Goal: Task Accomplishment & Management: Complete application form

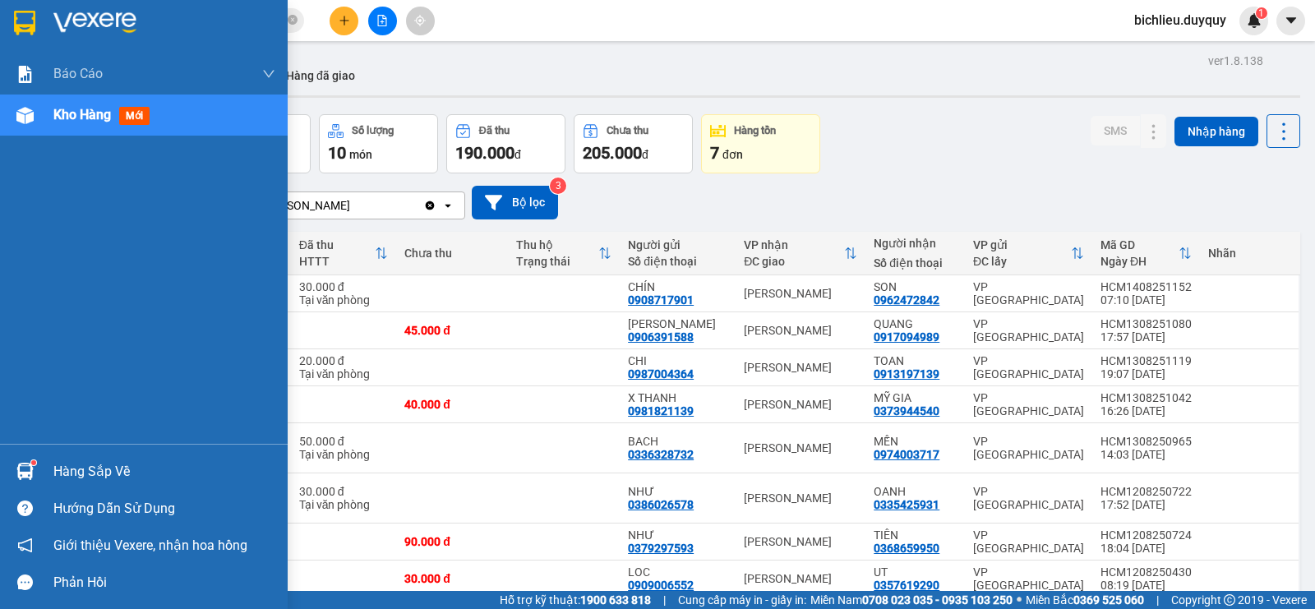
scroll to position [148, 0]
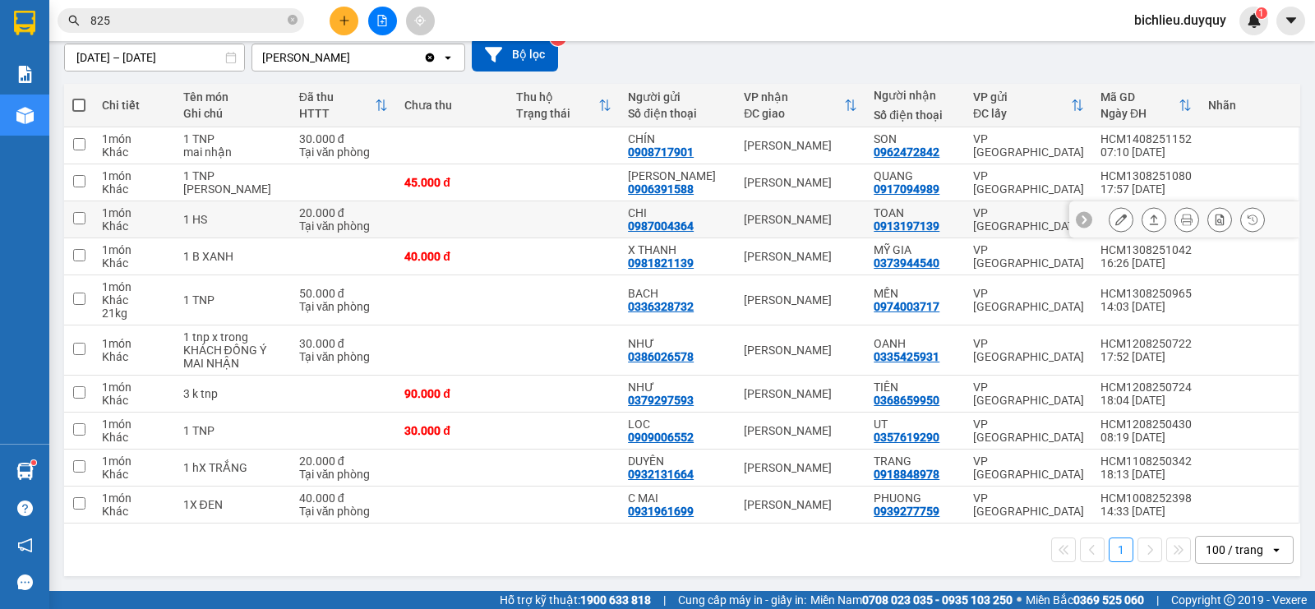
drag, startPoint x: 328, startPoint y: 229, endPoint x: 269, endPoint y: 219, distance: 60.0
click at [305, 230] on div "Tại văn phòng" at bounding box center [344, 225] width 90 height 13
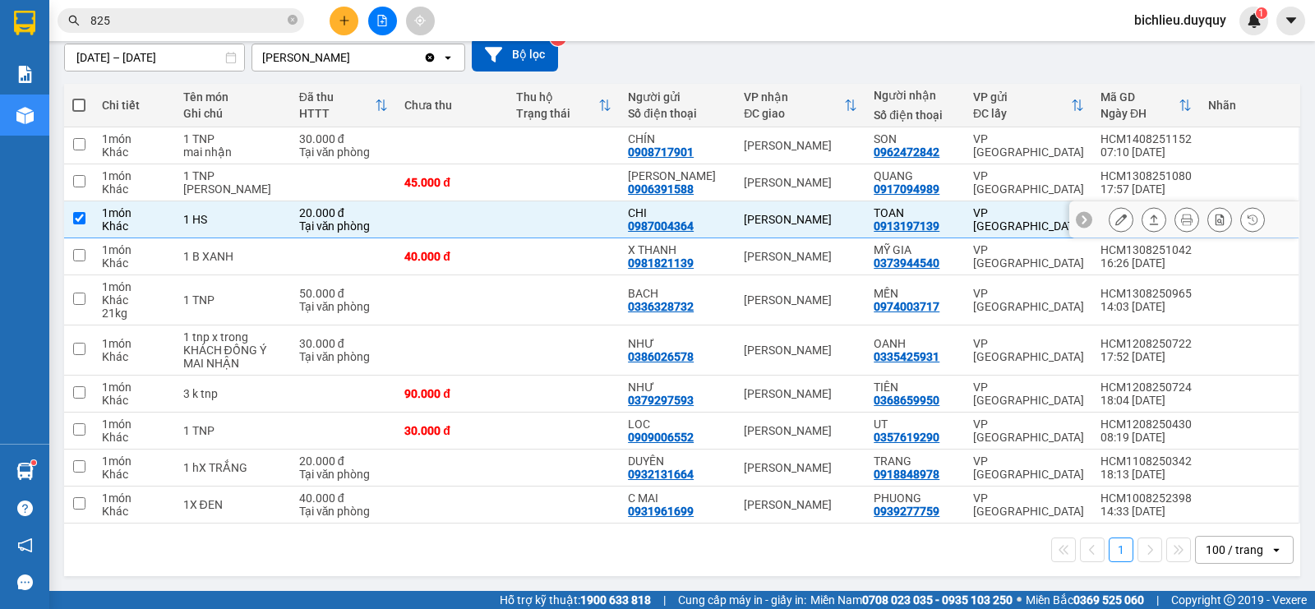
click at [269, 219] on div "1 HS" at bounding box center [232, 219] width 99 height 13
checkbox input "false"
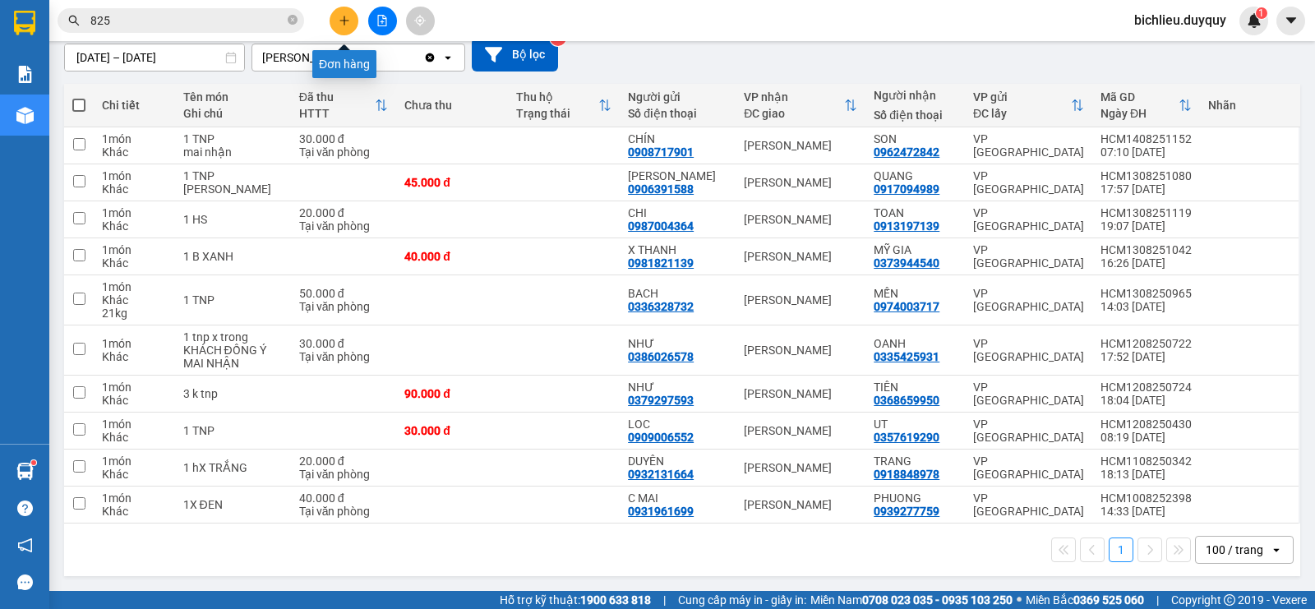
click at [336, 22] on button at bounding box center [344, 21] width 29 height 29
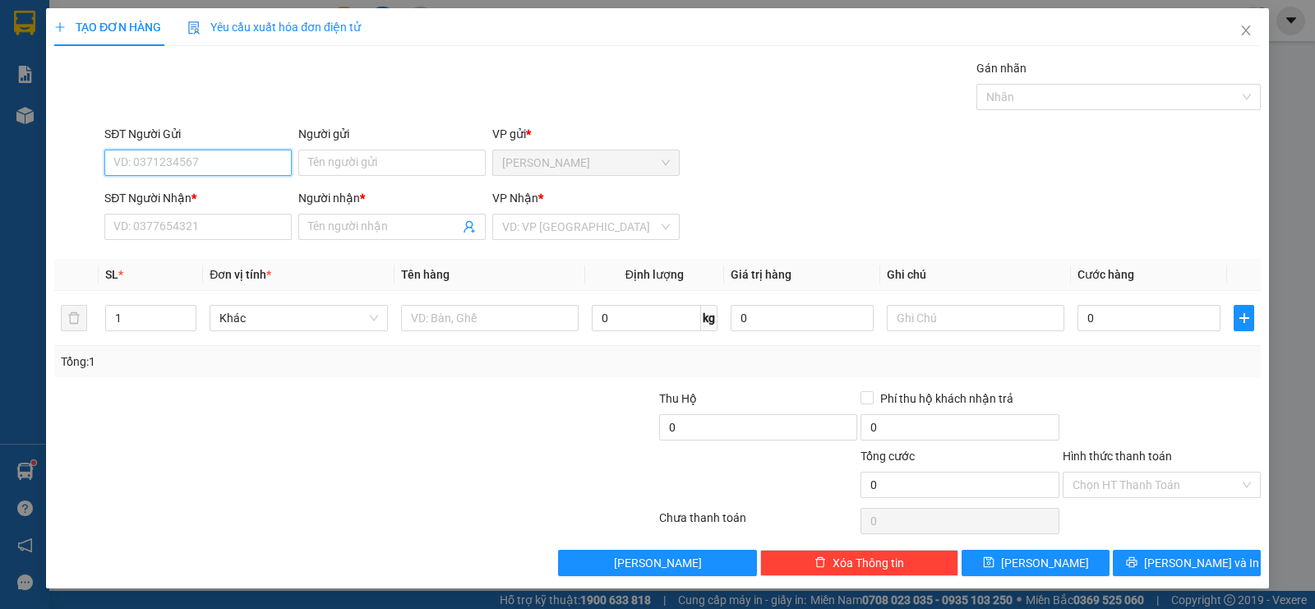
click at [154, 160] on input "SĐT Người Gửi" at bounding box center [197, 163] width 187 height 26
type input "0933161472"
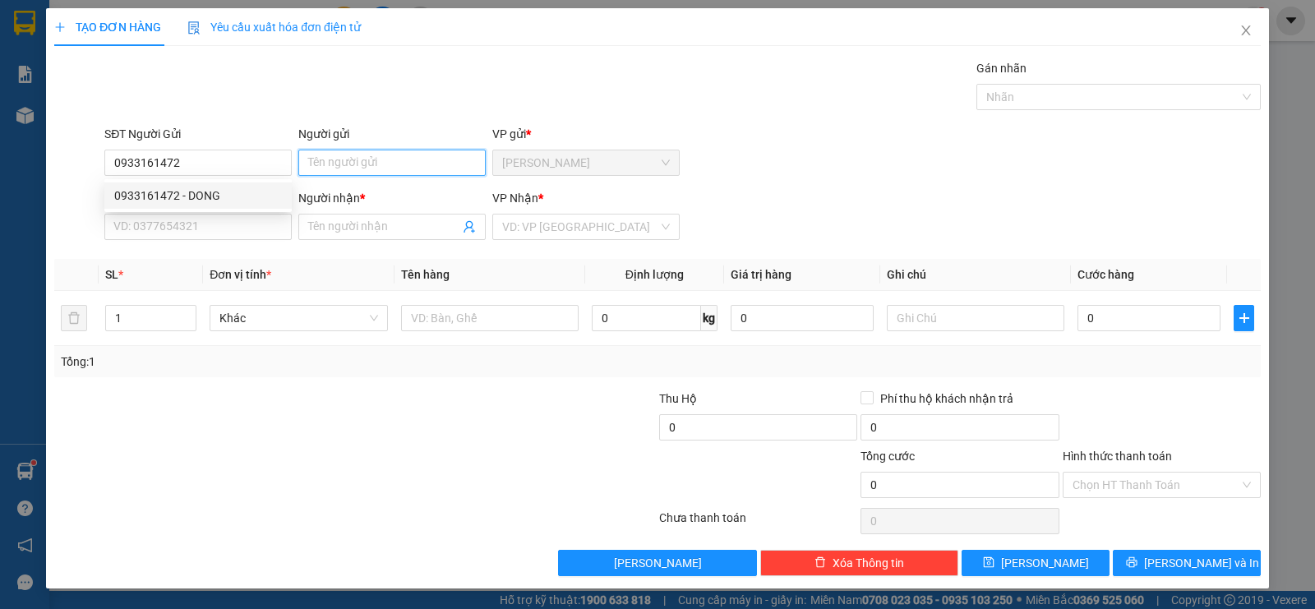
click at [330, 159] on input "Người gửi" at bounding box center [391, 163] width 187 height 26
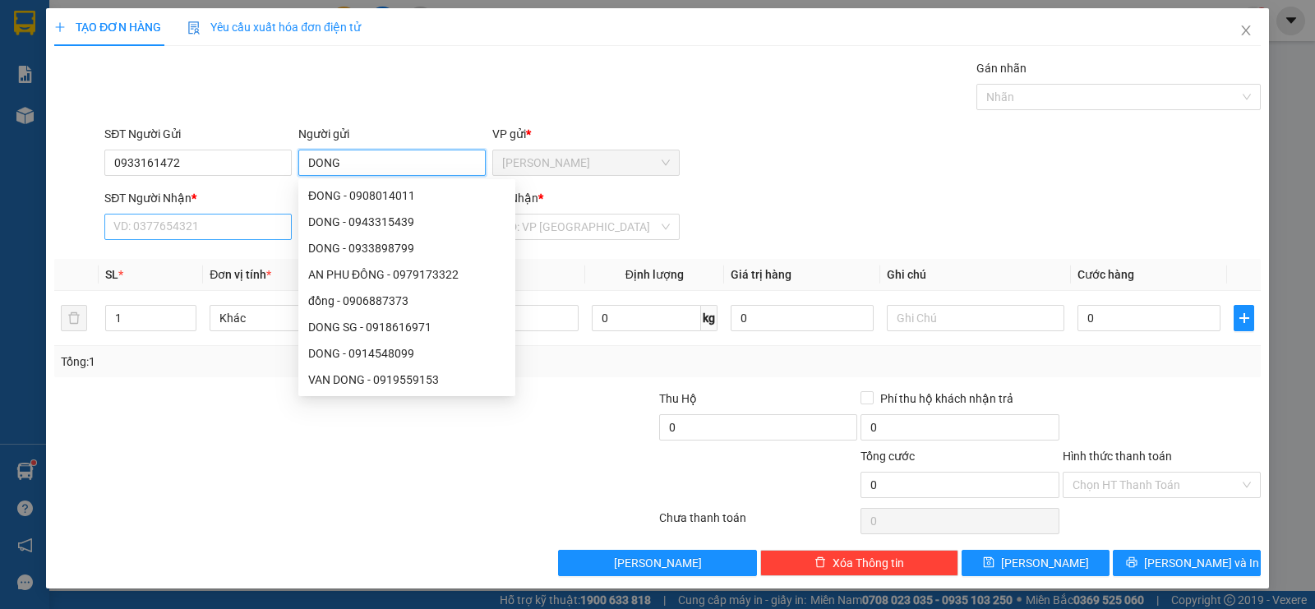
type input "DONG"
click at [114, 223] on input "SĐT Người Nhận *" at bounding box center [197, 227] width 187 height 26
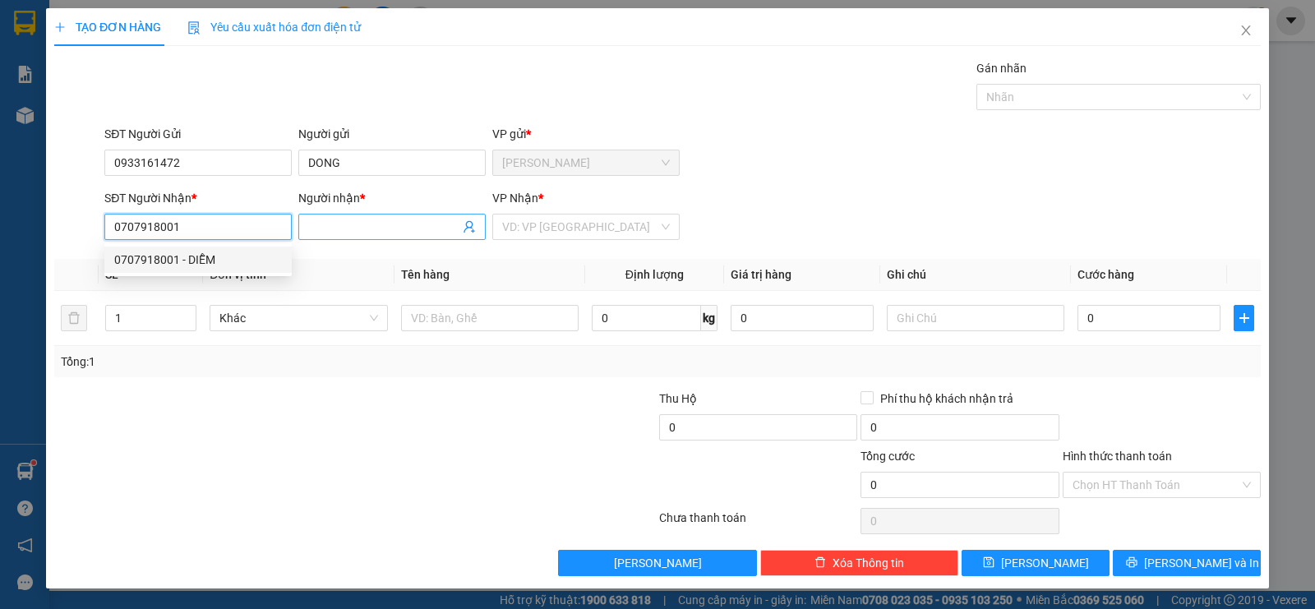
type input "0707918001"
click at [318, 224] on input "Người nhận *" at bounding box center [383, 227] width 151 height 18
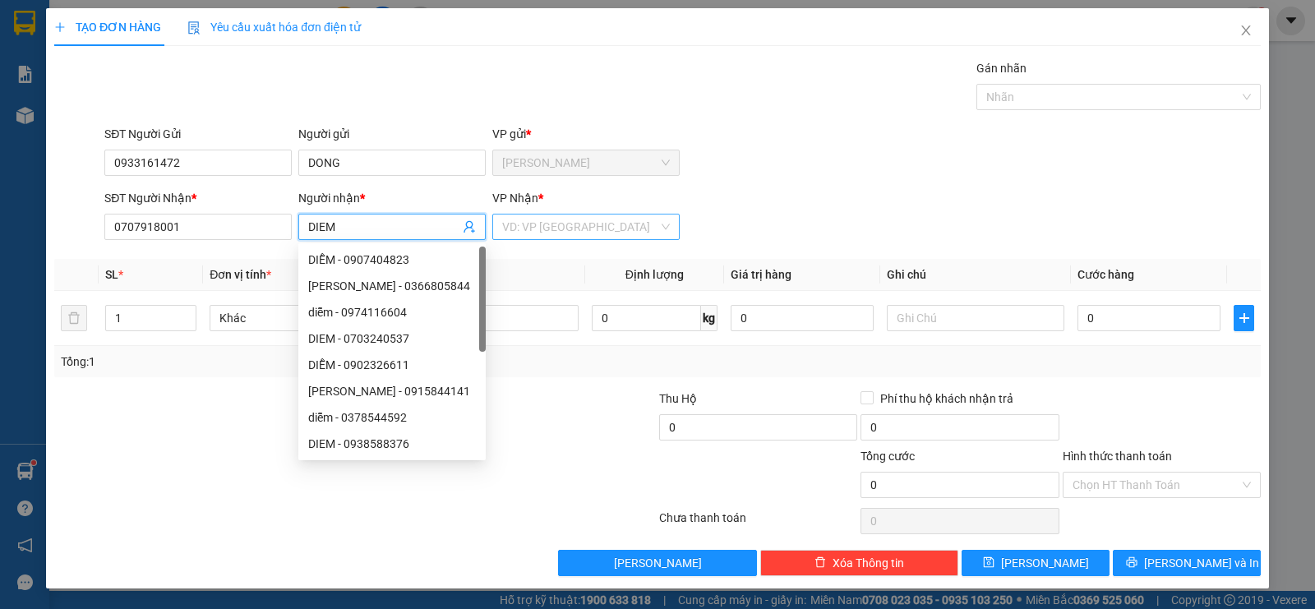
type input "DIEM"
click at [597, 216] on input "search" at bounding box center [580, 226] width 156 height 25
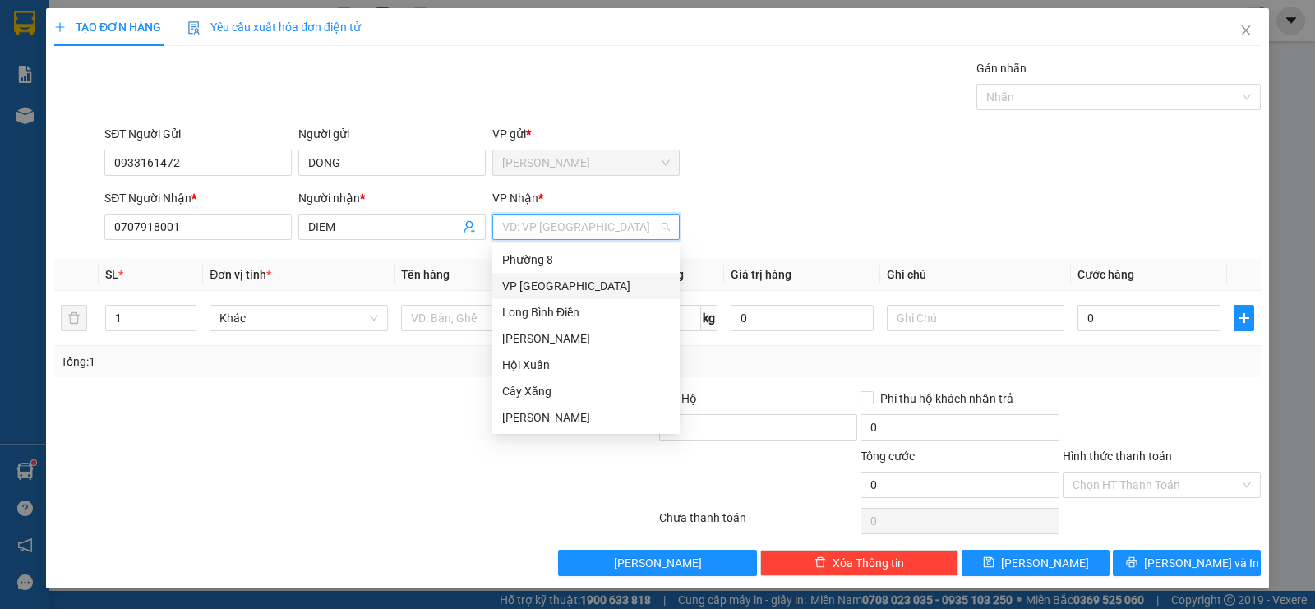
click at [548, 287] on div "VP [GEOGRAPHIC_DATA]" at bounding box center [586, 286] width 168 height 18
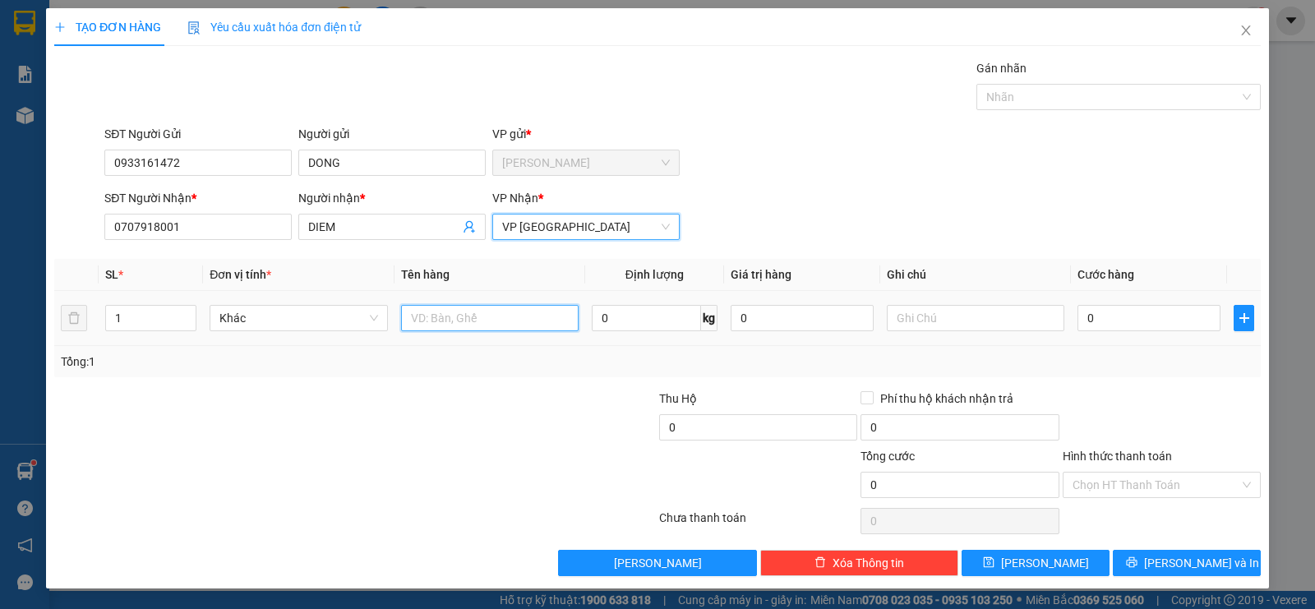
click at [432, 311] on input "text" at bounding box center [489, 318] width 177 height 26
type input "1GIO CA RO"
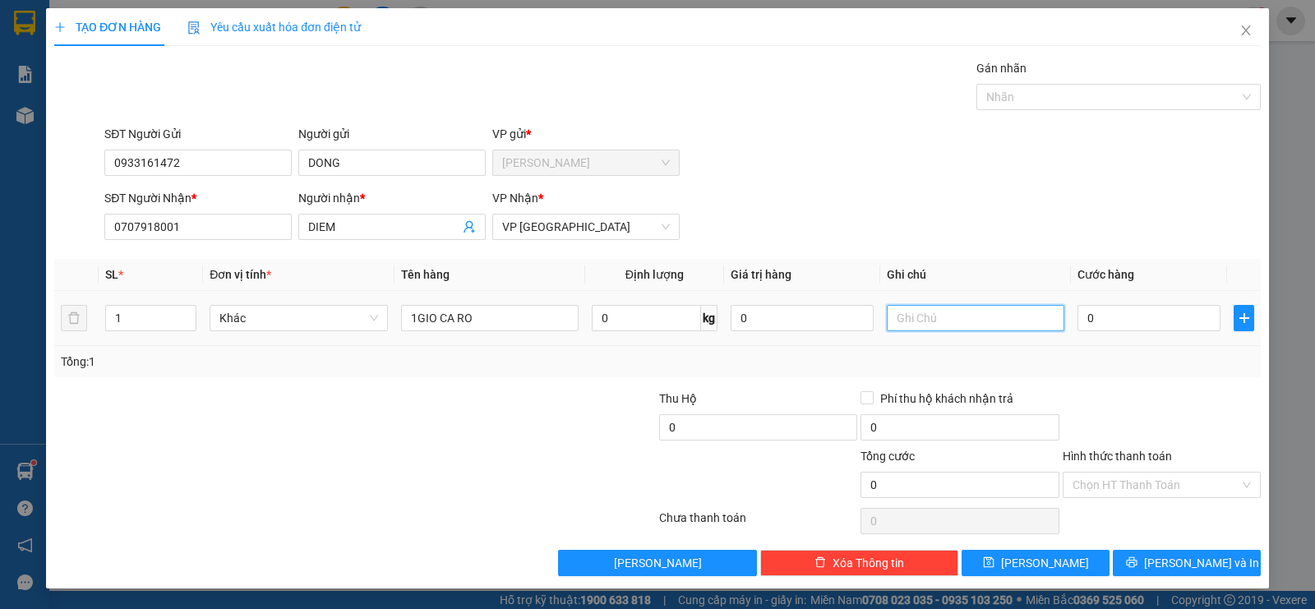
click at [952, 319] on input "text" at bounding box center [975, 318] width 177 height 26
type input "DO AN"
click at [1125, 325] on input "0" at bounding box center [1148, 318] width 143 height 26
type input "5"
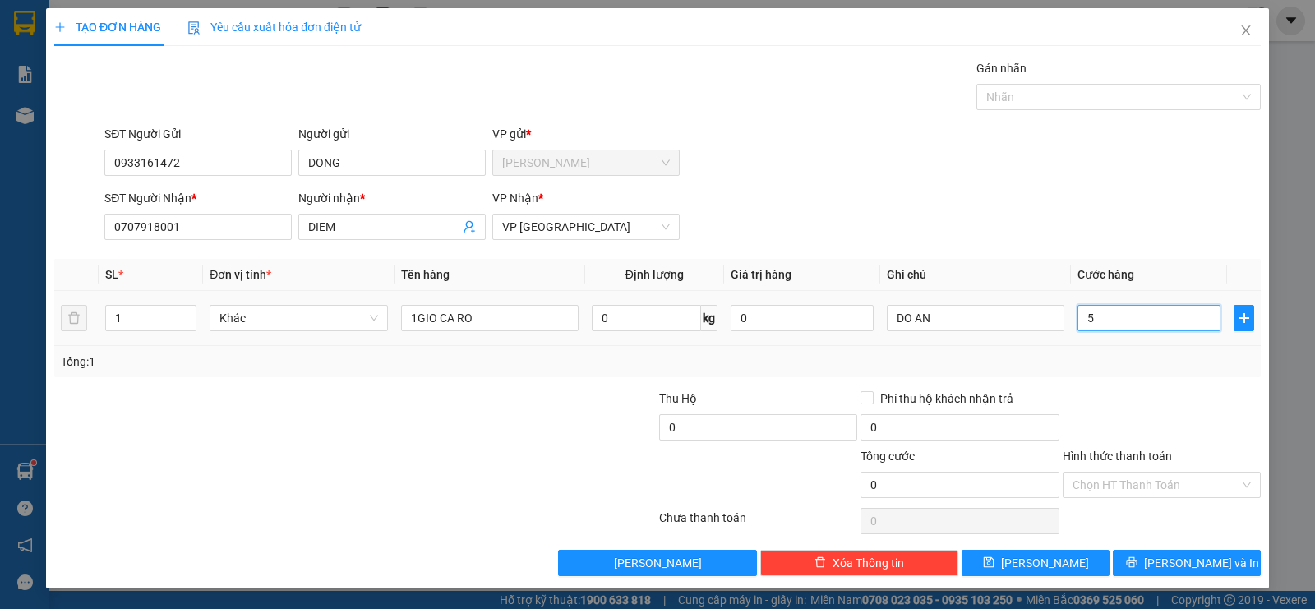
type input "5"
type input "50"
type input "500"
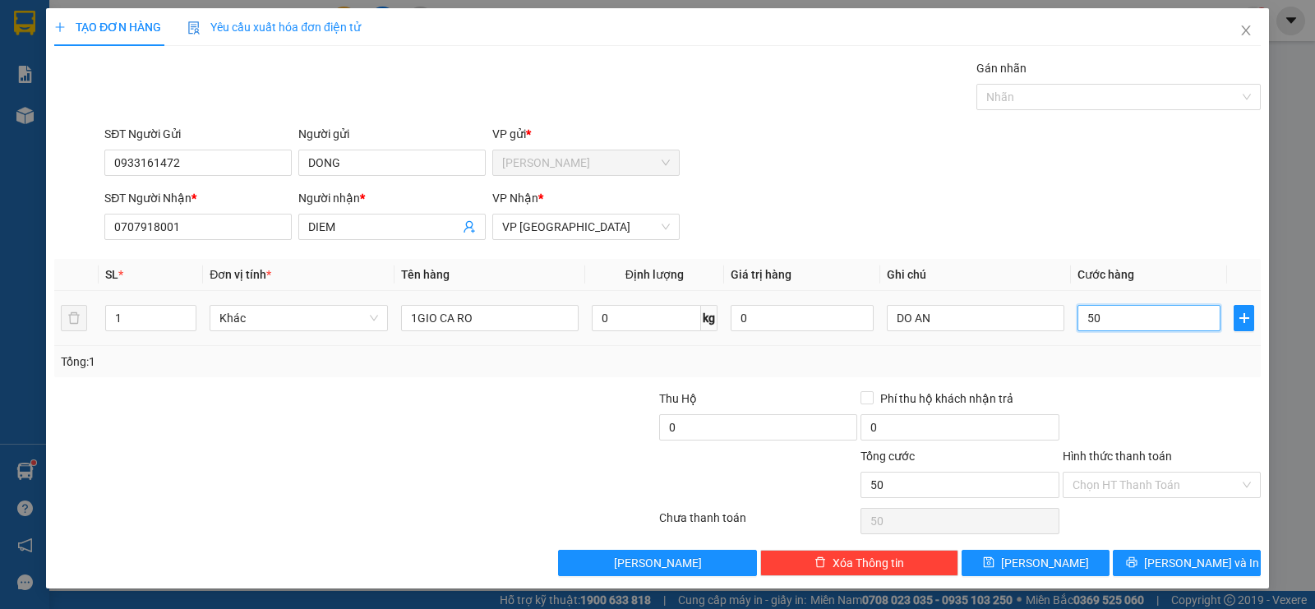
type input "500"
type input "5.000"
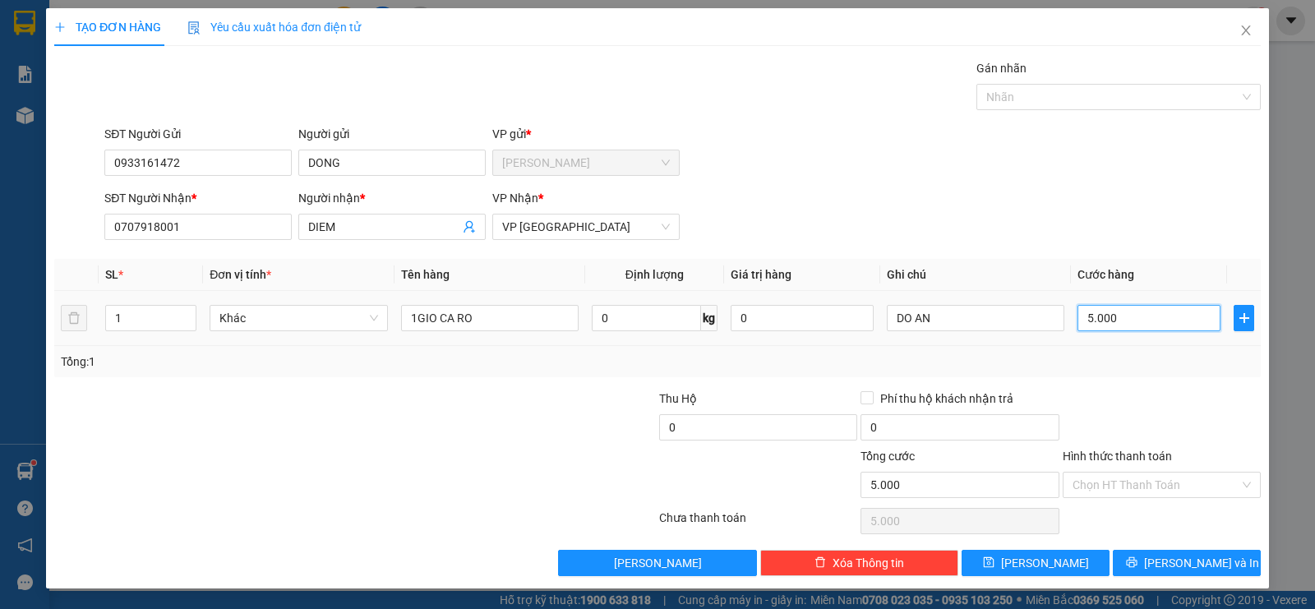
type input "50.000"
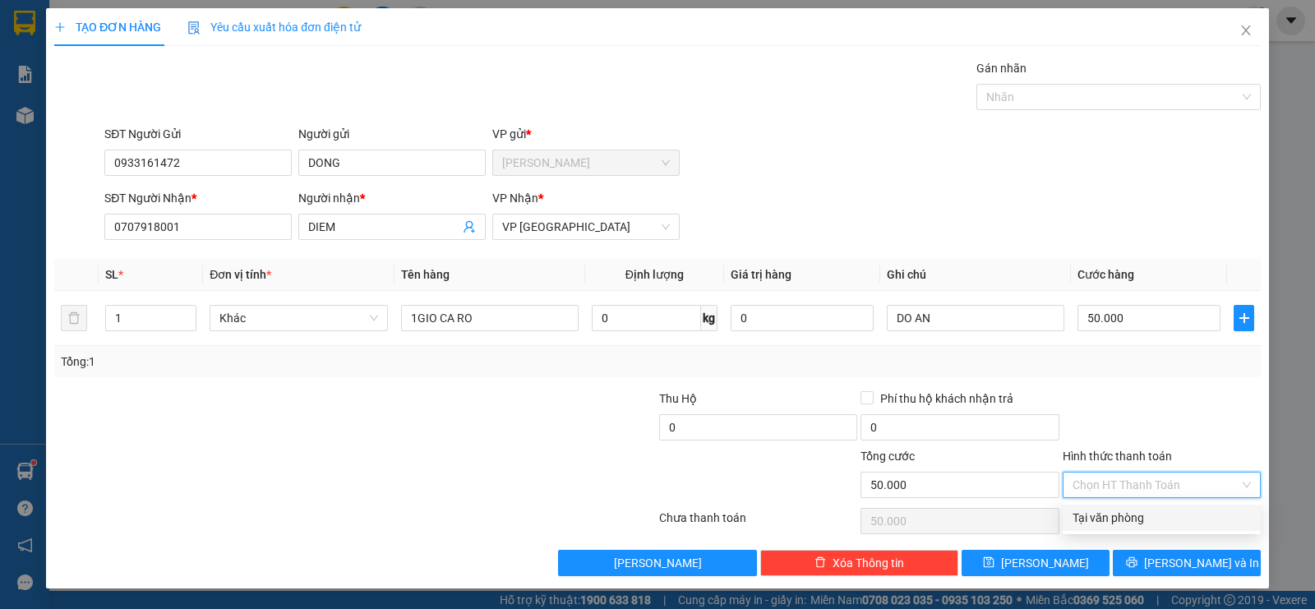
click at [1109, 487] on input "Hình thức thanh toán" at bounding box center [1155, 484] width 167 height 25
click at [1115, 523] on div "Tại văn phòng" at bounding box center [1161, 518] width 178 height 18
type input "0"
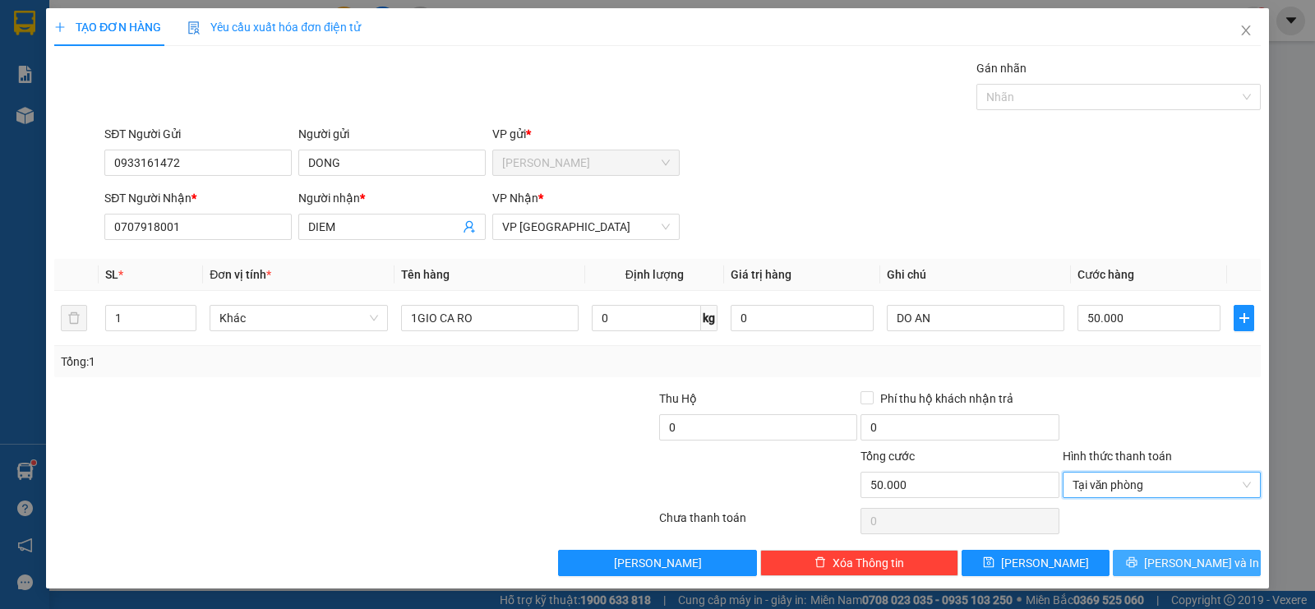
click at [1176, 563] on span "[PERSON_NAME] và In" at bounding box center [1201, 563] width 115 height 18
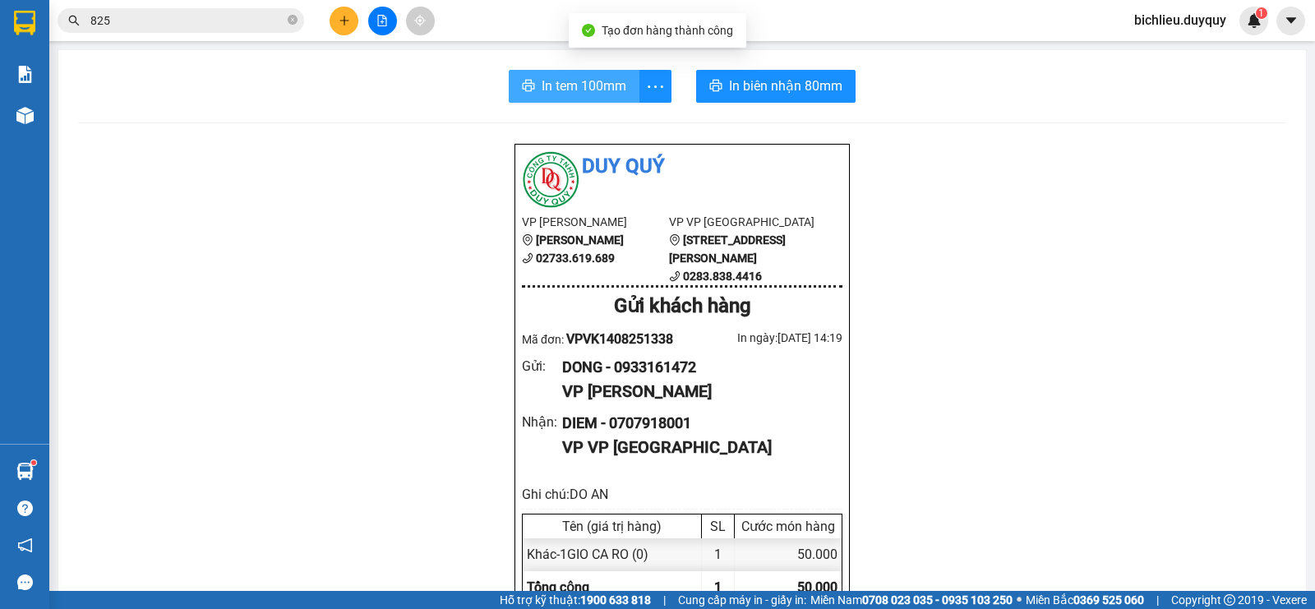
click at [555, 85] on span "In tem 100mm" at bounding box center [584, 86] width 85 height 21
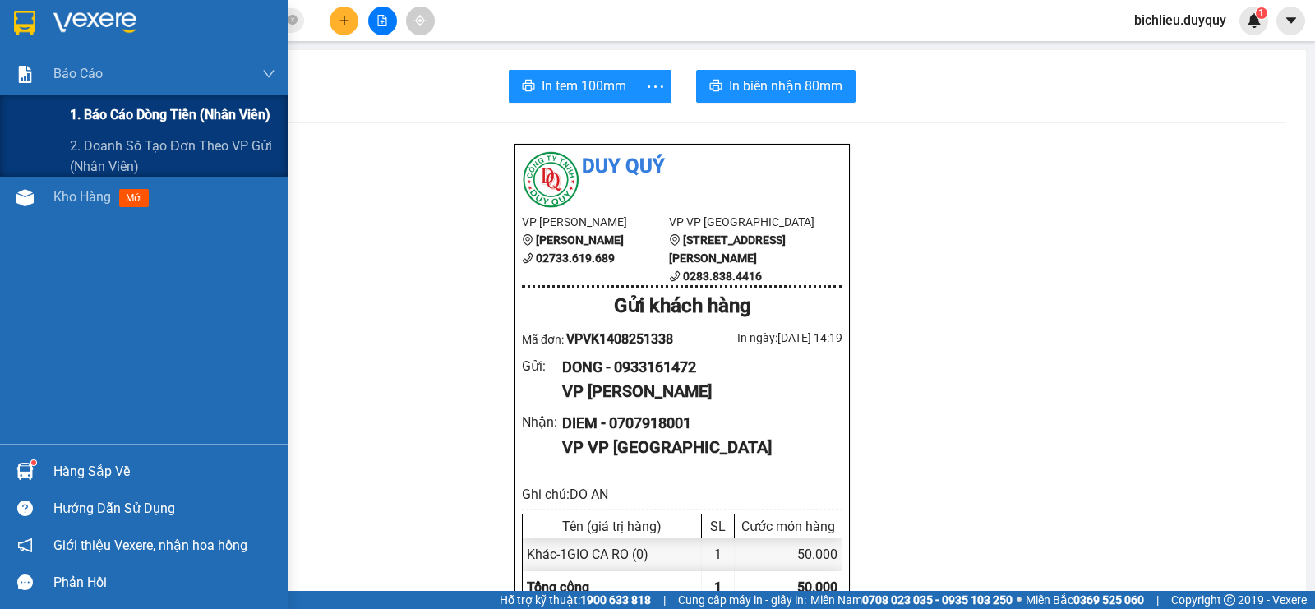
click at [104, 113] on span "1. Báo cáo dòng tiền (nhân viên)" at bounding box center [170, 114] width 201 height 21
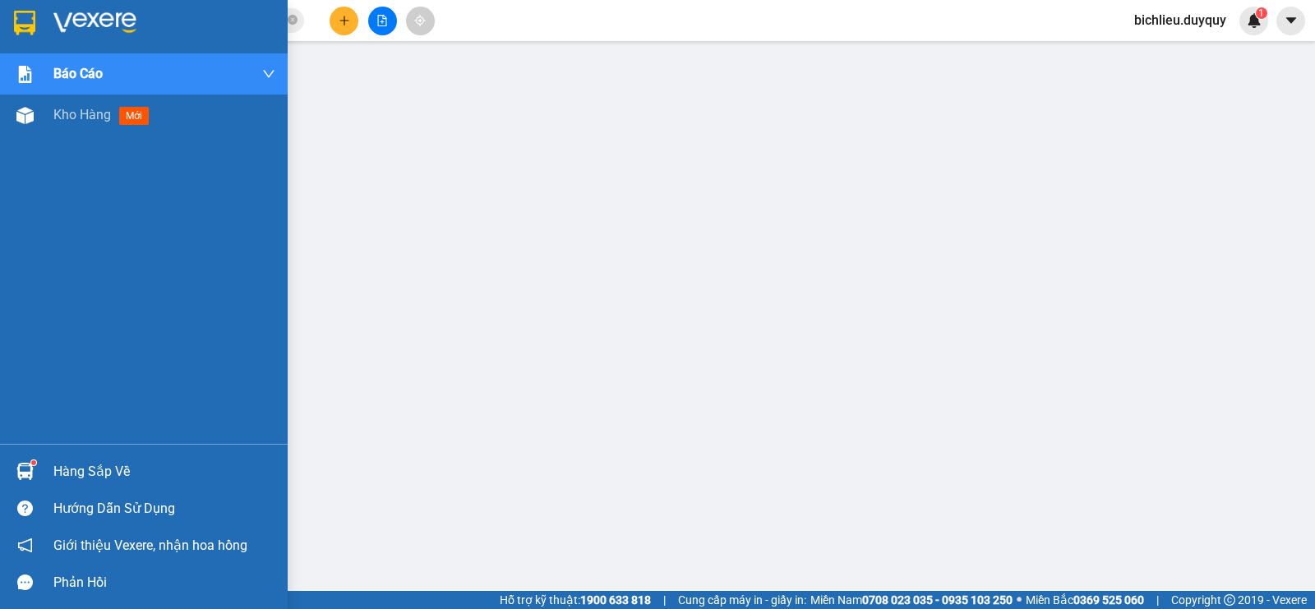
drag, startPoint x: 19, startPoint y: 21, endPoint x: 1228, endPoint y: 0, distance: 1209.8
click at [19, 21] on img at bounding box center [24, 23] width 21 height 25
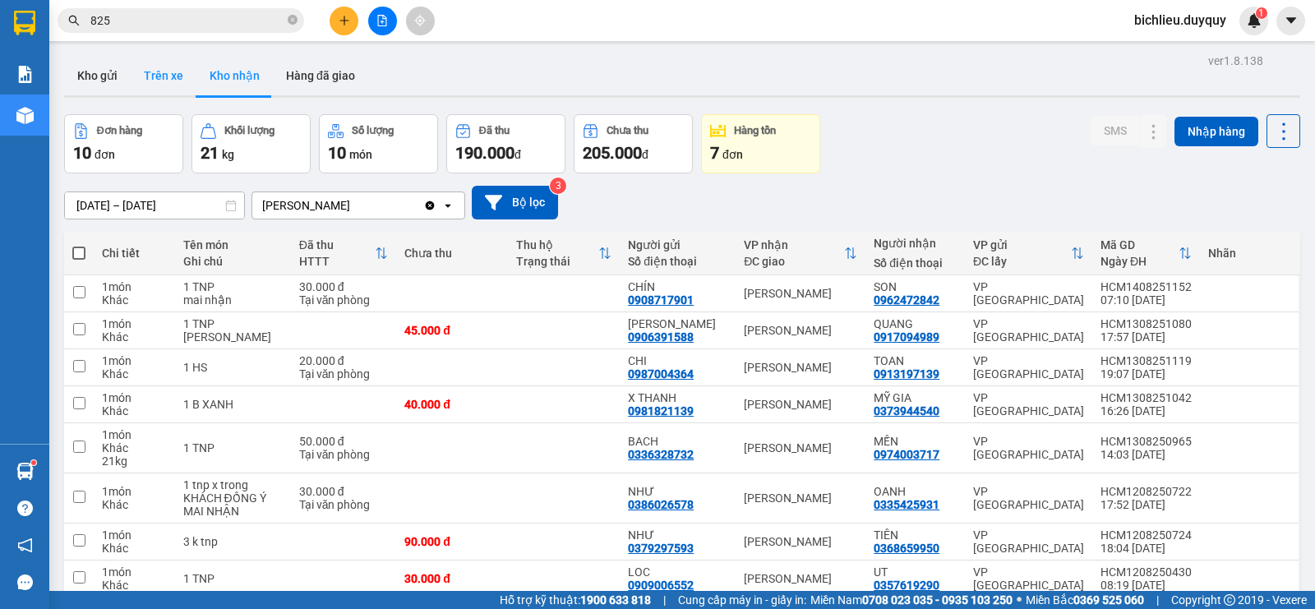
click at [173, 81] on button "Trên xe" at bounding box center [164, 75] width 66 height 39
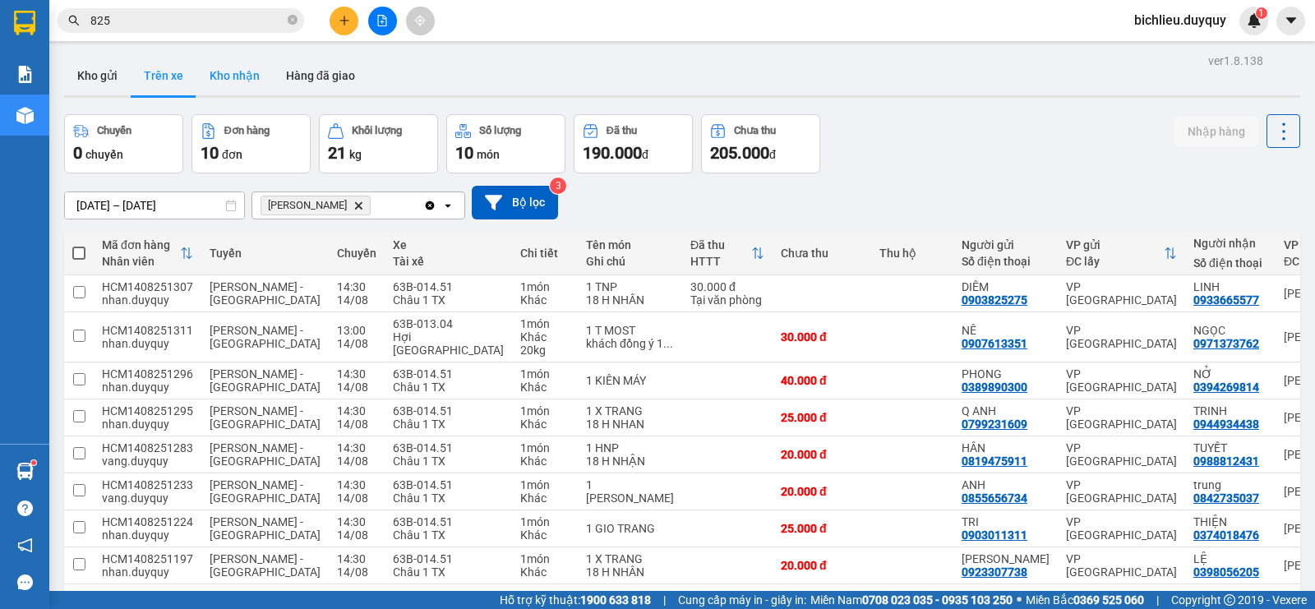
click at [224, 70] on button "Kho nhận" at bounding box center [234, 75] width 76 height 39
type input "[DATE] – [DATE]"
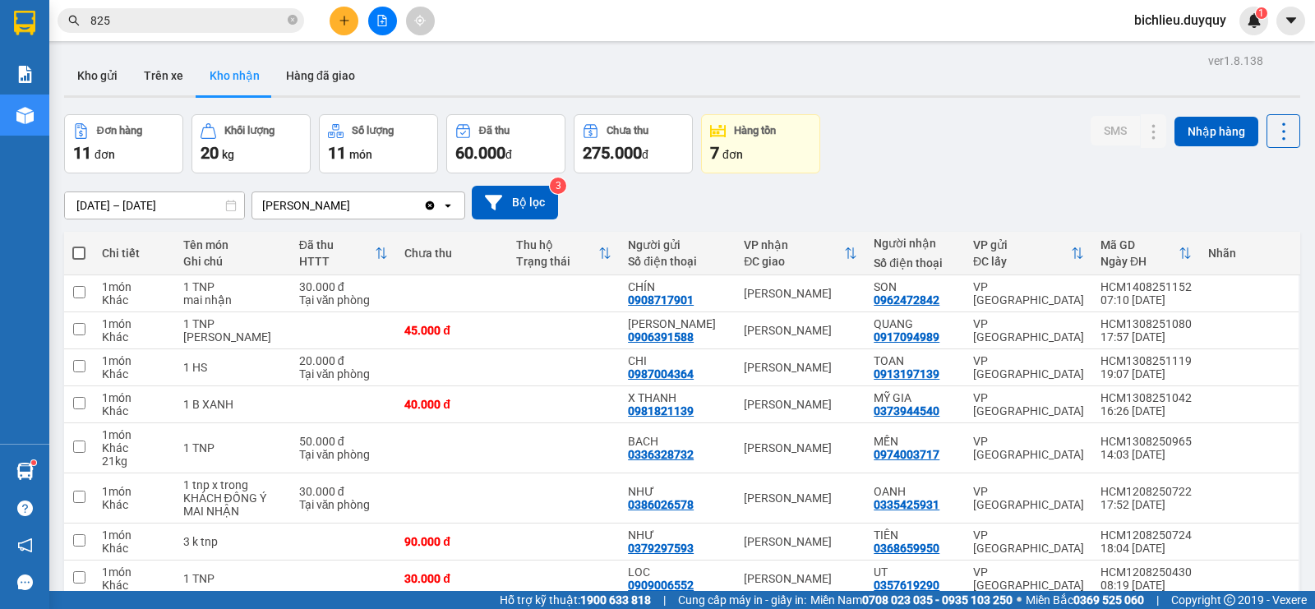
click at [342, 32] on button at bounding box center [344, 21] width 29 height 29
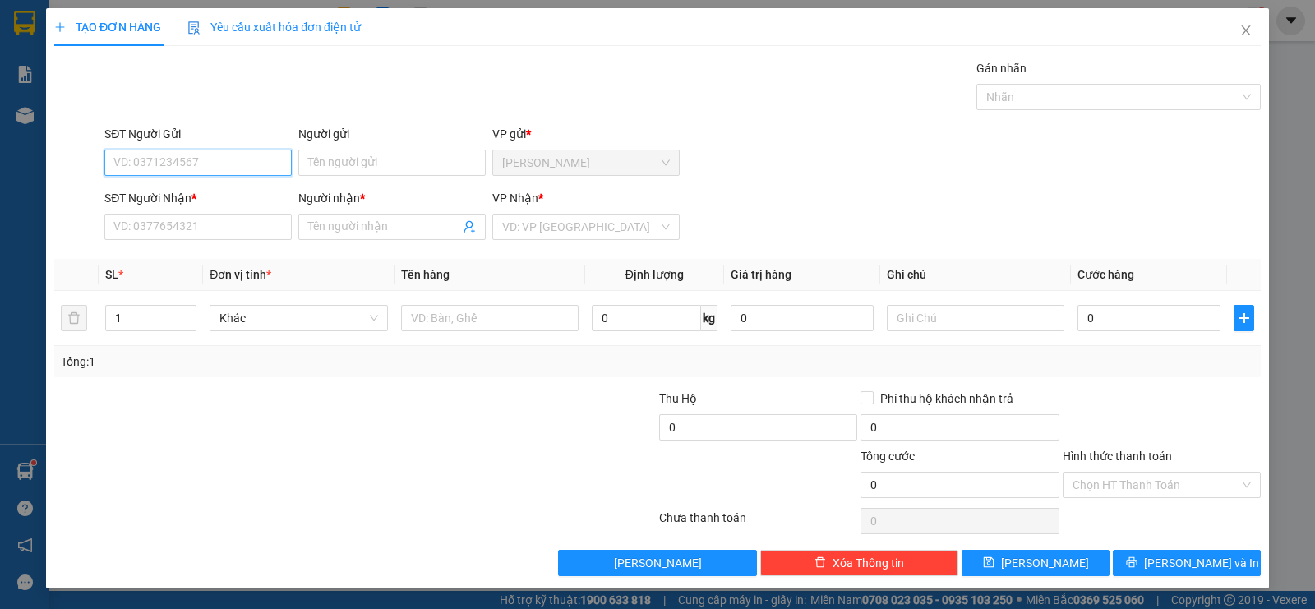
click at [144, 162] on input "SĐT Người Gửi" at bounding box center [197, 163] width 187 height 26
type input "0976710357"
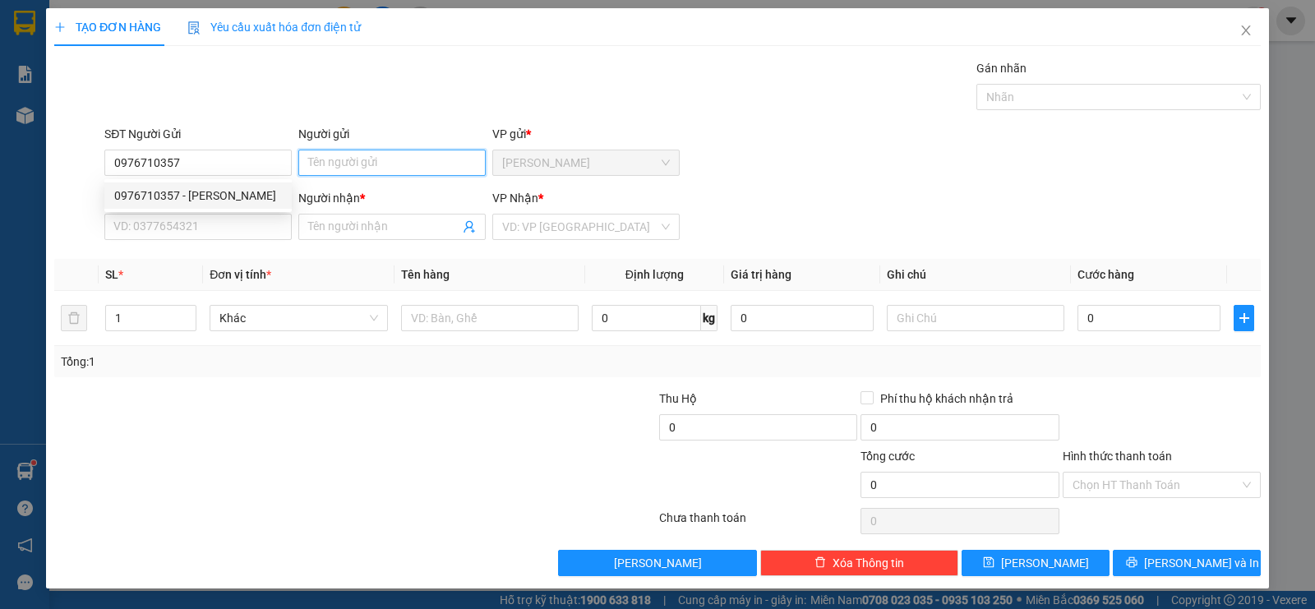
click at [363, 168] on input "Người gửi" at bounding box center [391, 163] width 187 height 26
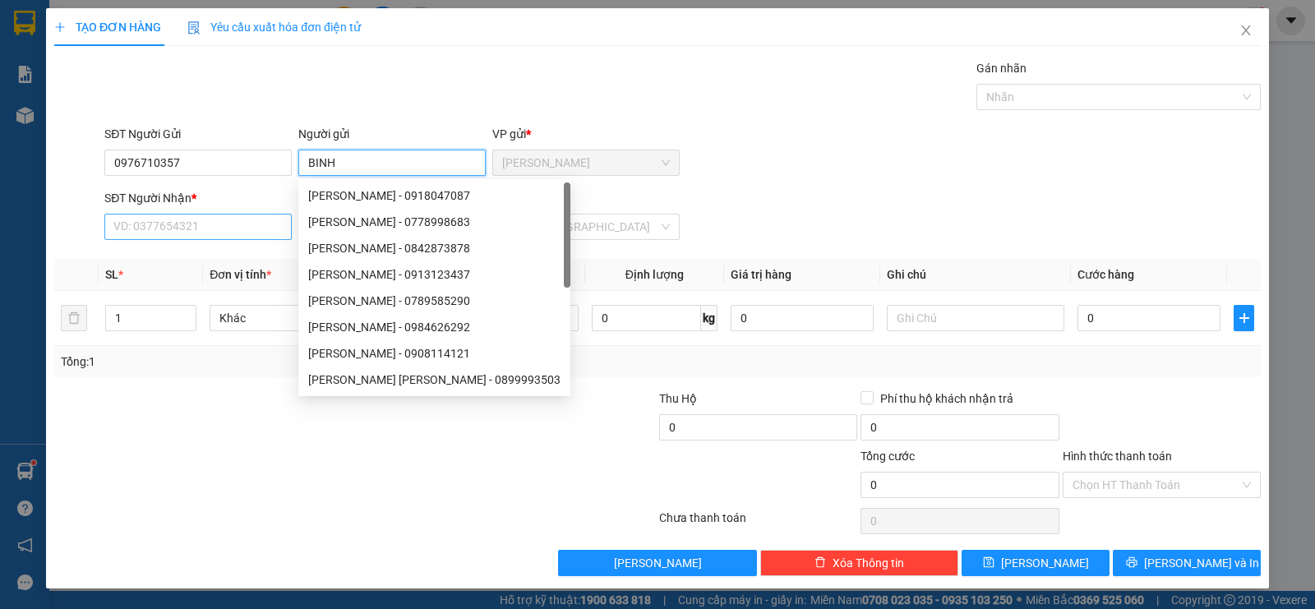
type input "BINH"
click at [173, 216] on input "SĐT Người Nhận *" at bounding box center [197, 227] width 187 height 26
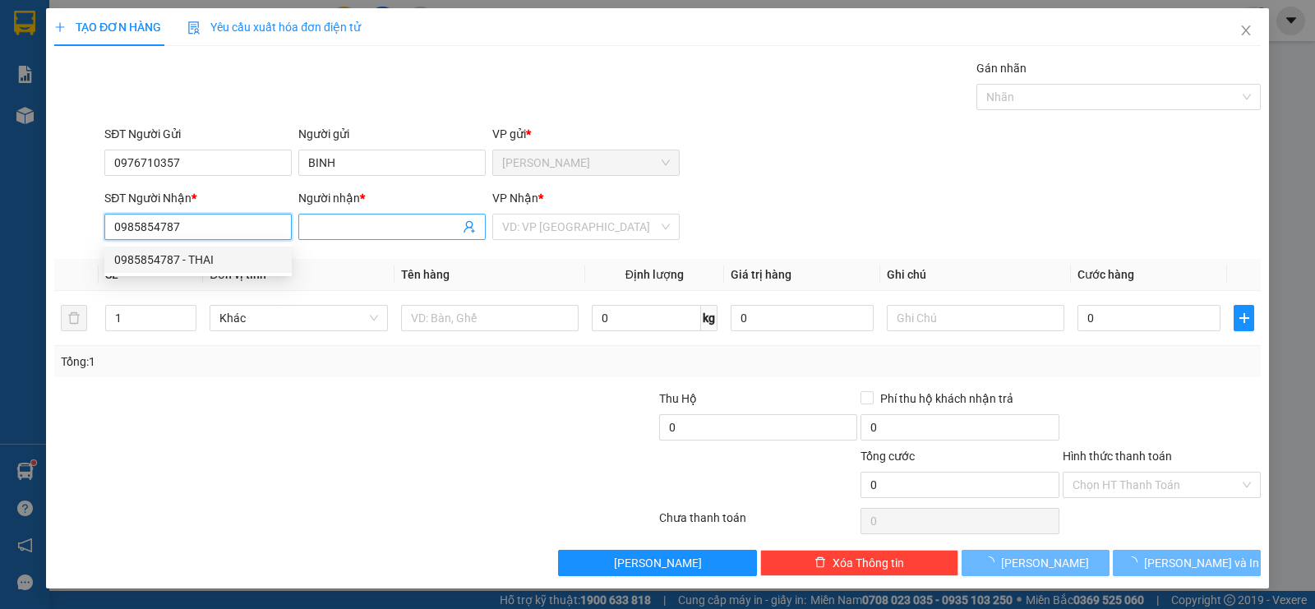
type input "0985854787"
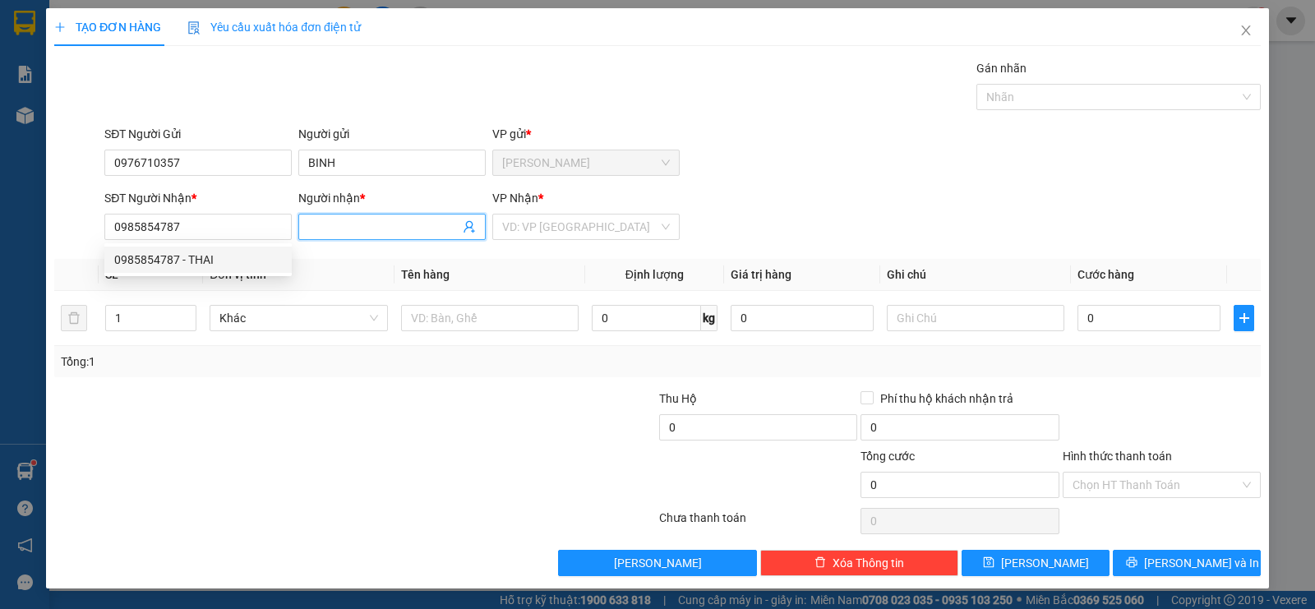
click at [341, 234] on input "Người nhận *" at bounding box center [383, 227] width 151 height 18
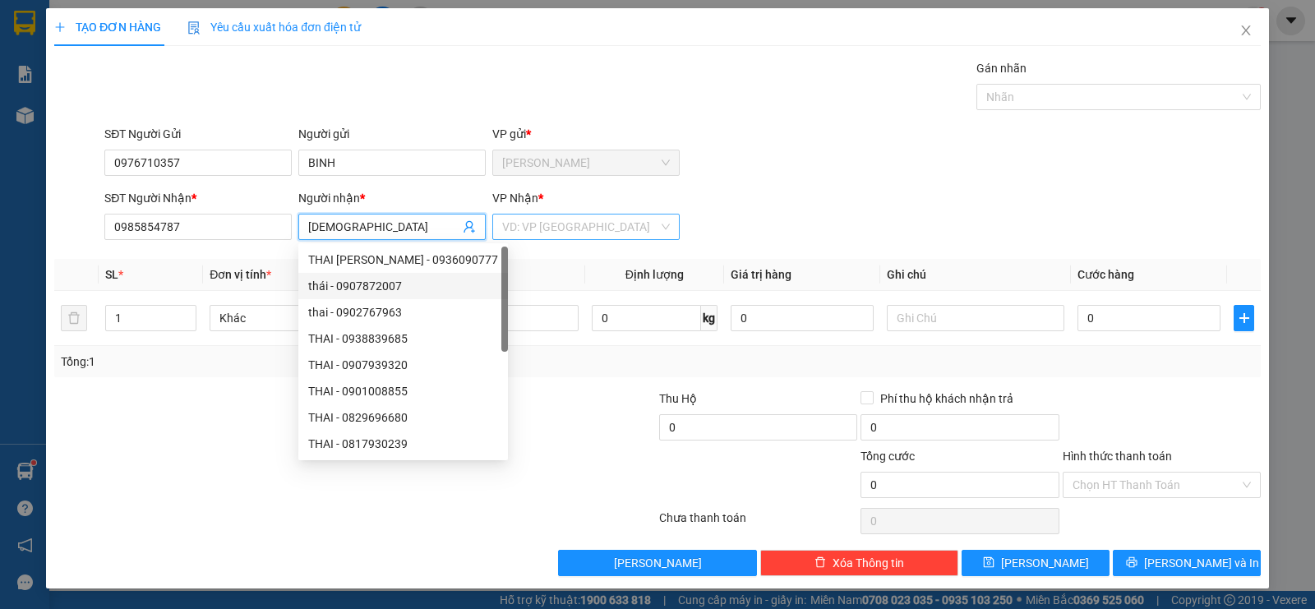
type input "[DEMOGRAPHIC_DATA]"
click at [537, 218] on input "search" at bounding box center [580, 226] width 156 height 25
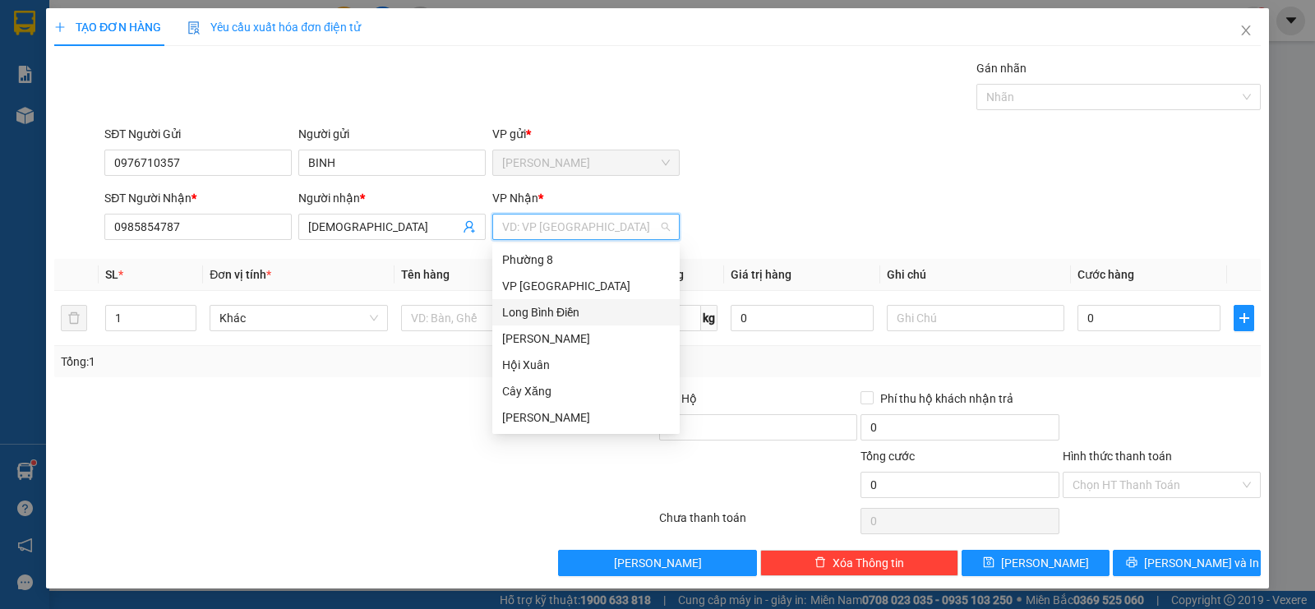
click at [577, 314] on div "Long Bình Điền" at bounding box center [586, 312] width 168 height 18
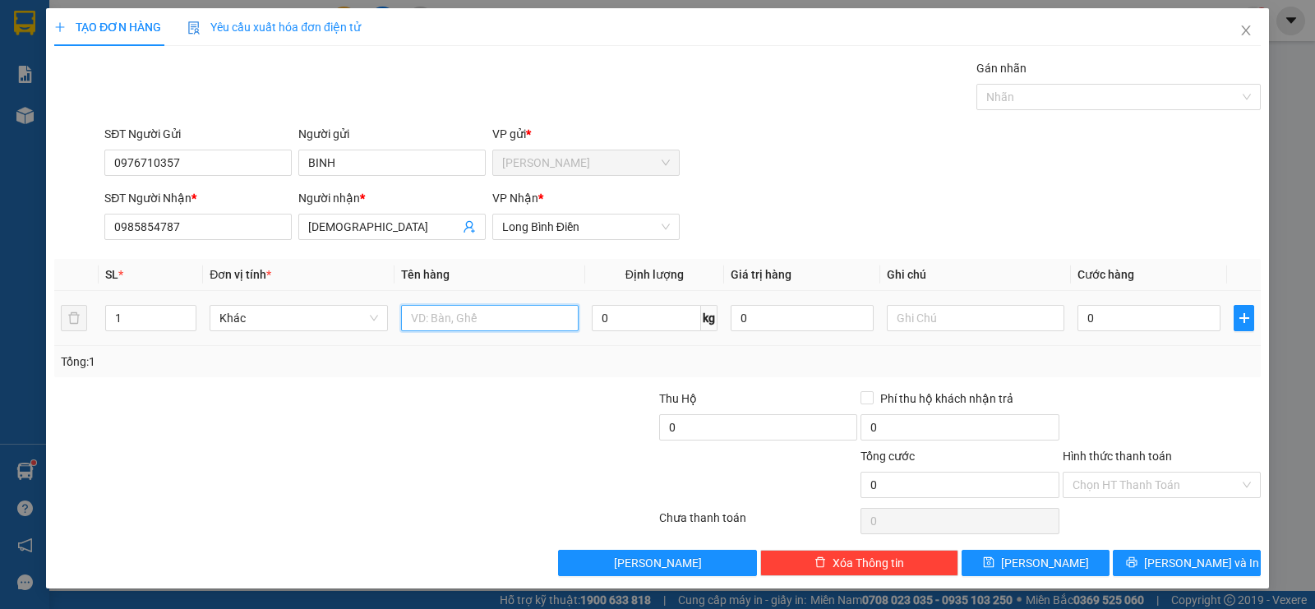
click at [439, 315] on input "text" at bounding box center [489, 318] width 177 height 26
type input "2"
type input "1HNP"
click at [1127, 324] on input "0" at bounding box center [1148, 318] width 143 height 26
type input "2"
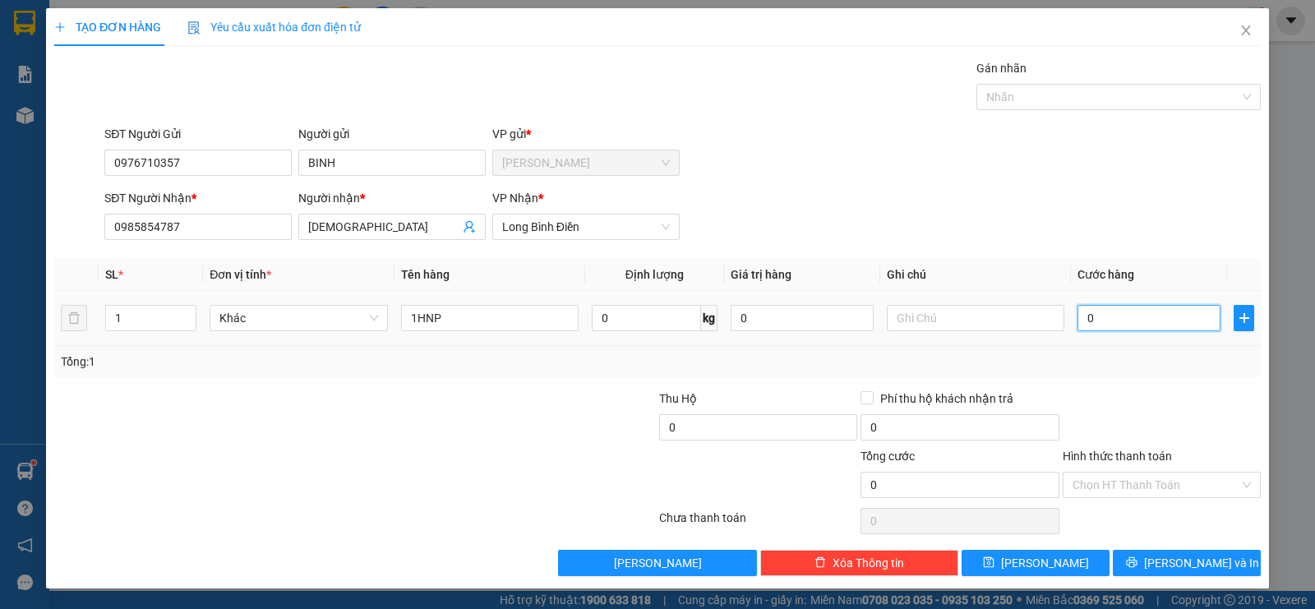
type input "2"
type input "25"
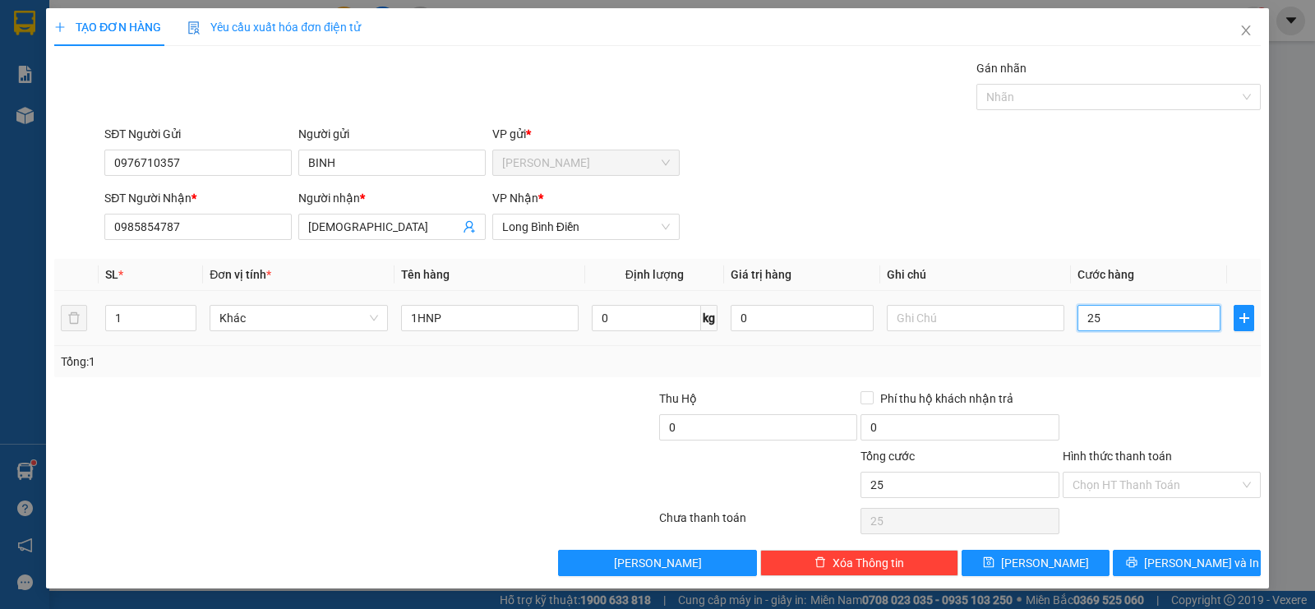
type input "250"
type input "2.500"
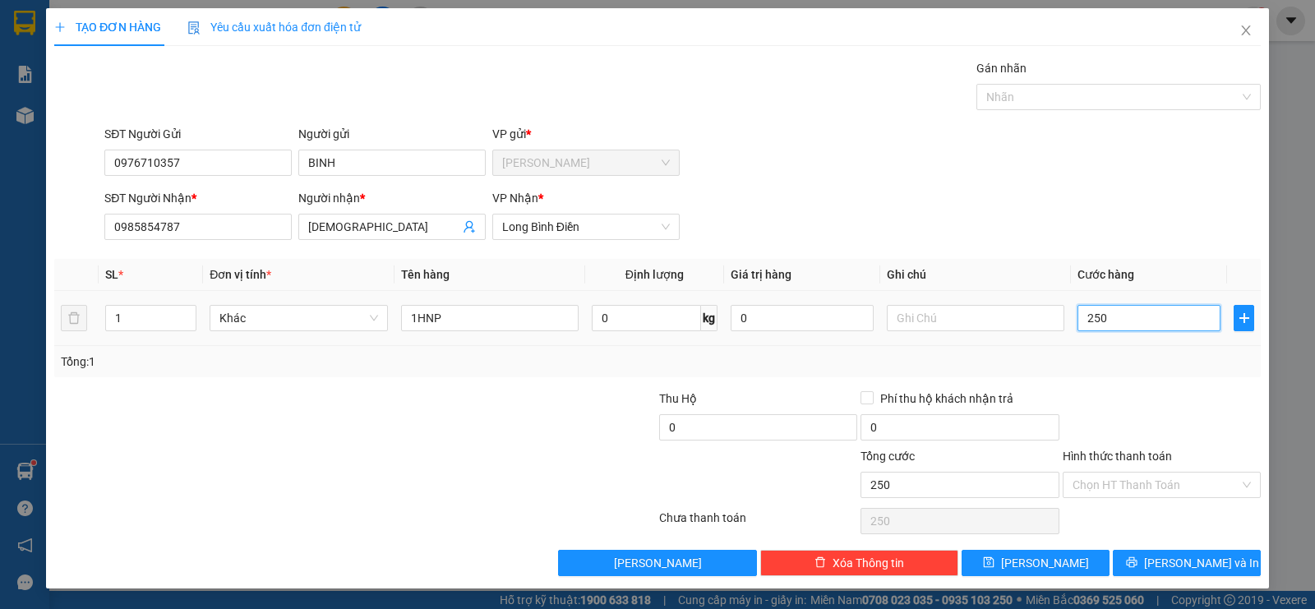
type input "2.500"
type input "25.000"
click at [1088, 486] on input "Hình thức thanh toán" at bounding box center [1155, 484] width 167 height 25
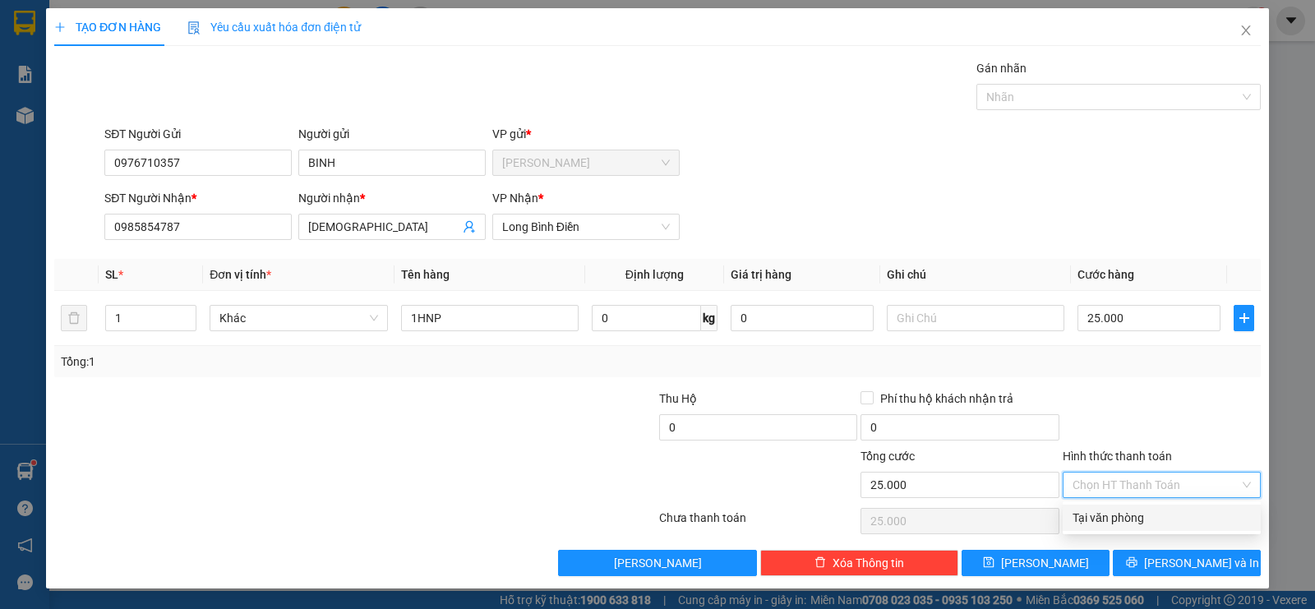
click at [1098, 515] on div "Tại văn phòng" at bounding box center [1161, 518] width 178 height 18
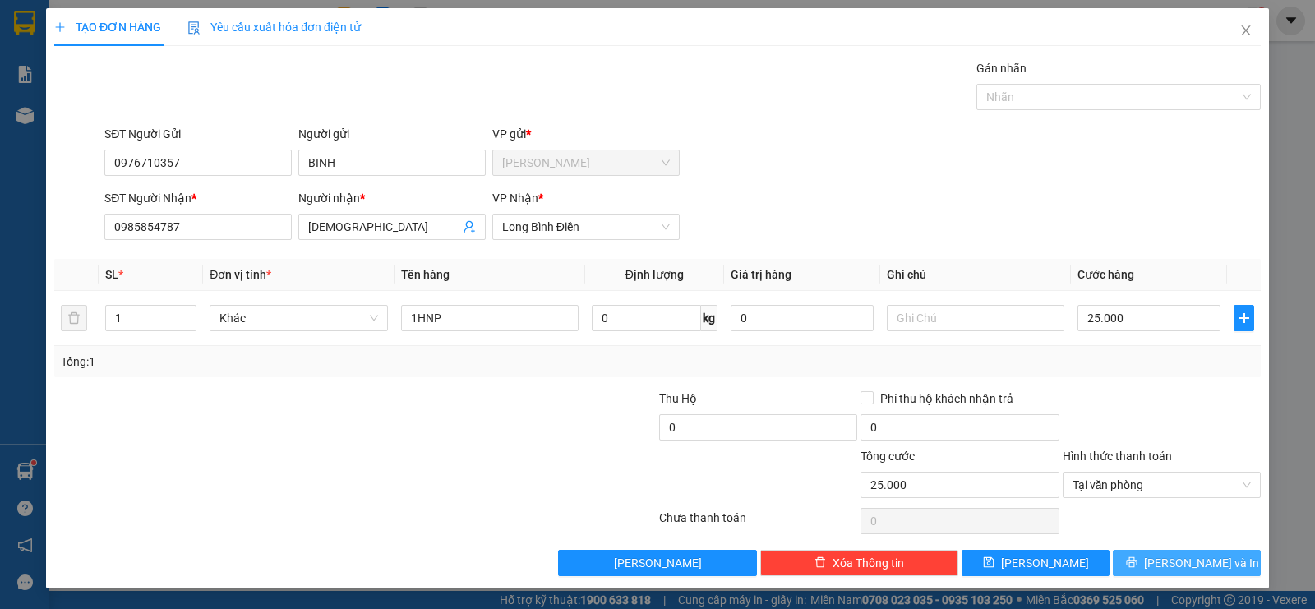
click at [1187, 561] on span "[PERSON_NAME] và In" at bounding box center [1201, 563] width 115 height 18
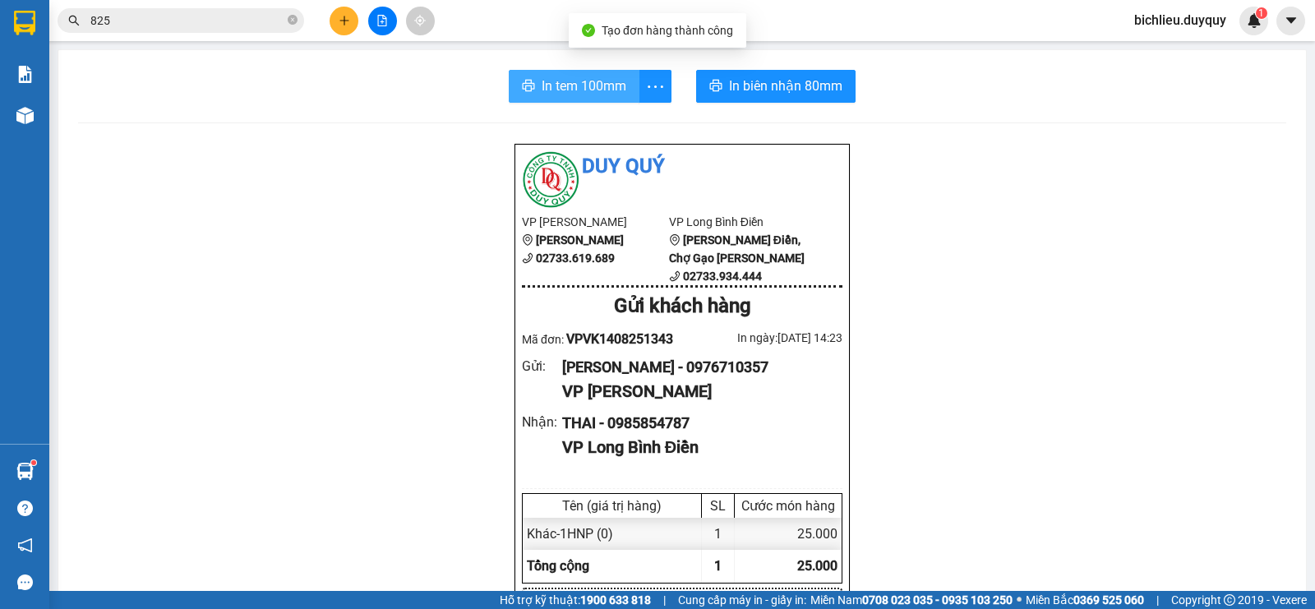
click at [586, 88] on span "In tem 100mm" at bounding box center [584, 86] width 85 height 21
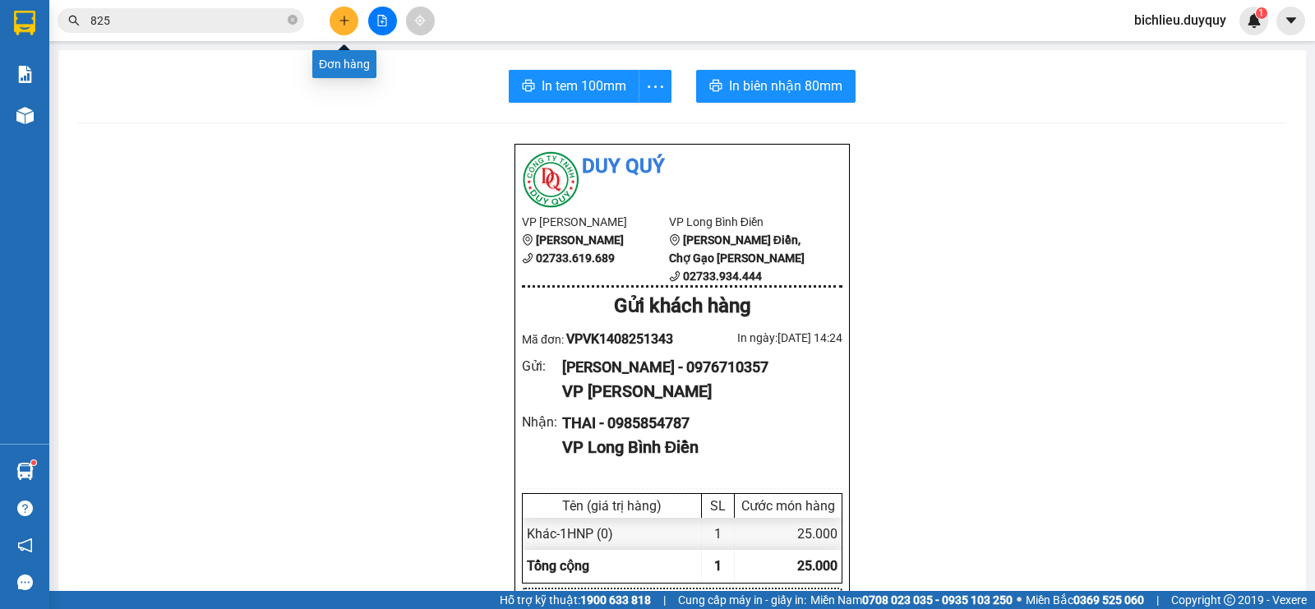
click at [341, 12] on button at bounding box center [344, 21] width 29 height 29
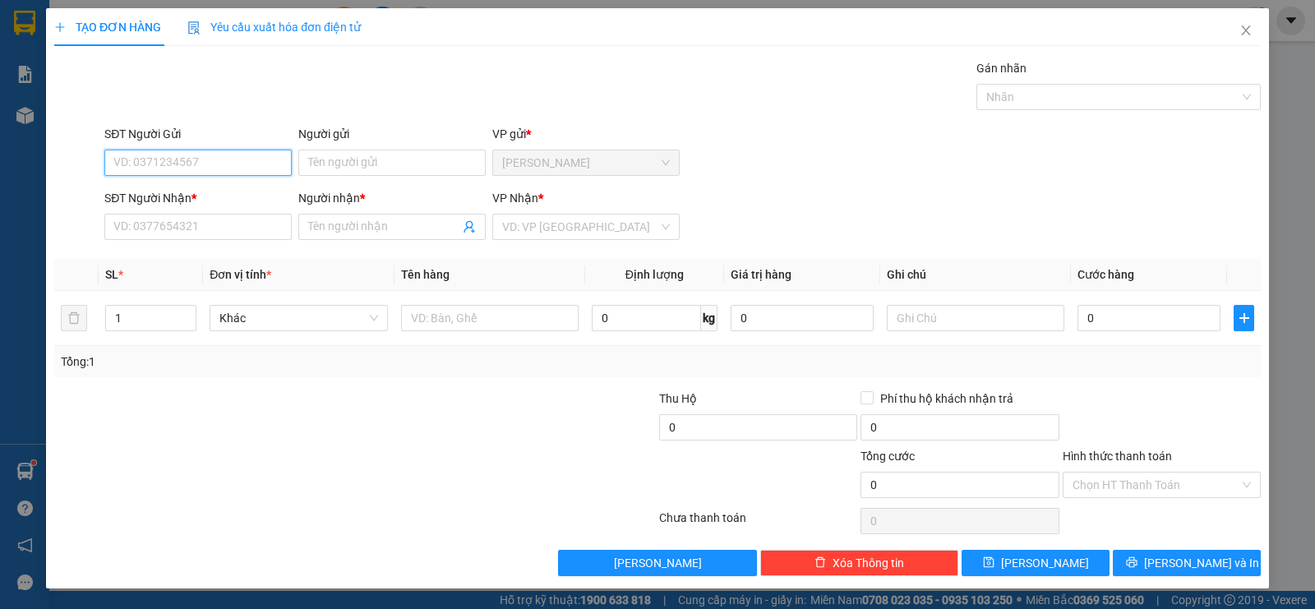
click at [125, 156] on input "SĐT Người Gửi" at bounding box center [197, 163] width 187 height 26
type input "0962310072"
click at [330, 163] on input "Người gửi" at bounding box center [391, 163] width 187 height 26
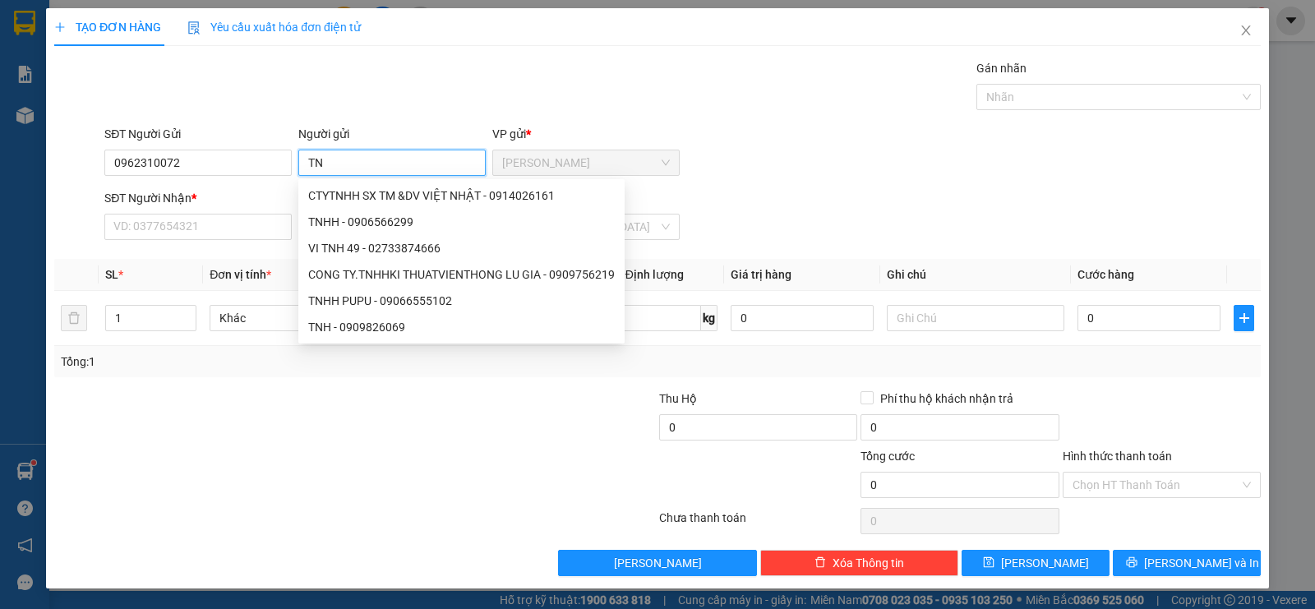
type input "T"
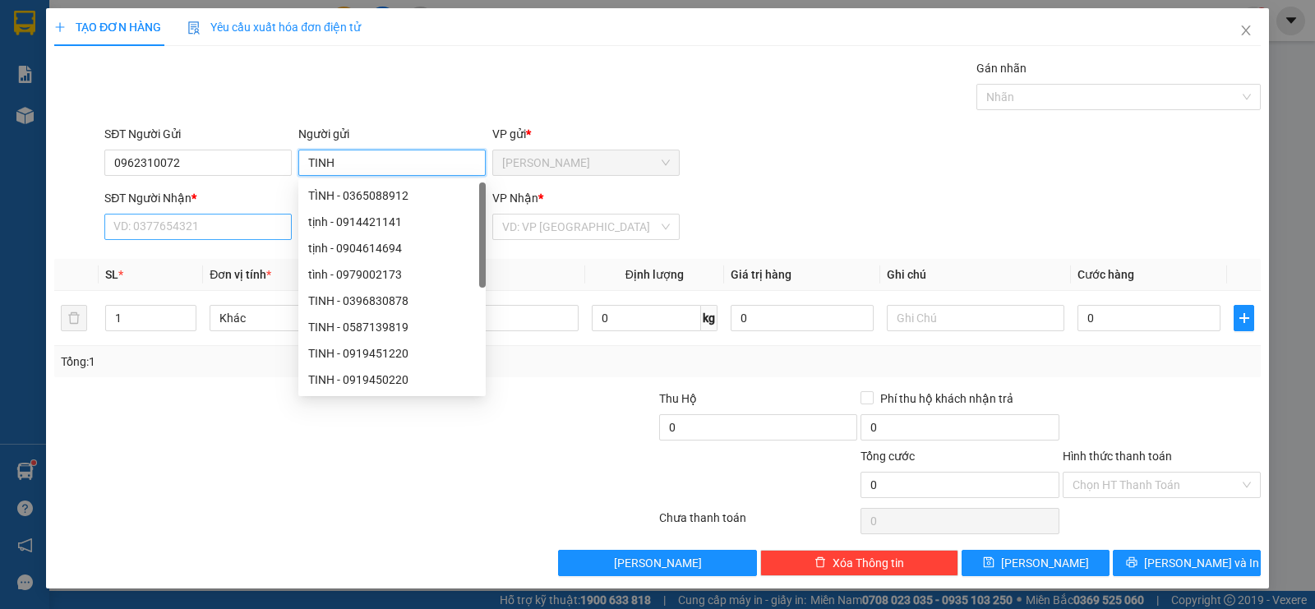
type input "TINH"
click at [147, 224] on input "SĐT Người Nhận *" at bounding box center [197, 227] width 187 height 26
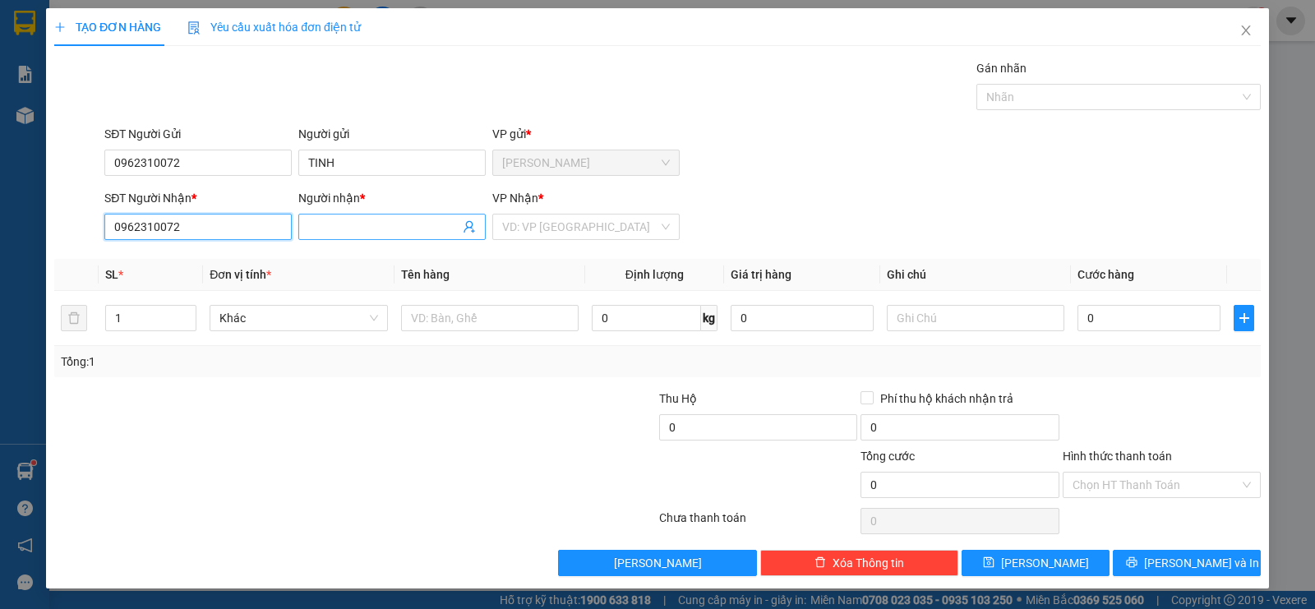
type input "0962310072"
click at [309, 236] on span at bounding box center [391, 227] width 187 height 26
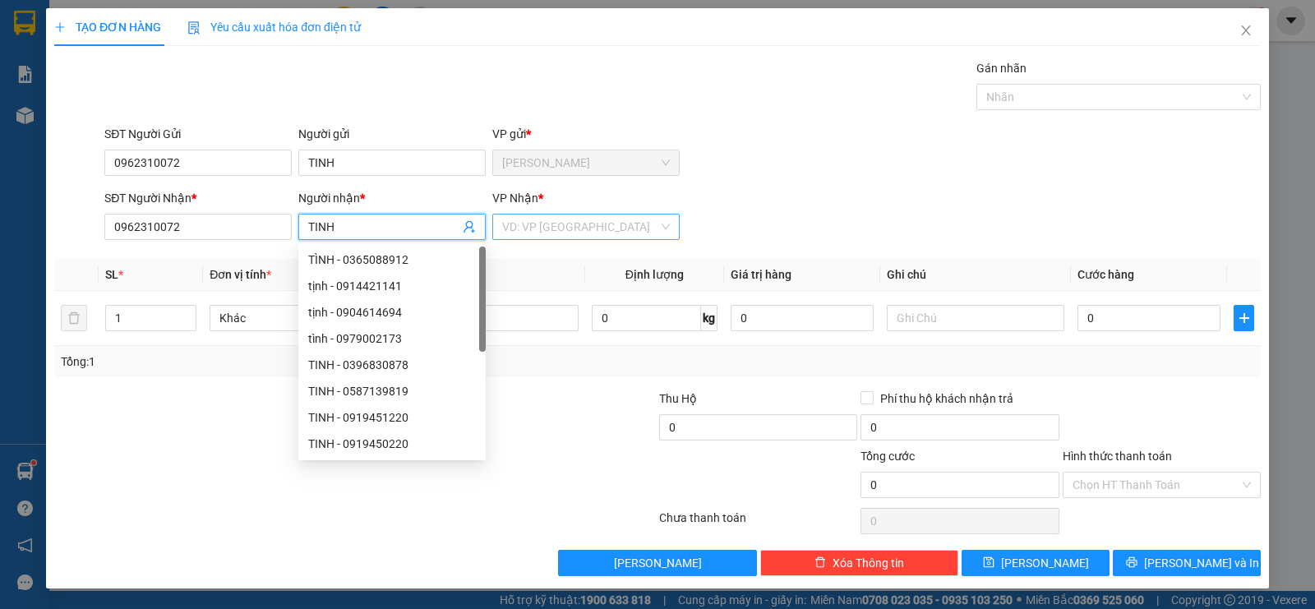
type input "TINH"
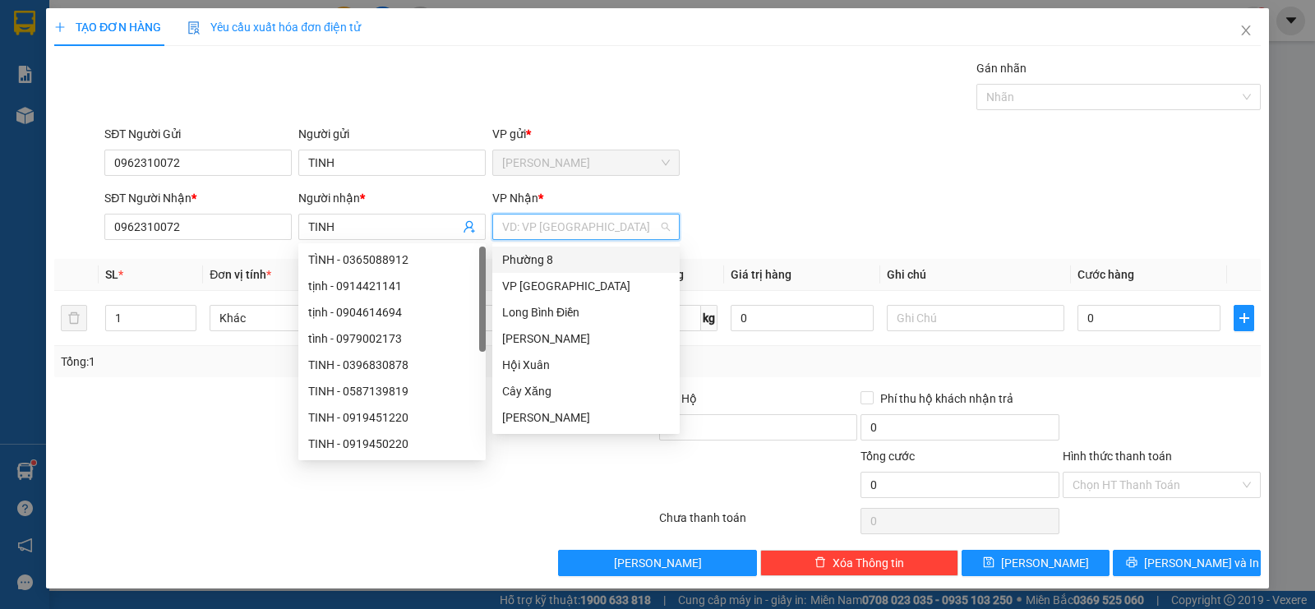
click at [519, 217] on input "search" at bounding box center [580, 226] width 156 height 25
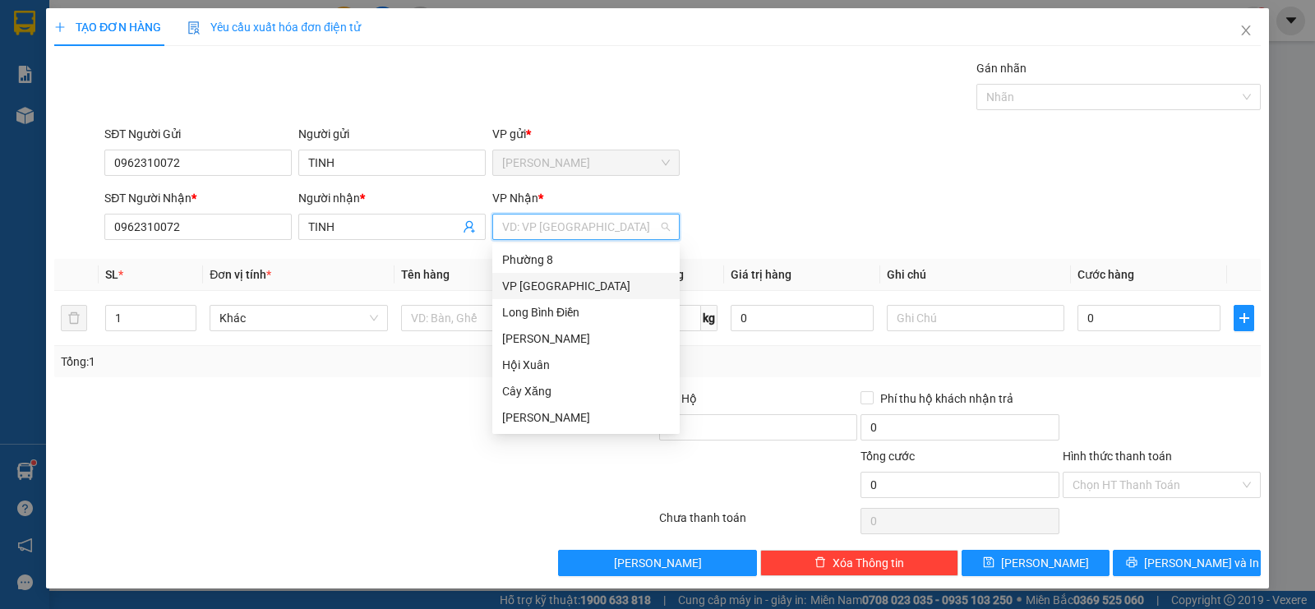
click at [523, 290] on div "VP [GEOGRAPHIC_DATA]" at bounding box center [586, 286] width 168 height 18
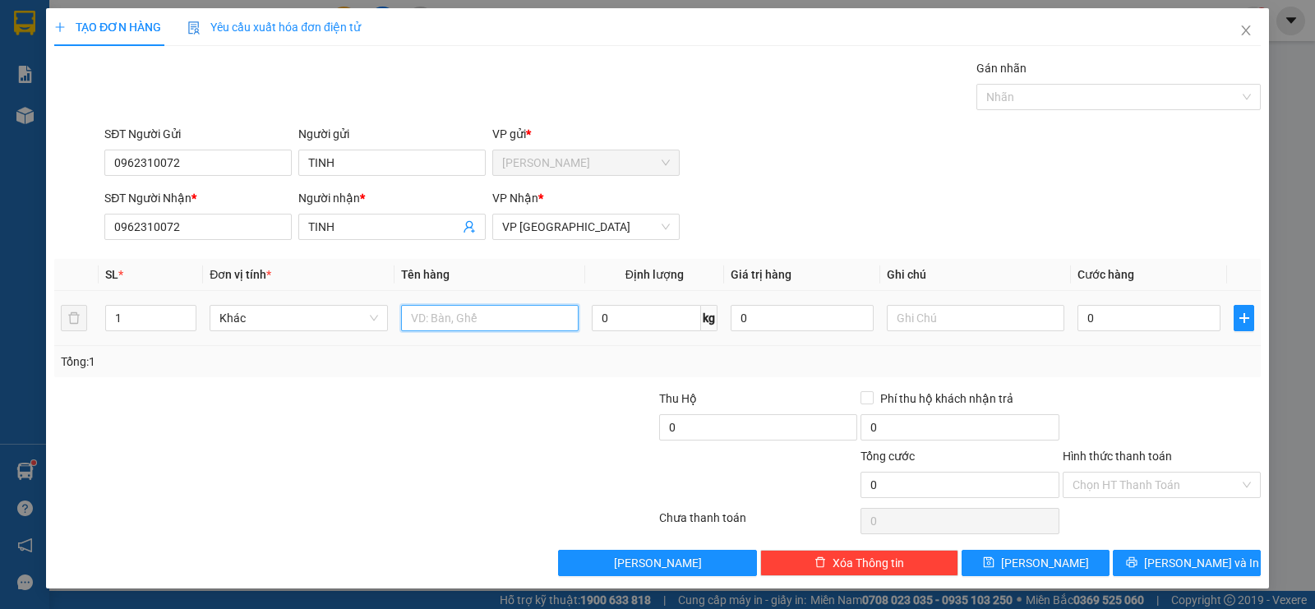
click at [484, 310] on input "text" at bounding box center [489, 318] width 177 height 26
type input "1HNP"
click at [1103, 320] on input "0" at bounding box center [1148, 318] width 143 height 26
type input "2"
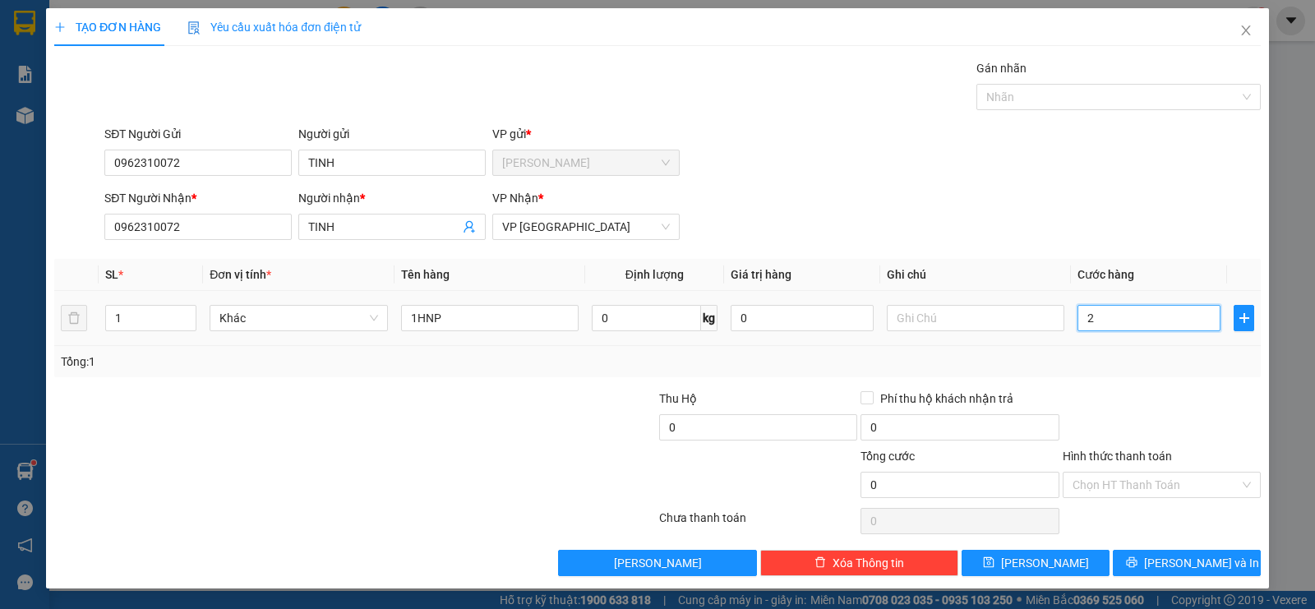
type input "2"
type input "20"
type input "200"
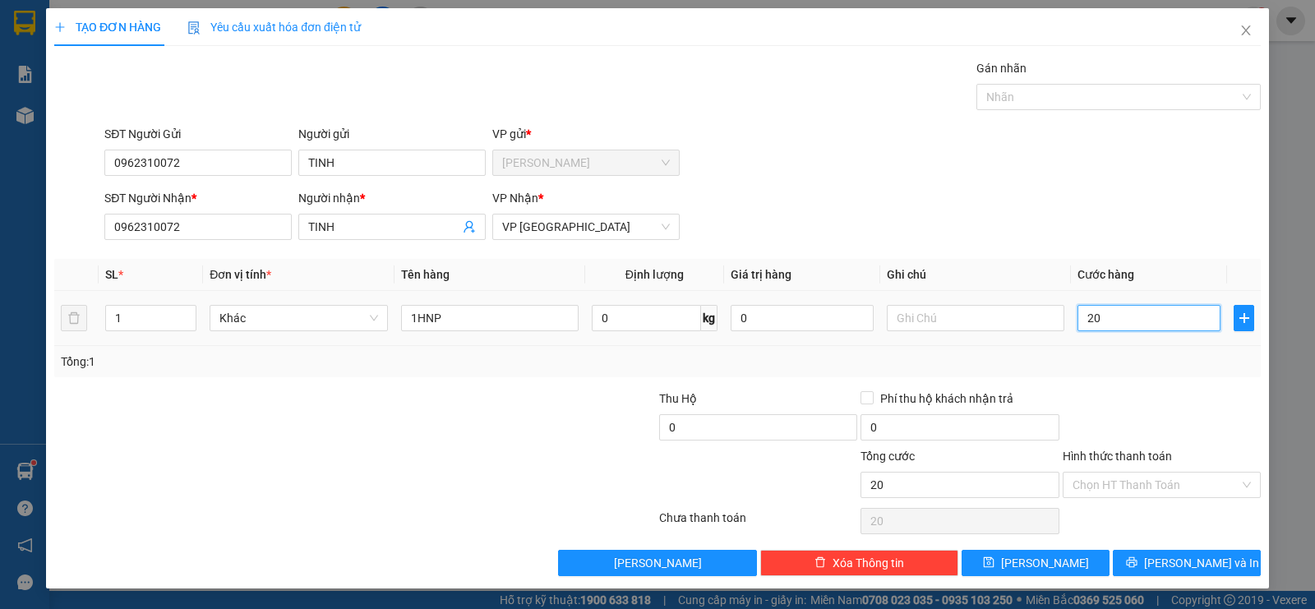
type input "200"
type input "2.000"
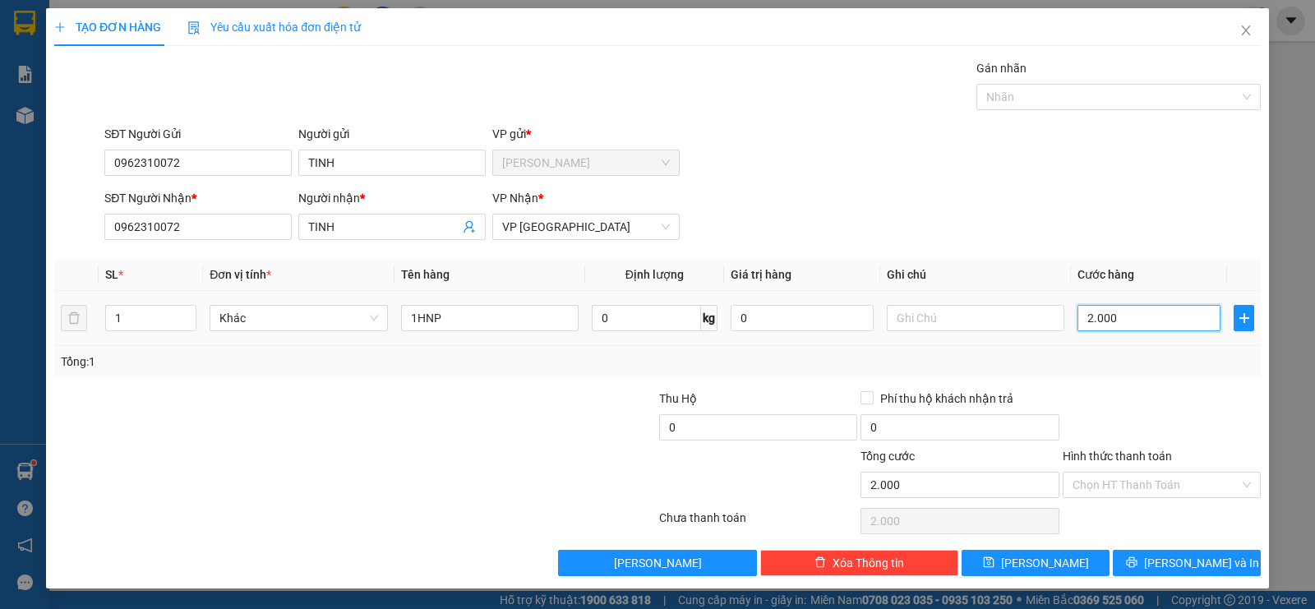
type input "20.000"
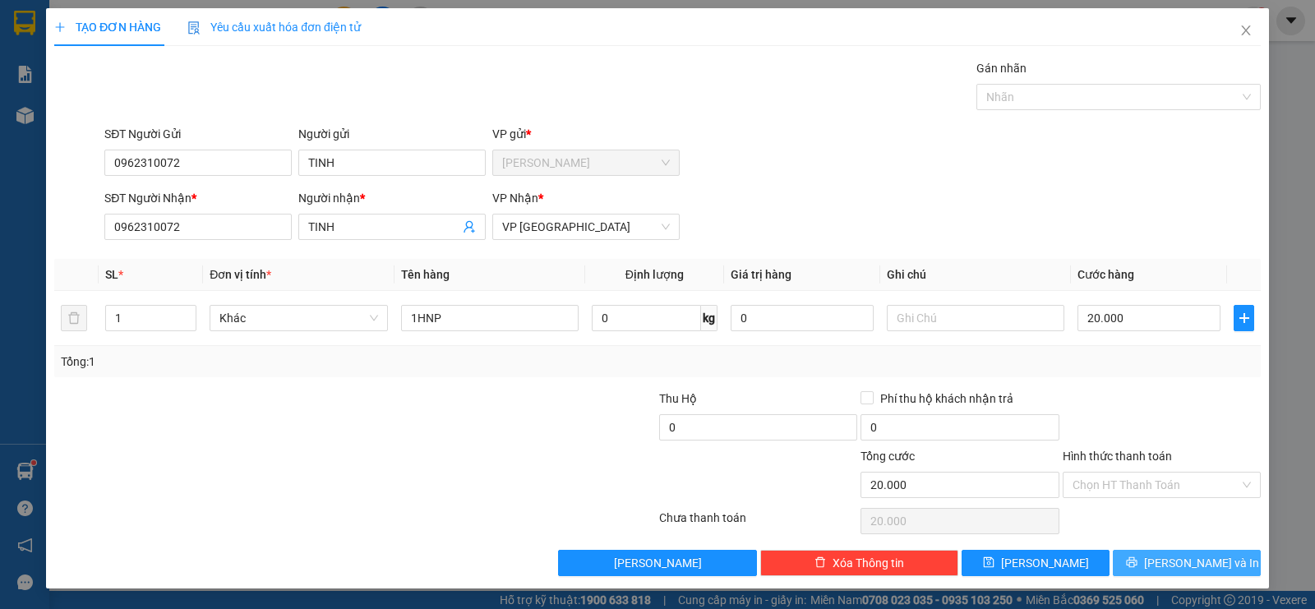
click at [1173, 560] on span "[PERSON_NAME] và In" at bounding box center [1201, 563] width 115 height 18
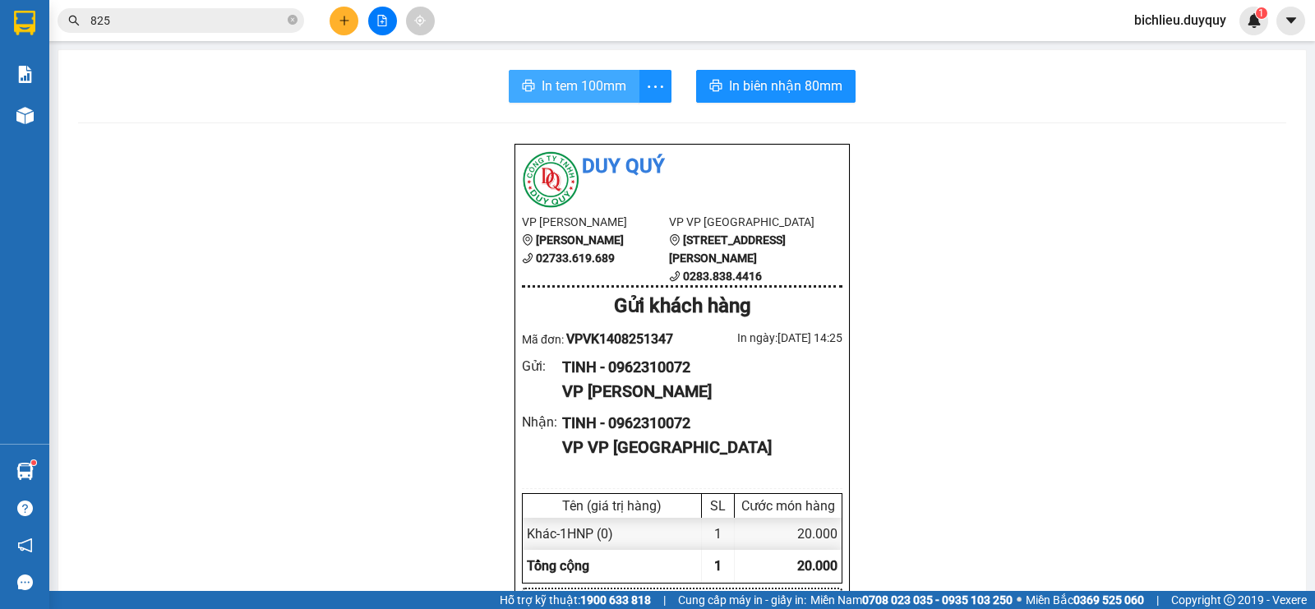
click at [575, 95] on span "In tem 100mm" at bounding box center [584, 86] width 85 height 21
click at [169, 19] on input "825" at bounding box center [187, 21] width 194 height 18
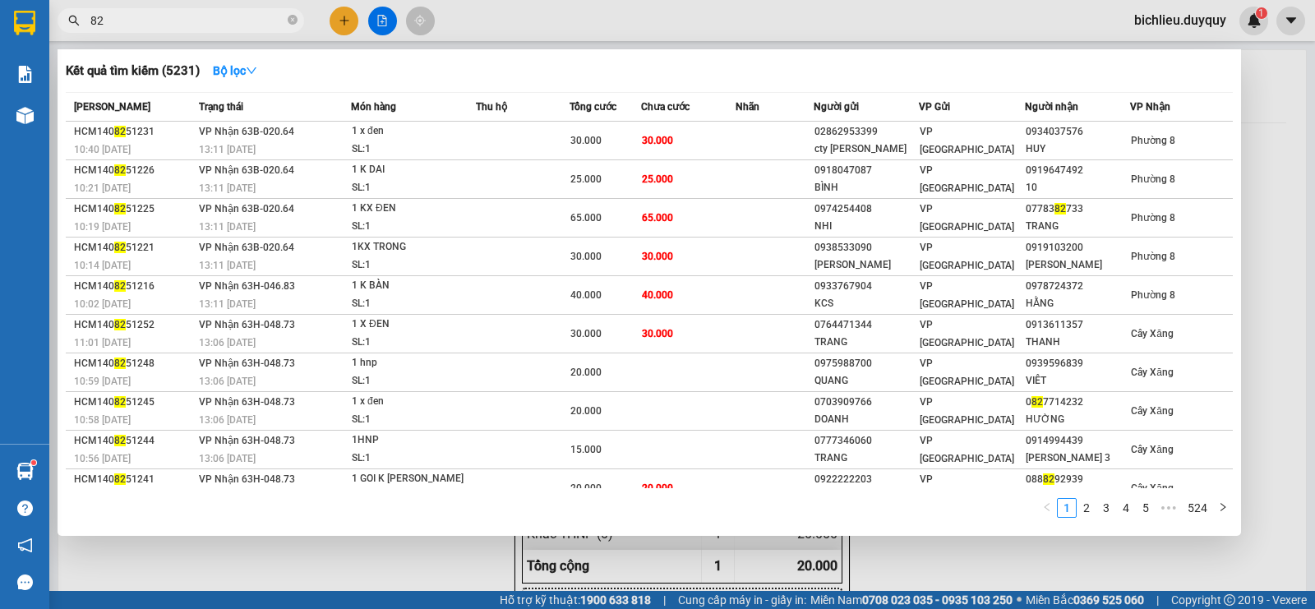
type input "8"
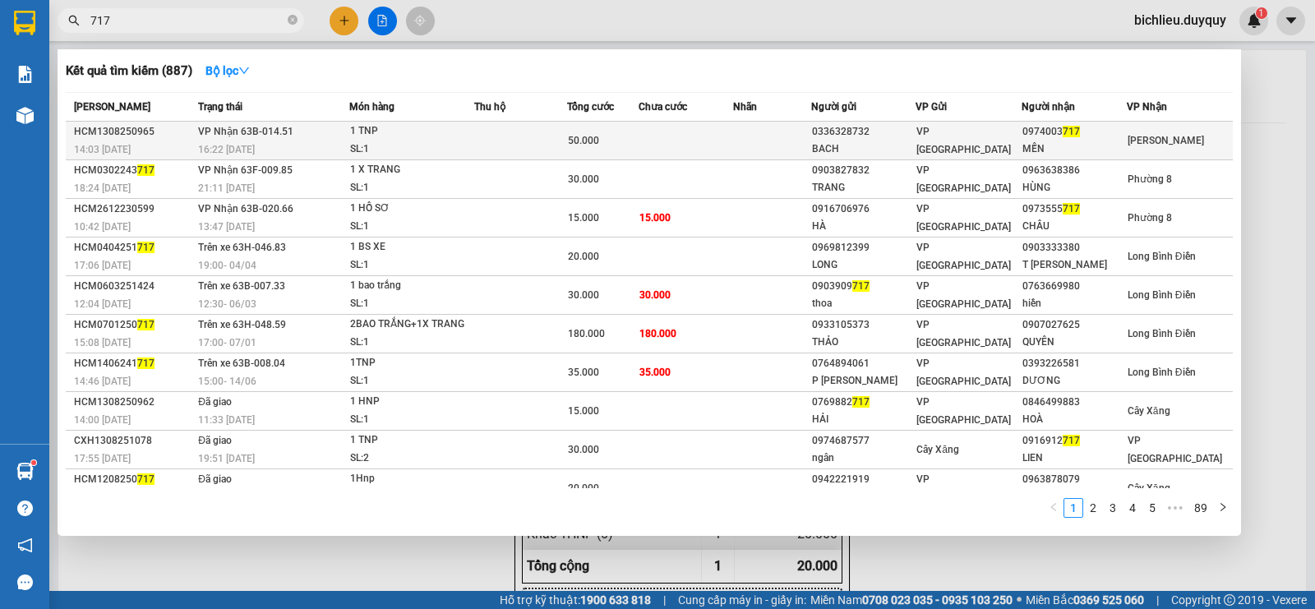
type input "717"
click at [1146, 151] on td "[PERSON_NAME]" at bounding box center [1180, 141] width 106 height 39
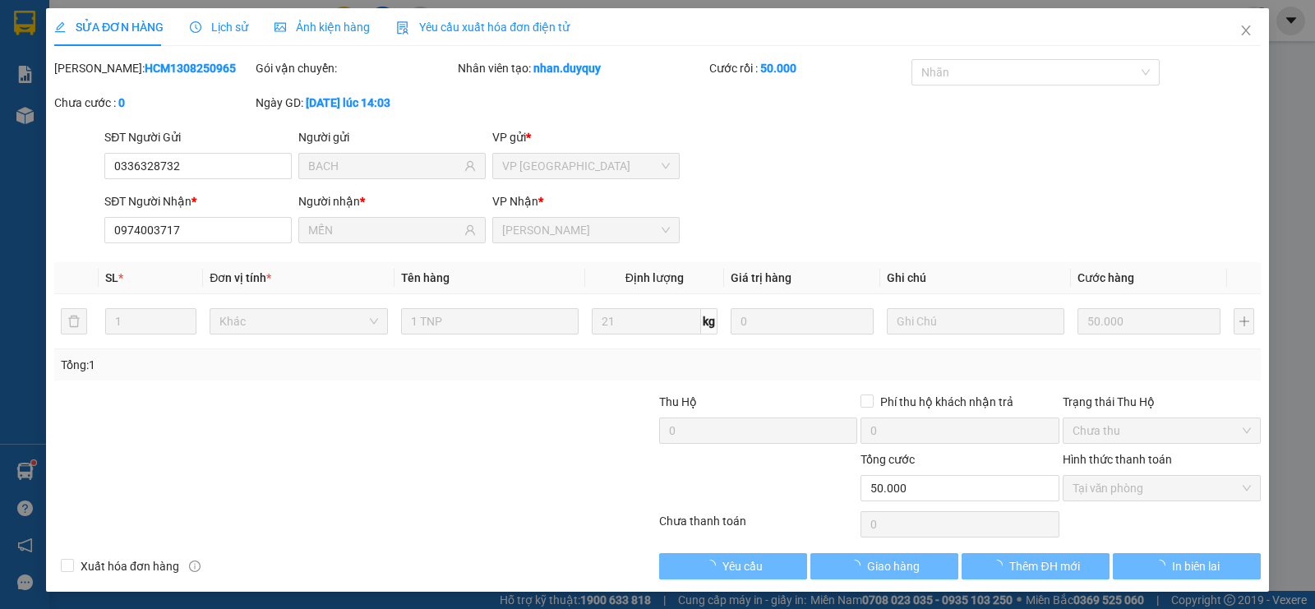
type input "0336328732"
type input "BACH"
type input "0974003717"
type input "MẾN"
type input "50.000"
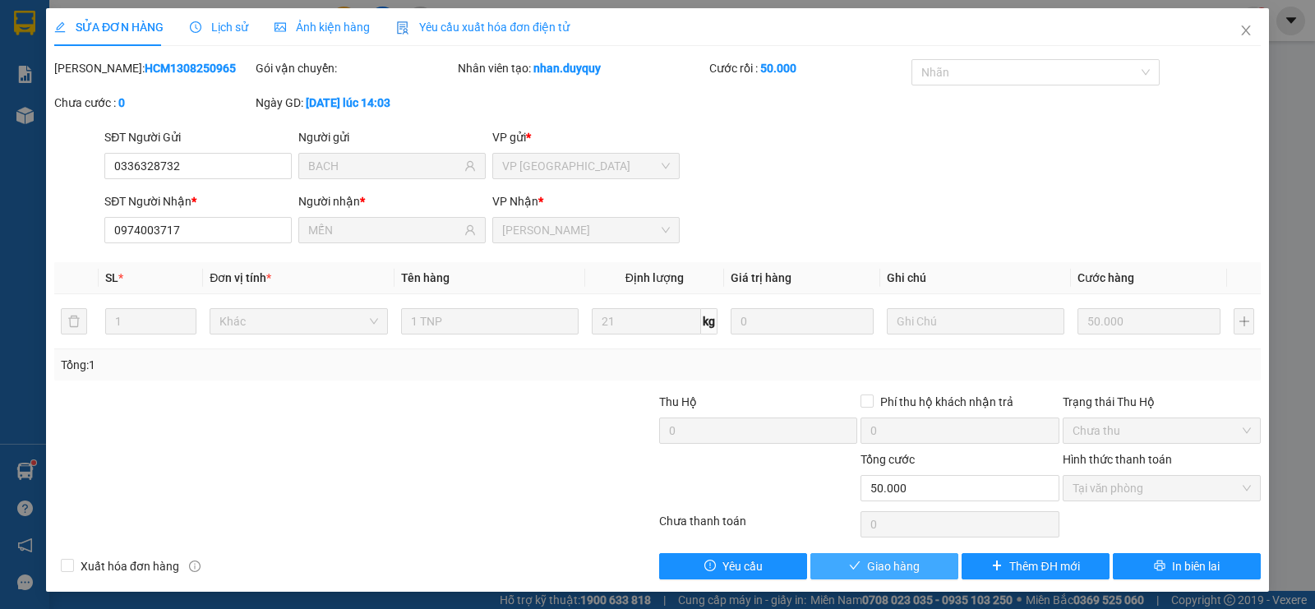
click at [880, 565] on span "Giao hàng" at bounding box center [893, 566] width 53 height 18
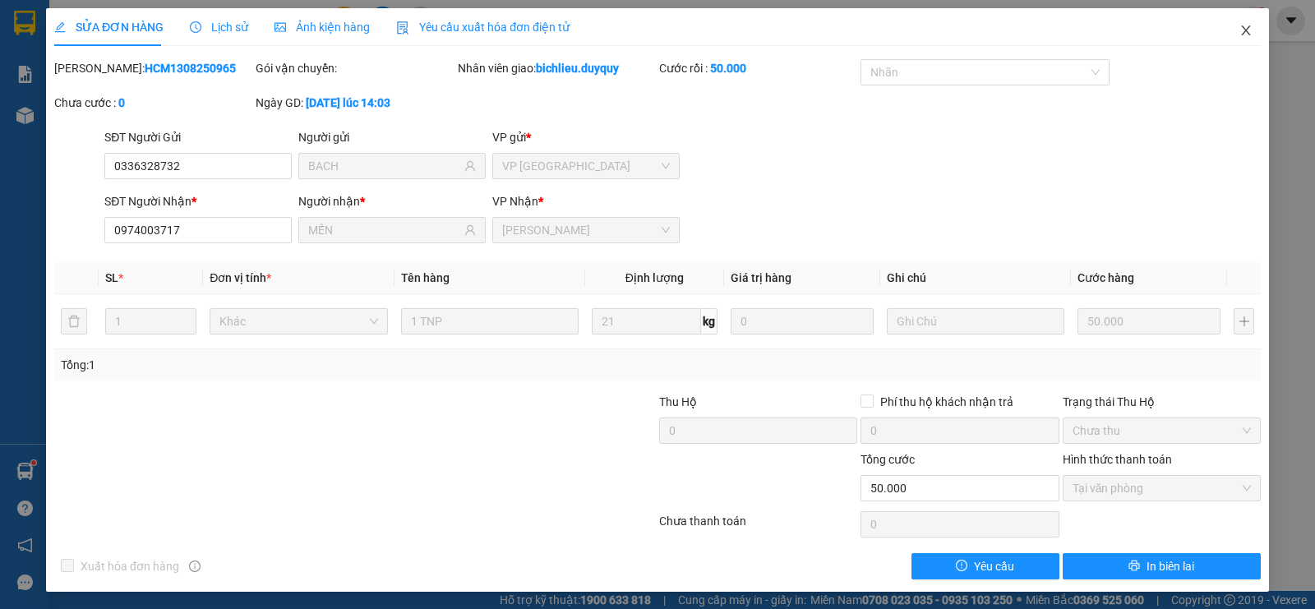
click at [1239, 33] on icon "close" at bounding box center [1245, 30] width 13 height 13
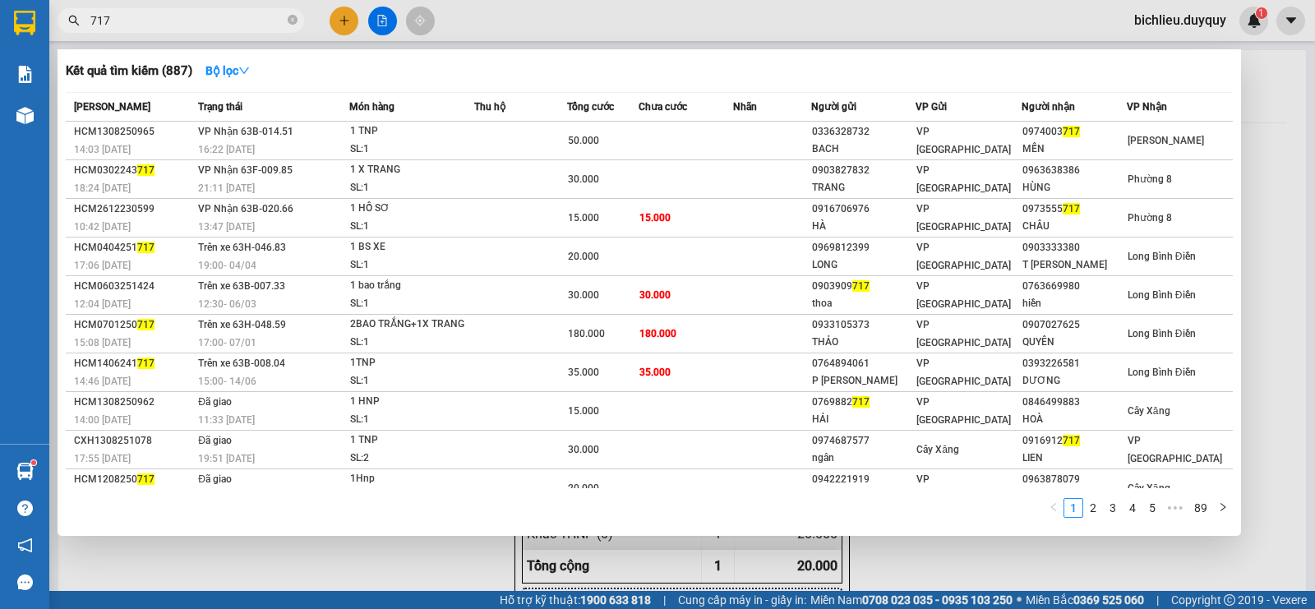
click at [137, 25] on input "717" at bounding box center [187, 21] width 194 height 18
type input "7"
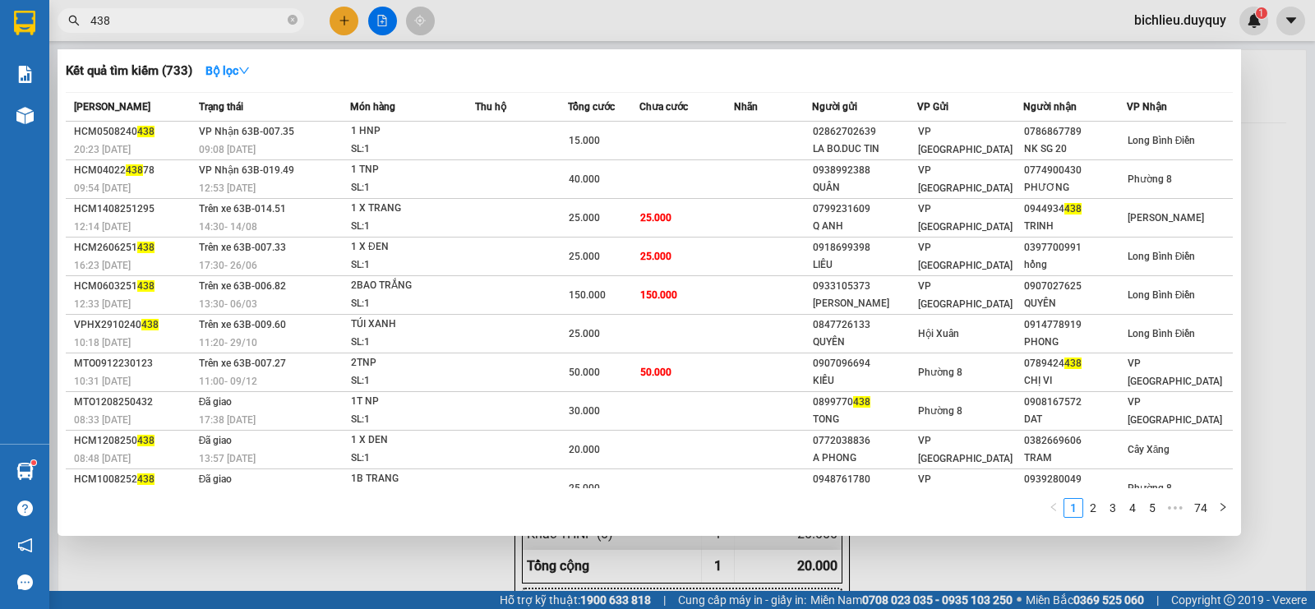
type input "438"
click at [357, 18] on div at bounding box center [657, 304] width 1315 height 609
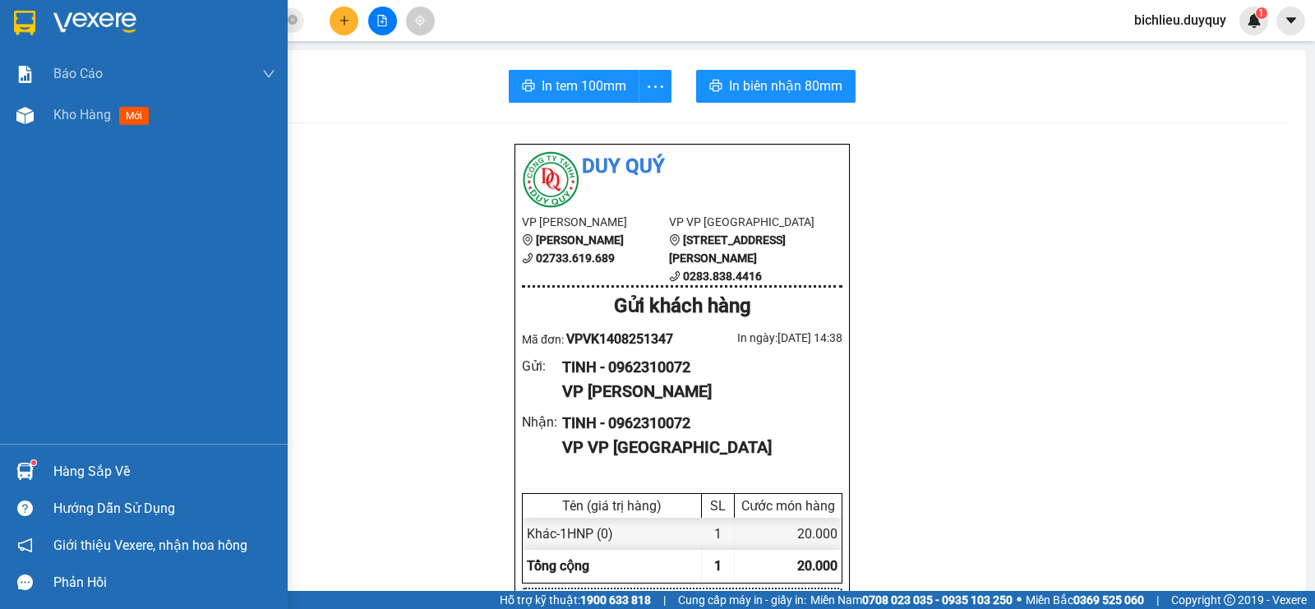
click at [27, 26] on img at bounding box center [24, 23] width 21 height 25
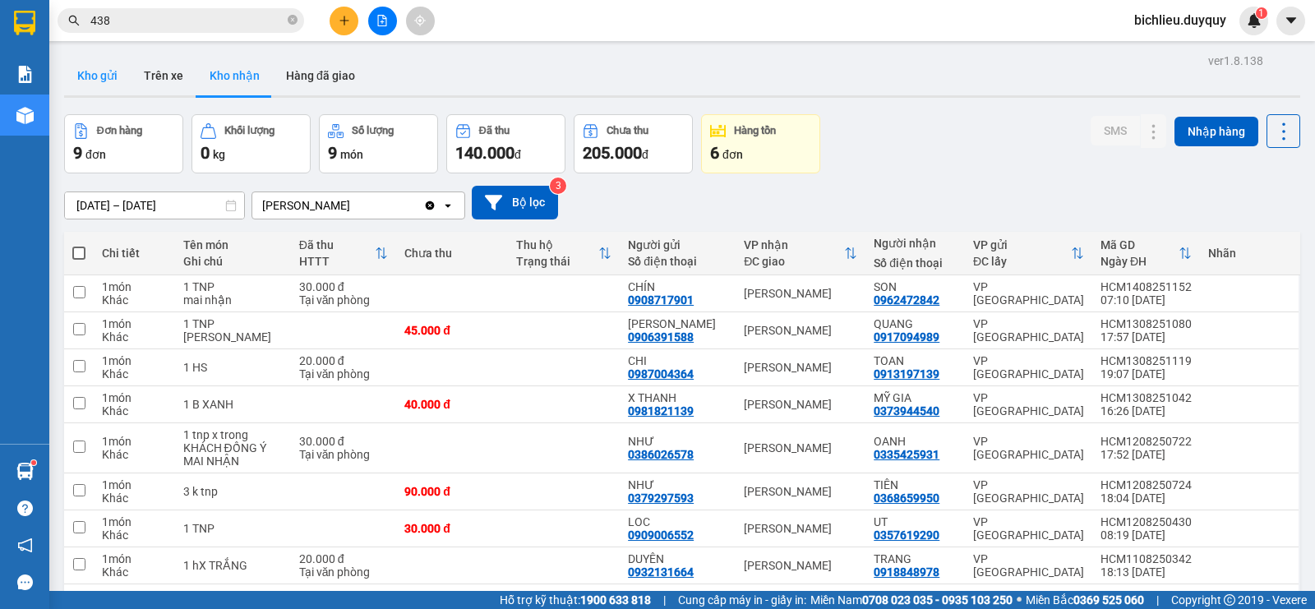
click at [104, 81] on button "Kho gửi" at bounding box center [97, 75] width 67 height 39
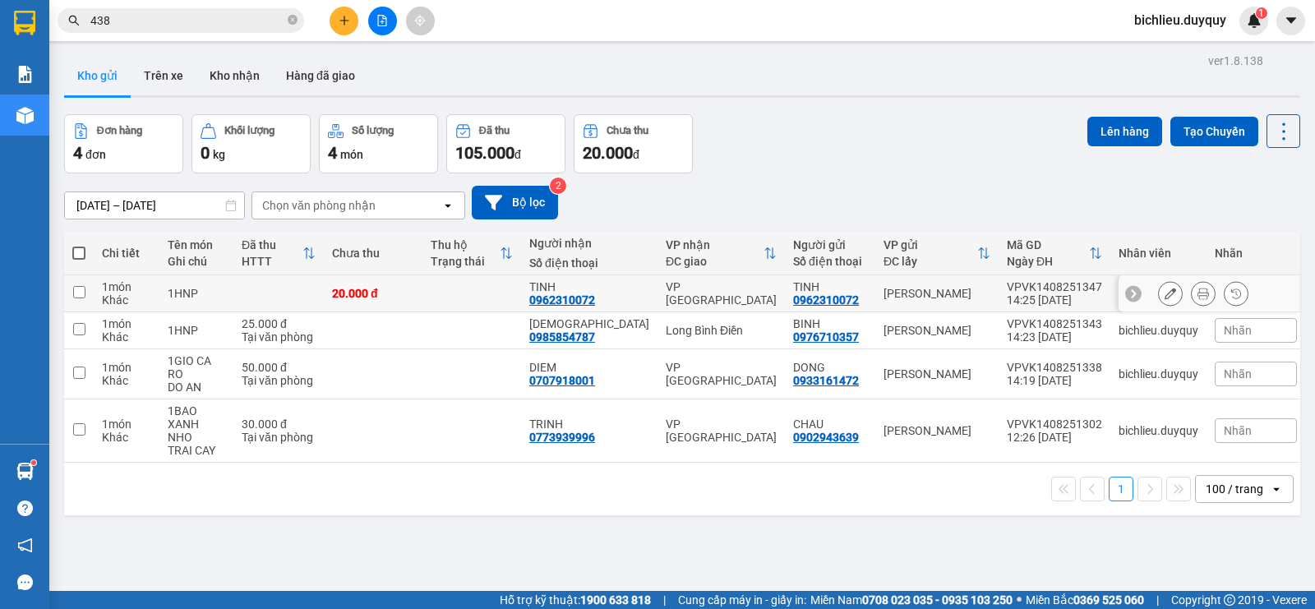
click at [77, 287] on input "checkbox" at bounding box center [79, 292] width 12 height 12
checkbox input "true"
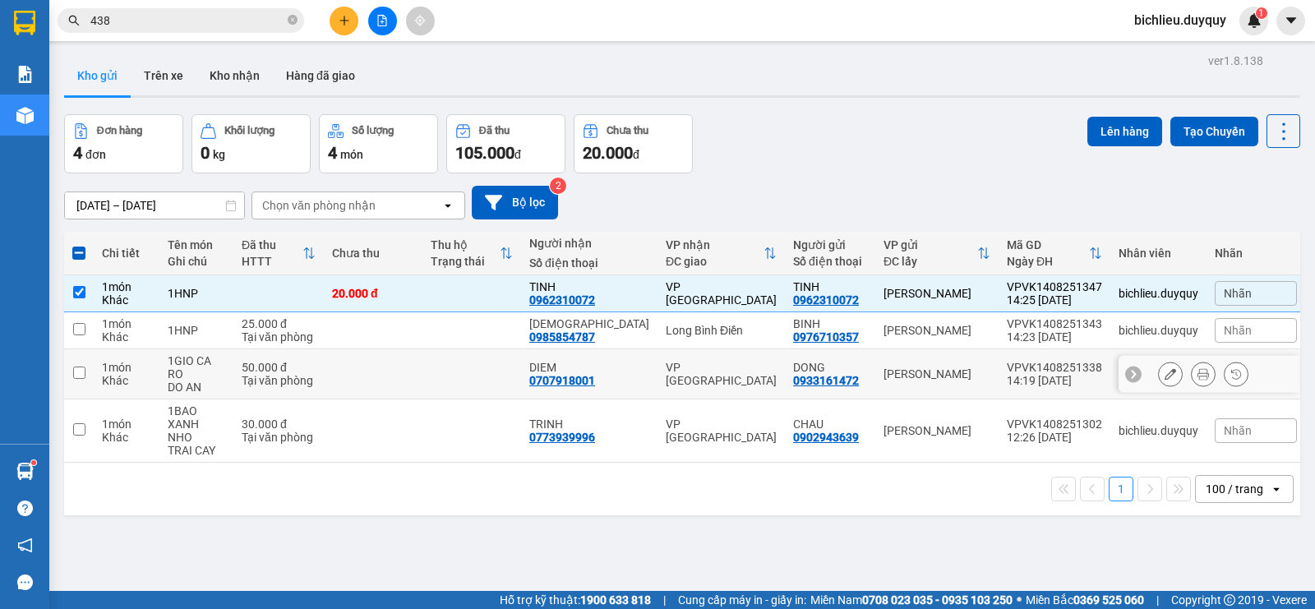
click at [81, 366] on input "checkbox" at bounding box center [79, 372] width 12 height 12
checkbox input "true"
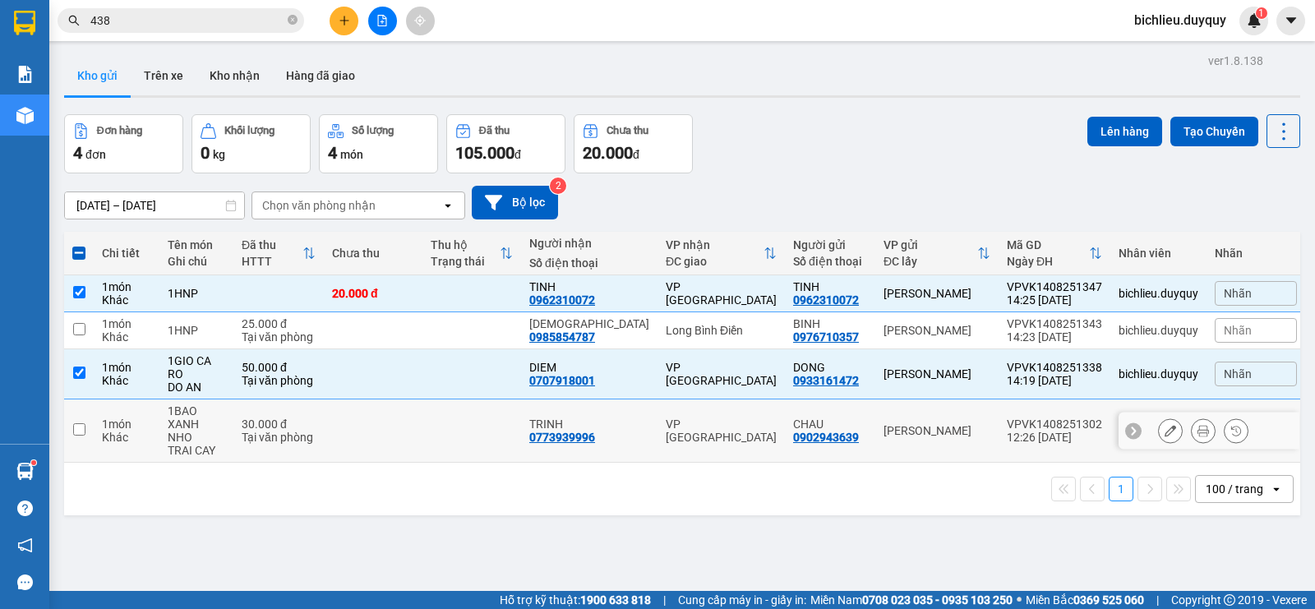
click at [76, 402] on td at bounding box center [79, 430] width 30 height 63
checkbox input "true"
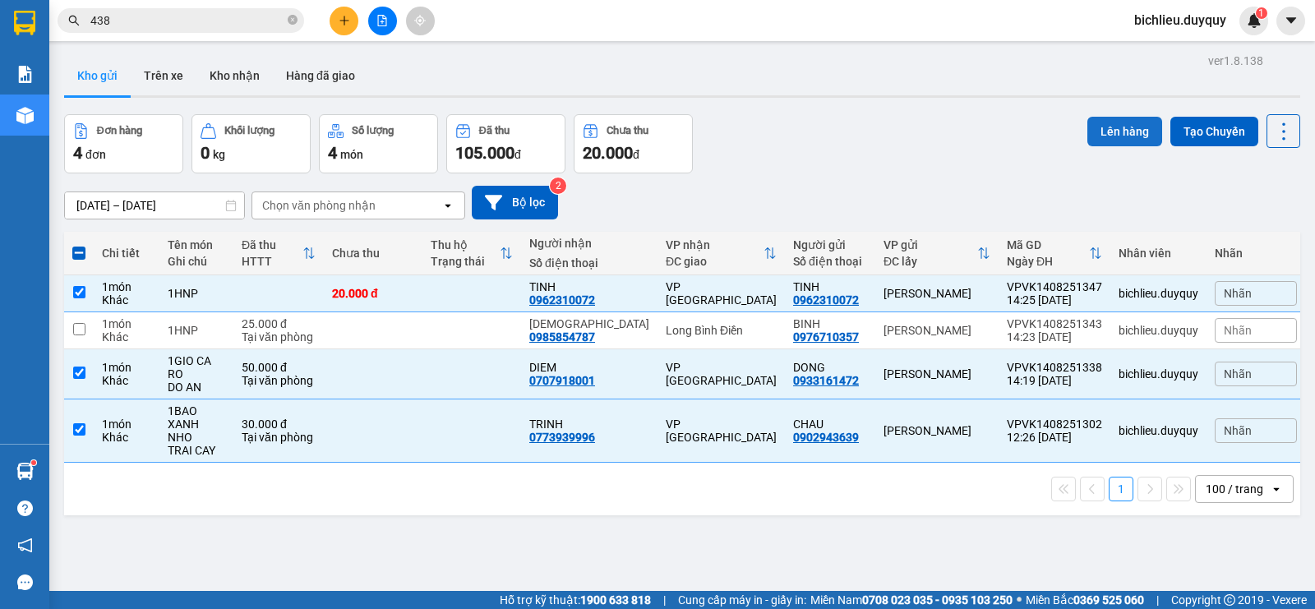
click at [1099, 127] on button "Lên hàng" at bounding box center [1124, 132] width 75 height 30
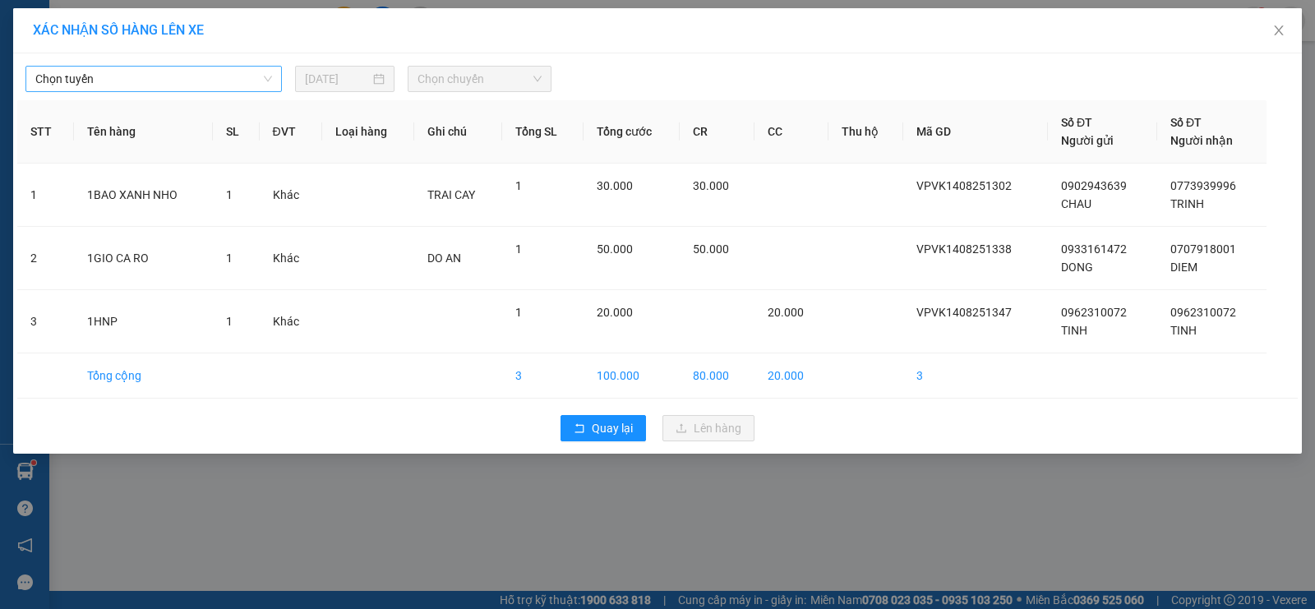
click at [120, 79] on span "Chọn tuyến" at bounding box center [153, 79] width 237 height 25
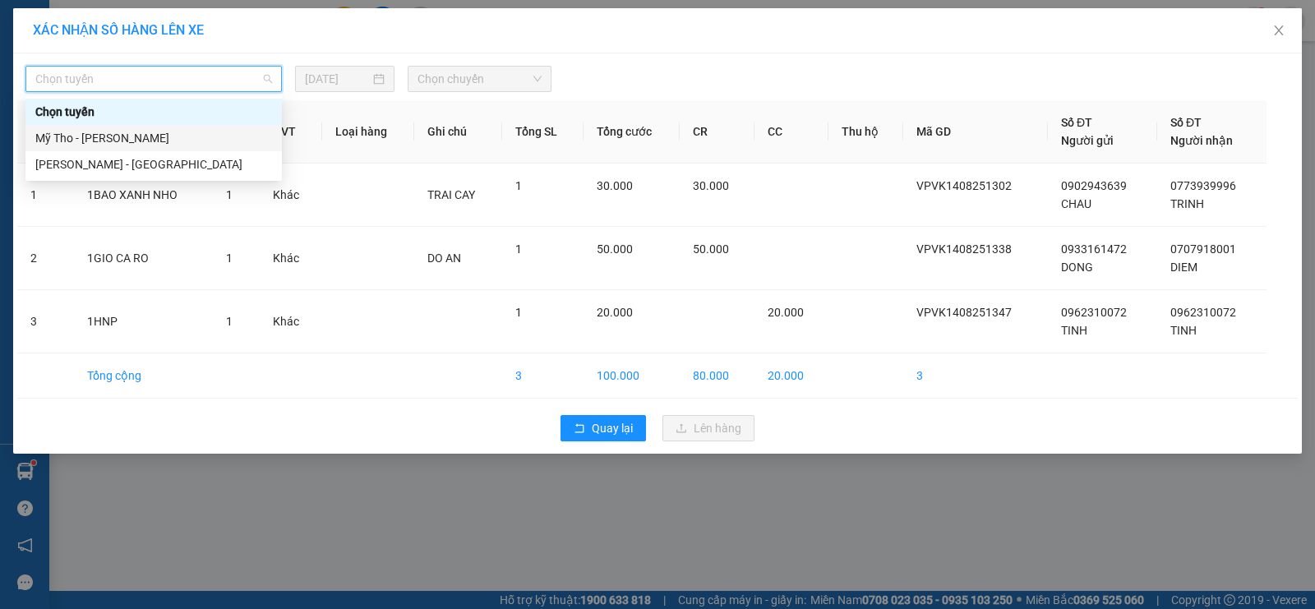
click at [134, 142] on div "Mỹ Tho - [PERSON_NAME]" at bounding box center [153, 138] width 237 height 18
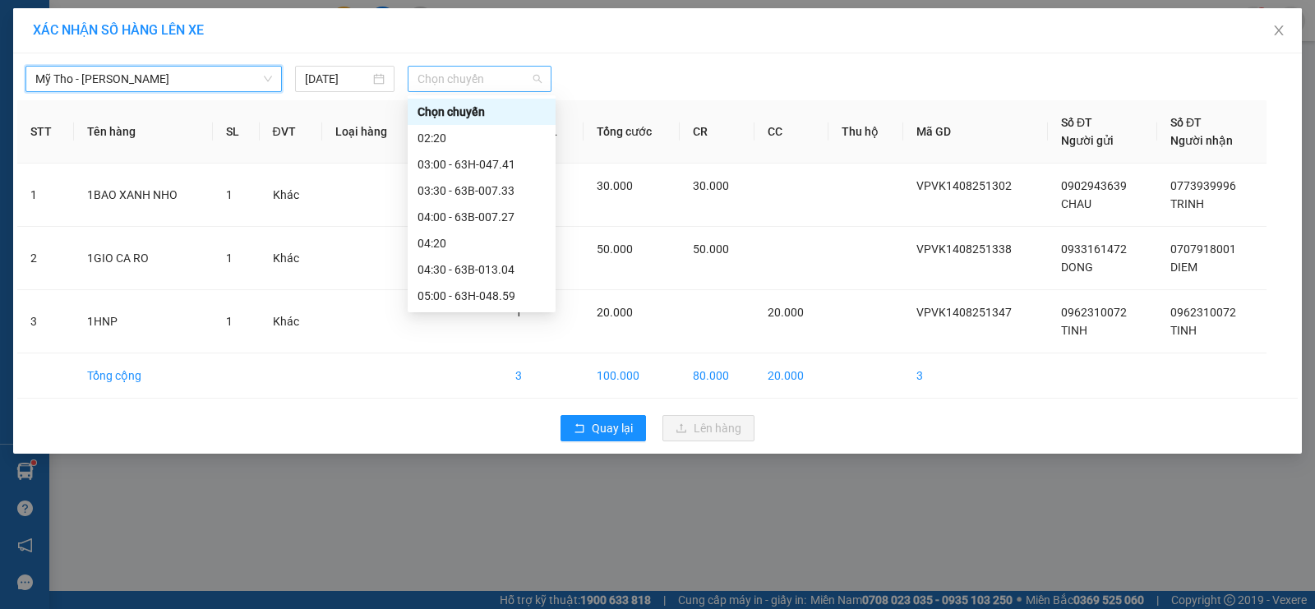
click at [495, 79] on span "Chọn chuyến" at bounding box center [479, 79] width 124 height 25
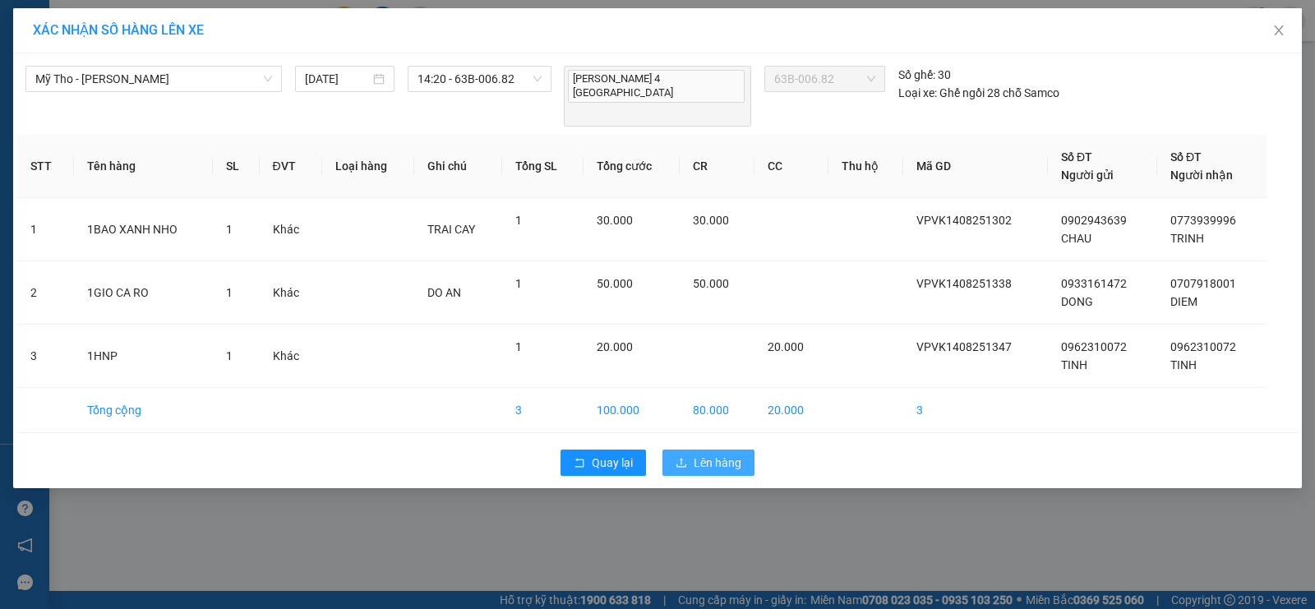
click at [716, 454] on span "Lên hàng" at bounding box center [718, 463] width 48 height 18
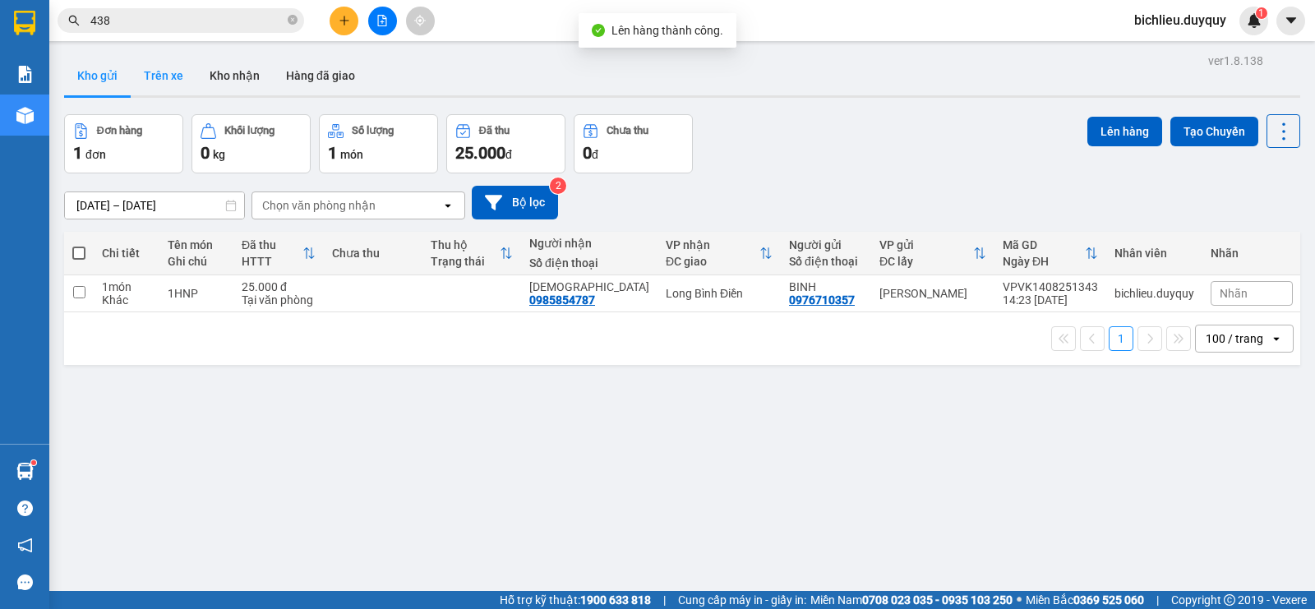
click at [166, 76] on button "Trên xe" at bounding box center [164, 75] width 66 height 39
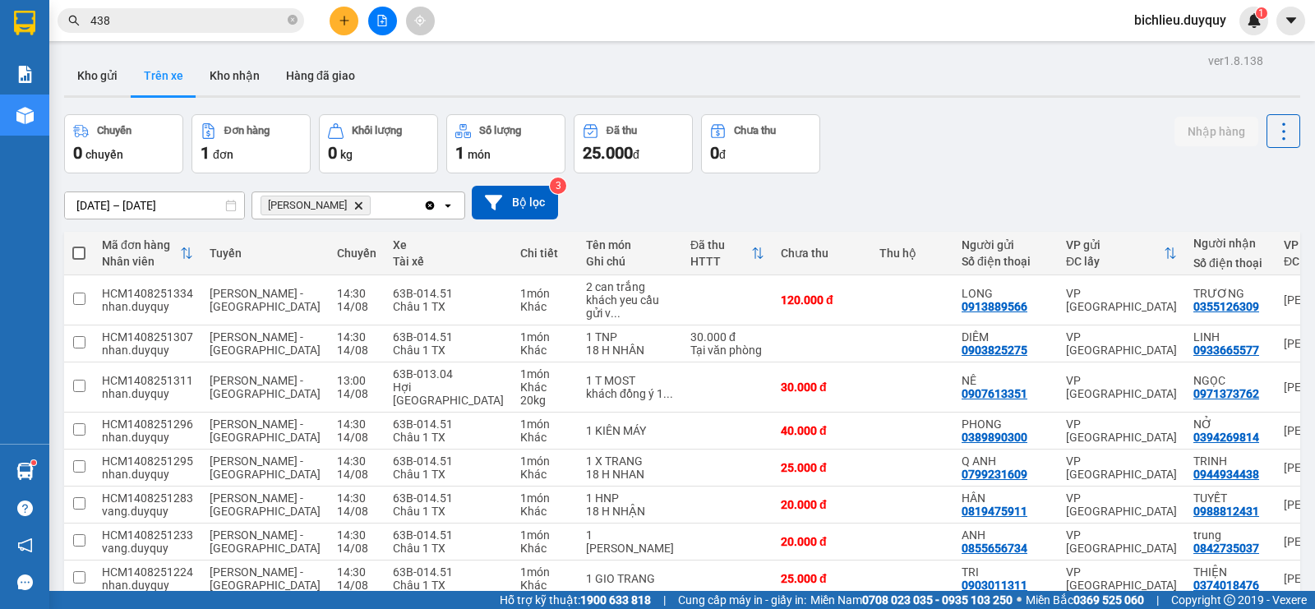
click at [355, 202] on icon "Vĩnh Kim, close by backspace" at bounding box center [358, 204] width 7 height 7
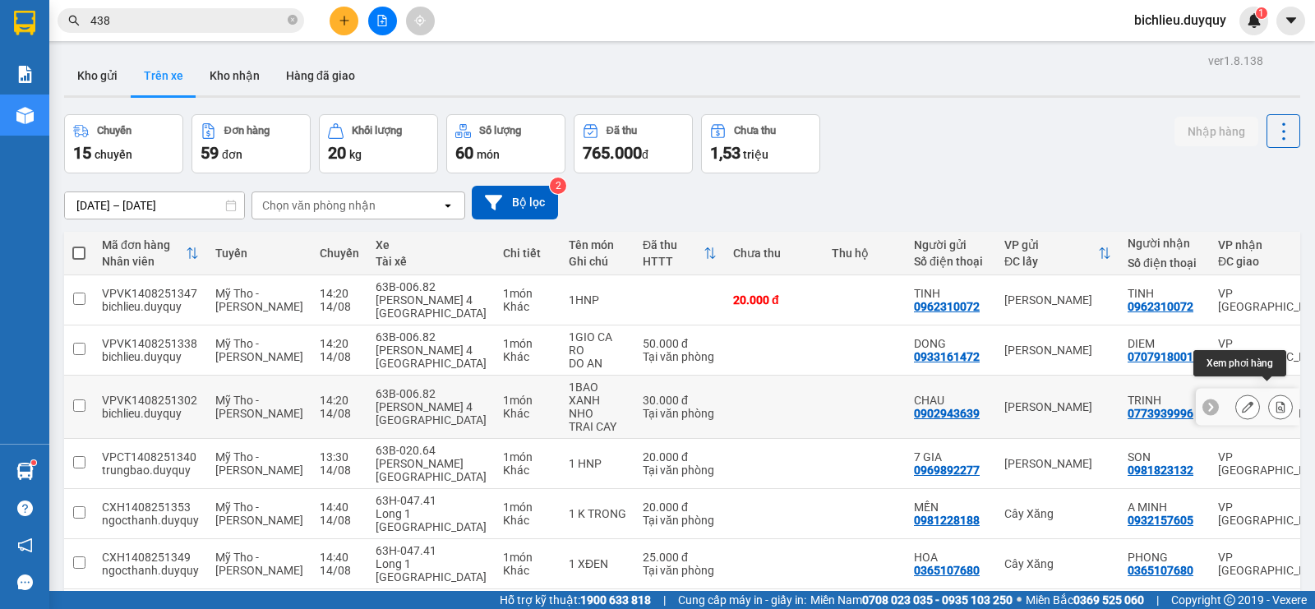
click at [1269, 393] on button at bounding box center [1280, 407] width 23 height 29
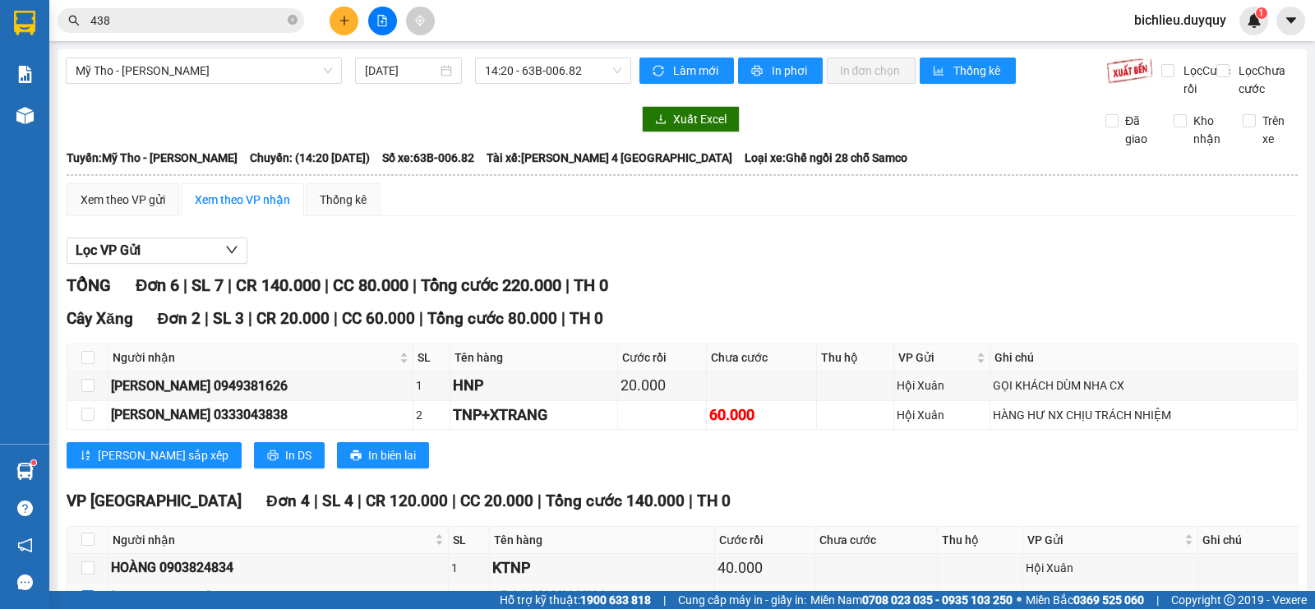
click at [86, 590] on input "checkbox" at bounding box center [87, 596] width 13 height 13
checkbox input "true"
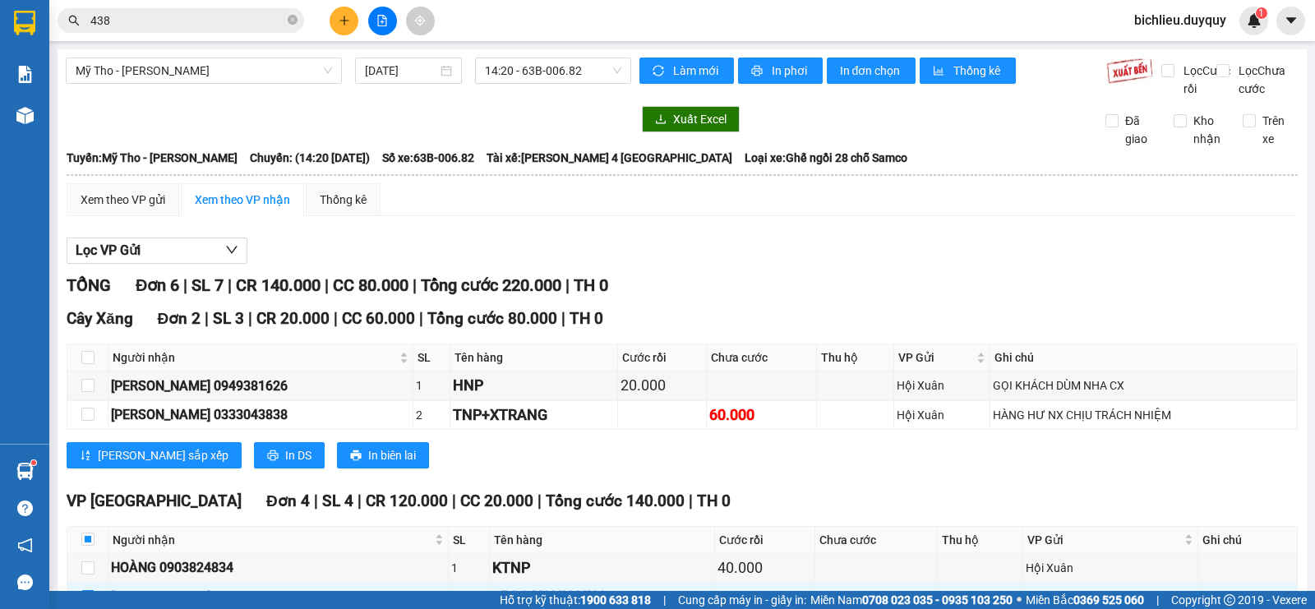
checkbox input "true"
click at [887, 76] on span "In đơn chọn" at bounding box center [871, 71] width 63 height 18
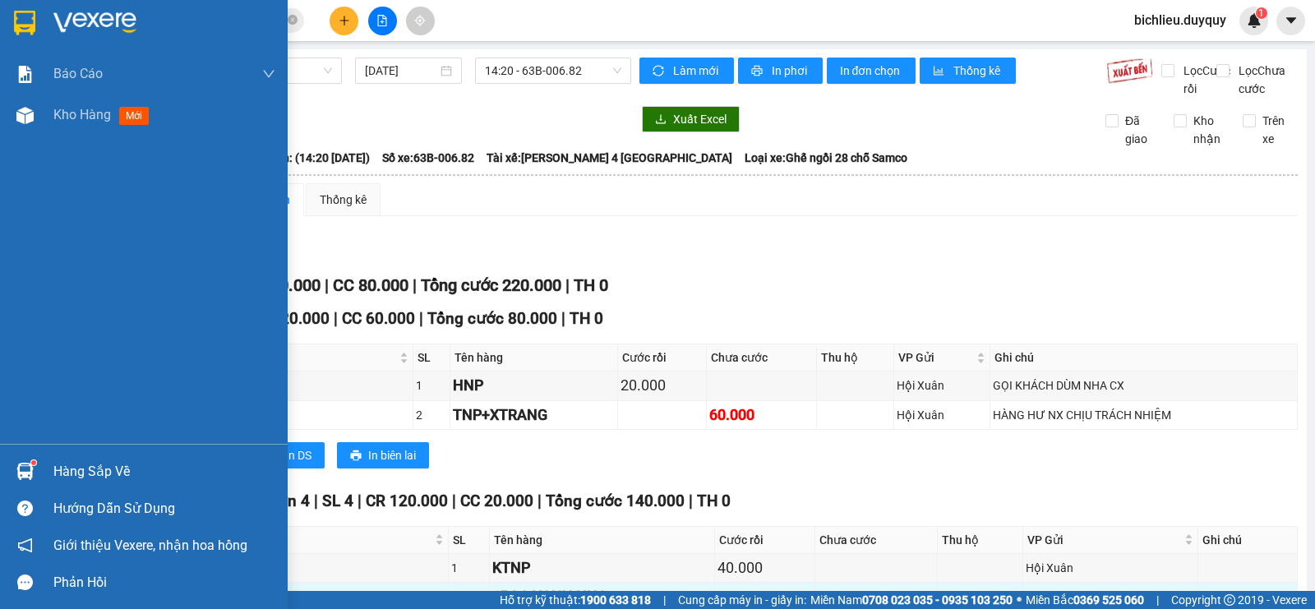
click at [25, 26] on img at bounding box center [24, 23] width 21 height 25
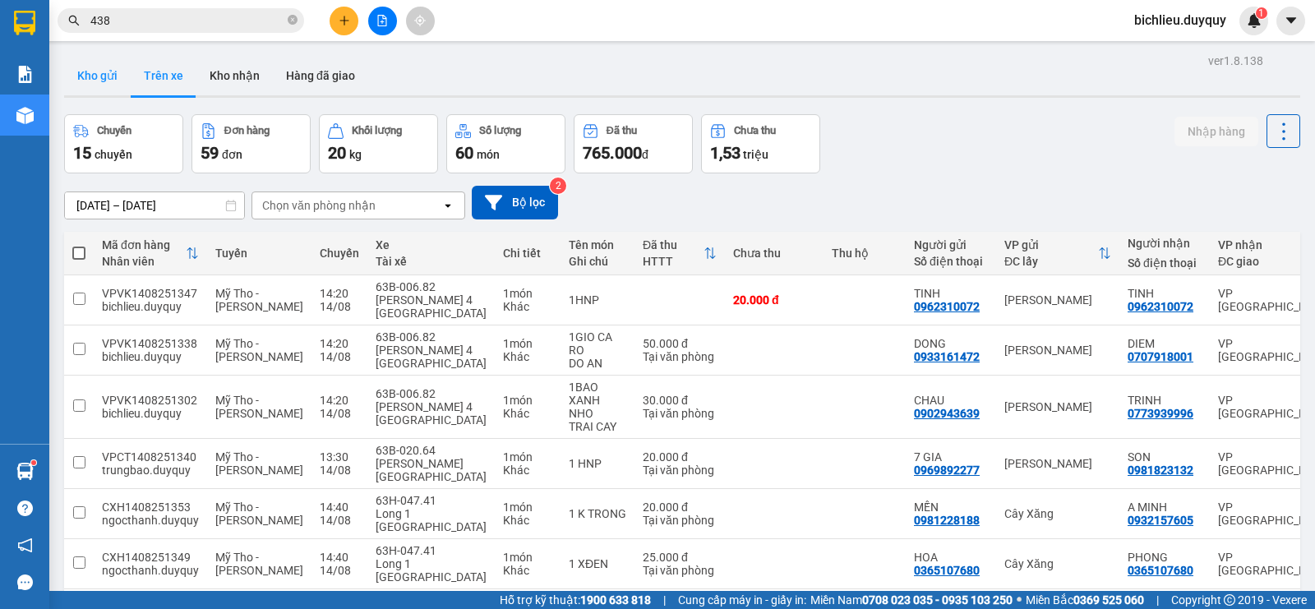
click at [90, 88] on button "Kho gửi" at bounding box center [97, 75] width 67 height 39
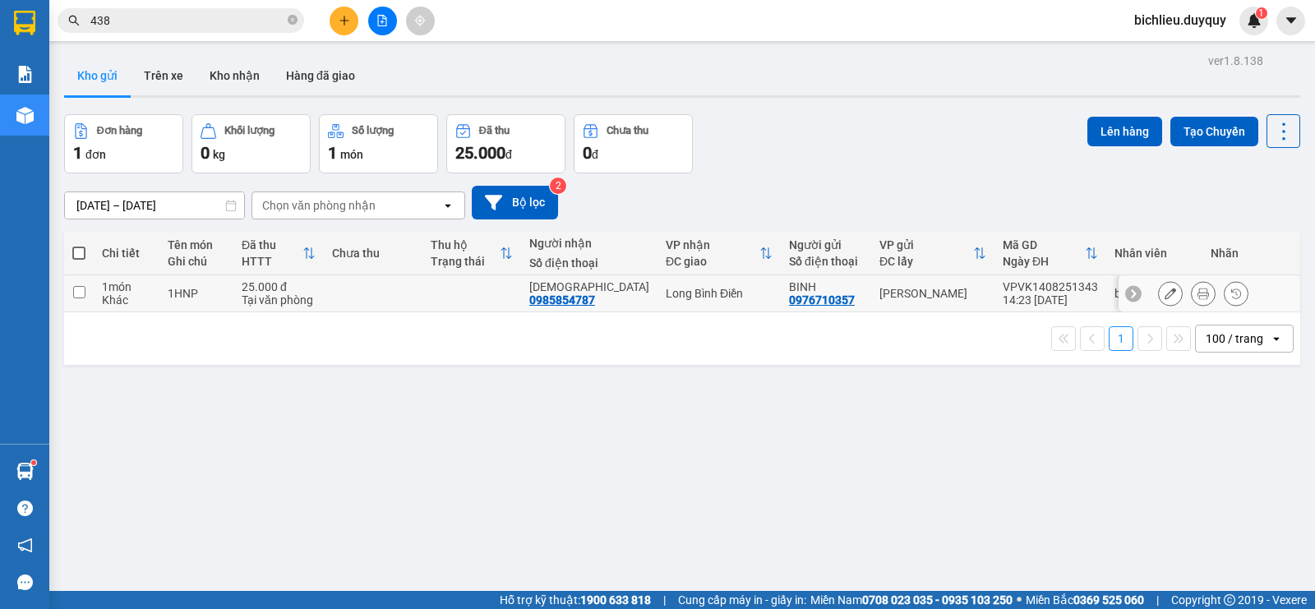
click at [76, 292] on input "checkbox" at bounding box center [79, 292] width 12 height 12
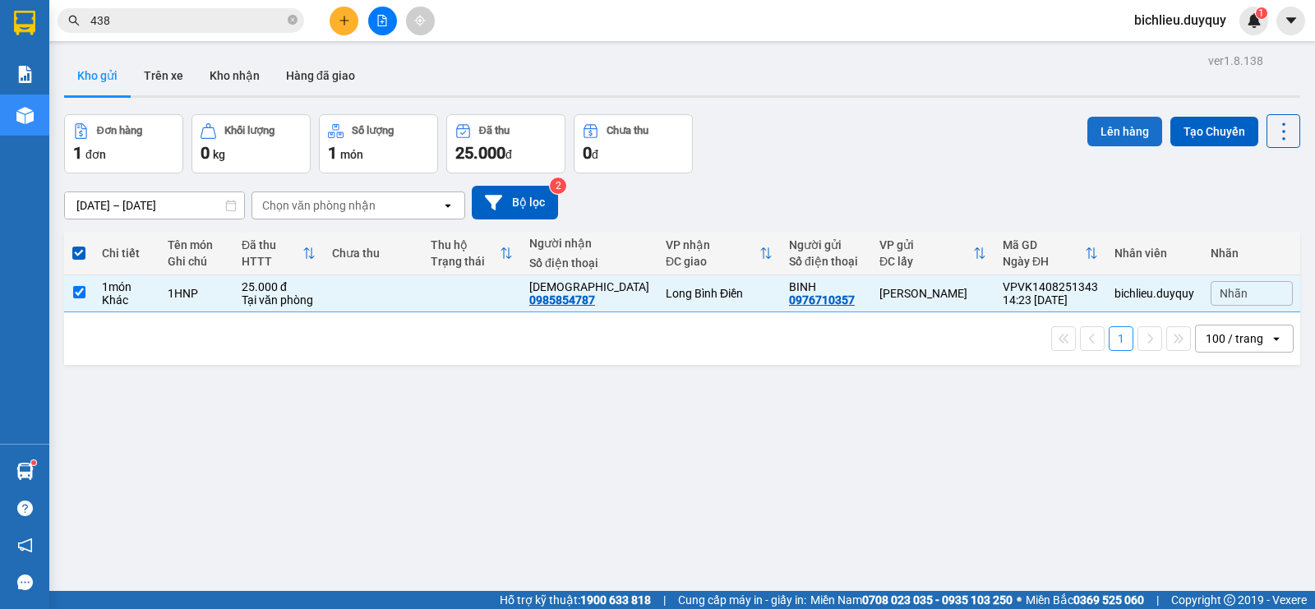
click at [1127, 129] on button "Lên hàng" at bounding box center [1124, 132] width 75 height 30
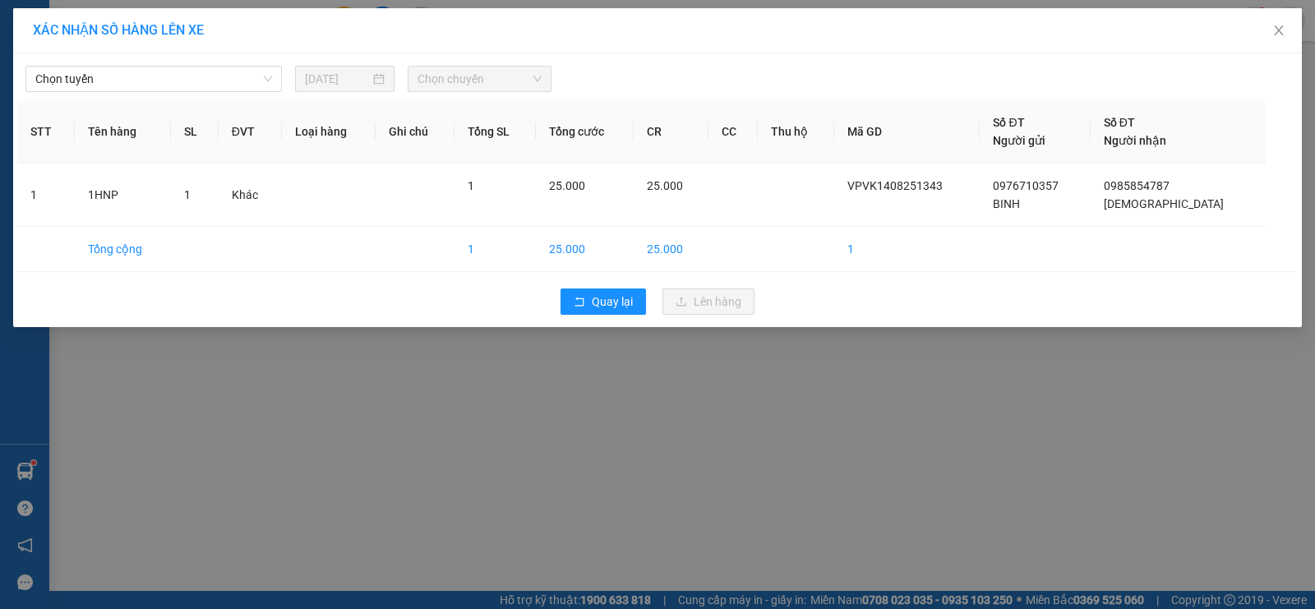
click at [113, 94] on div "[PERSON_NAME] [DATE] [PERSON_NAME] STT Tên hàng SL ĐVT [PERSON_NAME] hàng Ghi […" at bounding box center [657, 190] width 1288 height 274
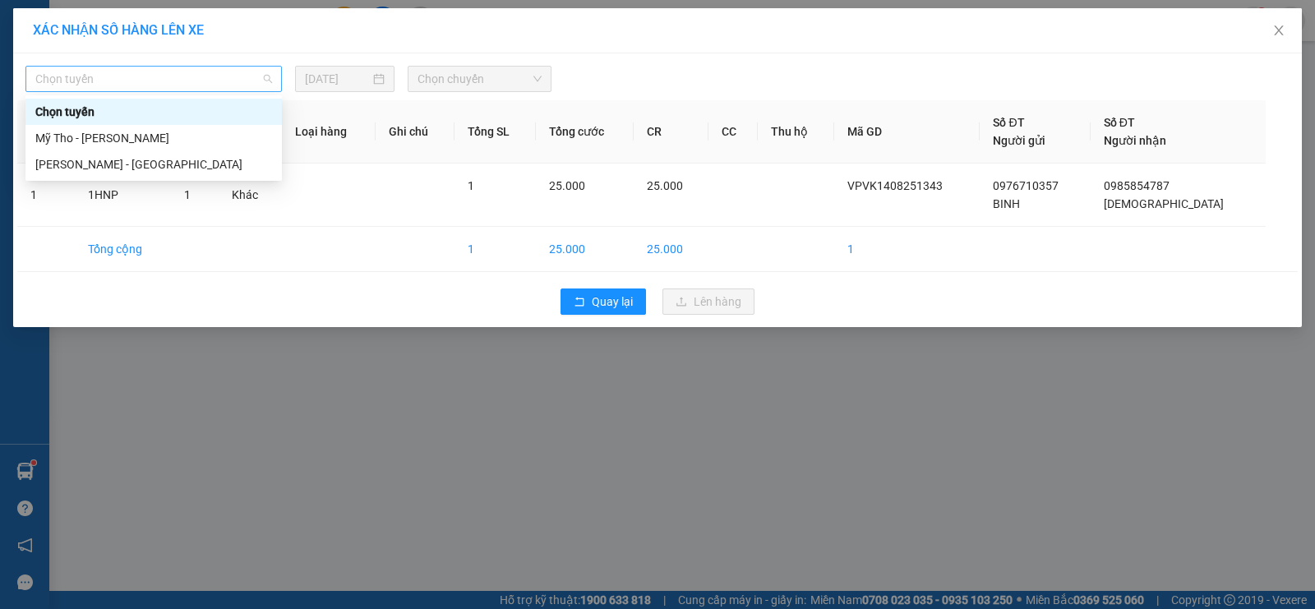
click at [122, 78] on span "Chọn tuyến" at bounding box center [153, 79] width 237 height 25
click at [136, 138] on div "Mỹ Tho - [PERSON_NAME]" at bounding box center [153, 138] width 237 height 18
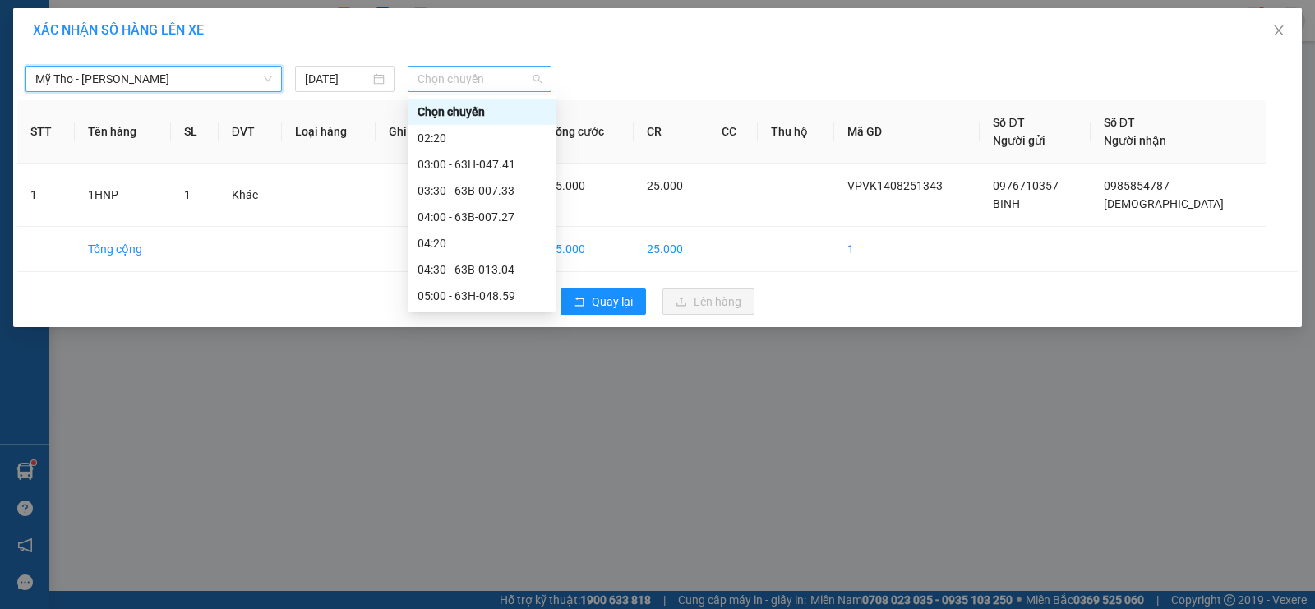
click at [514, 74] on span "Chọn chuyến" at bounding box center [479, 79] width 124 height 25
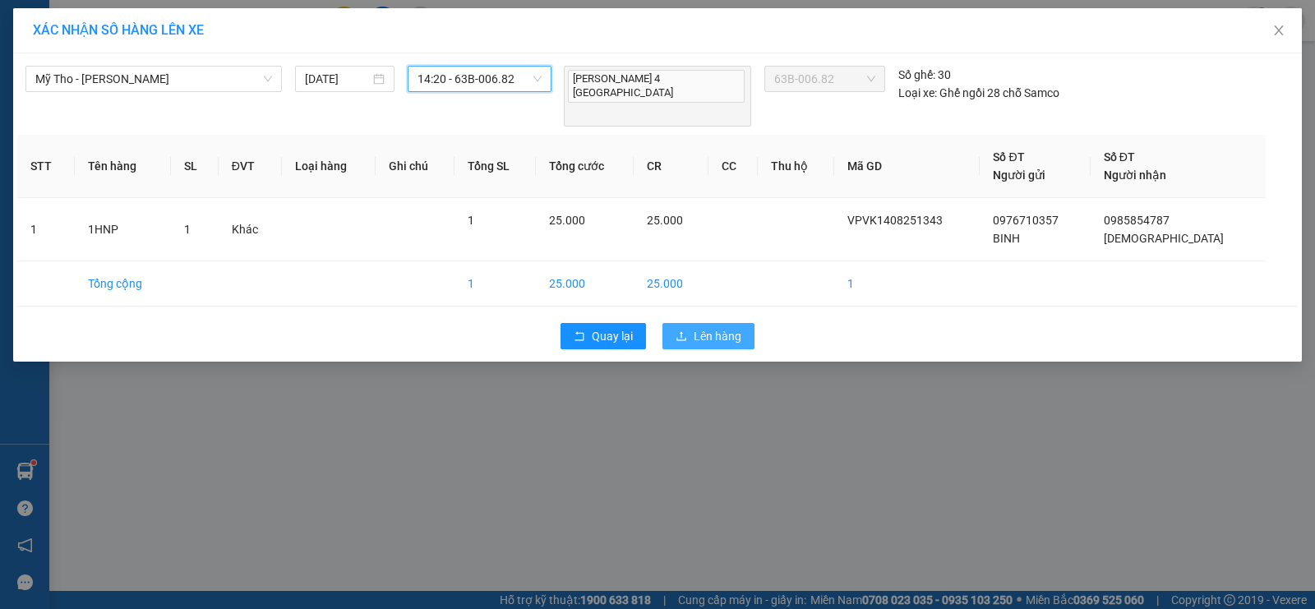
click at [724, 327] on span "Lên hàng" at bounding box center [718, 336] width 48 height 18
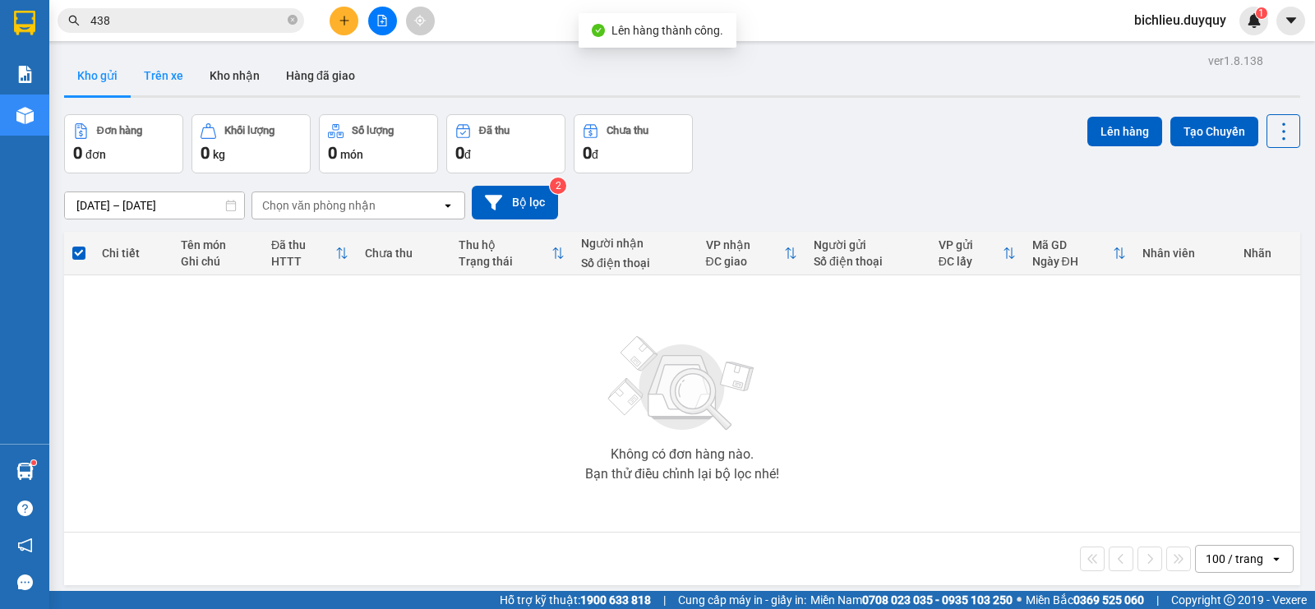
click at [148, 84] on button "Trên xe" at bounding box center [164, 75] width 66 height 39
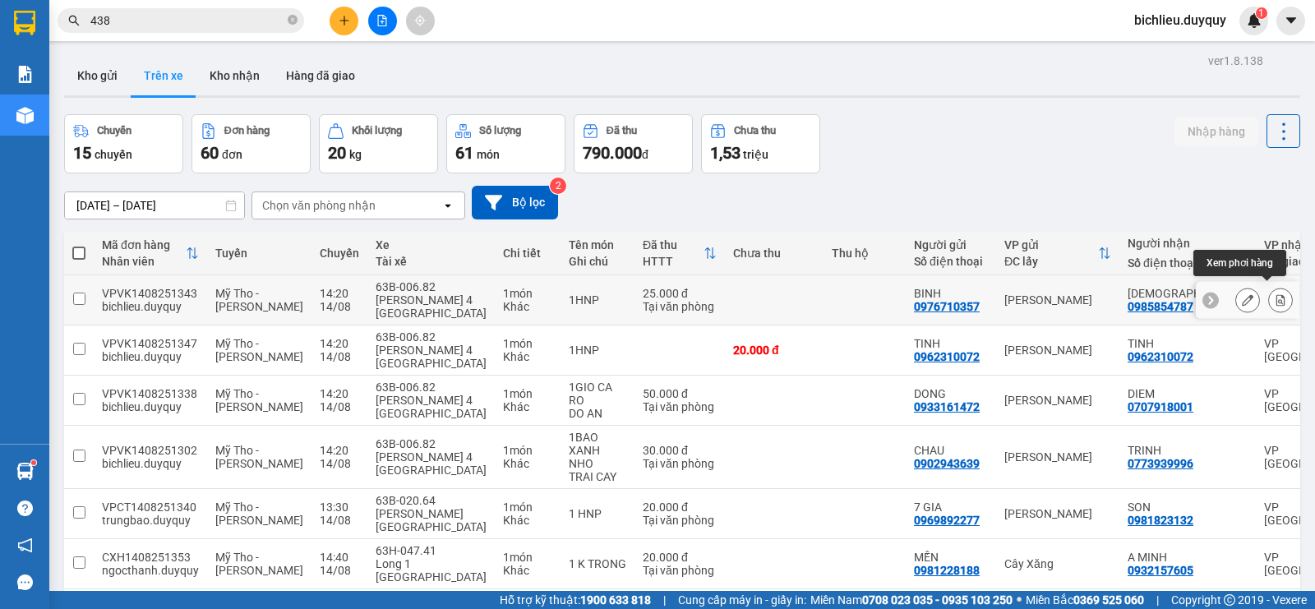
click at [1275, 294] on icon at bounding box center [1281, 300] width 12 height 12
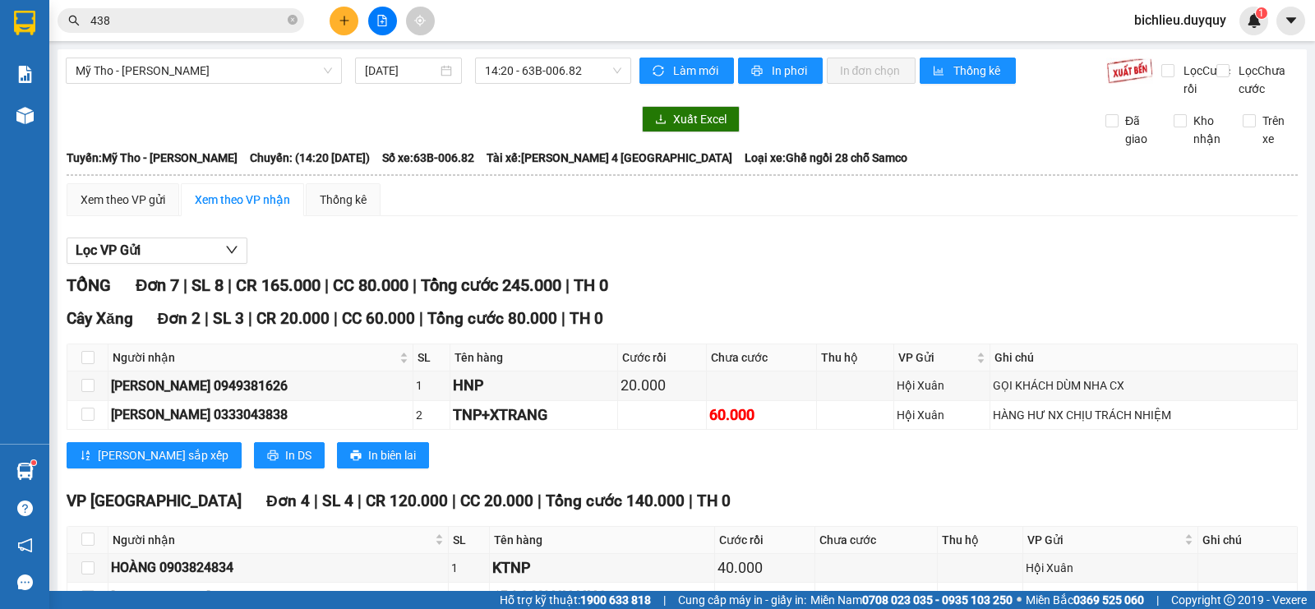
checkbox input "true"
click at [897, 70] on button "In đơn chọn" at bounding box center [872, 71] width 90 height 26
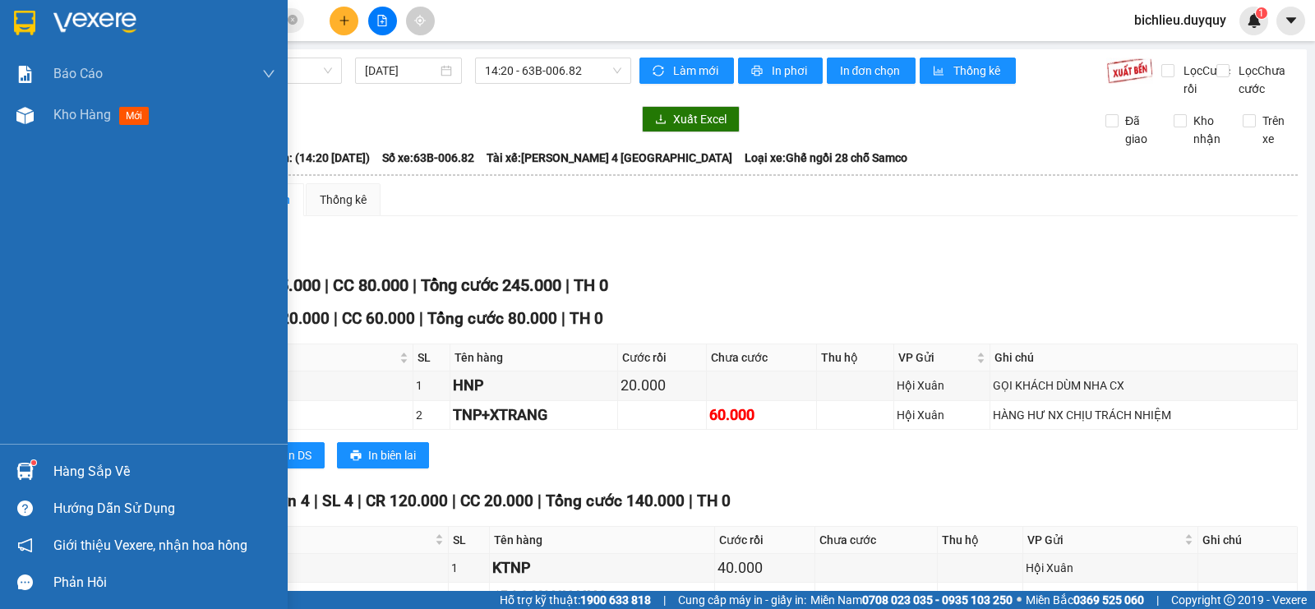
click at [14, 23] on img at bounding box center [24, 23] width 21 height 25
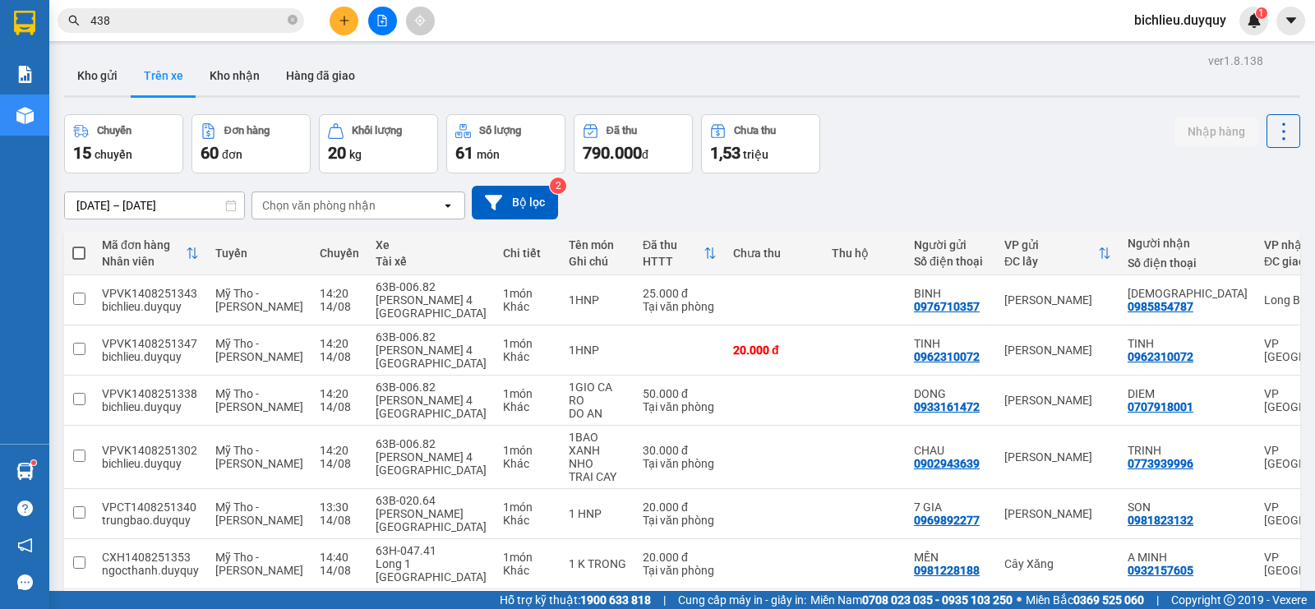
click at [392, 192] on div "Chọn văn phòng nhận" at bounding box center [346, 205] width 189 height 26
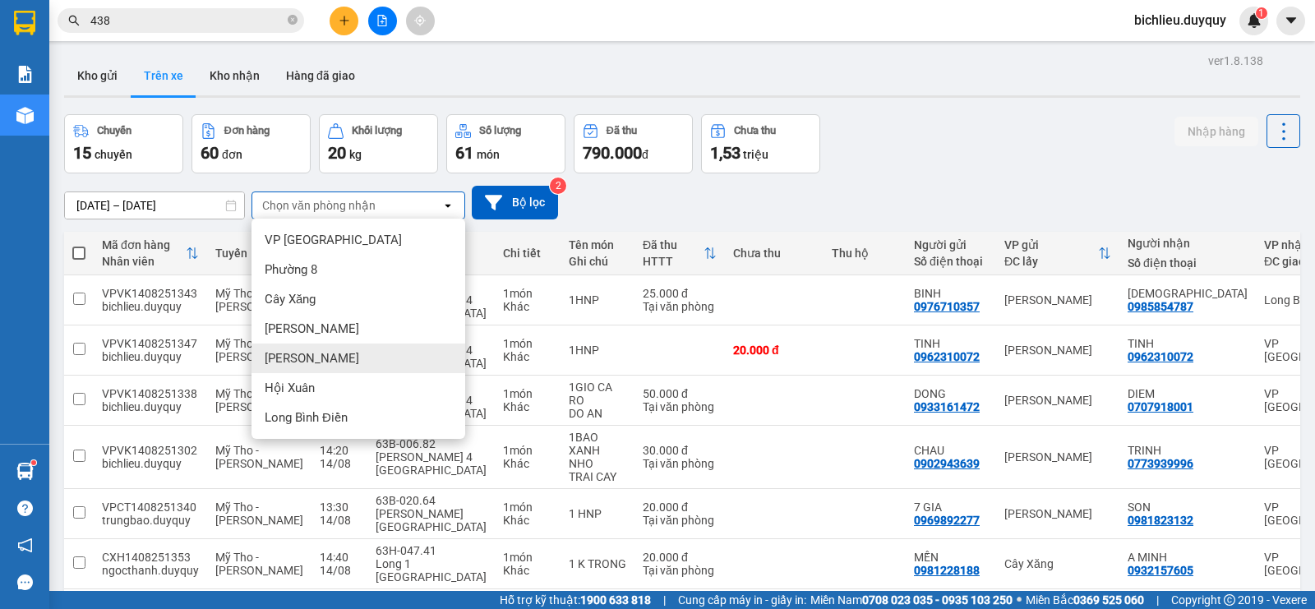
click at [320, 348] on div "[PERSON_NAME]" at bounding box center [358, 358] width 214 height 30
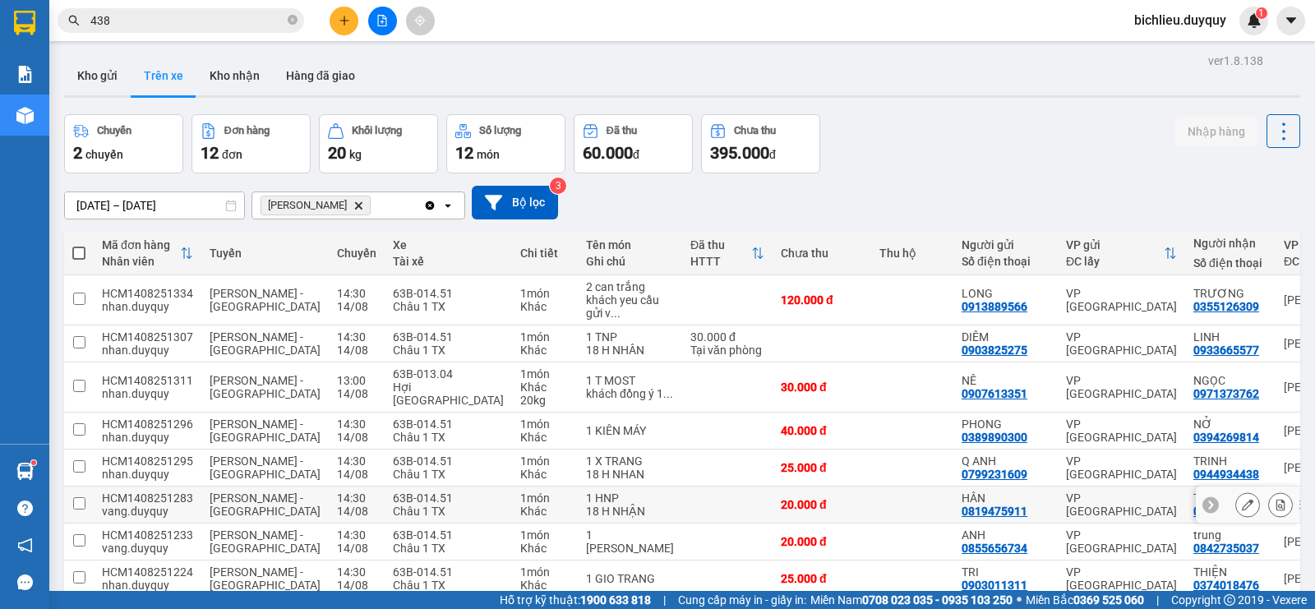
click at [953, 486] on td "HÂN 0819475911" at bounding box center [1005, 504] width 104 height 37
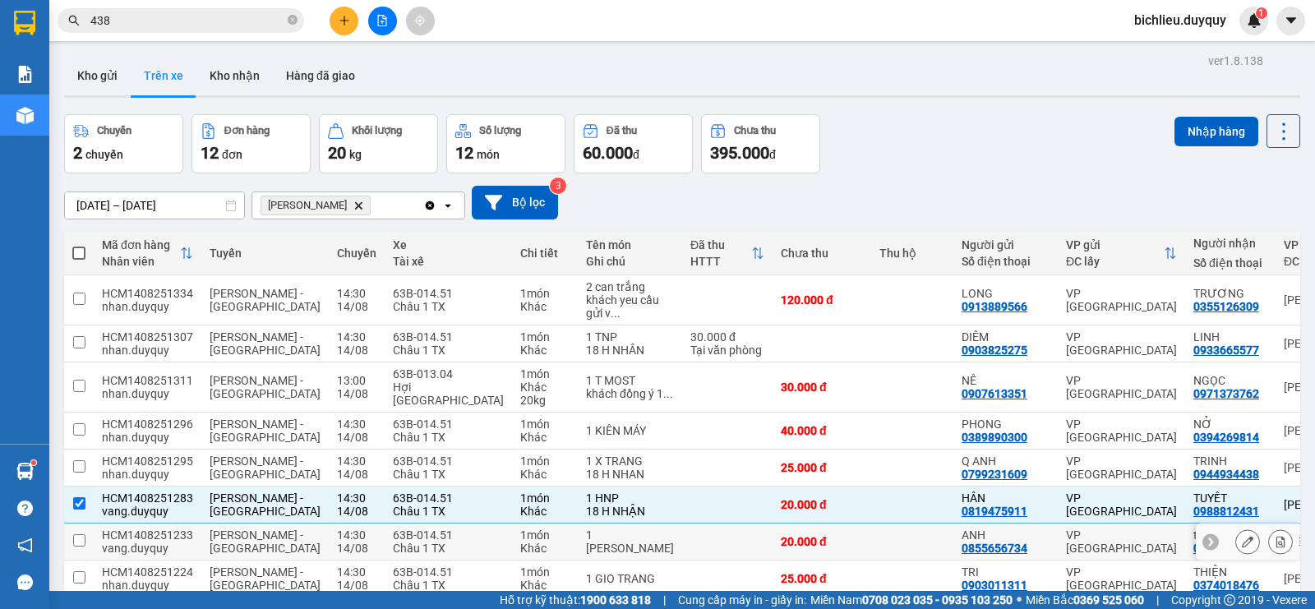
click at [861, 393] on tbody "HCM1408251334 [PERSON_NAME].[PERSON_NAME] - [GEOGRAPHIC_DATA] 14:30 [DATE] 63B-…" at bounding box center [761, 473] width 1394 height 396
click at [334, 192] on div "[PERSON_NAME]" at bounding box center [337, 205] width 171 height 26
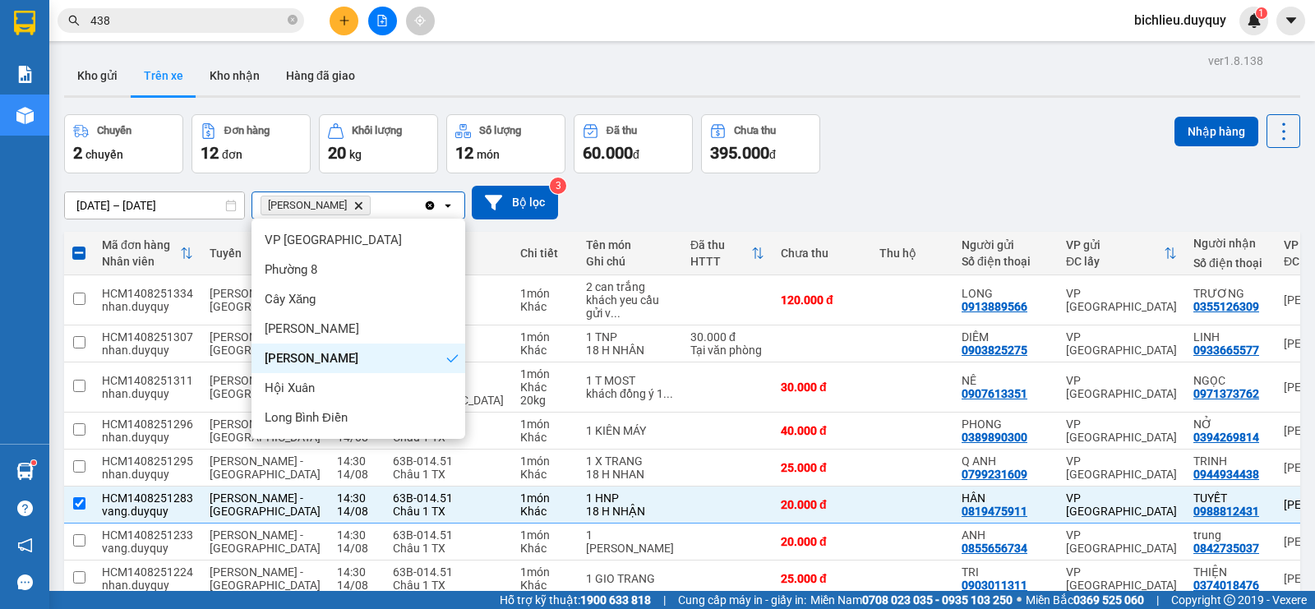
click at [346, 343] on div "[PERSON_NAME]" at bounding box center [358, 358] width 214 height 30
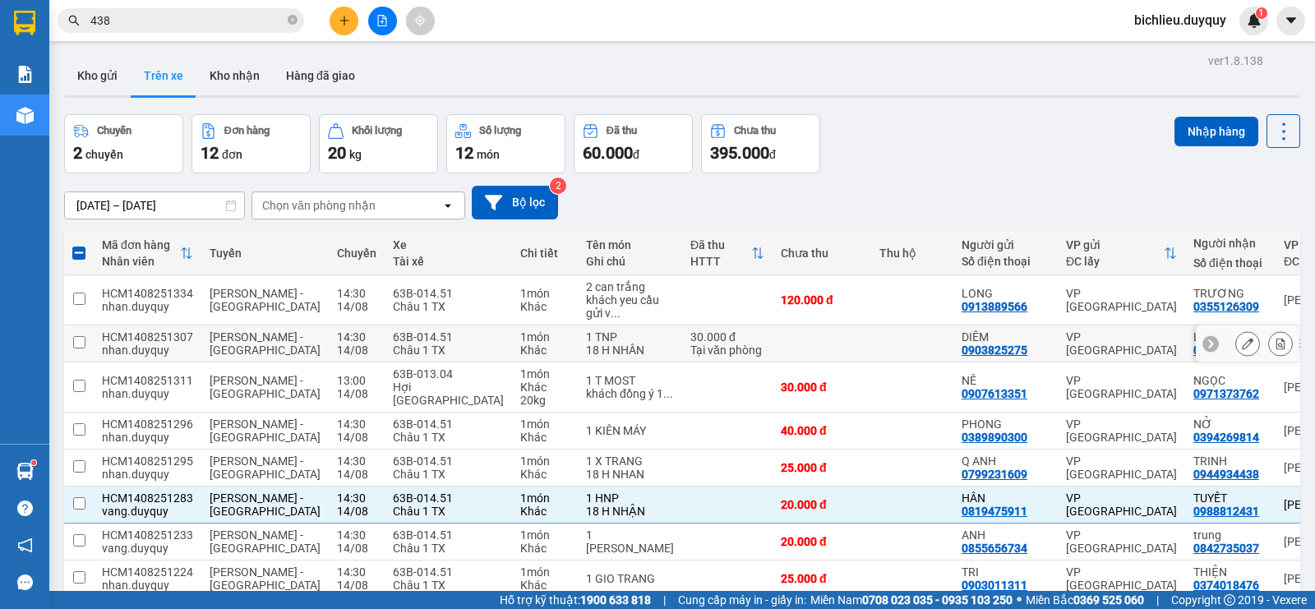
checkbox input "false"
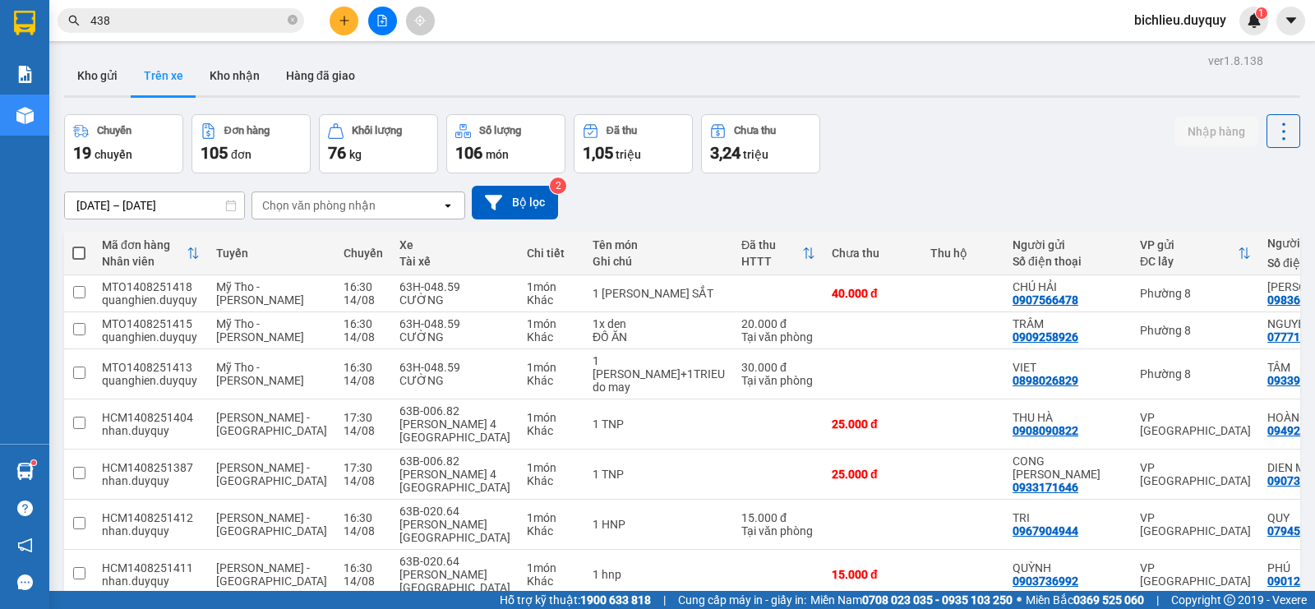
click at [388, 203] on div "Chọn văn phòng nhận" at bounding box center [346, 205] width 189 height 26
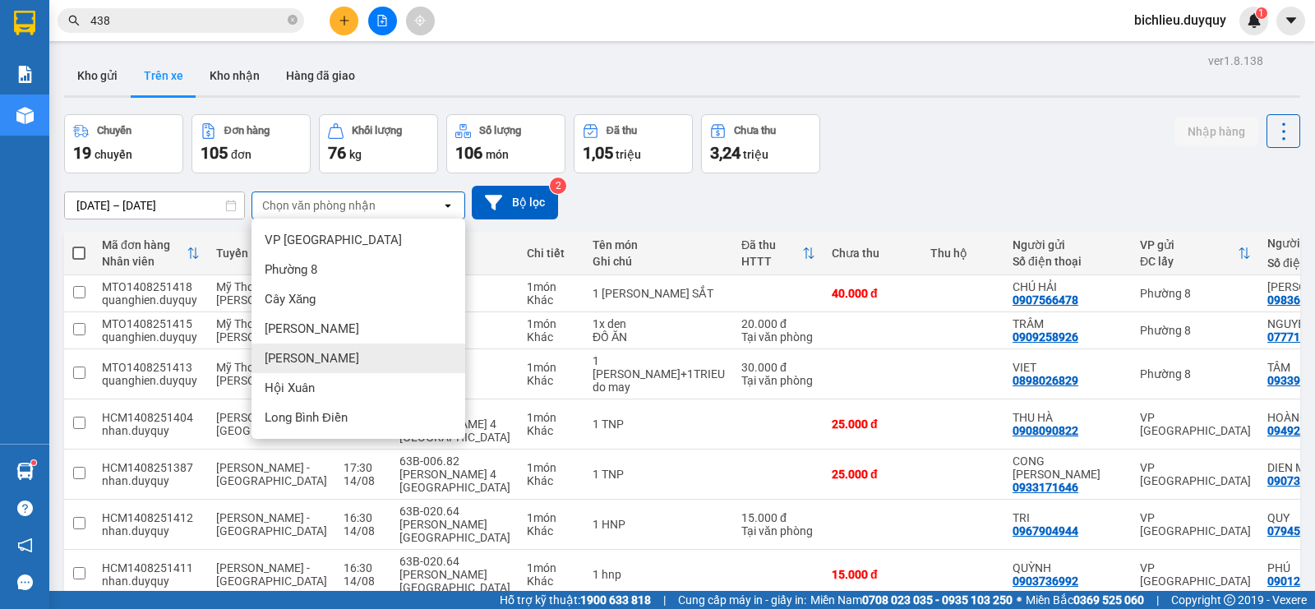
click at [320, 348] on div "[PERSON_NAME]" at bounding box center [358, 358] width 214 height 30
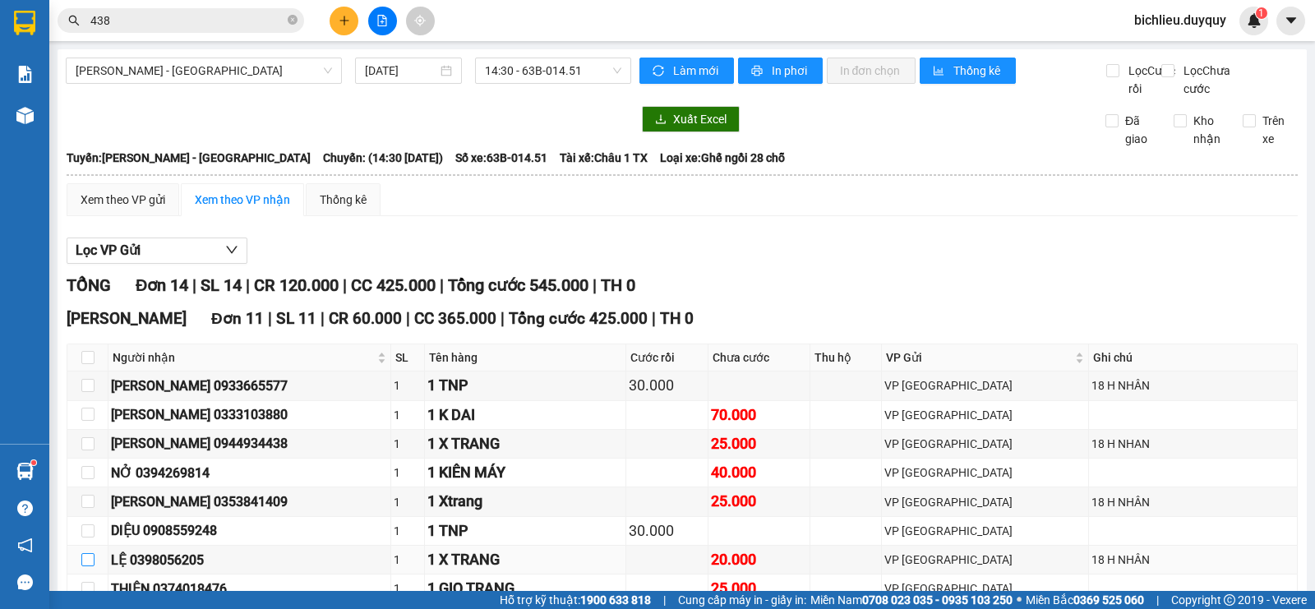
click at [86, 553] on input "checkbox" at bounding box center [87, 559] width 13 height 13
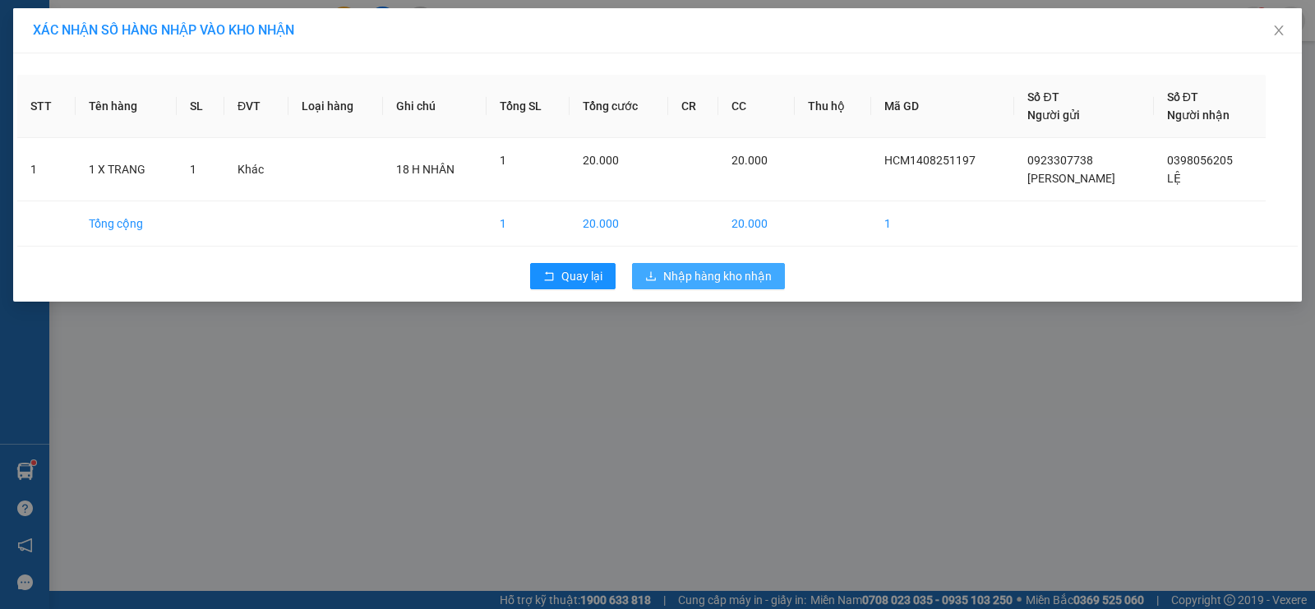
click at [699, 277] on span "Nhập hàng kho nhận" at bounding box center [717, 276] width 108 height 18
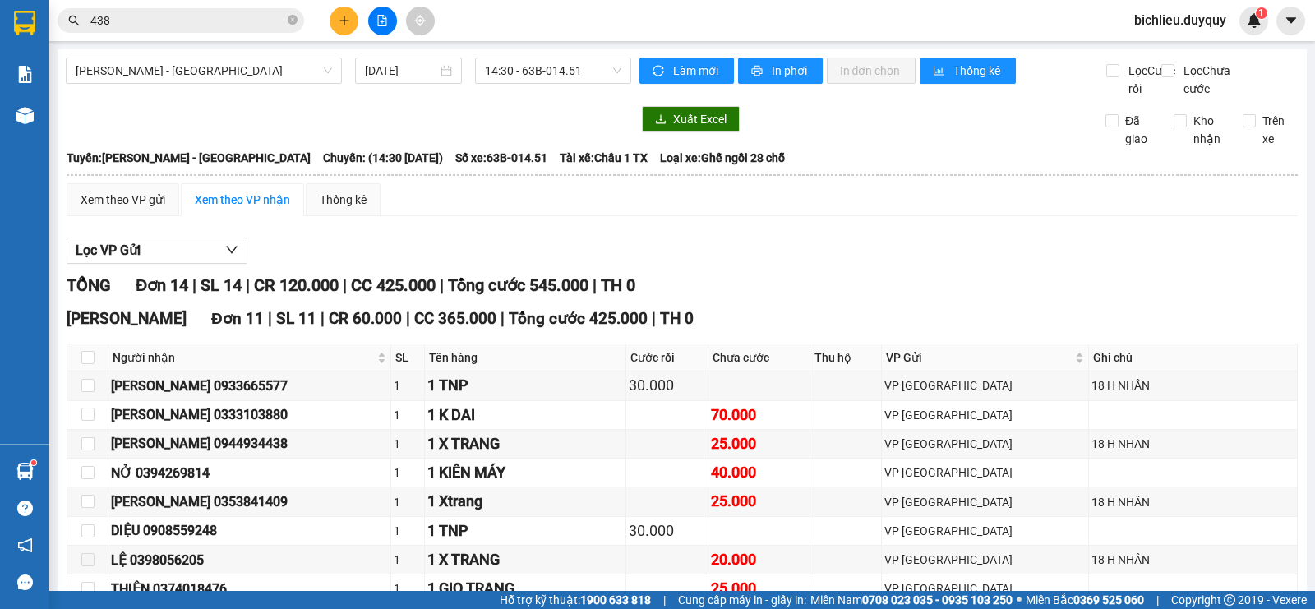
drag, startPoint x: 92, startPoint y: 466, endPoint x: 162, endPoint y: 497, distance: 76.5
click at [94, 608] on input "checkbox" at bounding box center [87, 617] width 13 height 13
checkbox input "true"
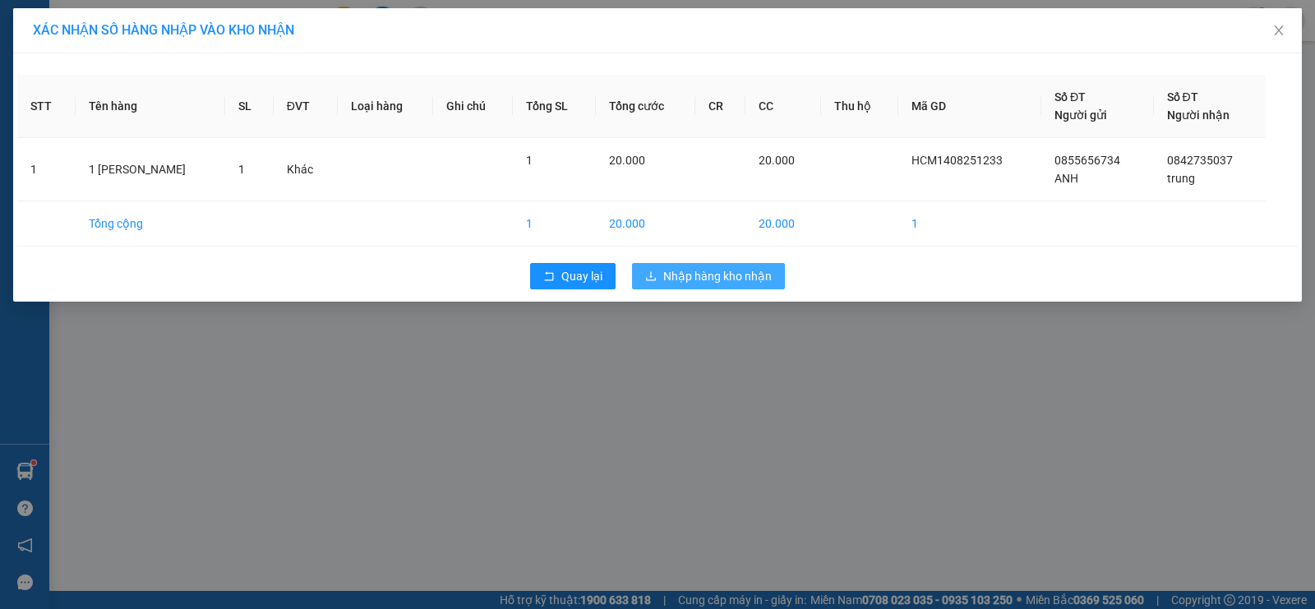
click at [680, 276] on span "Nhập hàng kho nhận" at bounding box center [717, 276] width 108 height 18
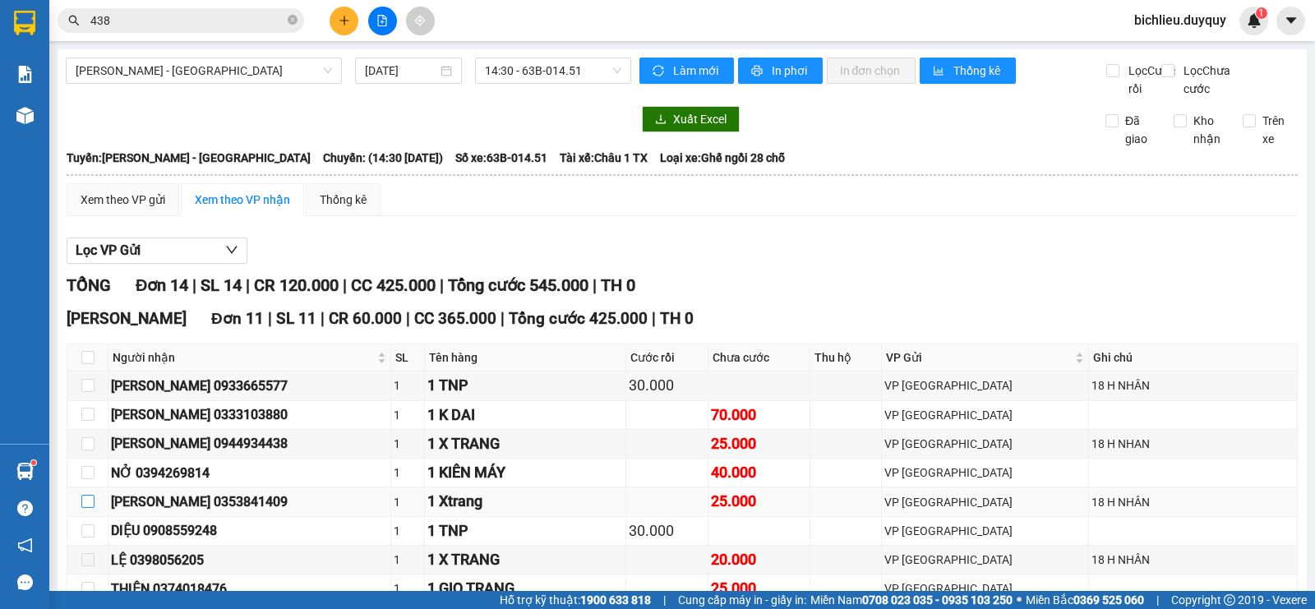
click at [85, 495] on input "checkbox" at bounding box center [87, 501] width 13 height 13
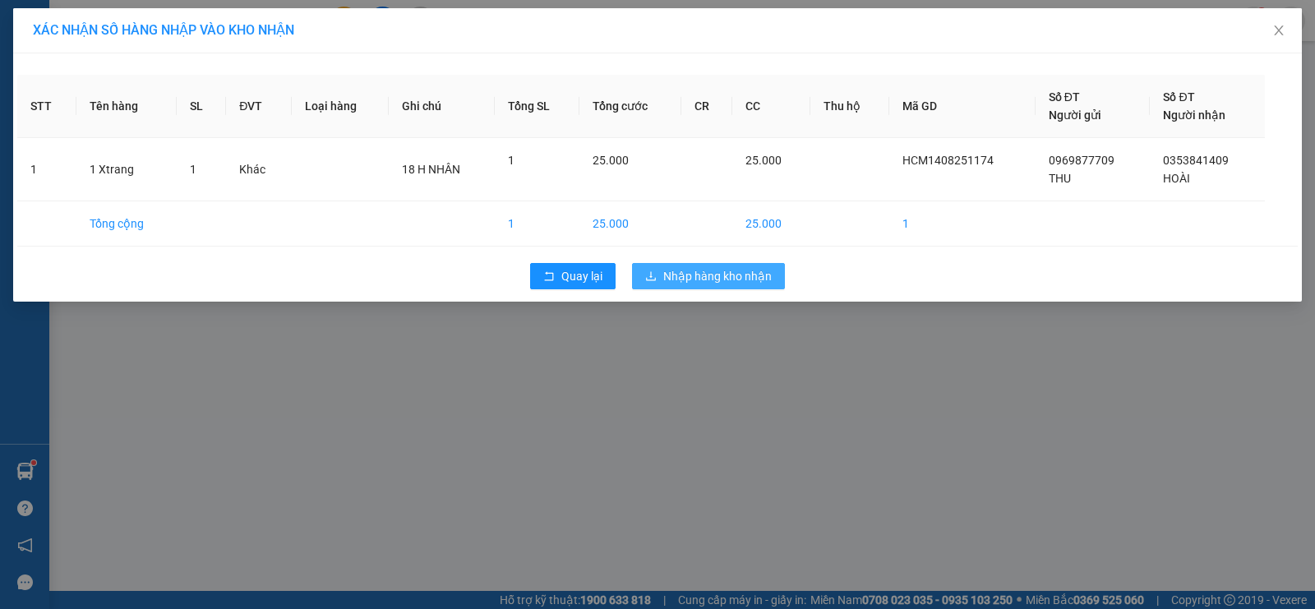
click at [741, 274] on span "Nhập hàng kho nhận" at bounding box center [717, 276] width 108 height 18
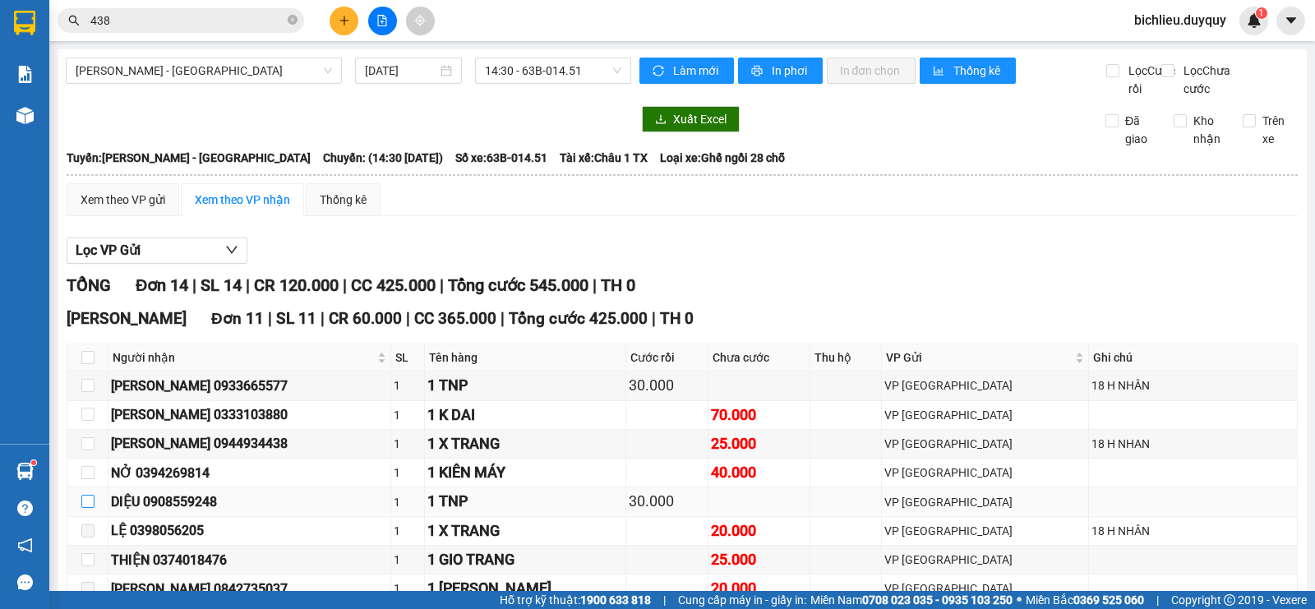
click at [87, 495] on input "checkbox" at bounding box center [87, 501] width 13 height 13
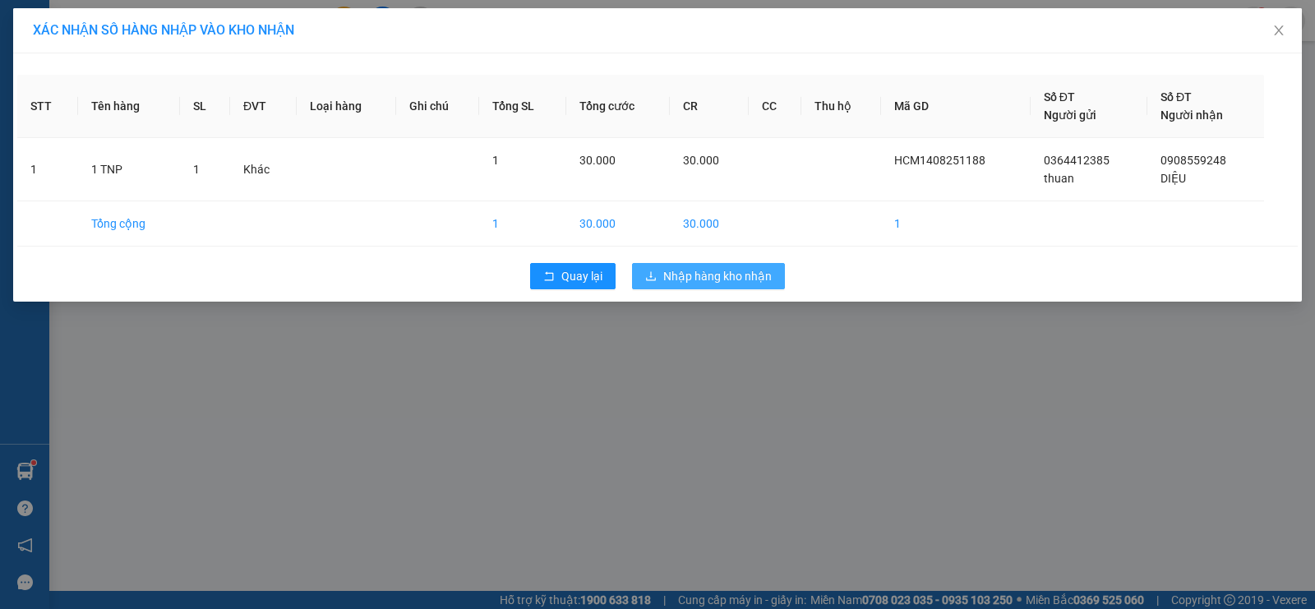
click at [718, 278] on span "Nhập hàng kho nhận" at bounding box center [717, 276] width 108 height 18
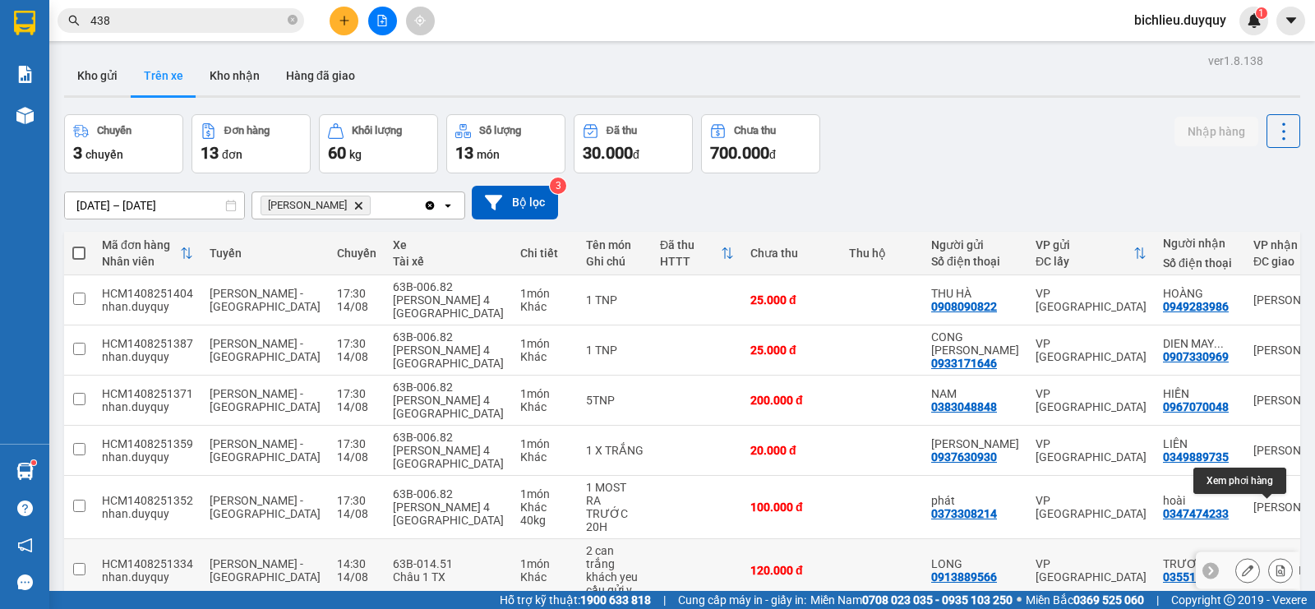
click at [1269, 556] on button at bounding box center [1280, 570] width 23 height 29
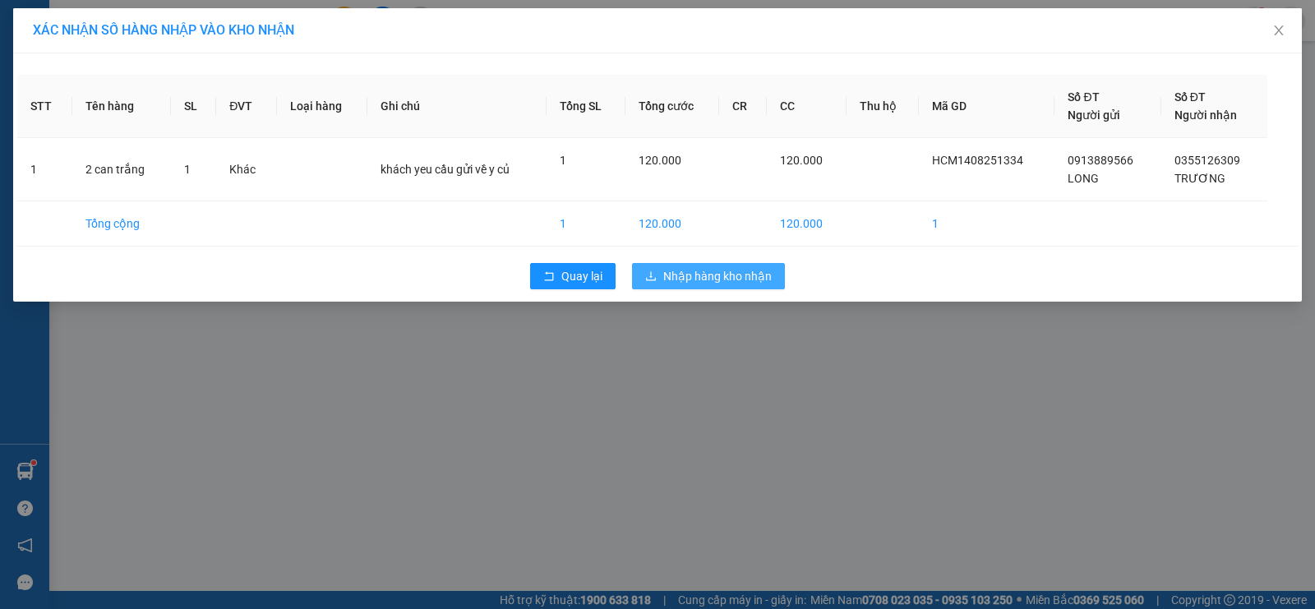
click at [739, 273] on span "Nhập hàng kho nhận" at bounding box center [717, 276] width 108 height 18
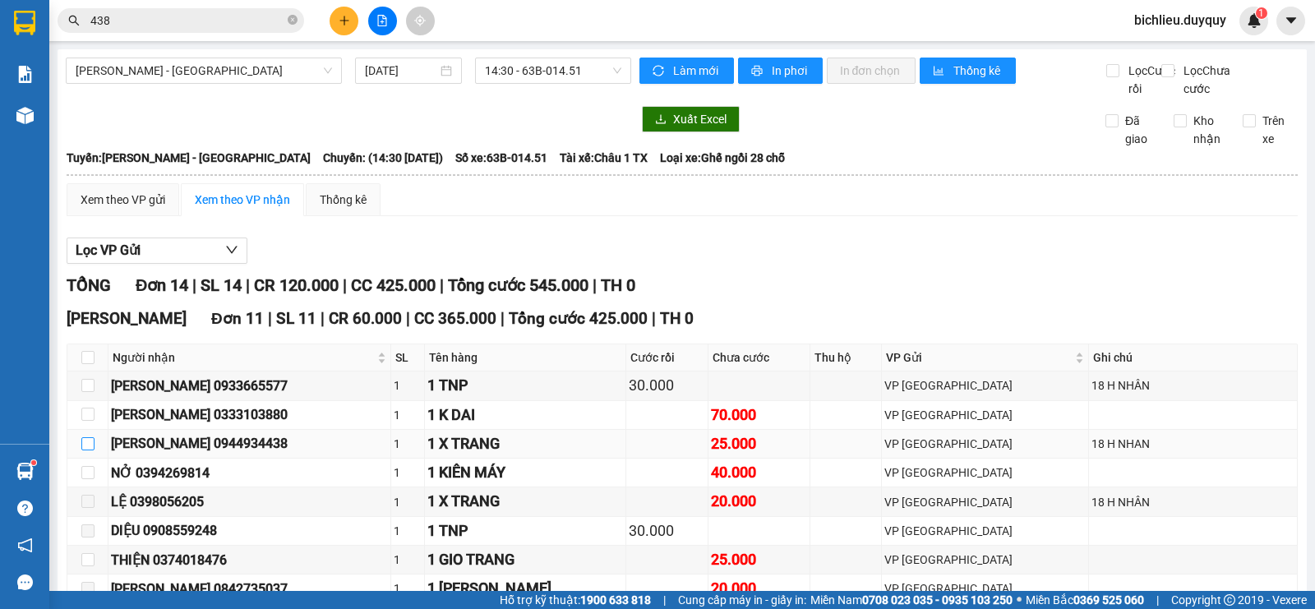
click at [86, 437] on input "checkbox" at bounding box center [87, 443] width 13 height 13
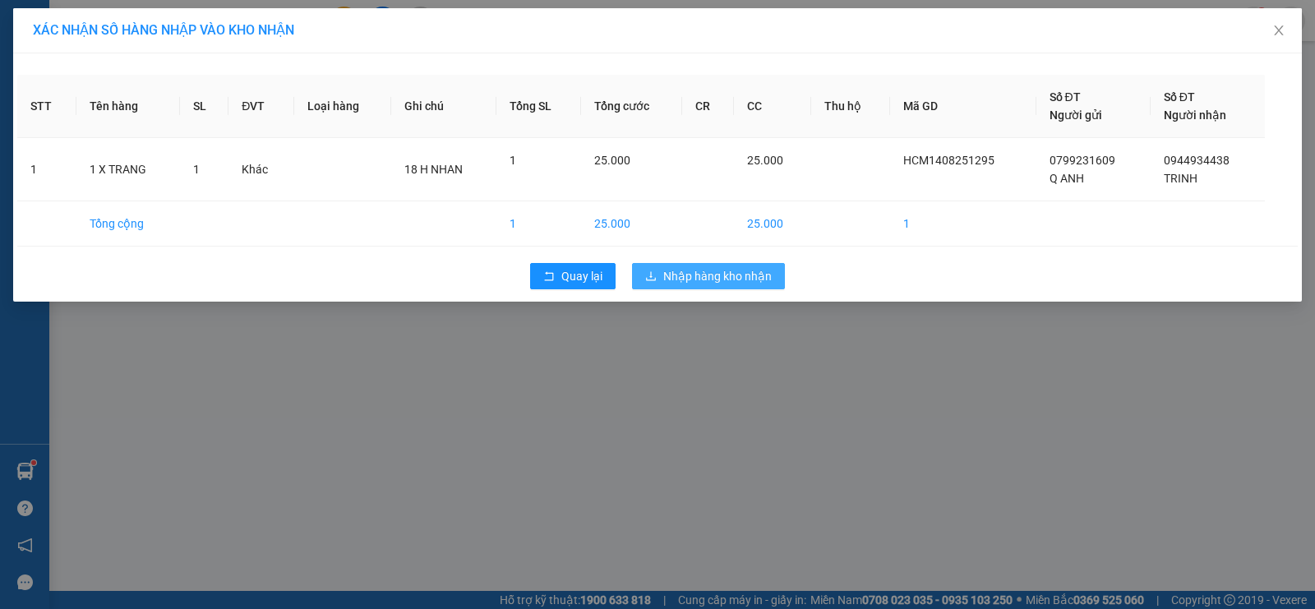
click at [696, 274] on span "Nhập hàng kho nhận" at bounding box center [717, 276] width 108 height 18
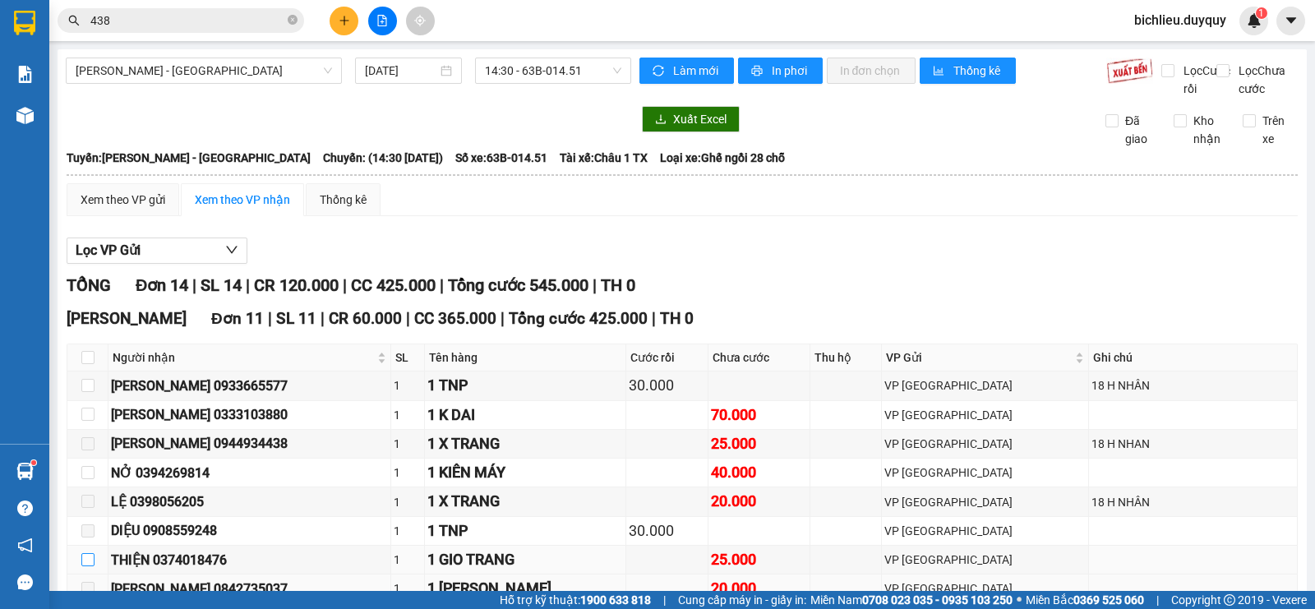
drag, startPoint x: 91, startPoint y: 348, endPoint x: 115, endPoint y: 385, distance: 44.0
click at [91, 553] on input "checkbox" at bounding box center [87, 559] width 13 height 13
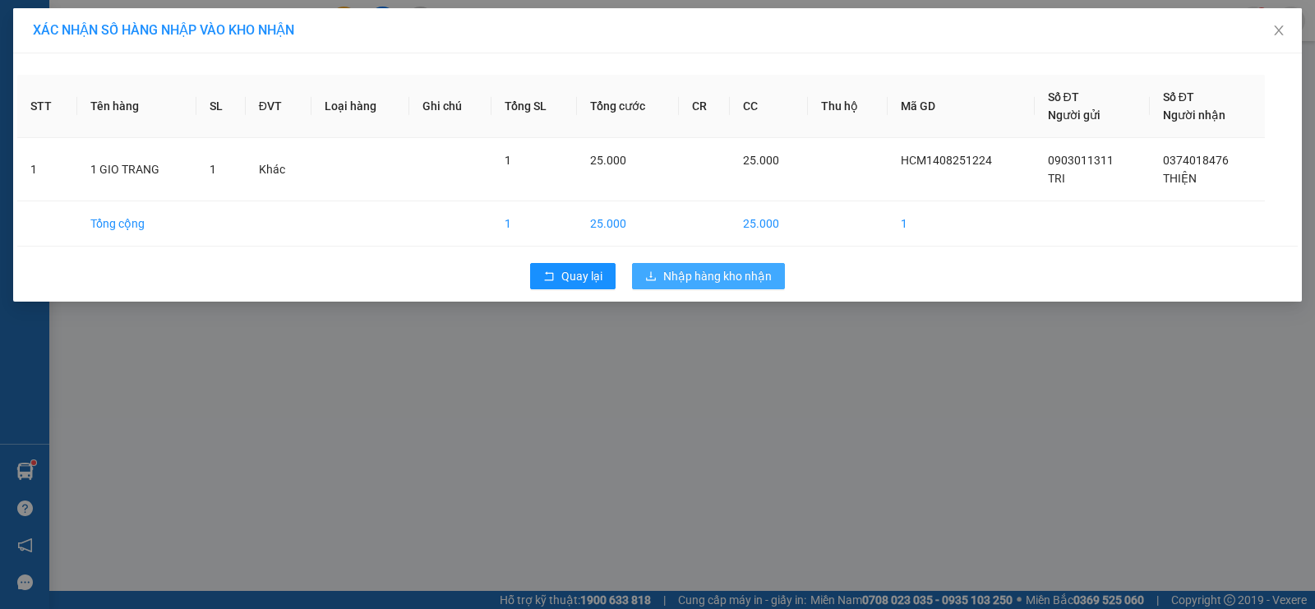
click at [731, 269] on span "Nhập hàng kho nhận" at bounding box center [717, 276] width 108 height 18
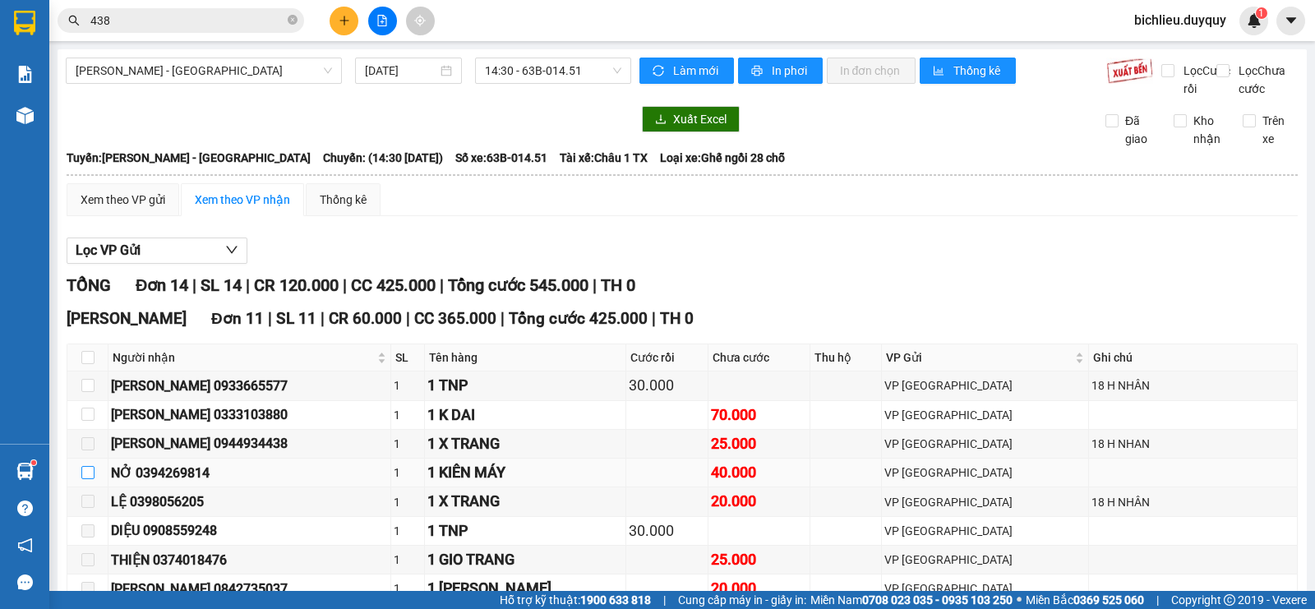
click at [89, 466] on input "checkbox" at bounding box center [87, 472] width 13 height 13
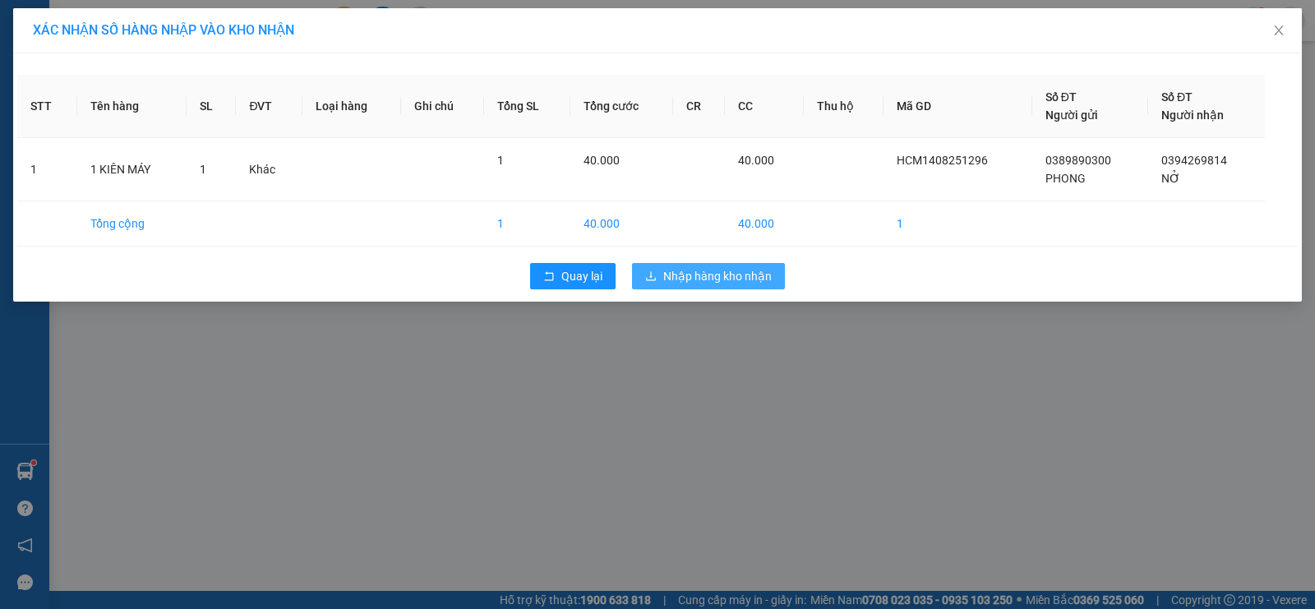
click at [694, 268] on span "Nhập hàng kho nhận" at bounding box center [717, 276] width 108 height 18
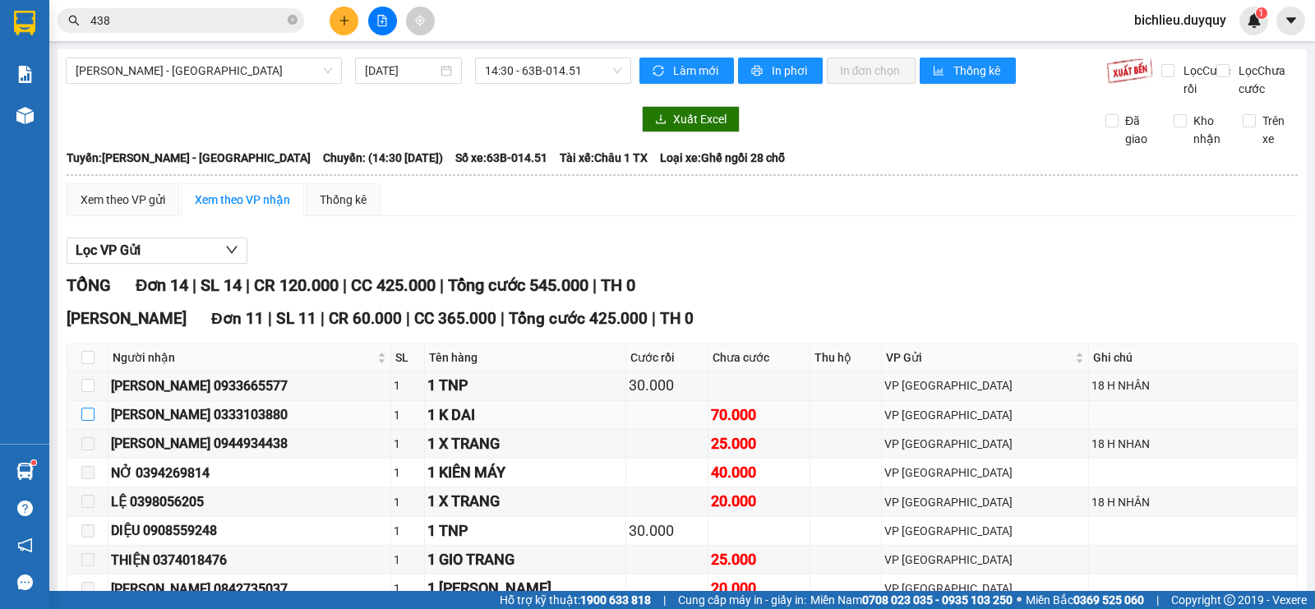
click at [91, 408] on input "checkbox" at bounding box center [87, 414] width 13 height 13
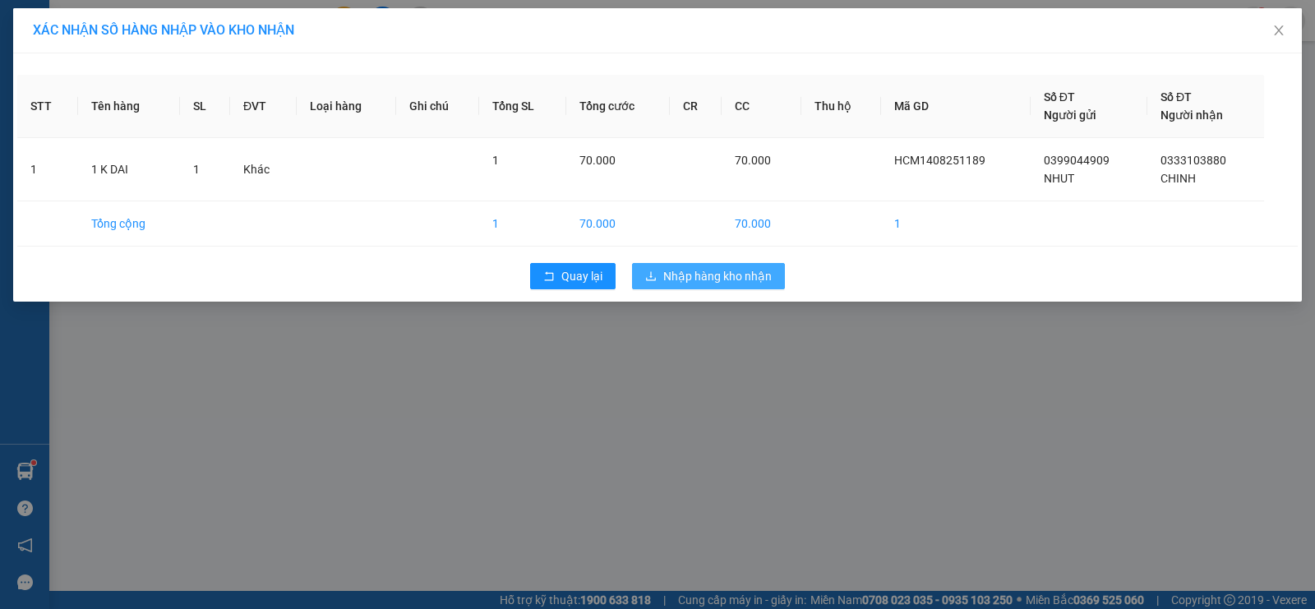
click at [717, 283] on span "Nhập hàng kho nhận" at bounding box center [717, 276] width 108 height 18
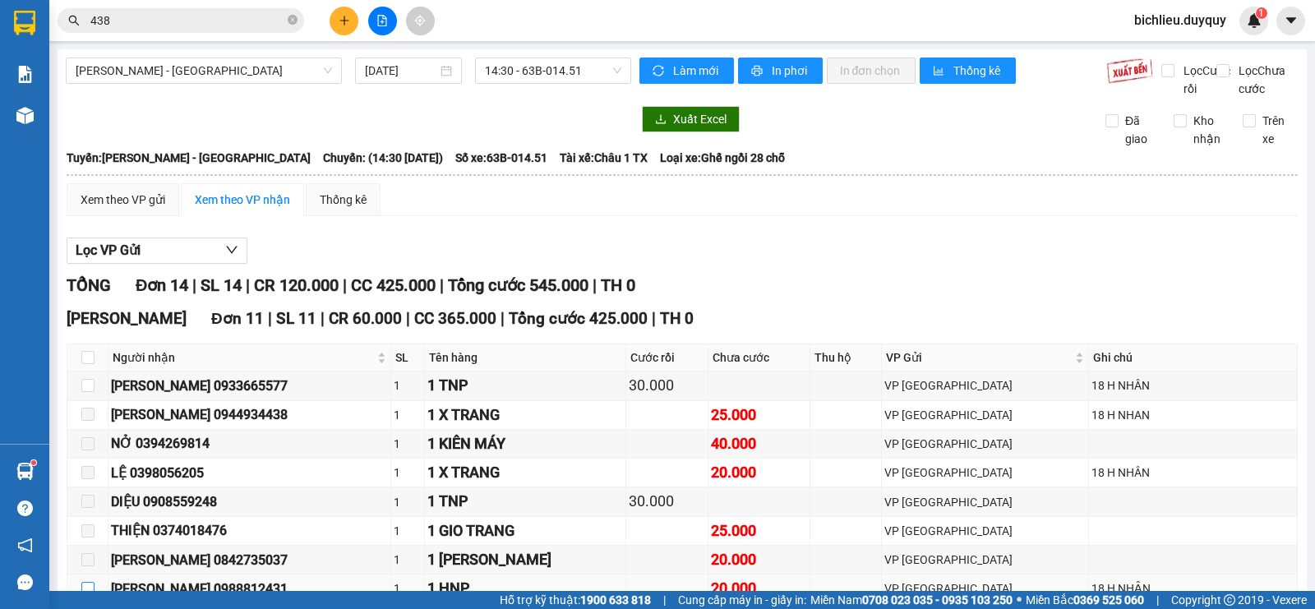
click at [84, 582] on input "checkbox" at bounding box center [87, 588] width 13 height 13
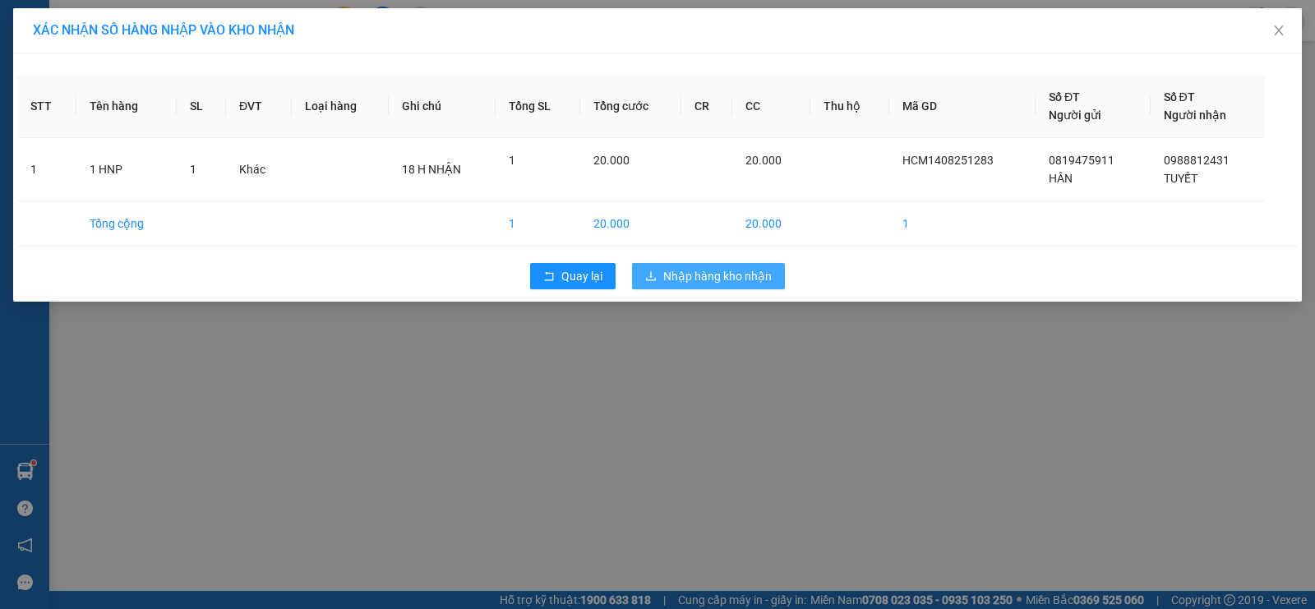
click at [717, 277] on span "Nhập hàng kho nhận" at bounding box center [717, 276] width 108 height 18
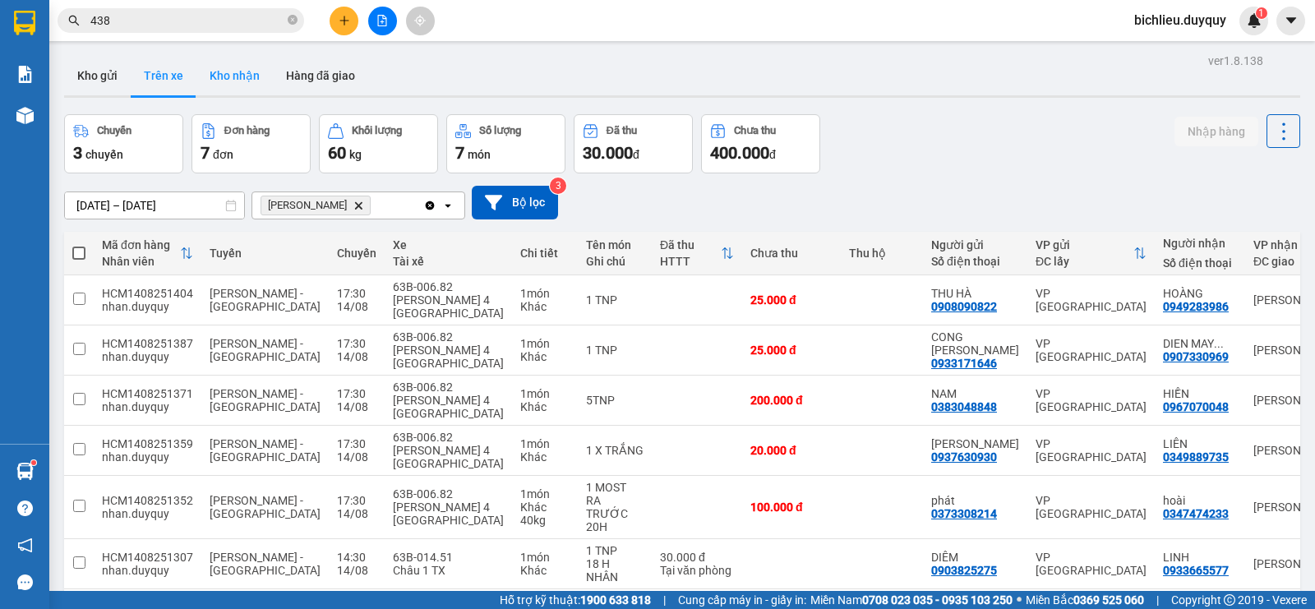
click at [242, 83] on button "Kho nhận" at bounding box center [234, 75] width 76 height 39
type input "[DATE] – [DATE]"
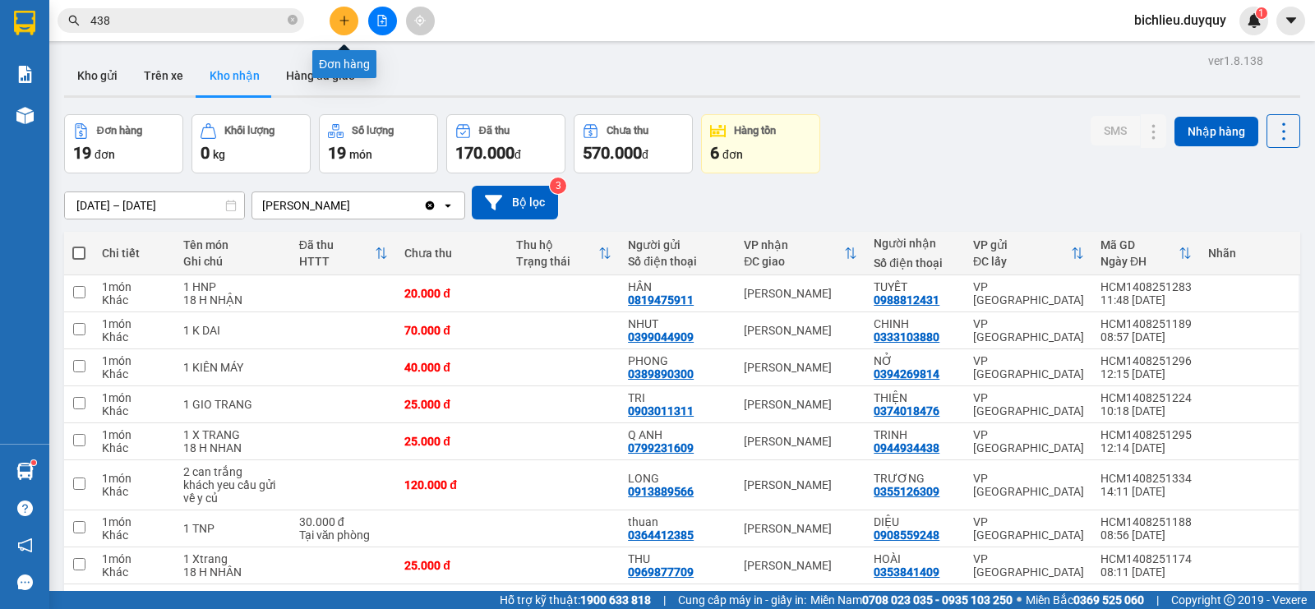
click at [350, 22] on button at bounding box center [344, 21] width 29 height 29
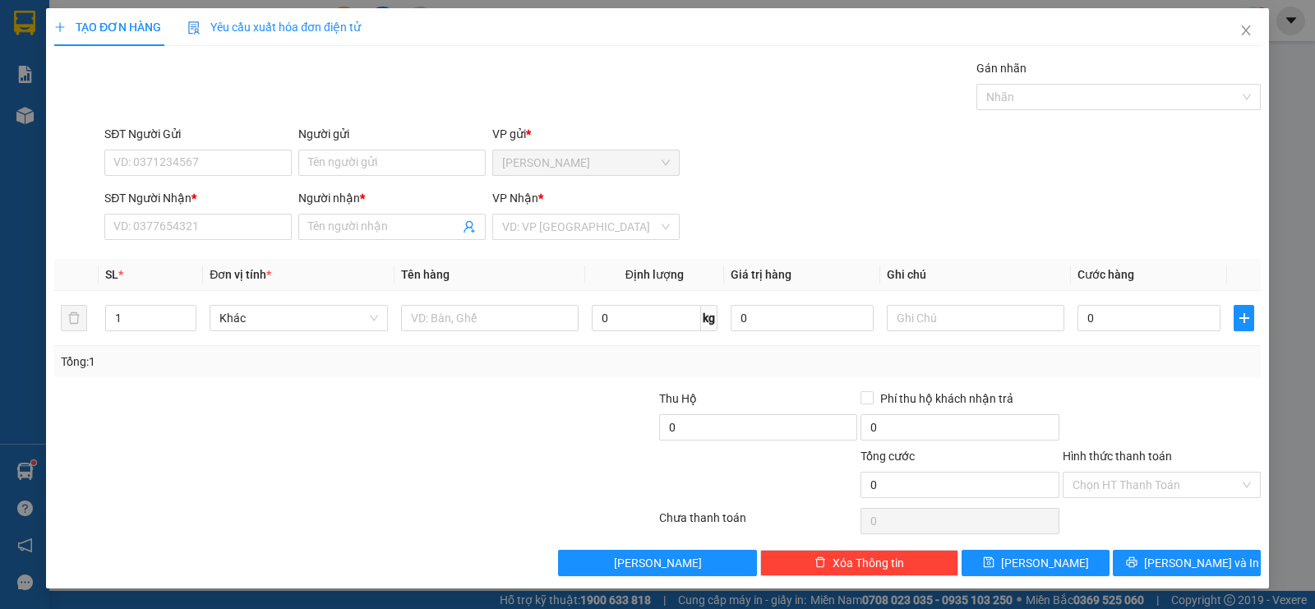
click at [118, 183] on form "SĐT Người Gửi VD: 0371234567 Người gửi Tên người gửi VP gửi * [PERSON_NAME] Ngư…" at bounding box center [657, 186] width 1206 height 122
click at [122, 161] on input "SĐT Người Gửi" at bounding box center [197, 163] width 187 height 26
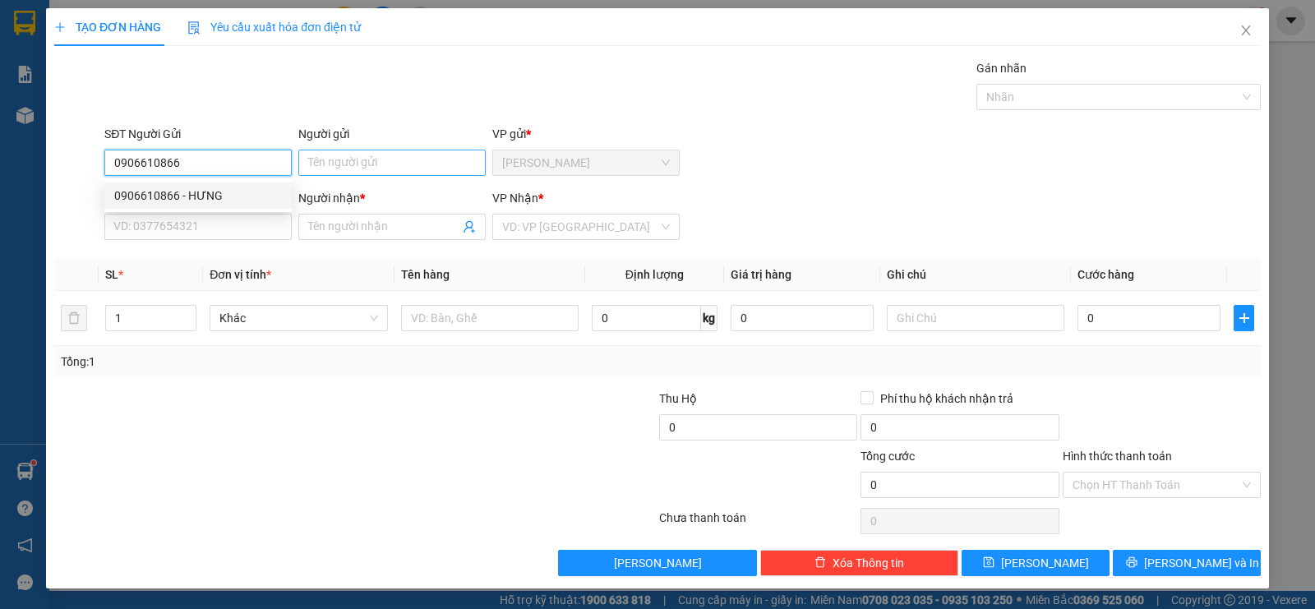
type input "0906610866"
click at [345, 154] on input "Người gửi" at bounding box center [391, 163] width 187 height 26
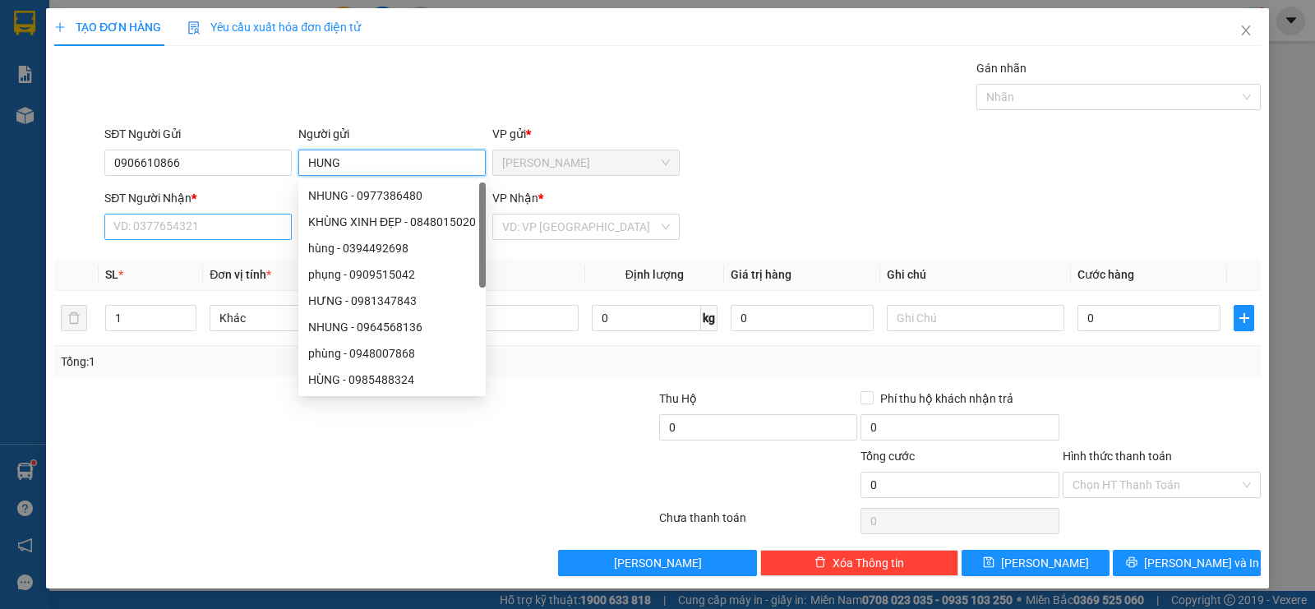
type input "HUNG"
click at [125, 234] on input "SĐT Người Nhận *" at bounding box center [197, 227] width 187 height 26
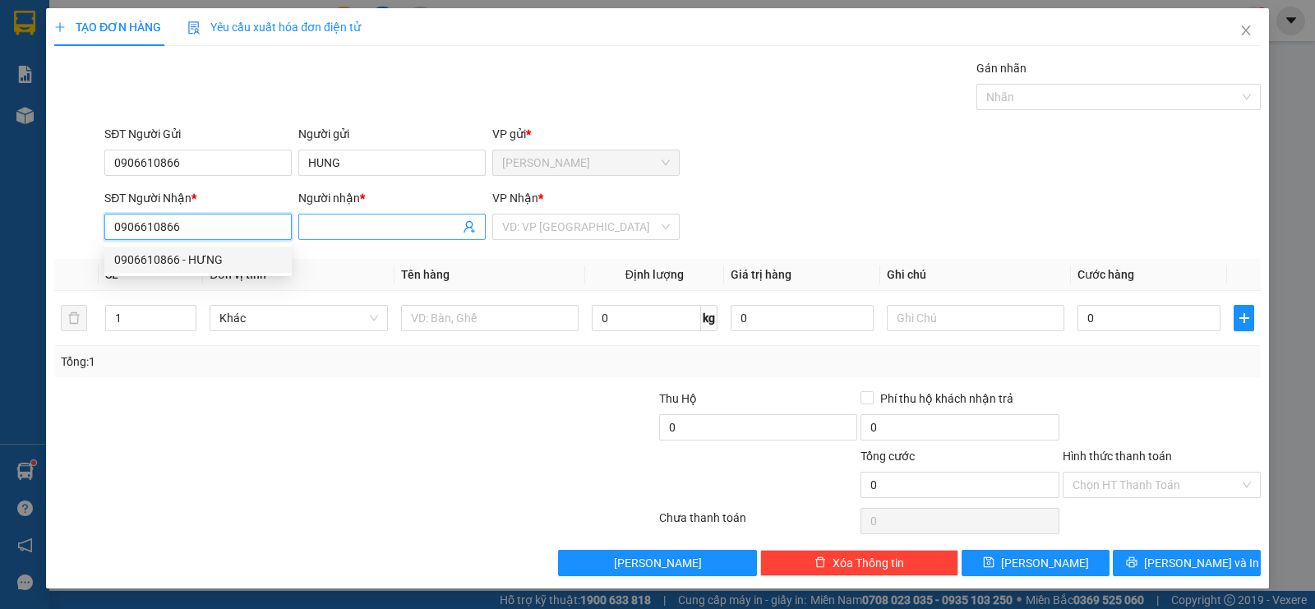
type input "0906610866"
click at [341, 216] on span at bounding box center [391, 227] width 187 height 26
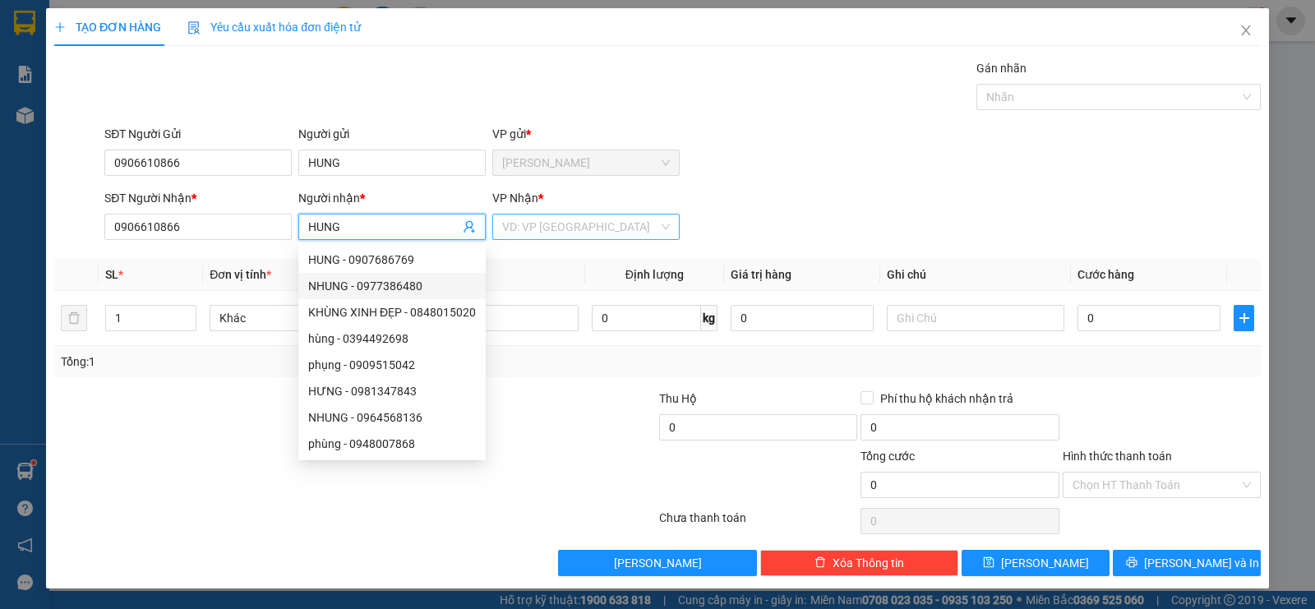
type input "HUNG"
drag, startPoint x: 552, startPoint y: 227, endPoint x: 559, endPoint y: 221, distance: 8.7
click at [559, 221] on input "search" at bounding box center [580, 226] width 156 height 25
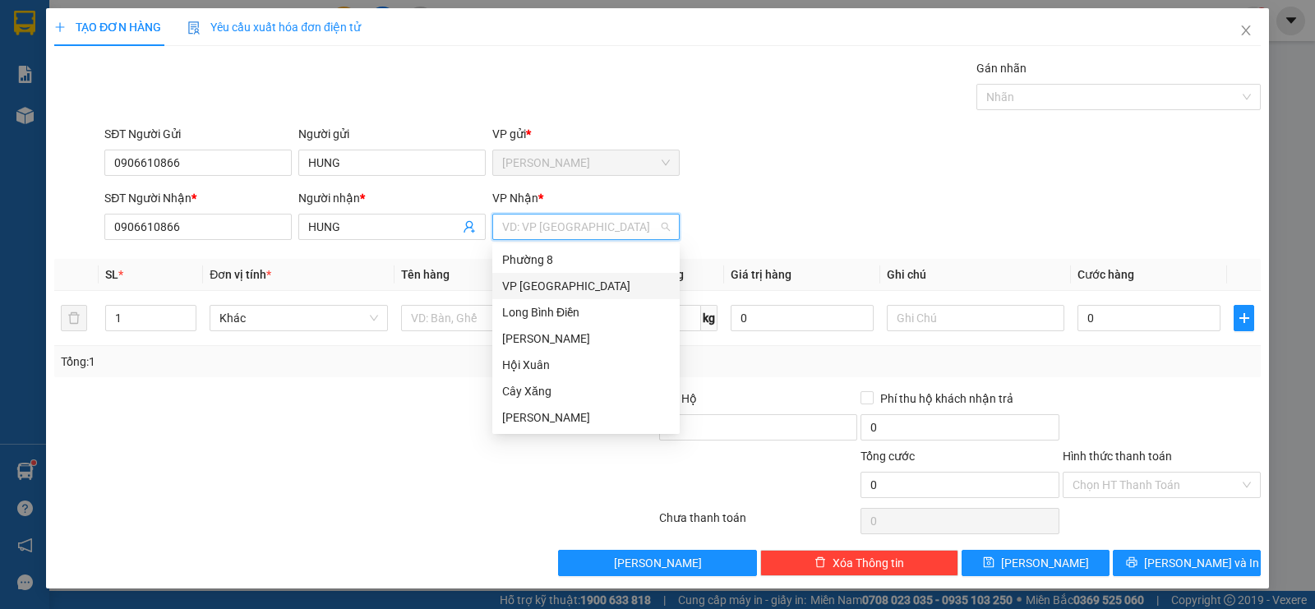
click at [551, 292] on div "VP [GEOGRAPHIC_DATA]" at bounding box center [586, 286] width 168 height 18
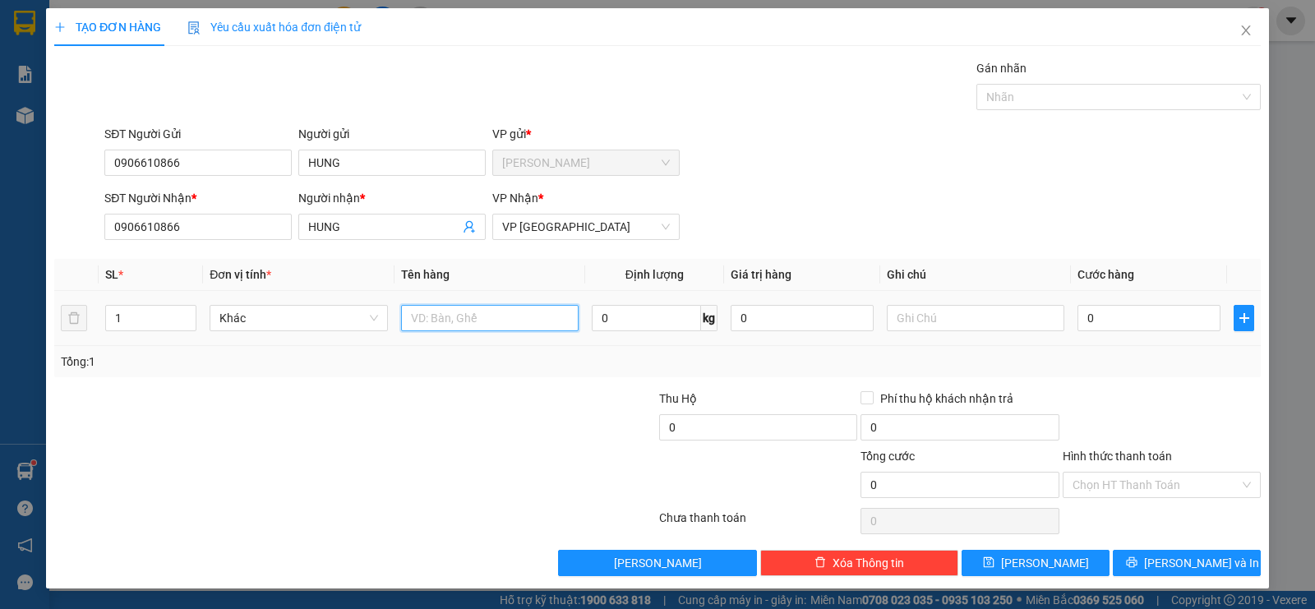
click at [485, 320] on input "text" at bounding box center [489, 318] width 177 height 26
type input "1HS"
click at [1104, 315] on input "0" at bounding box center [1148, 318] width 143 height 26
type input "2"
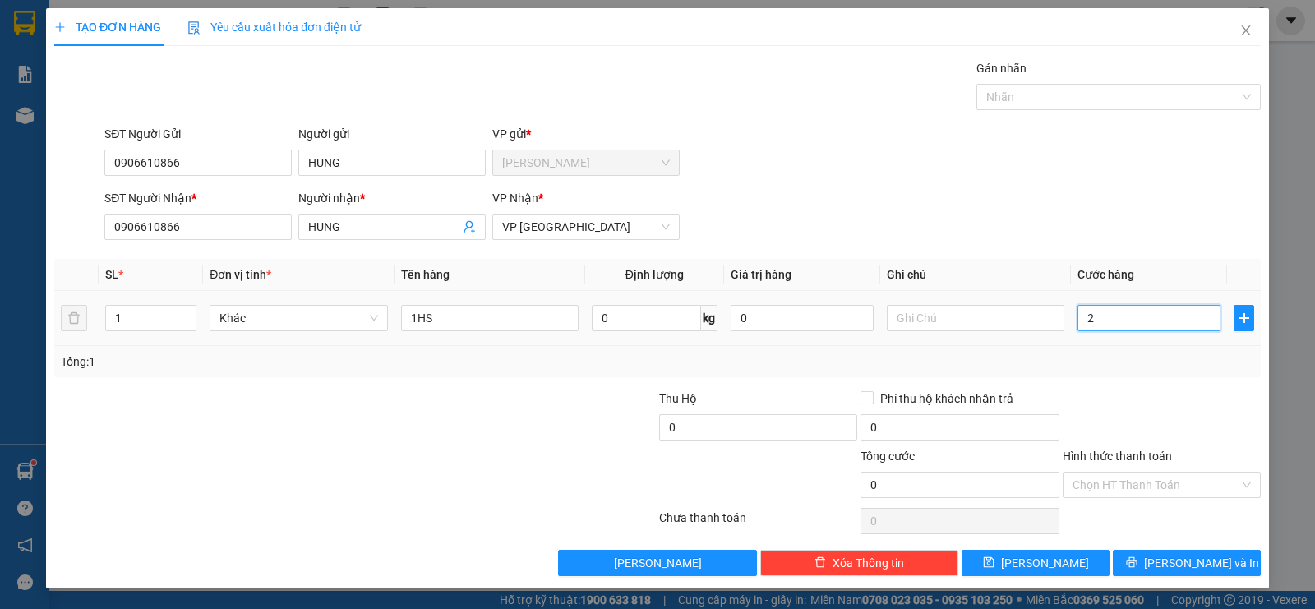
type input "2"
type input "20"
type input "200"
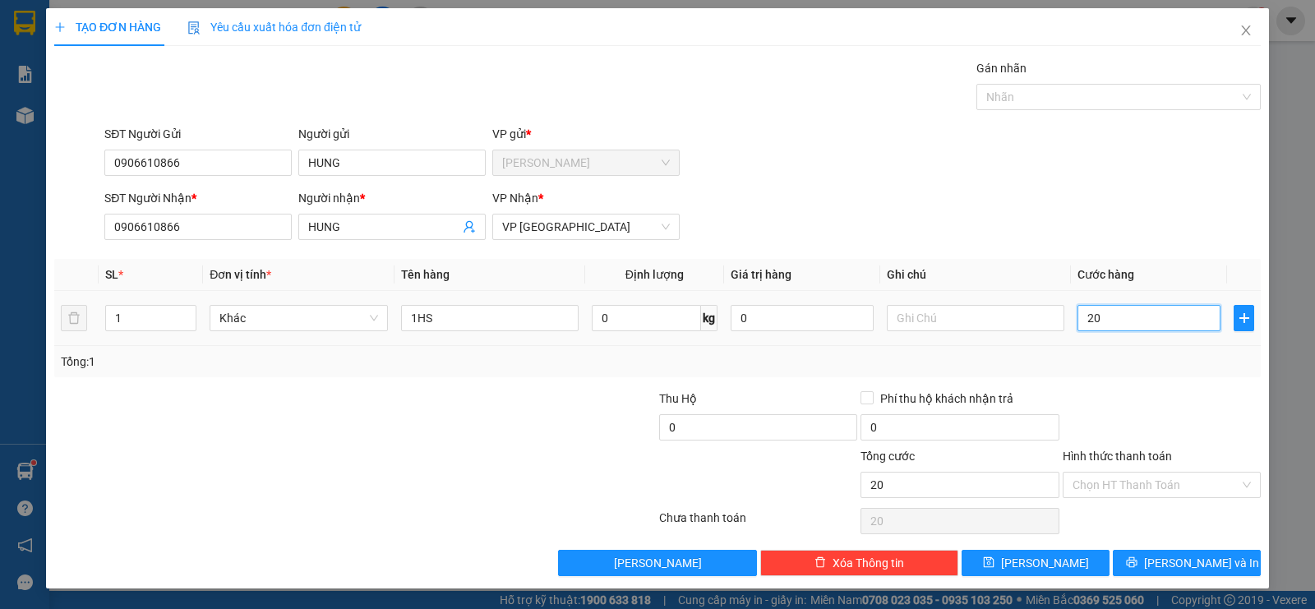
type input "200"
type input "2.000"
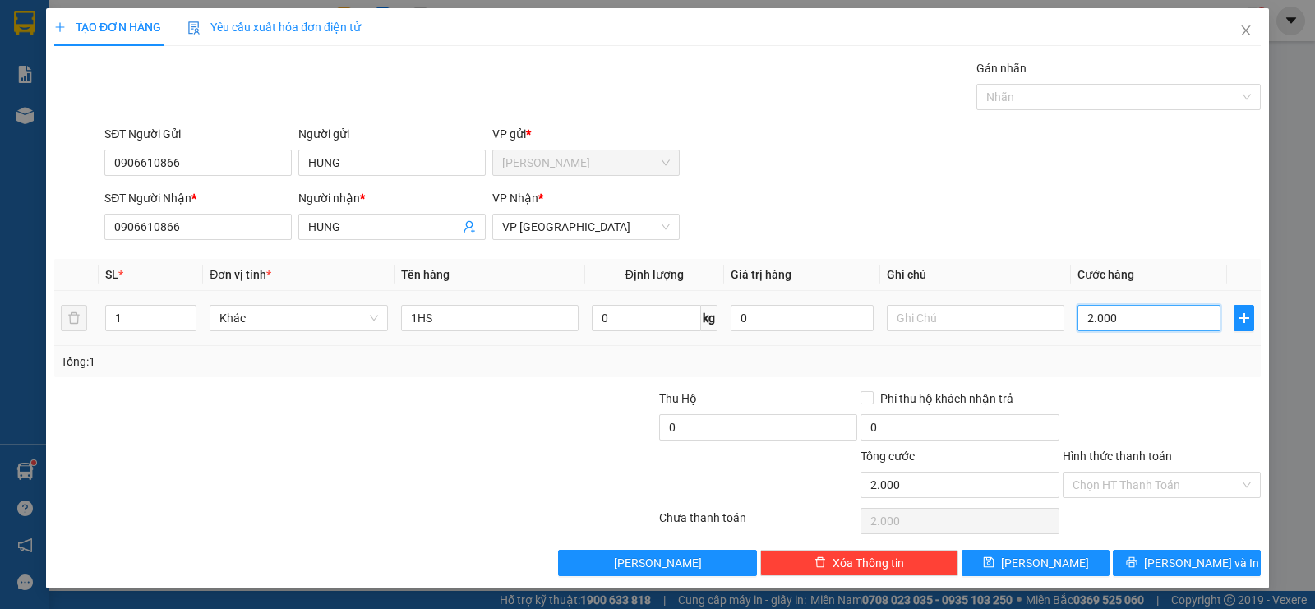
type input "20.000"
click at [1078, 480] on input "Hình thức thanh toán" at bounding box center [1155, 484] width 167 height 25
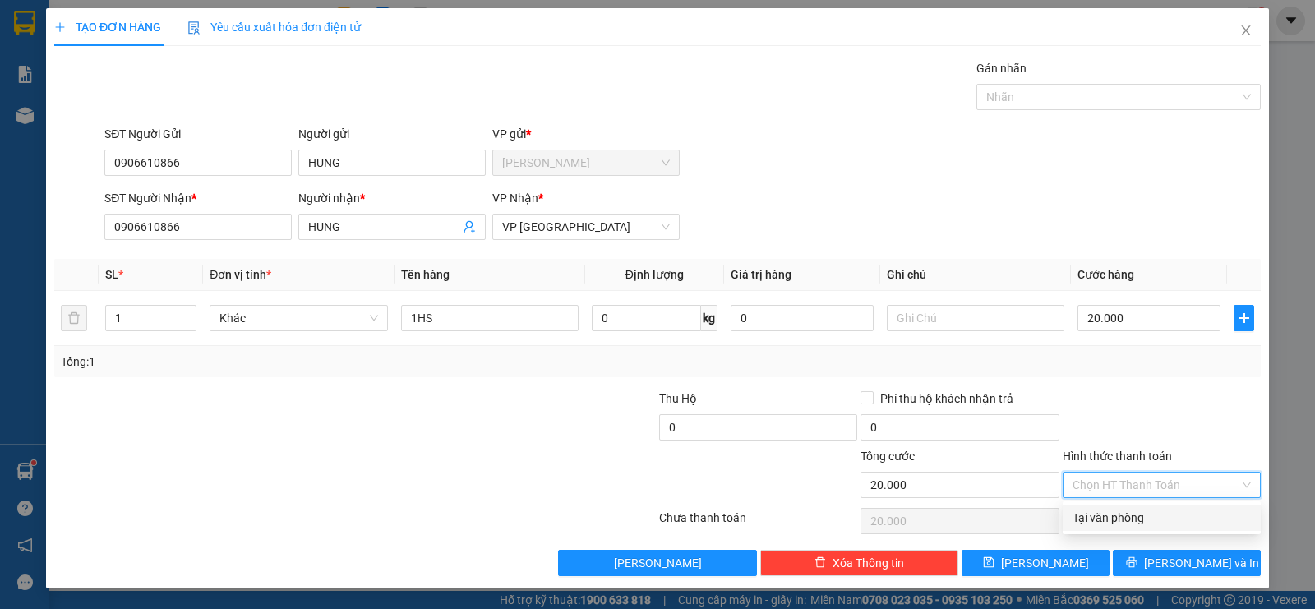
click at [1099, 519] on div "Tại văn phòng" at bounding box center [1161, 518] width 178 height 18
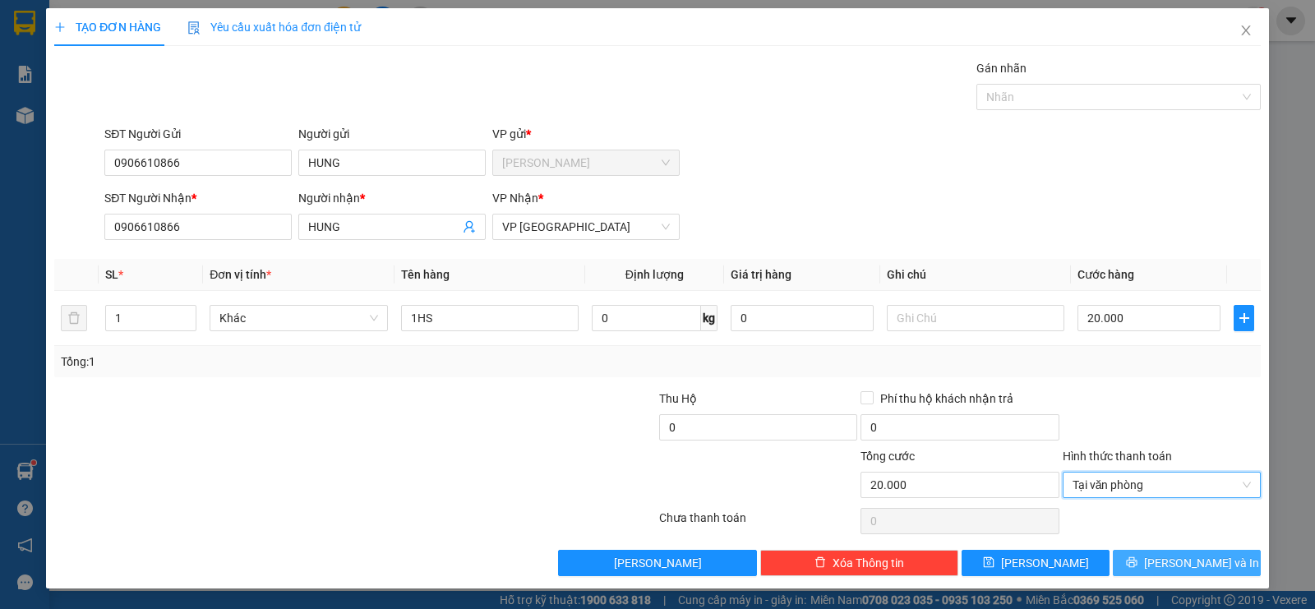
click at [1183, 567] on span "[PERSON_NAME] và In" at bounding box center [1201, 563] width 115 height 18
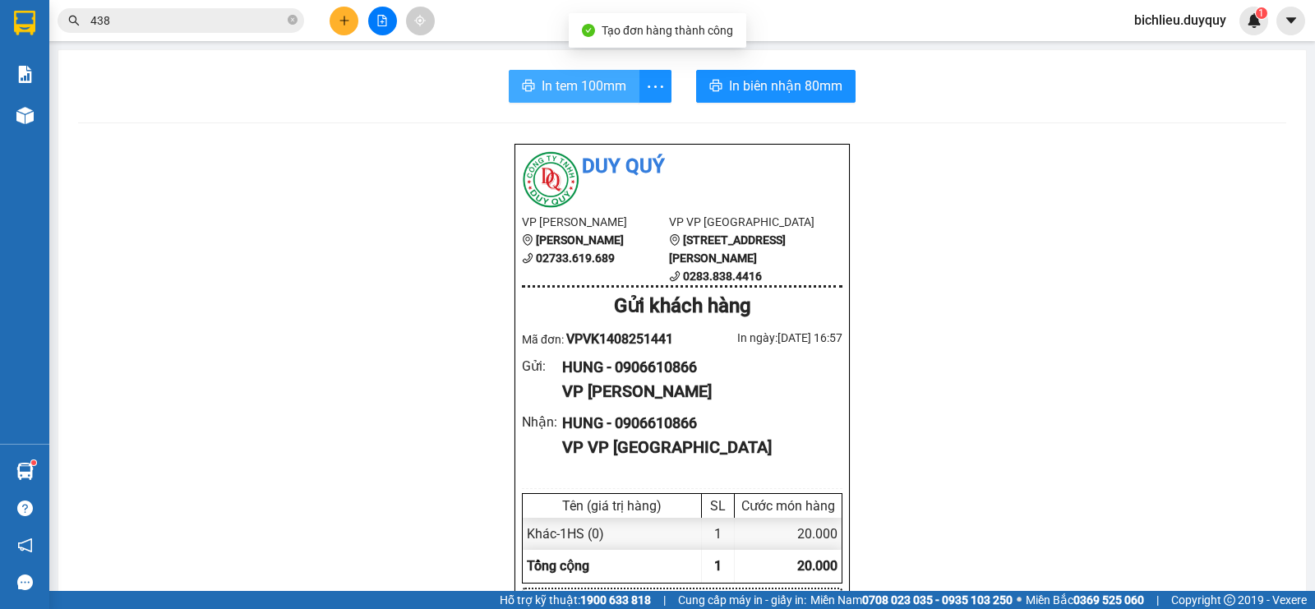
click at [551, 83] on span "In tem 100mm" at bounding box center [584, 86] width 85 height 21
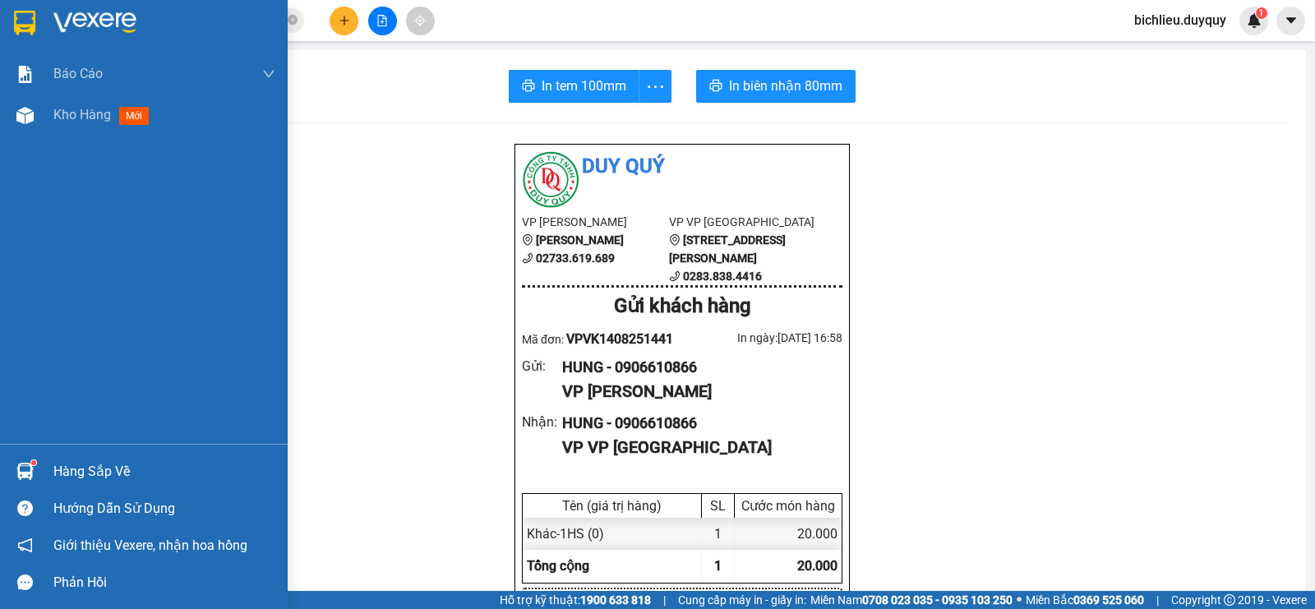
click at [33, 22] on img at bounding box center [24, 23] width 21 height 25
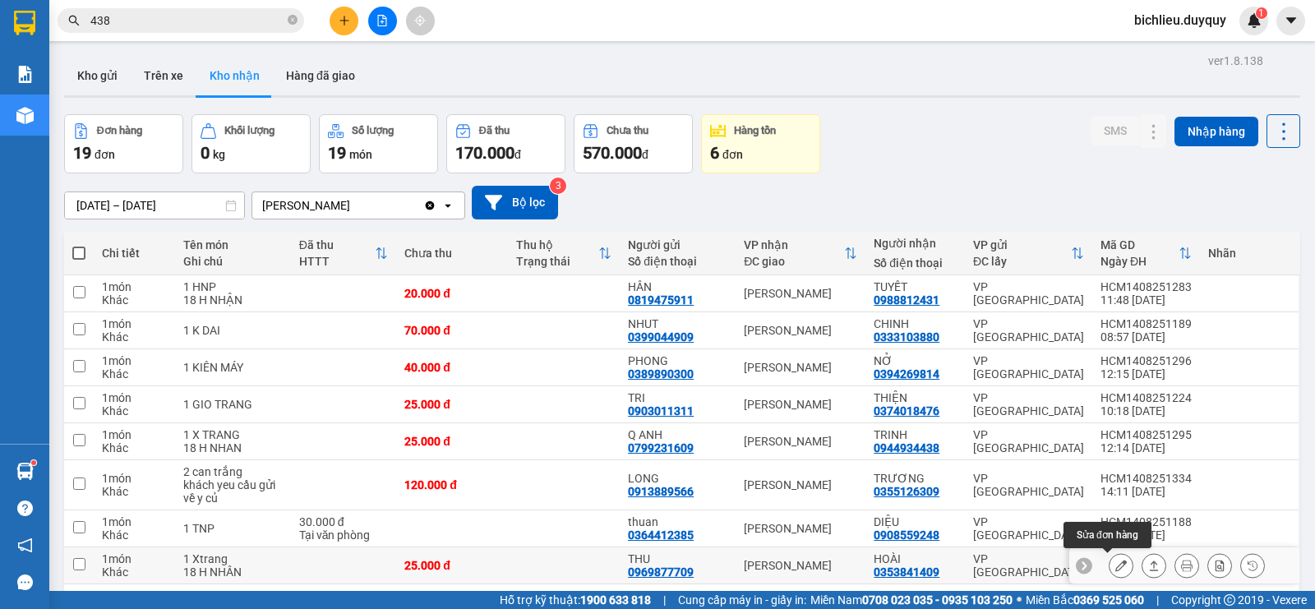
click at [1115, 560] on icon at bounding box center [1121, 566] width 12 height 12
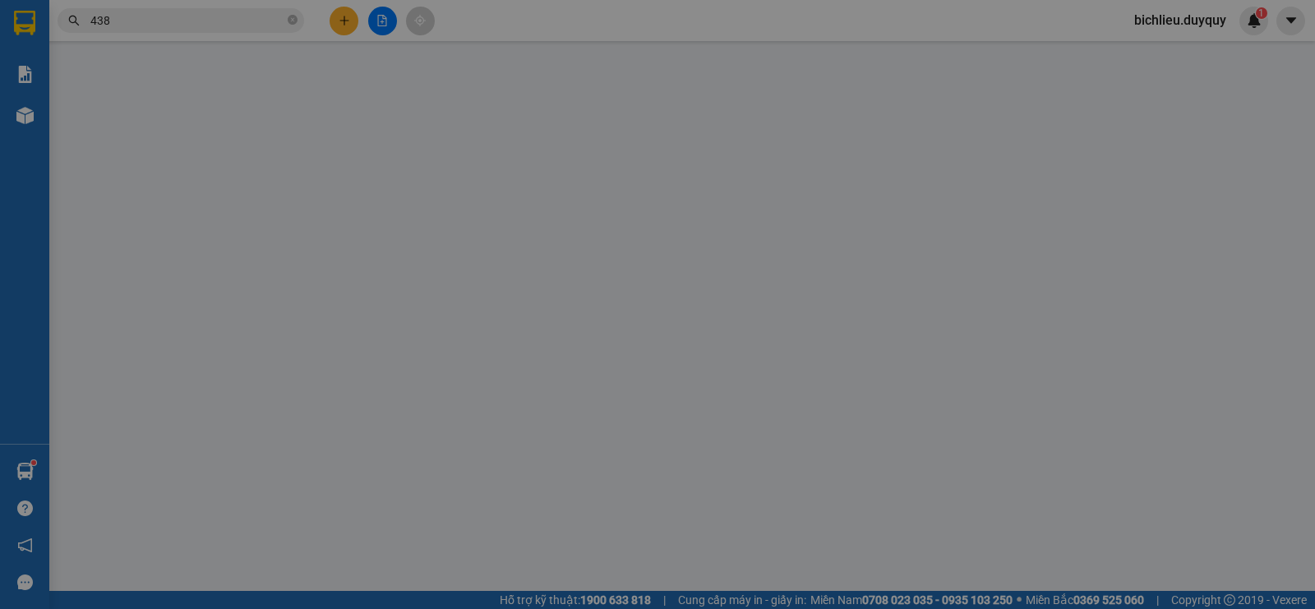
type input "0969877709"
type input "THU"
type input "0353841409"
type input "HOÀI"
type input "25.000"
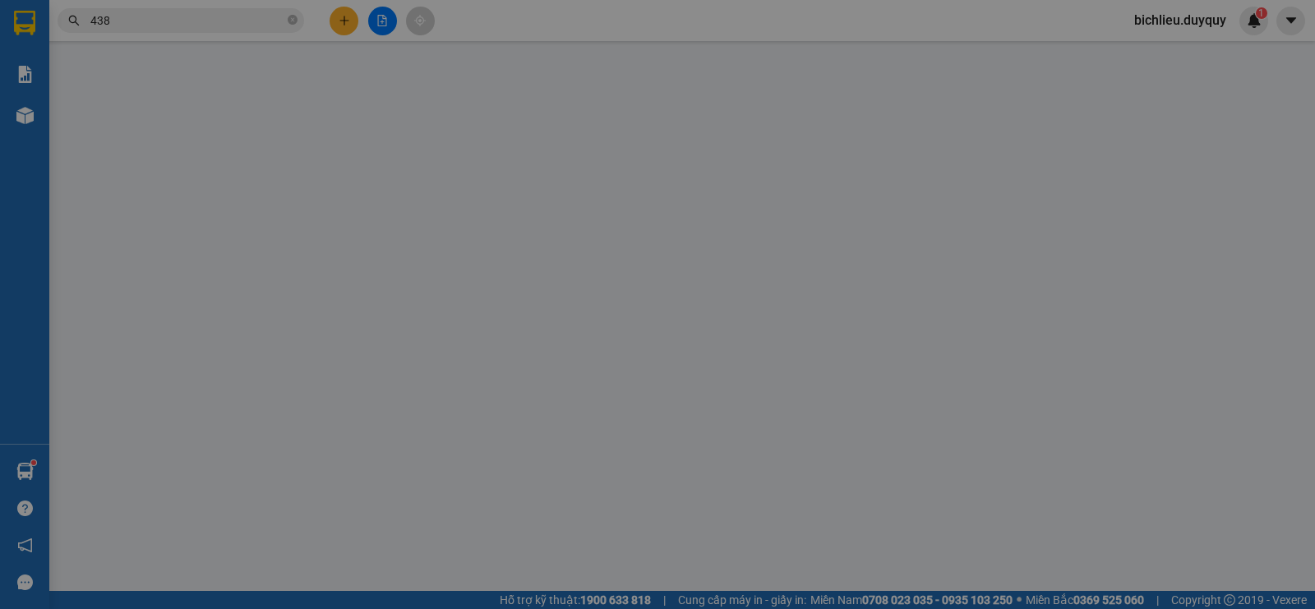
type input "25.000"
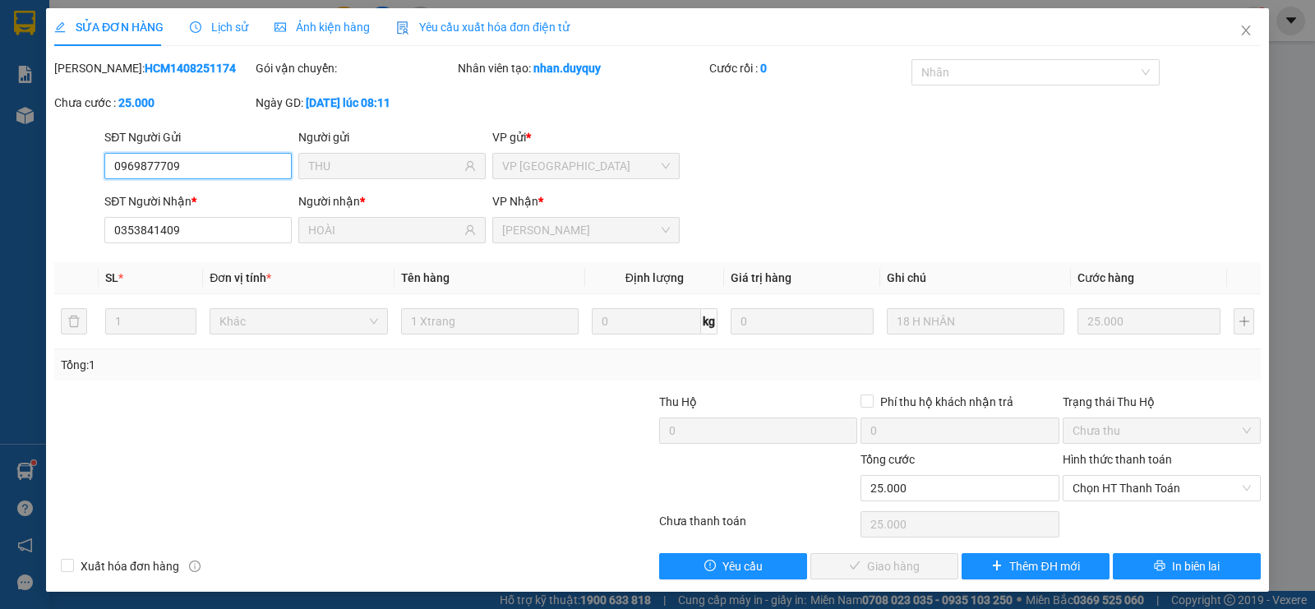
drag, startPoint x: 1090, startPoint y: 488, endPoint x: 1084, endPoint y: 501, distance: 14.4
click at [1089, 488] on span "Chọn HT Thanh Toán" at bounding box center [1161, 488] width 178 height 25
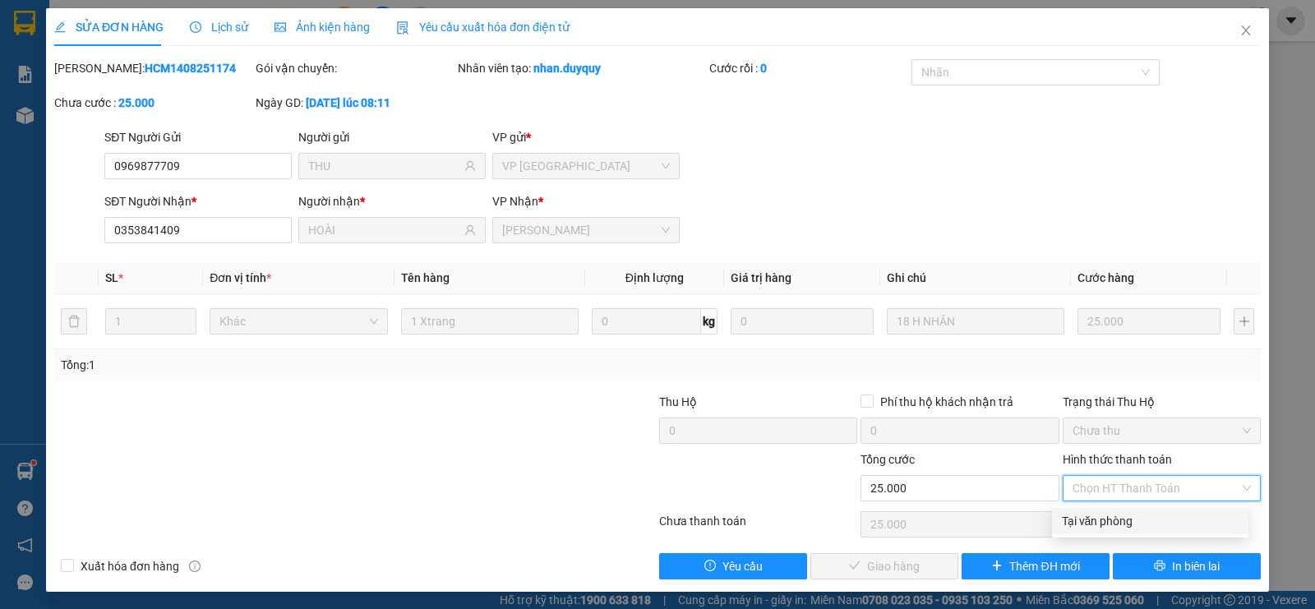
click at [1076, 522] on div "Tại văn phòng" at bounding box center [1150, 521] width 177 height 18
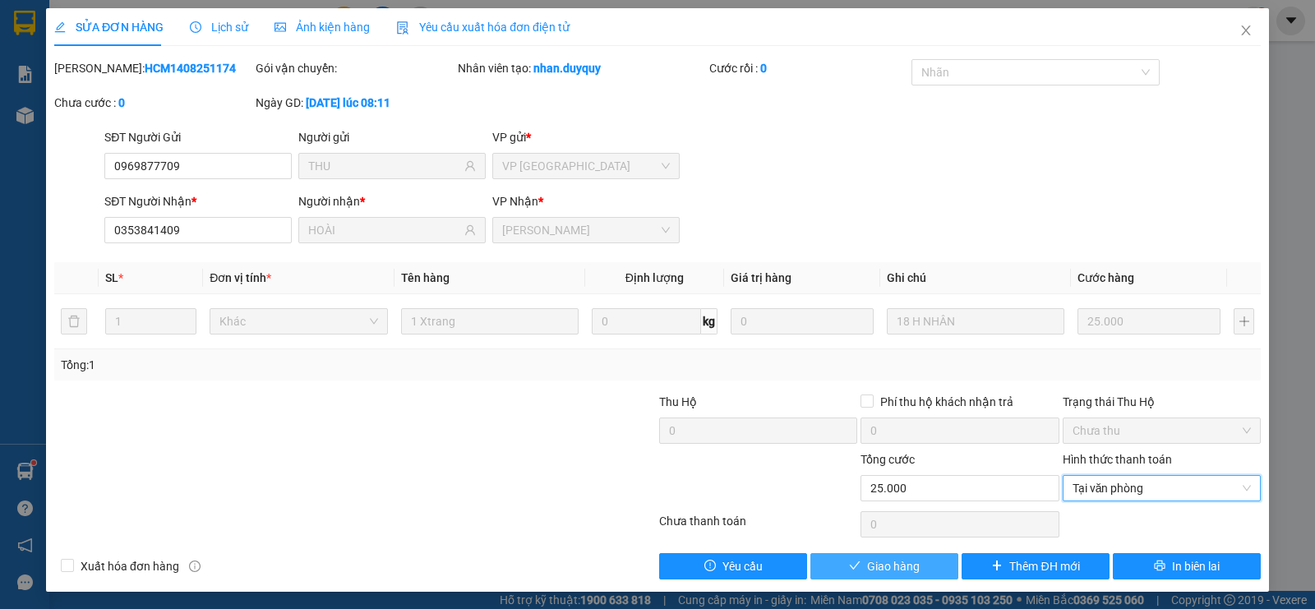
click at [894, 567] on span "Giao hàng" at bounding box center [893, 566] width 53 height 18
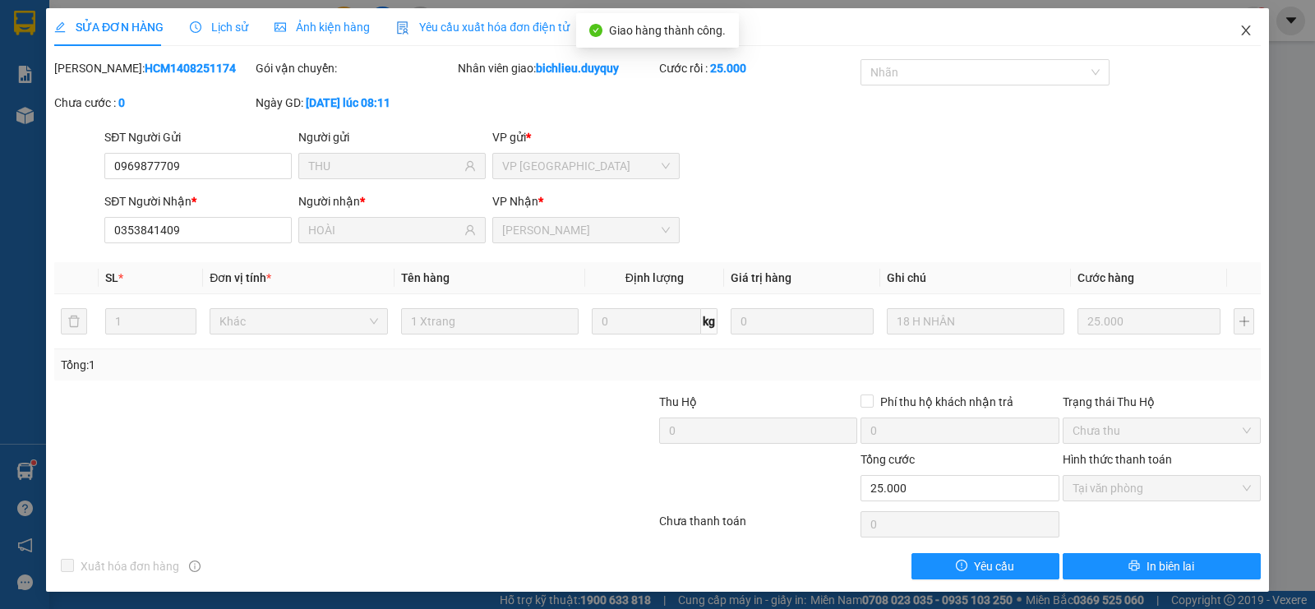
click at [1241, 32] on icon "close" at bounding box center [1245, 30] width 9 height 10
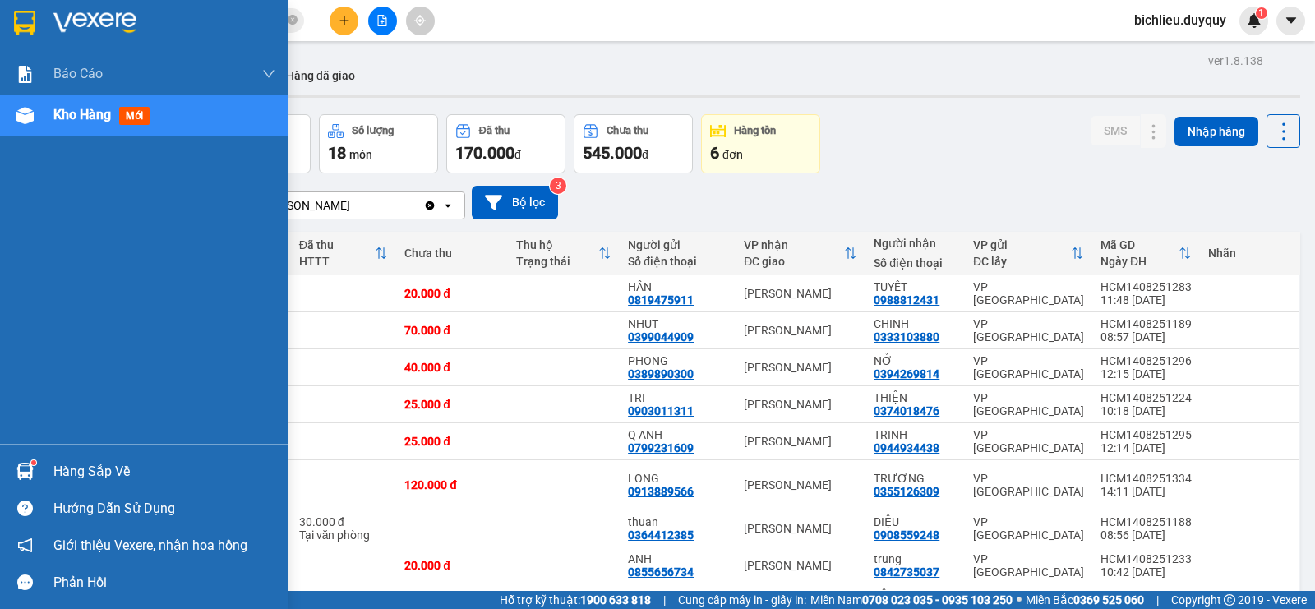
click at [48, 304] on div "[PERSON_NAME] 1. [PERSON_NAME] [PERSON_NAME] ([PERSON_NAME]) 2. [PERSON_NAME] s…" at bounding box center [144, 248] width 288 height 390
click at [51, 297] on div "[PERSON_NAME] 1. [PERSON_NAME] [PERSON_NAME] ([PERSON_NAME]) 2. [PERSON_NAME] s…" at bounding box center [144, 248] width 288 height 390
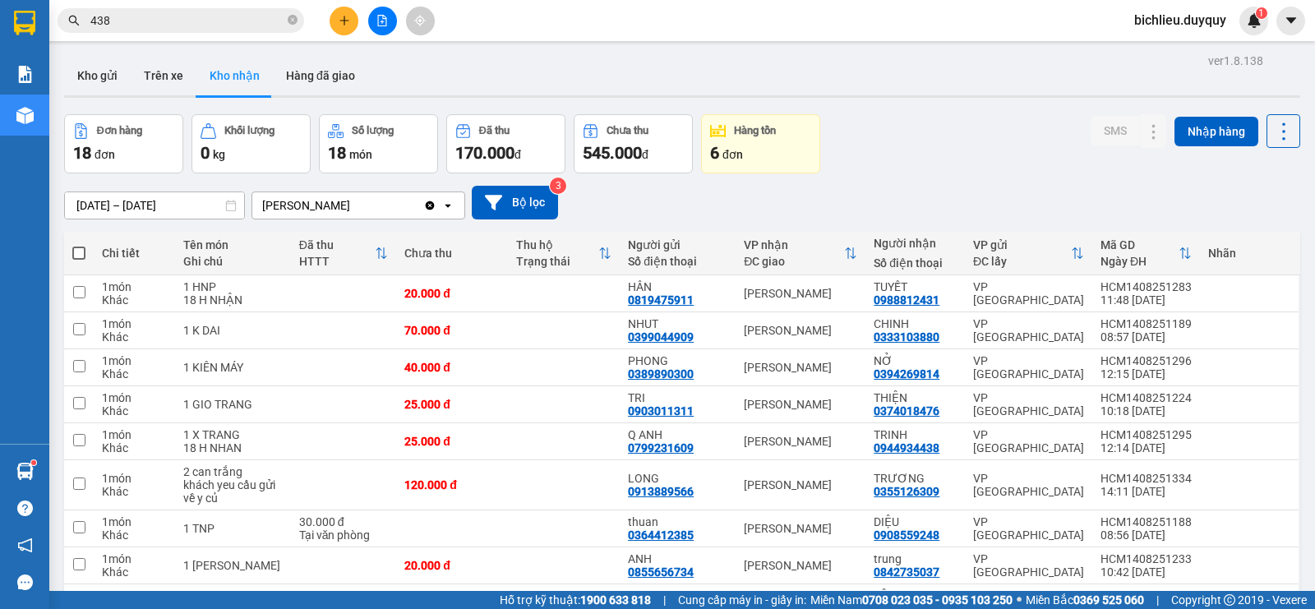
click at [133, 18] on input "438" at bounding box center [187, 21] width 194 height 18
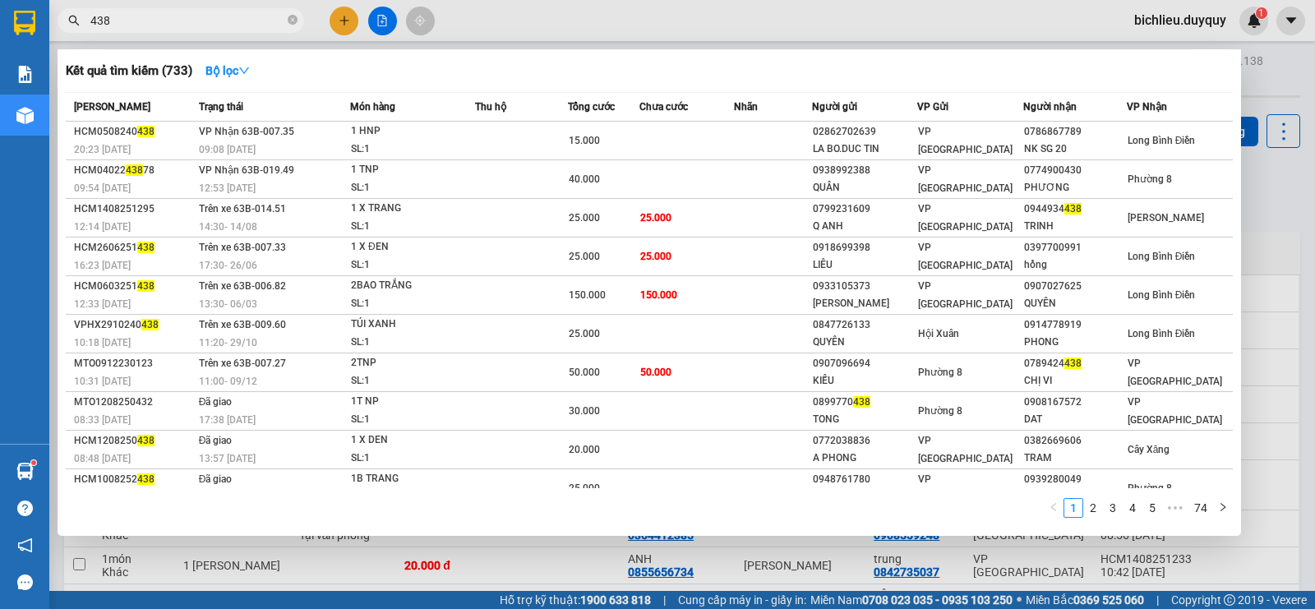
click at [110, 24] on input "438" at bounding box center [187, 21] width 194 height 18
type input "4"
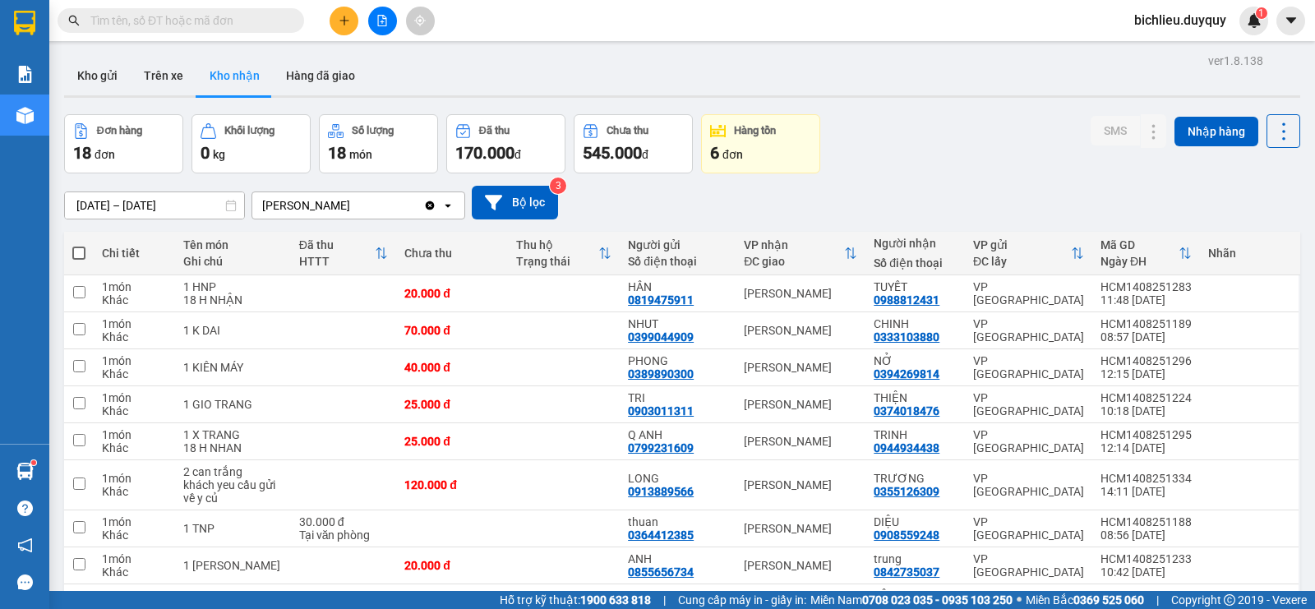
click at [179, 7] on div "Kết quả [PERSON_NAME] ( 733 ) Bộ lọc Mã ĐH Trạng thái Món hàng Thu hộ Tổng [PER…" at bounding box center [160, 21] width 320 height 29
click at [139, 15] on input "text" at bounding box center [187, 21] width 194 height 18
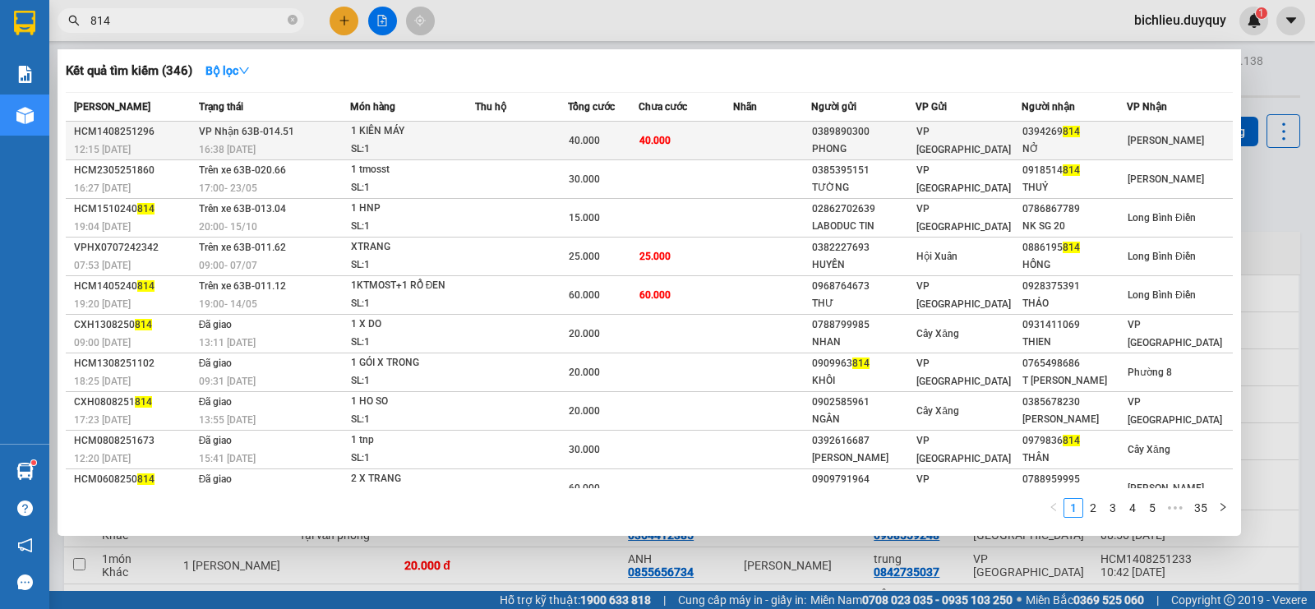
type input "814"
click at [1142, 141] on span "[PERSON_NAME]" at bounding box center [1165, 141] width 76 height 12
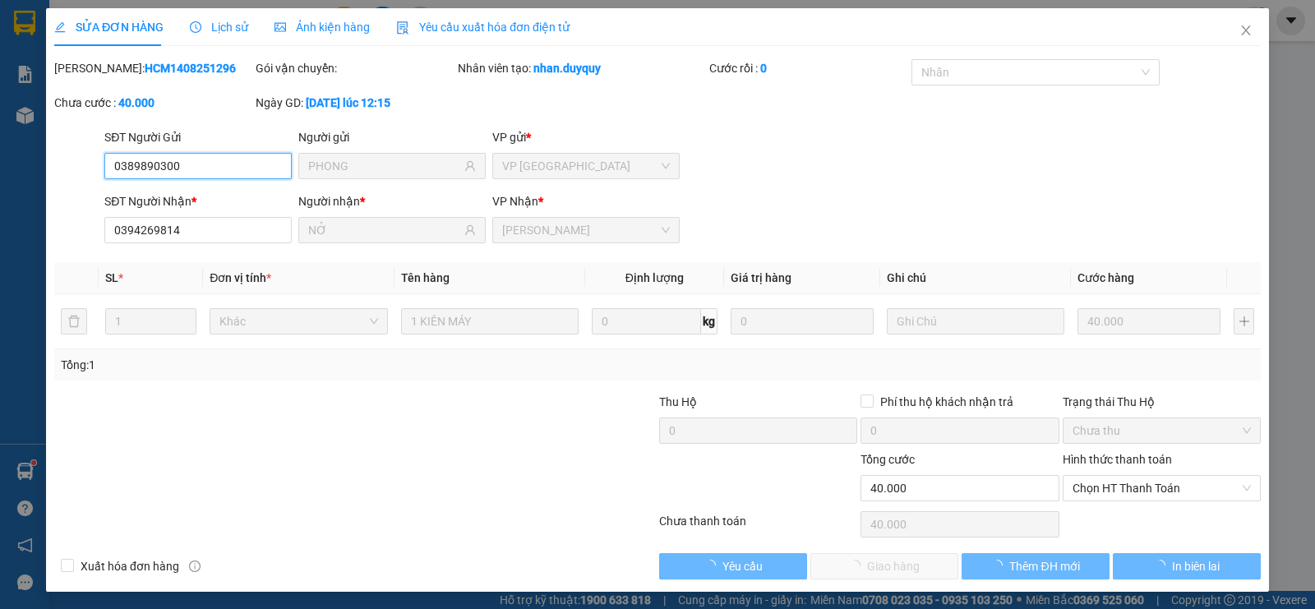
type input "0389890300"
type input "PHONG"
type input "0394269814"
type input "NỞ"
type input "40.000"
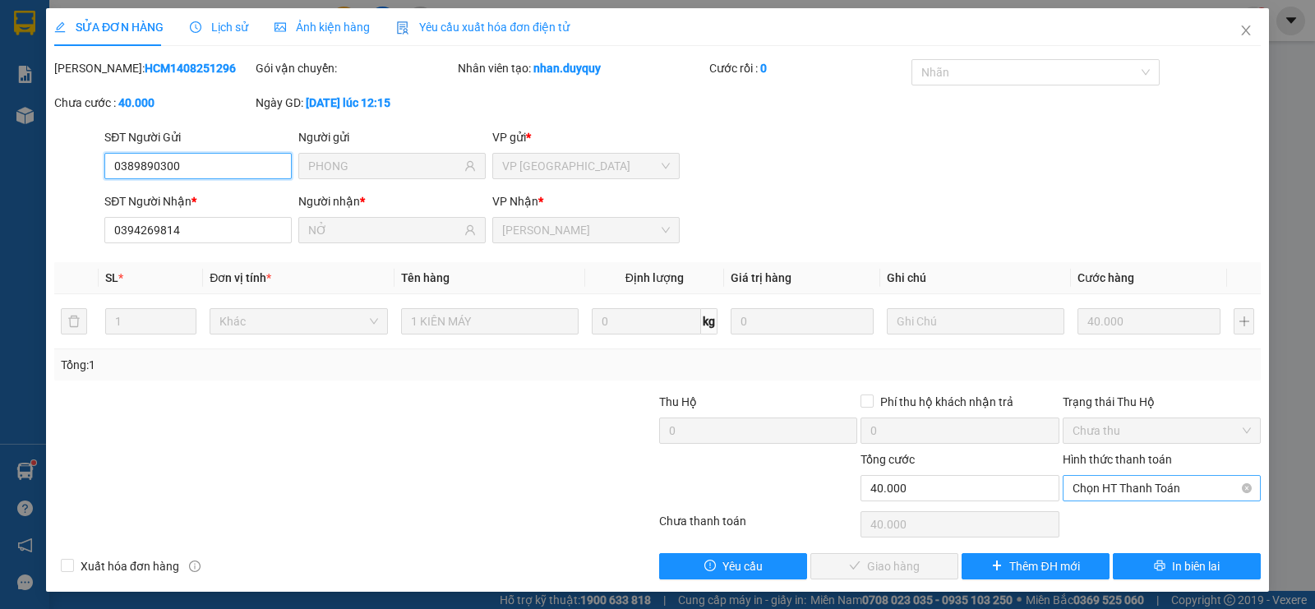
click at [1099, 488] on span "Chọn HT Thanh Toán" at bounding box center [1161, 488] width 178 height 25
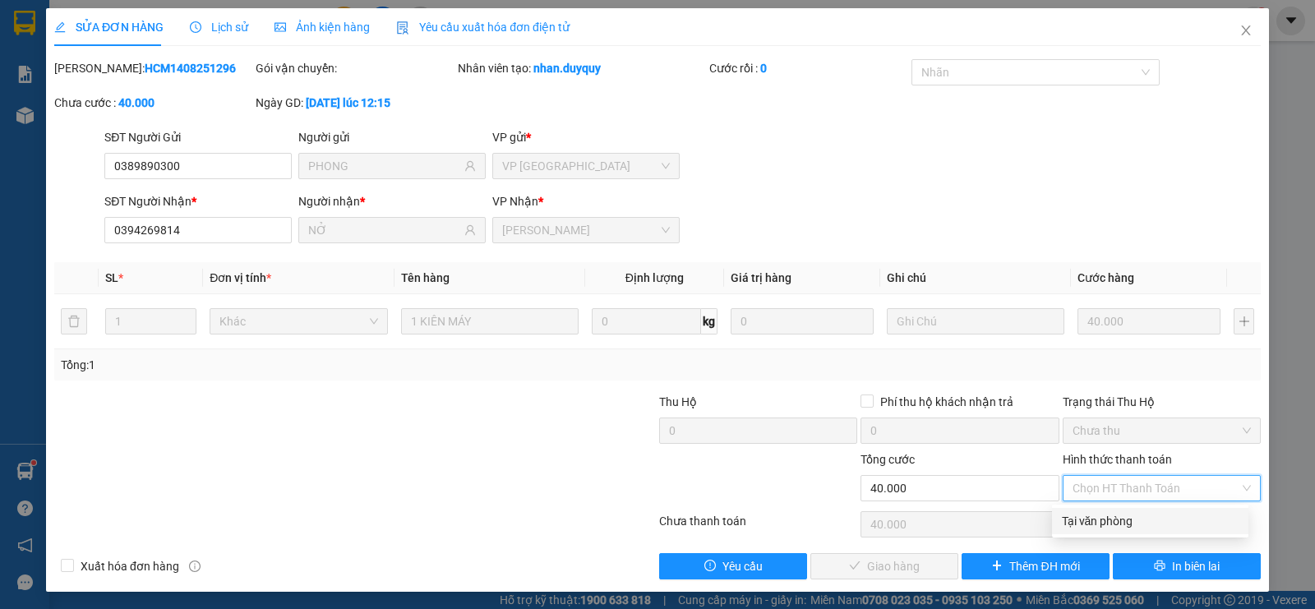
click at [1095, 514] on div "Tại văn phòng" at bounding box center [1150, 521] width 177 height 18
type input "0"
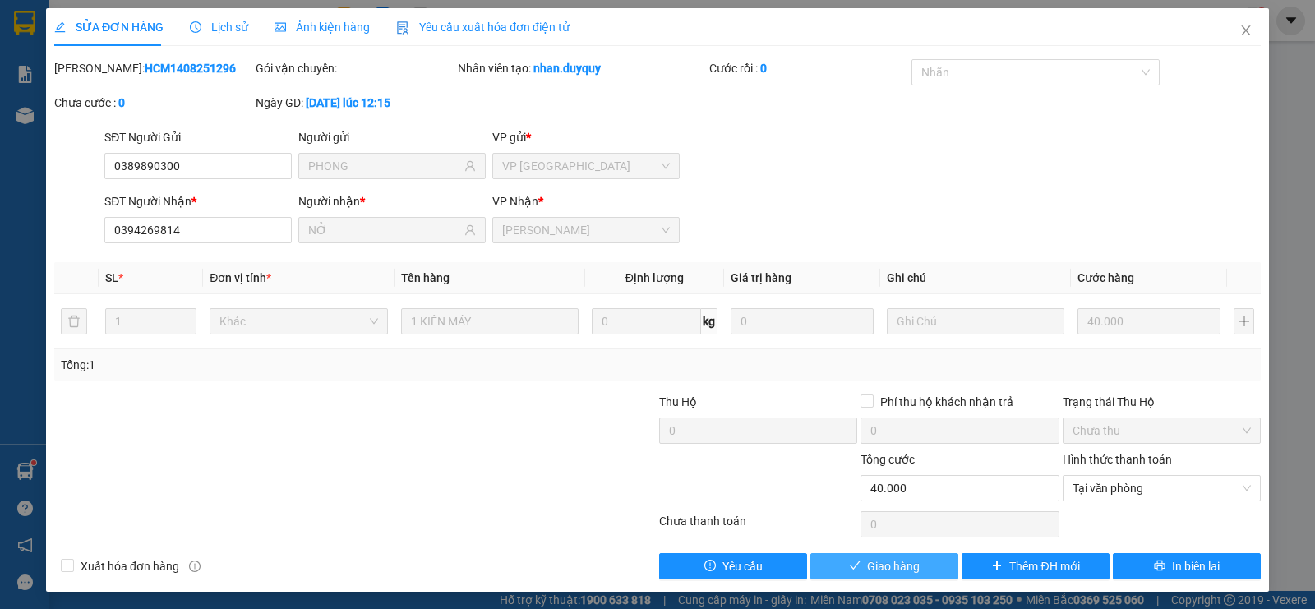
click at [869, 560] on span "Giao hàng" at bounding box center [893, 566] width 53 height 18
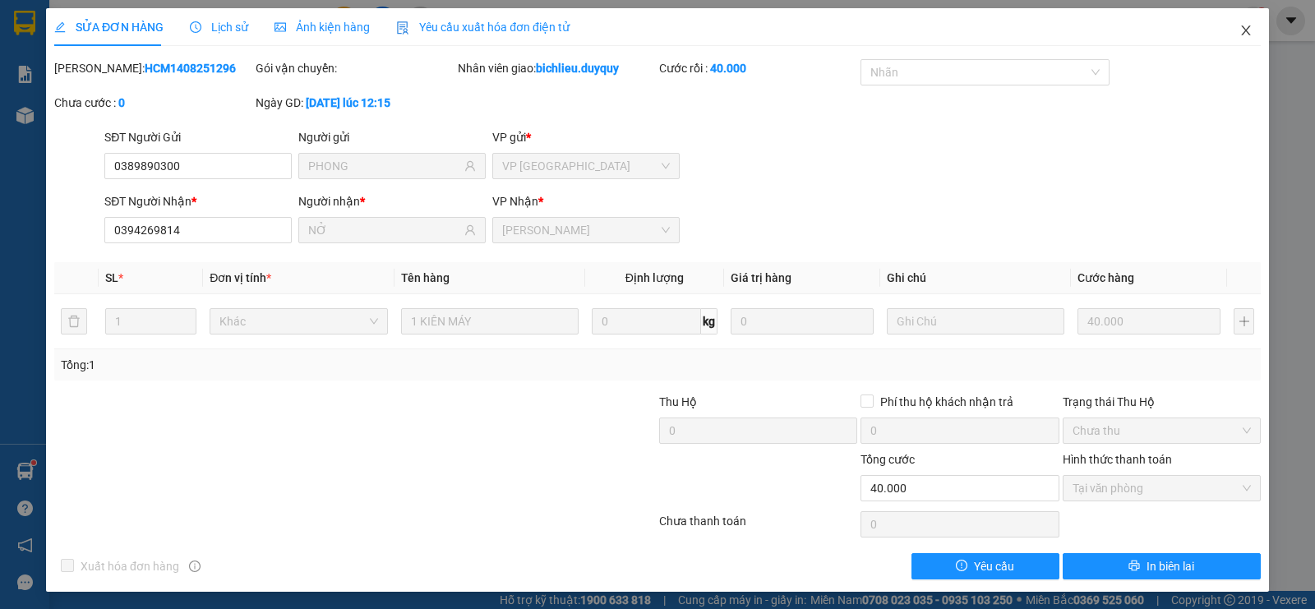
click at [1239, 35] on icon "close" at bounding box center [1245, 30] width 13 height 13
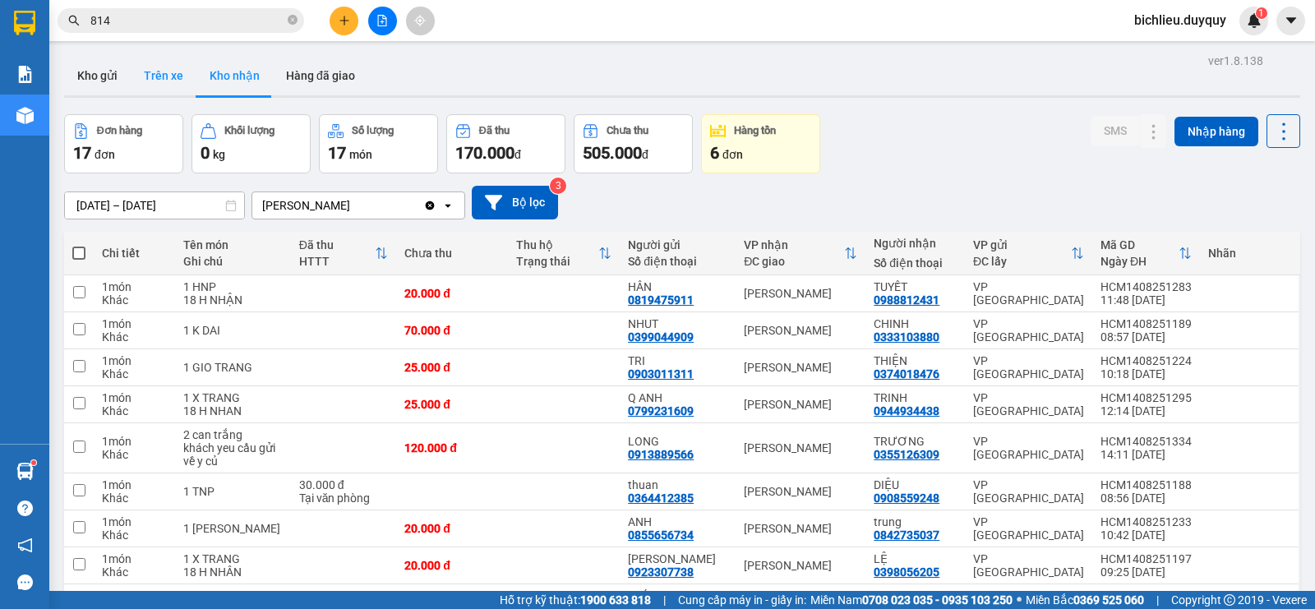
click at [164, 94] on div "Kho gửi Trên xe Kho nhận Hàng đã giao" at bounding box center [682, 77] width 1236 height 42
click at [157, 85] on button "Trên xe" at bounding box center [164, 75] width 66 height 39
type input "[DATE] – [DATE]"
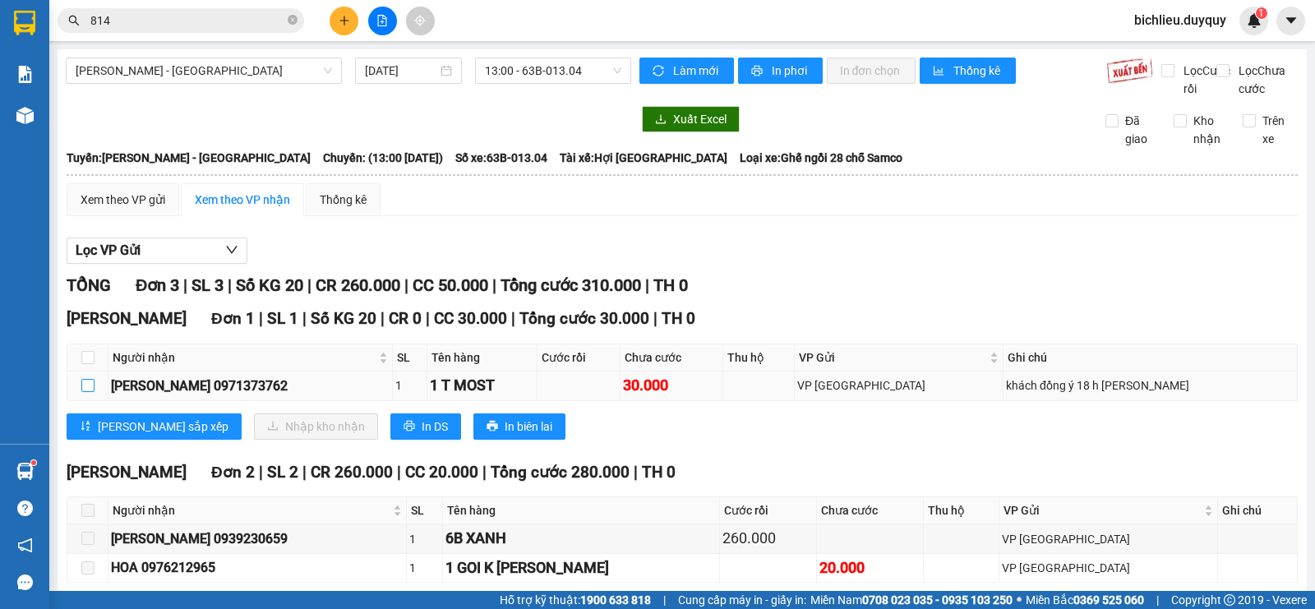
click at [83, 379] on input "checkbox" at bounding box center [87, 385] width 13 height 13
checkbox input "true"
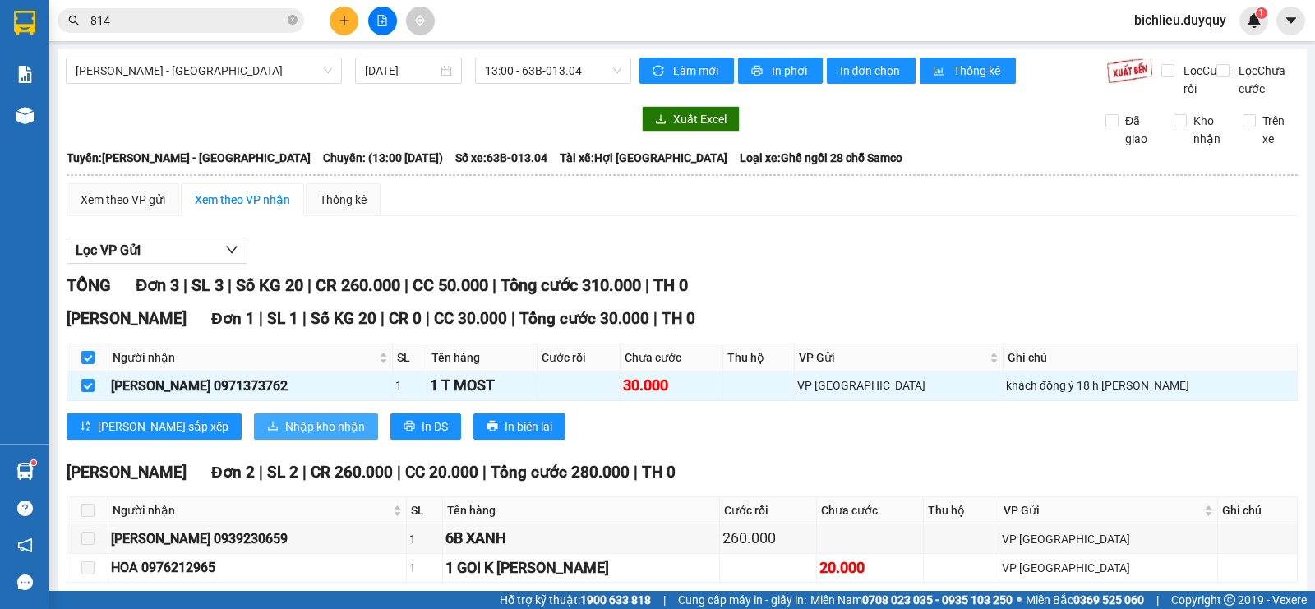
click at [285, 417] on span "Nhập kho nhận" at bounding box center [325, 426] width 80 height 18
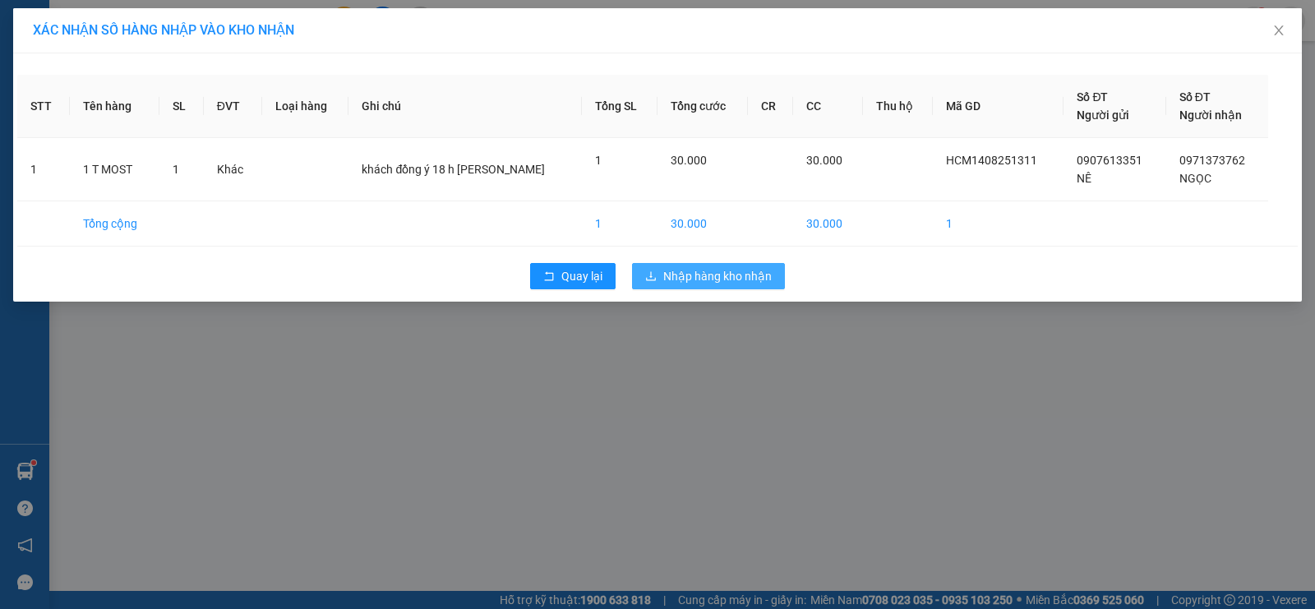
click at [703, 274] on span "Nhập hàng kho nhận" at bounding box center [717, 276] width 108 height 18
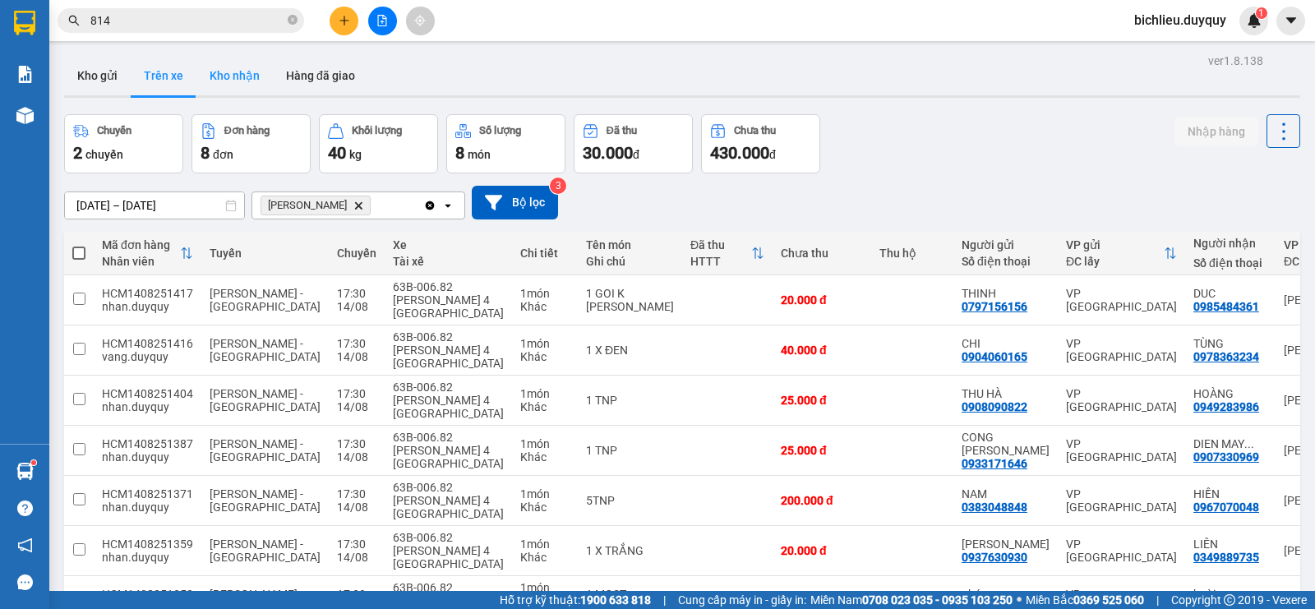
drag, startPoint x: 236, startPoint y: 60, endPoint x: 227, endPoint y: 90, distance: 31.7
click at [224, 85] on button "Kho nhận" at bounding box center [234, 75] width 76 height 39
type input "[DATE] – [DATE]"
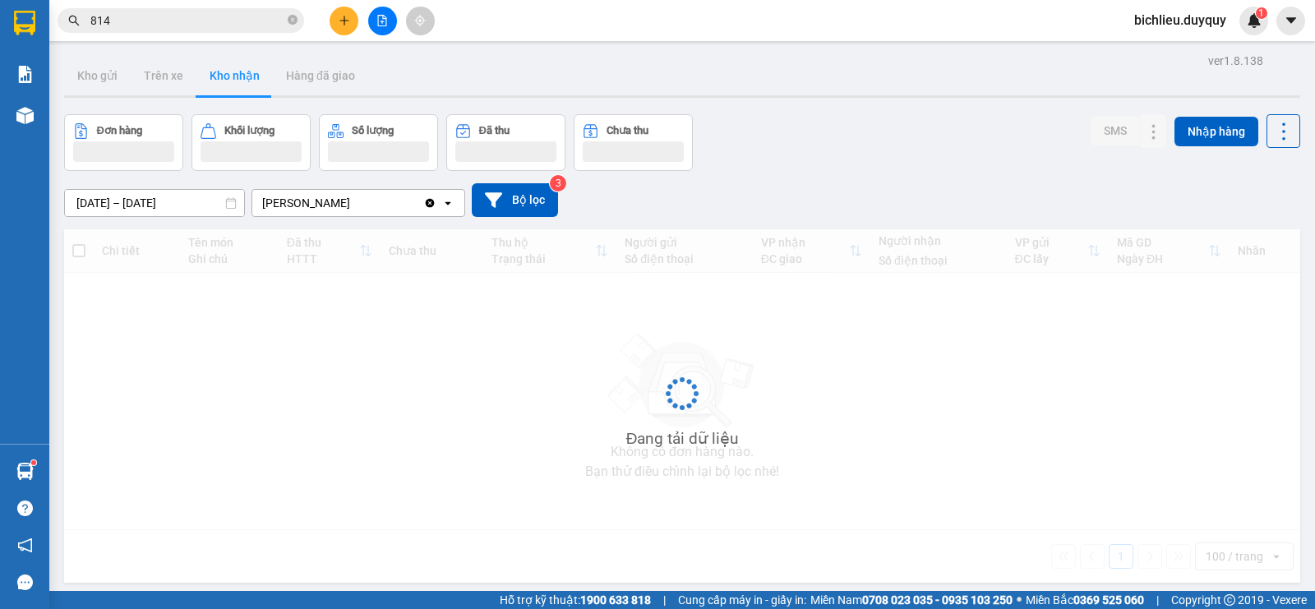
click at [233, 88] on button "Kho nhận" at bounding box center [234, 75] width 76 height 39
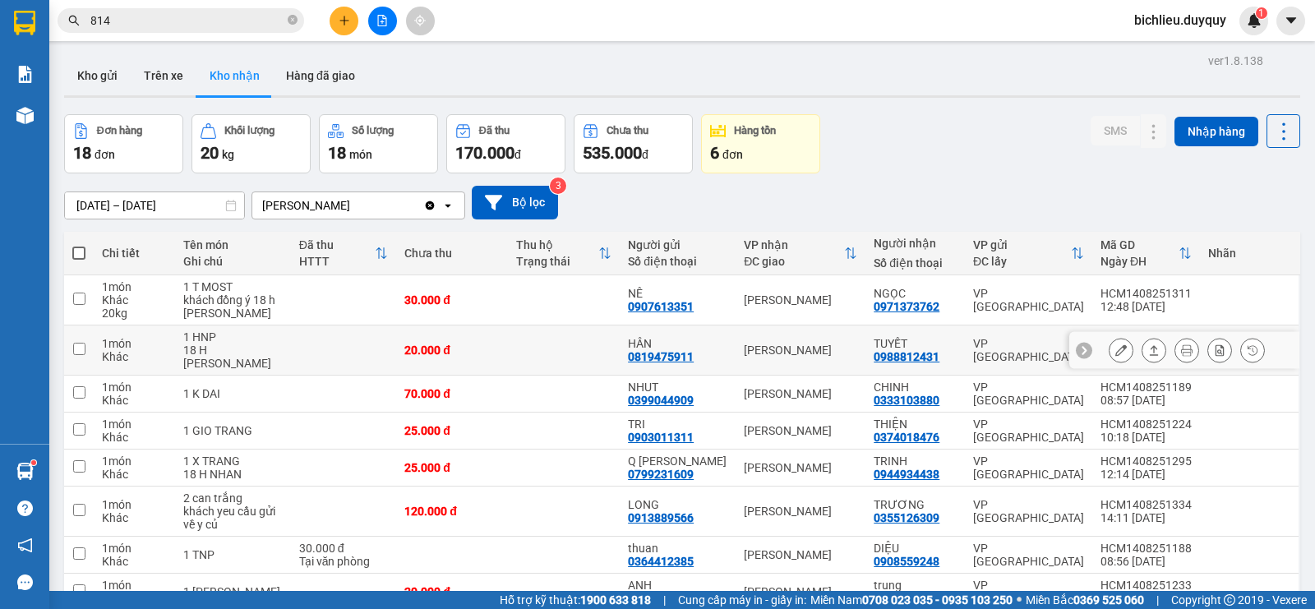
drag, startPoint x: 1088, startPoint y: 339, endPoint x: 1113, endPoint y: 346, distance: 26.3
click at [1096, 343] on div at bounding box center [1184, 350] width 230 height 37
click at [1114, 346] on button at bounding box center [1120, 350] width 23 height 29
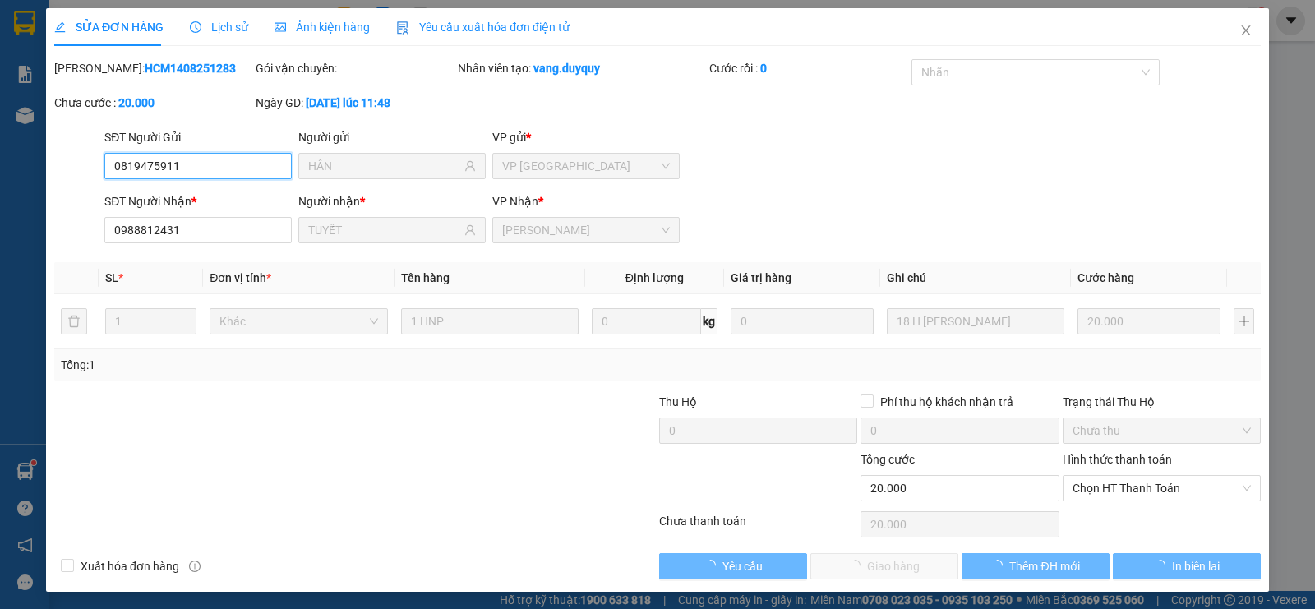
type input "0819475911"
type input "HÂN"
type input "0988812431"
type input "TUYẾT"
type input "20.000"
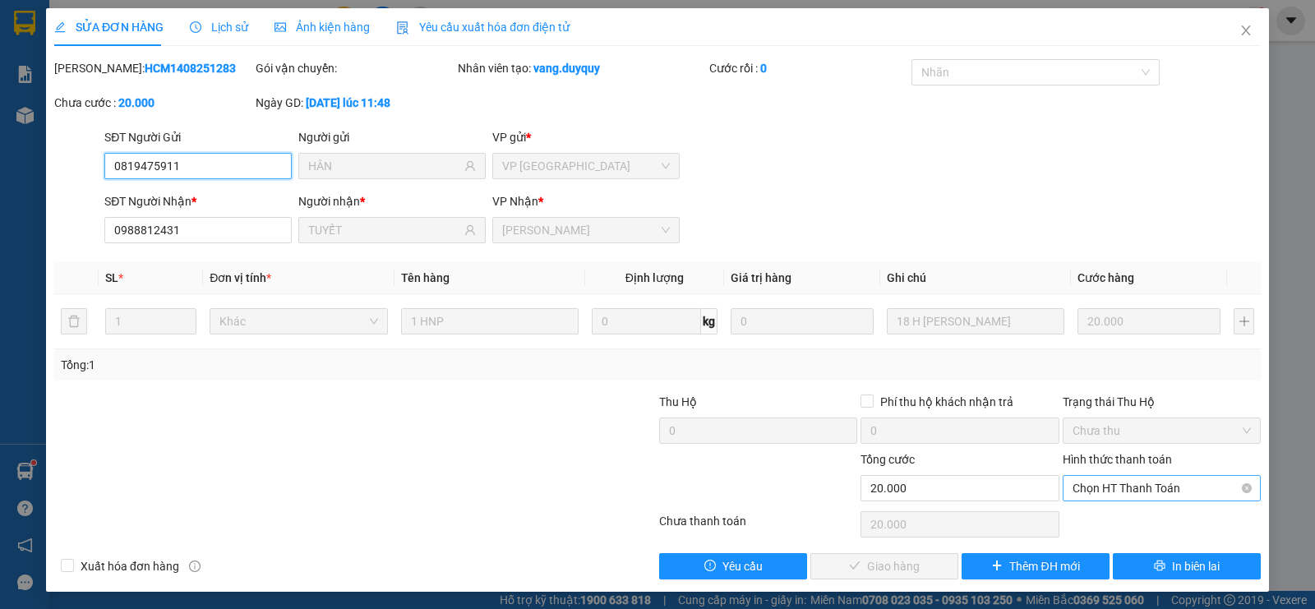
click at [1100, 493] on span "Chọn HT Thanh Toán" at bounding box center [1161, 488] width 178 height 25
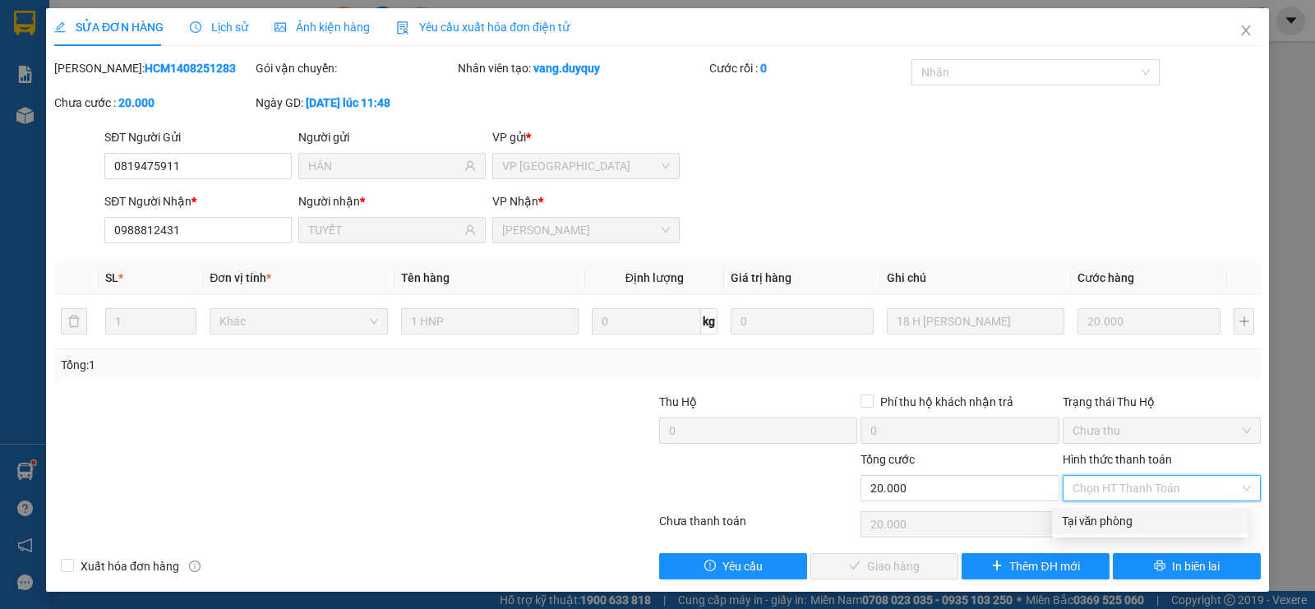
click at [1089, 523] on div "Tại văn phòng" at bounding box center [1150, 521] width 177 height 18
type input "0"
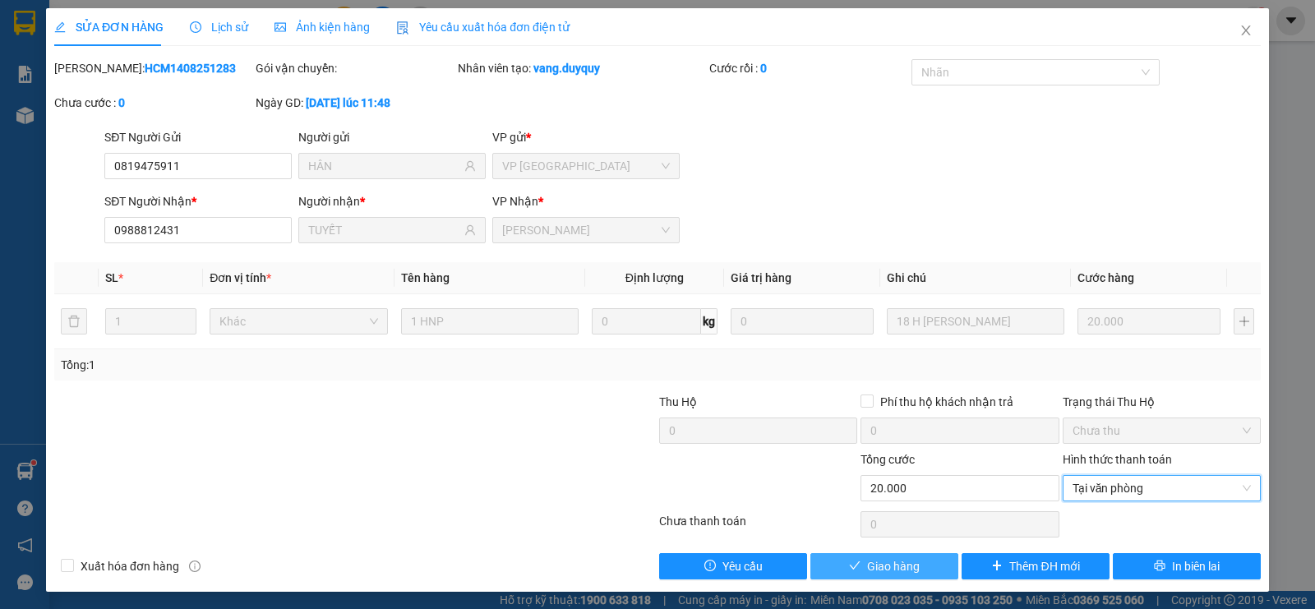
click at [867, 565] on span "Giao hàng" at bounding box center [893, 566] width 53 height 18
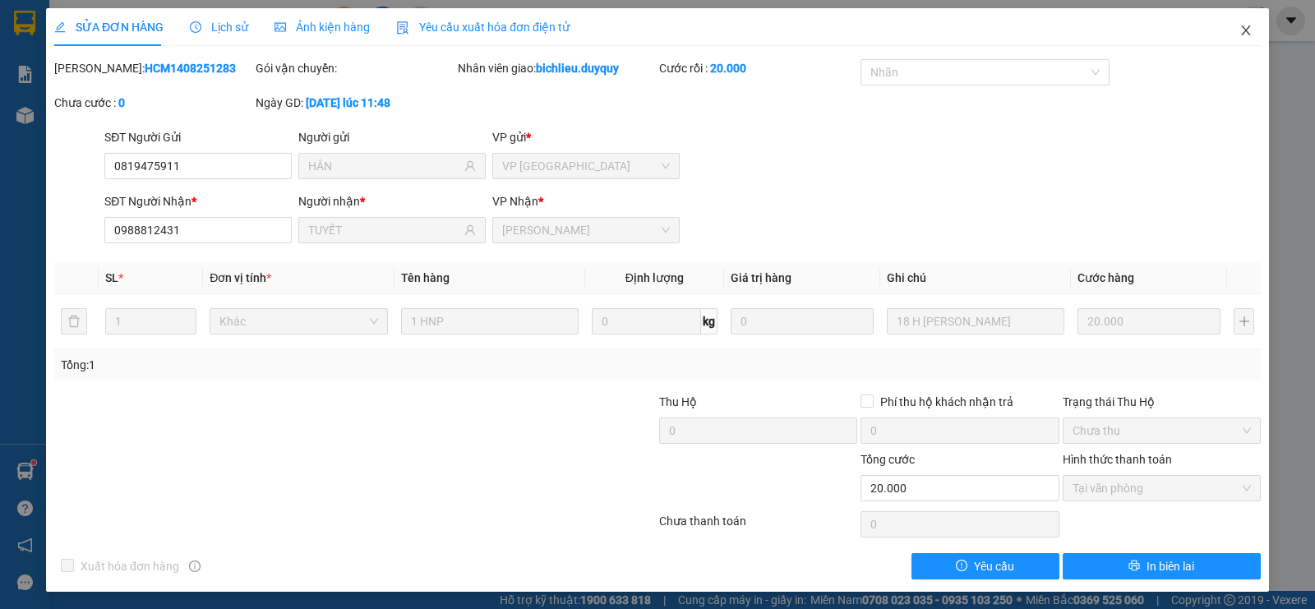
click at [1239, 35] on icon "close" at bounding box center [1245, 30] width 13 height 13
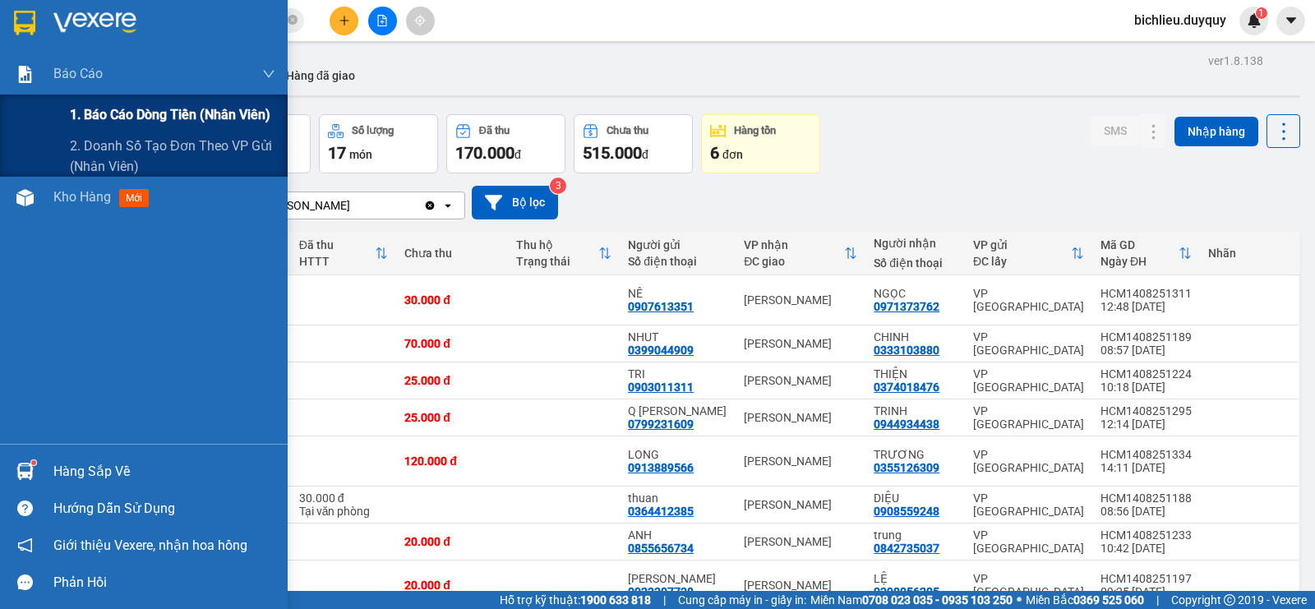
click at [114, 111] on span "1. Báo cáo dòng tiền (nhân viên)" at bounding box center [170, 114] width 201 height 21
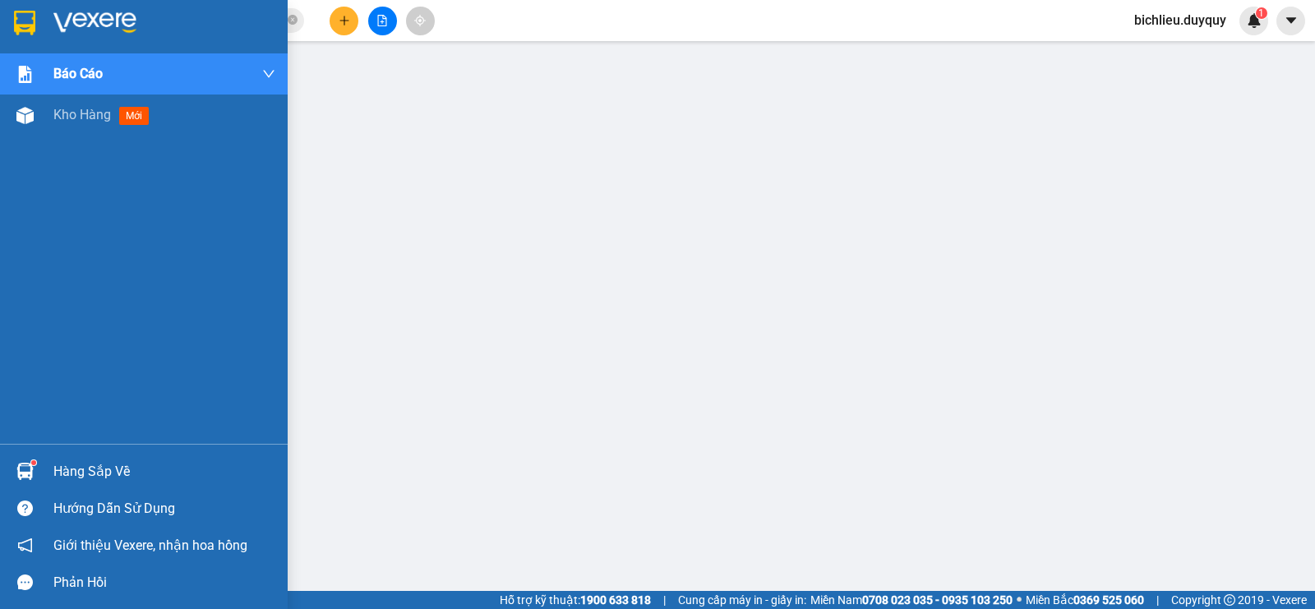
click at [24, 18] on img at bounding box center [24, 23] width 21 height 25
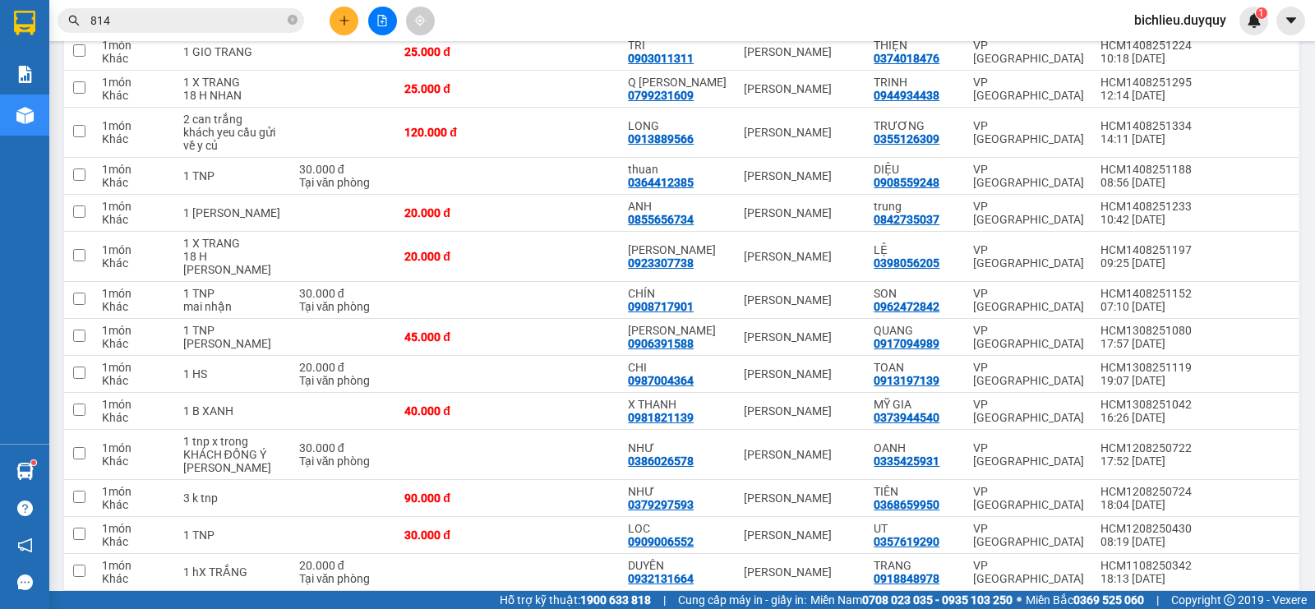
scroll to position [420, 0]
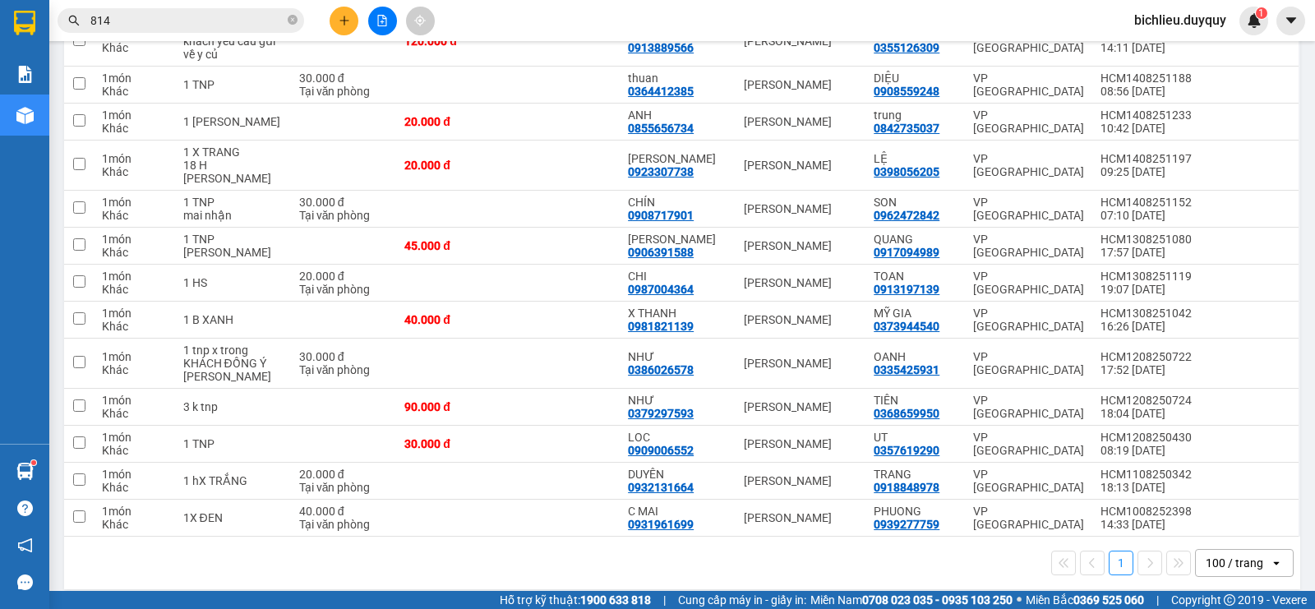
click at [148, 25] on input "814" at bounding box center [187, 21] width 194 height 18
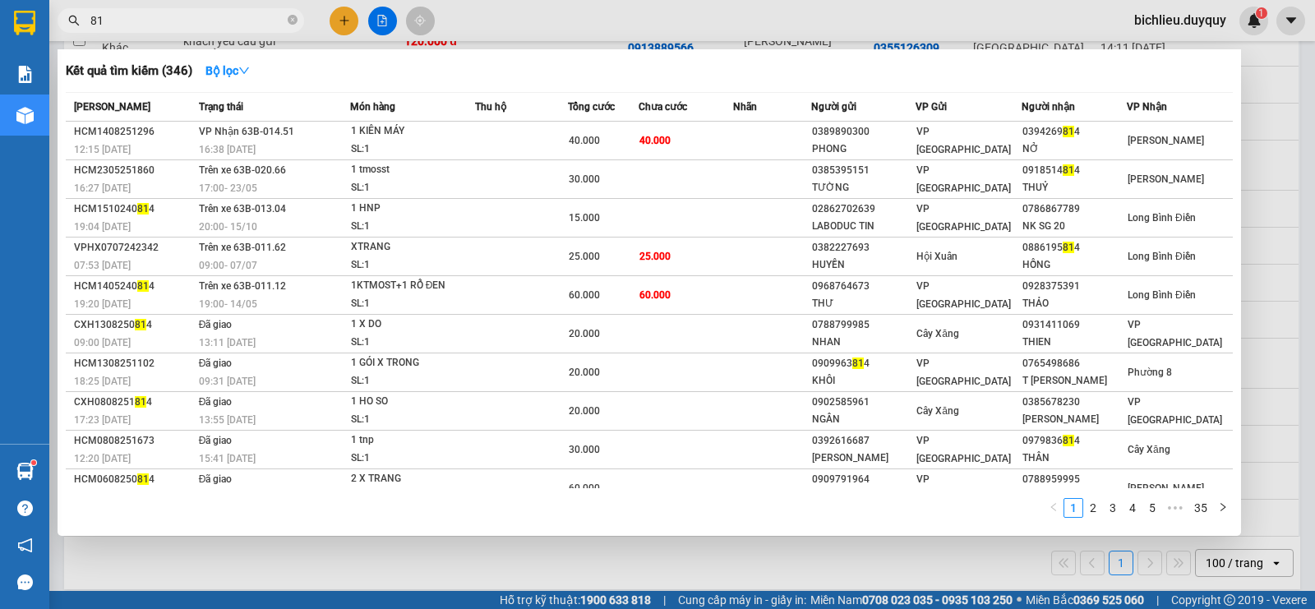
type input "8"
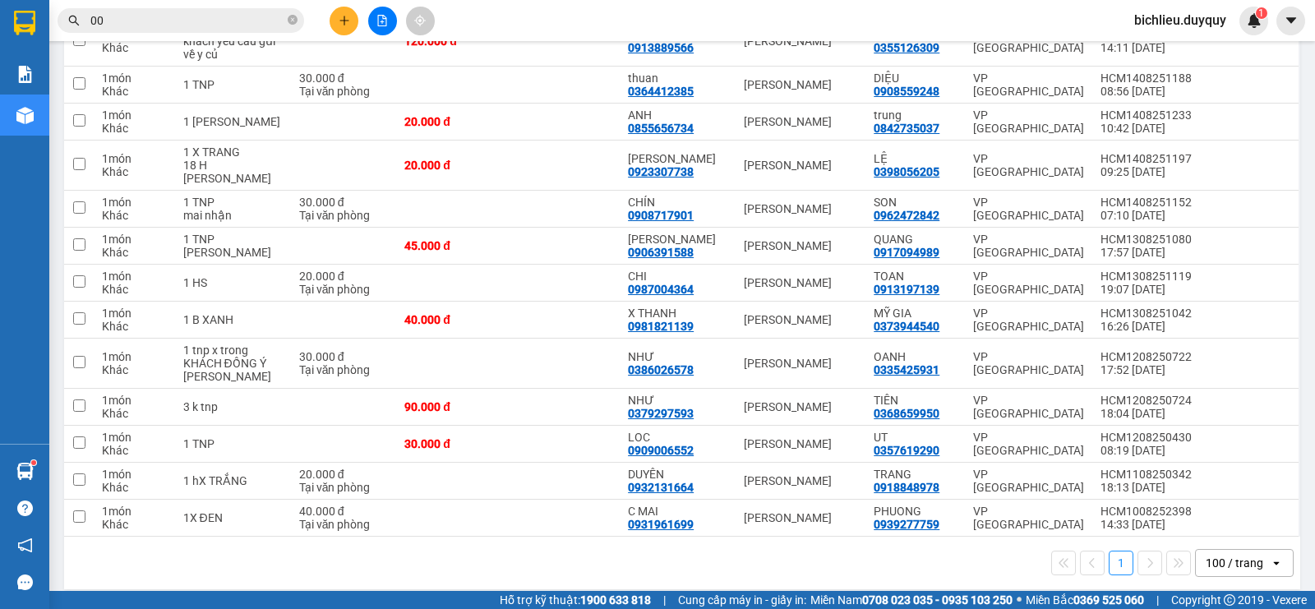
type input "0"
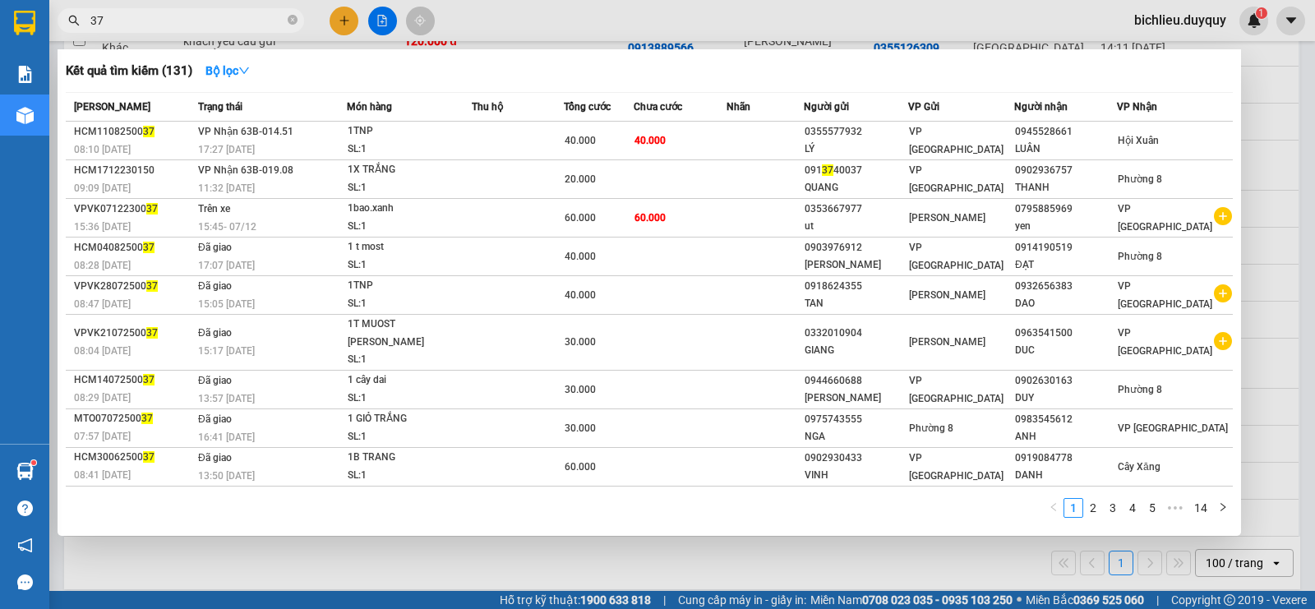
type input "3"
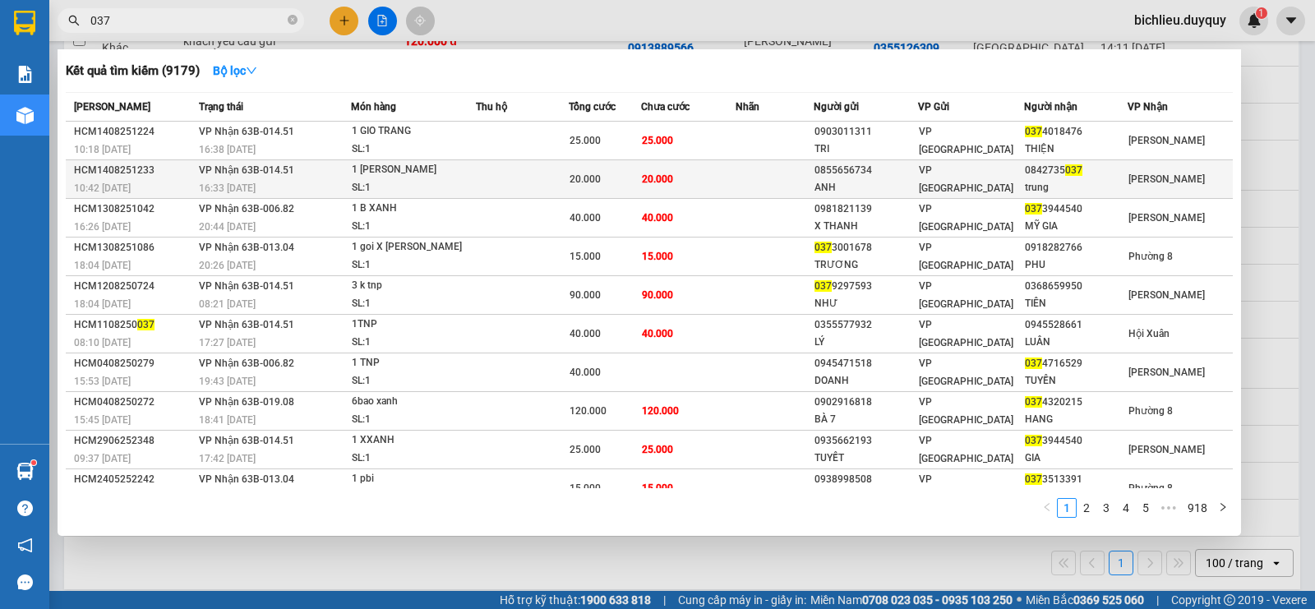
type input "037"
click at [1128, 174] on span "[PERSON_NAME]" at bounding box center [1166, 179] width 76 height 12
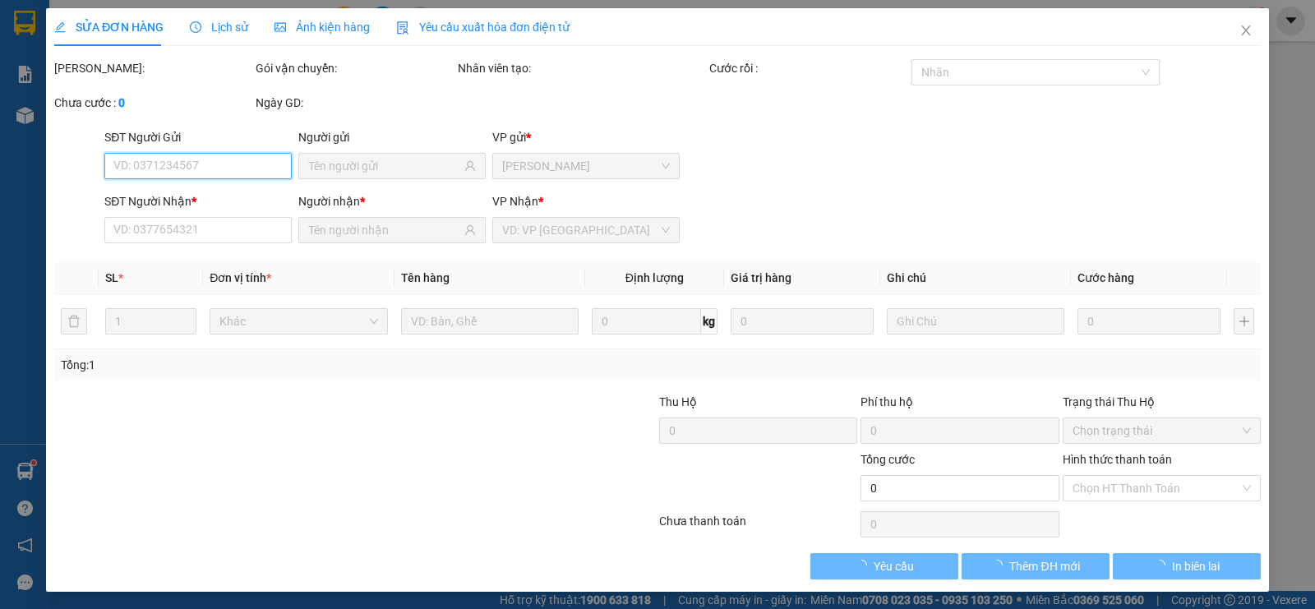
type input "0855656734"
type input "ANH"
type input "0842735037"
type input "trung"
type input "20.000"
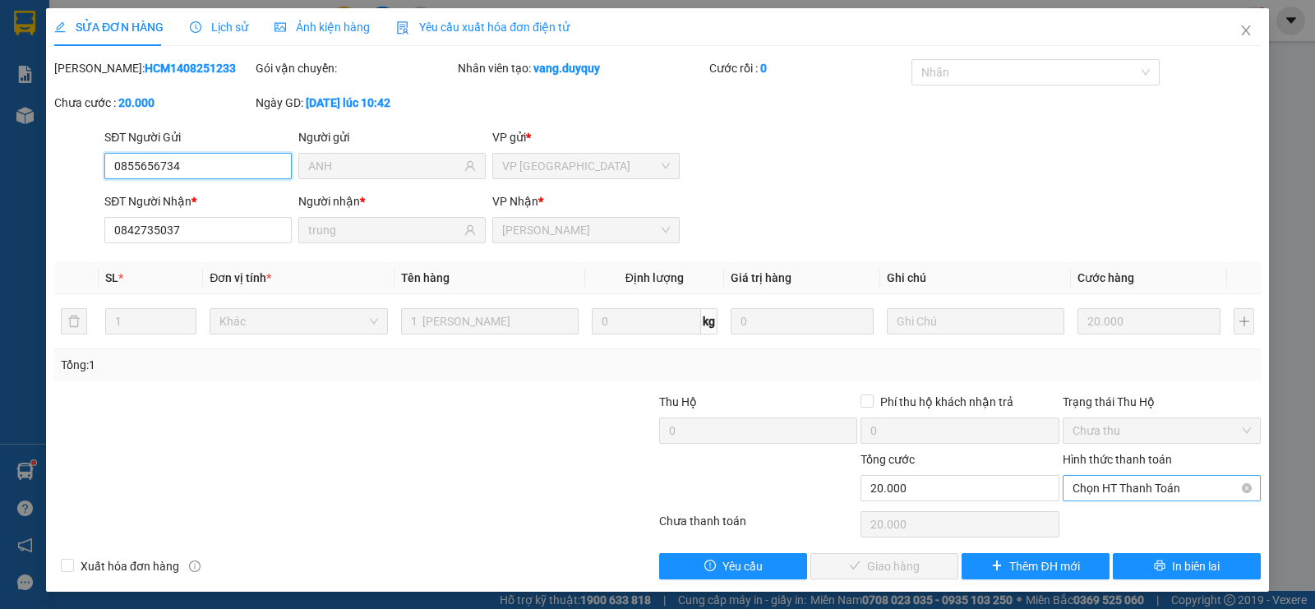
click at [1098, 490] on span "Chọn HT Thanh Toán" at bounding box center [1161, 488] width 178 height 25
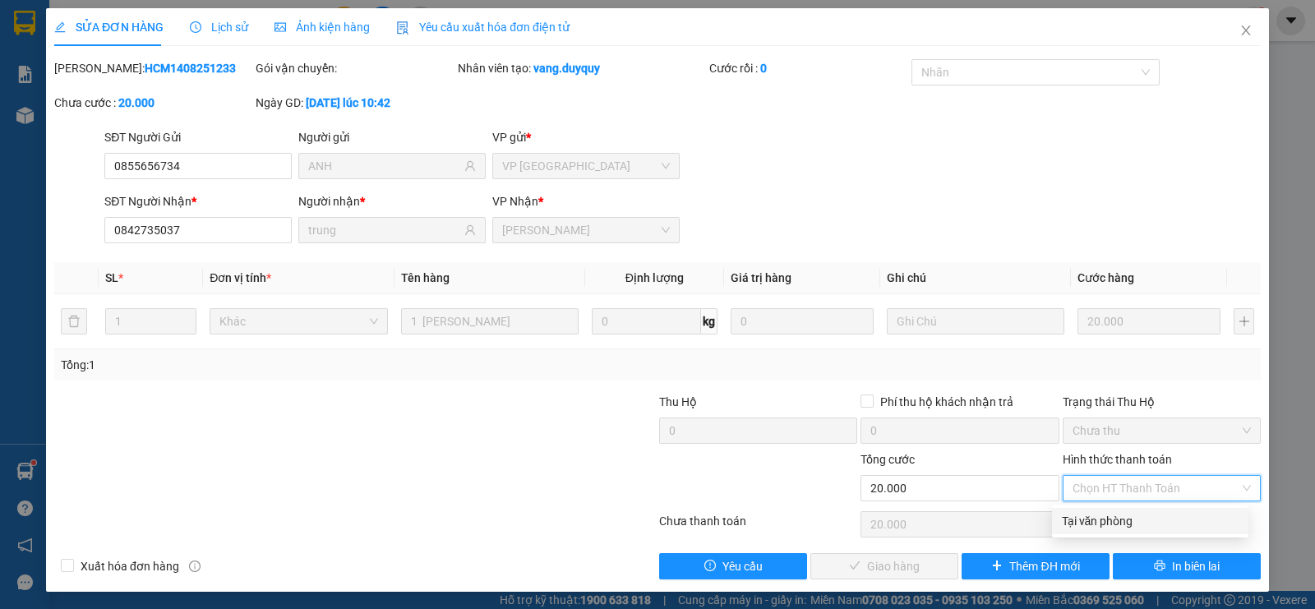
click at [1079, 519] on div "Tại văn phòng" at bounding box center [1150, 521] width 177 height 18
type input "0"
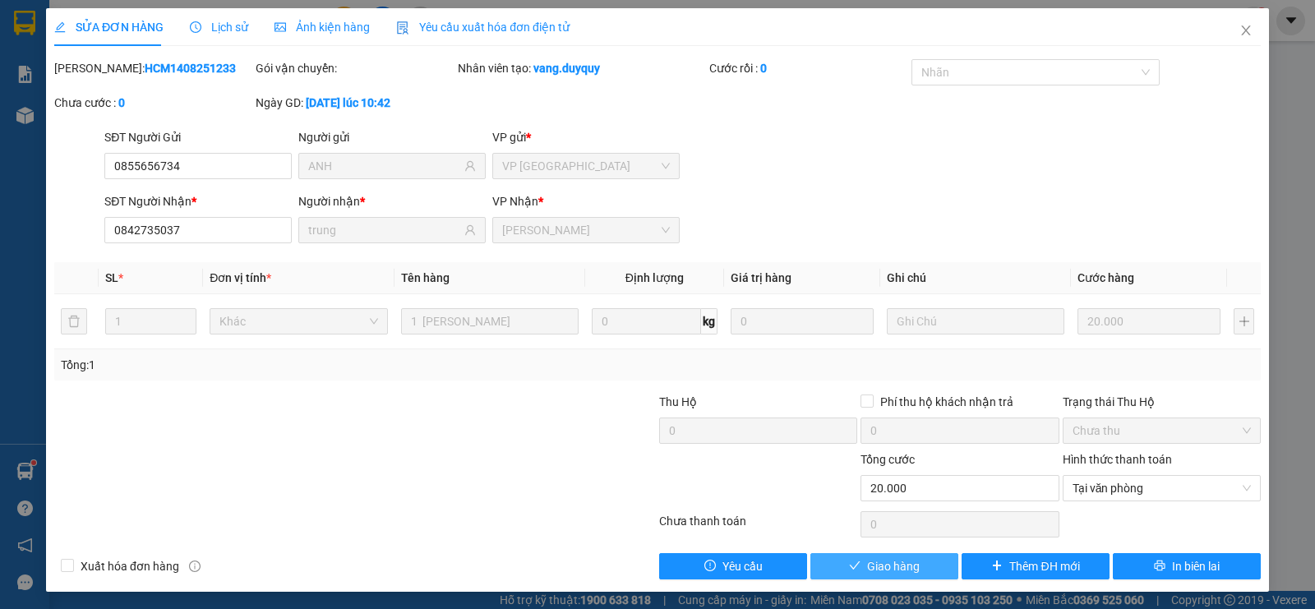
click at [867, 567] on span "Giao hàng" at bounding box center [893, 566] width 53 height 18
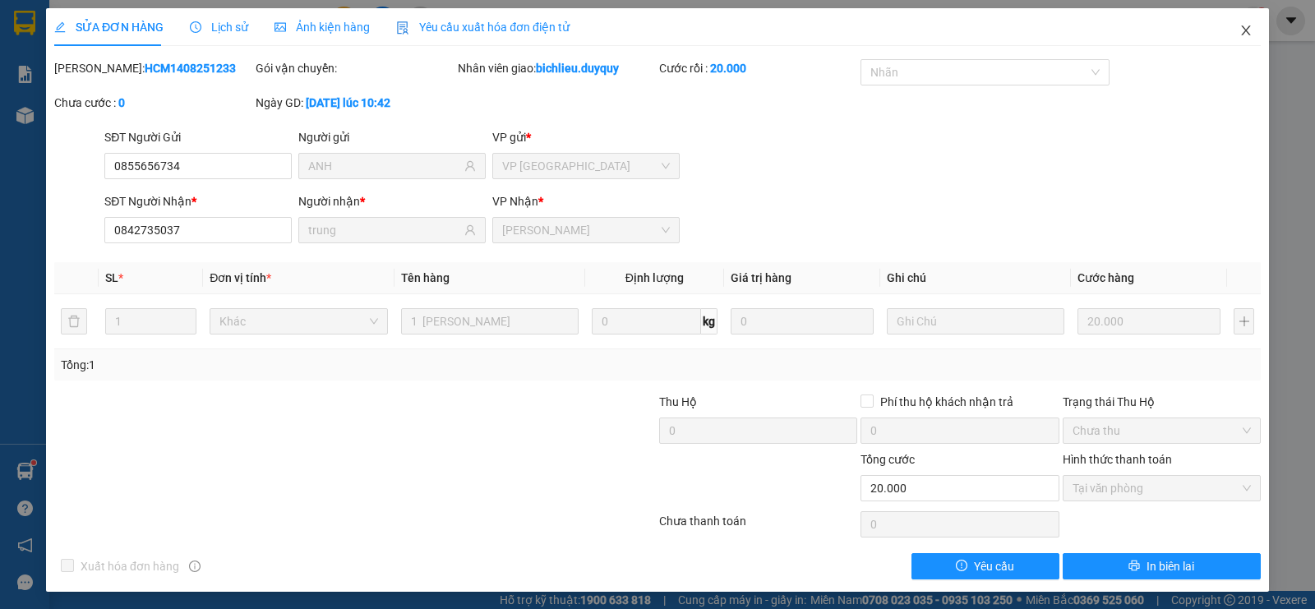
click at [1239, 36] on icon "close" at bounding box center [1245, 30] width 13 height 13
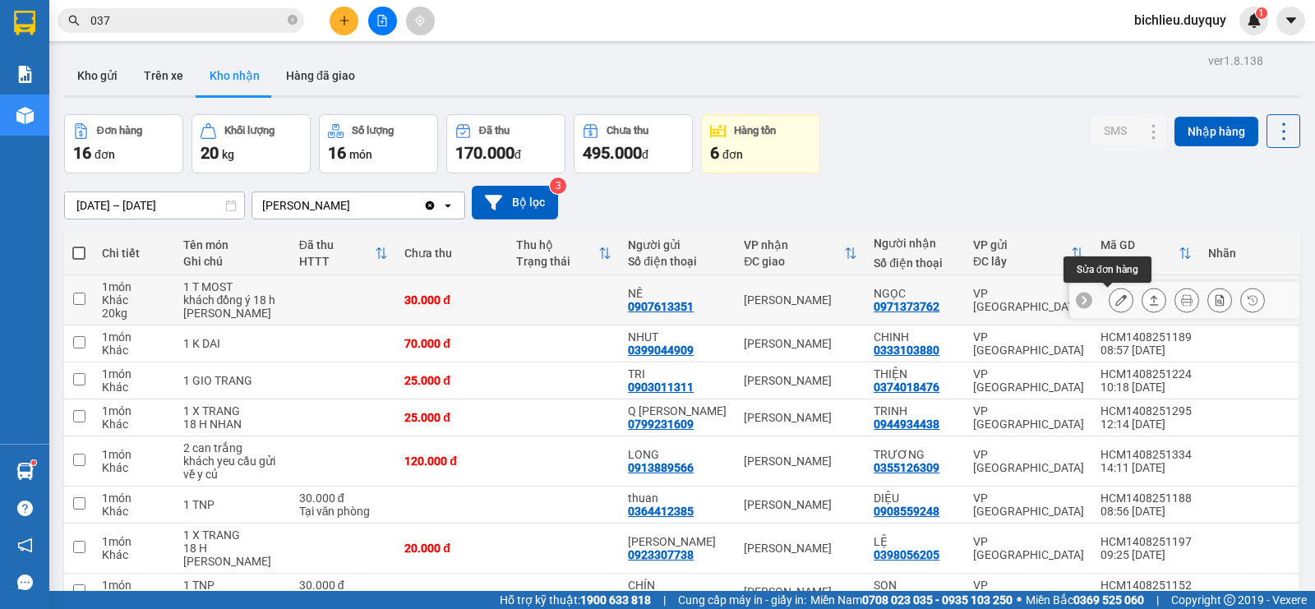
click at [1115, 297] on icon at bounding box center [1121, 300] width 12 height 12
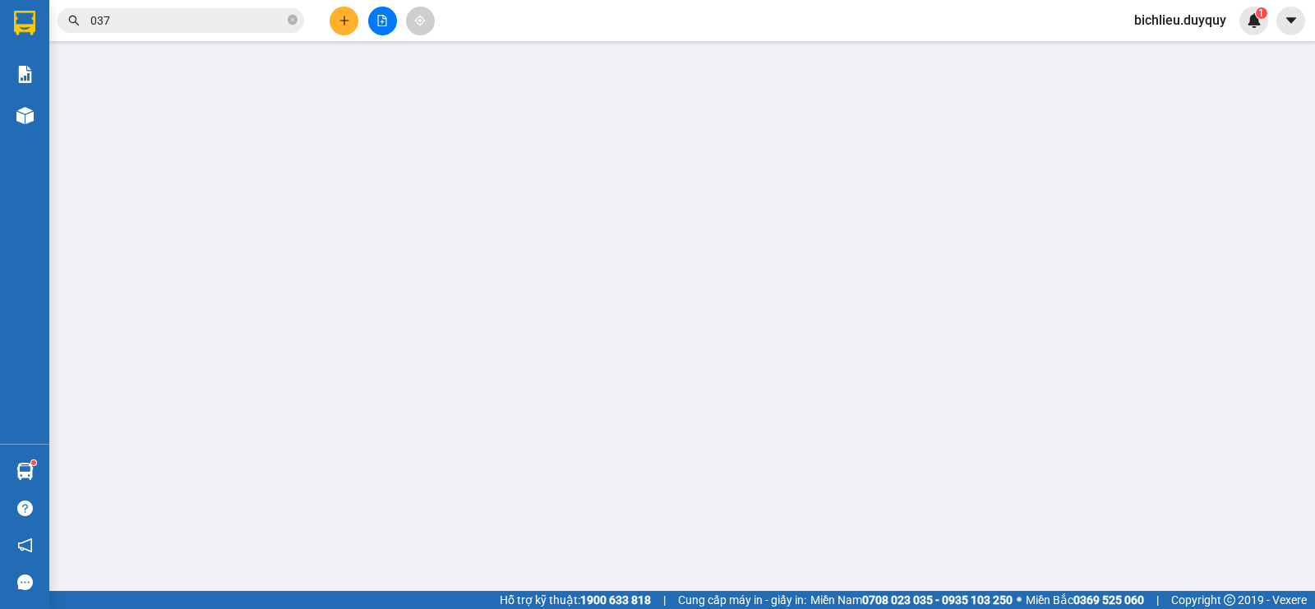
type input "0907613351"
type input "NÊ"
type input "0971373762"
type input "NGỌC"
type input "30.000"
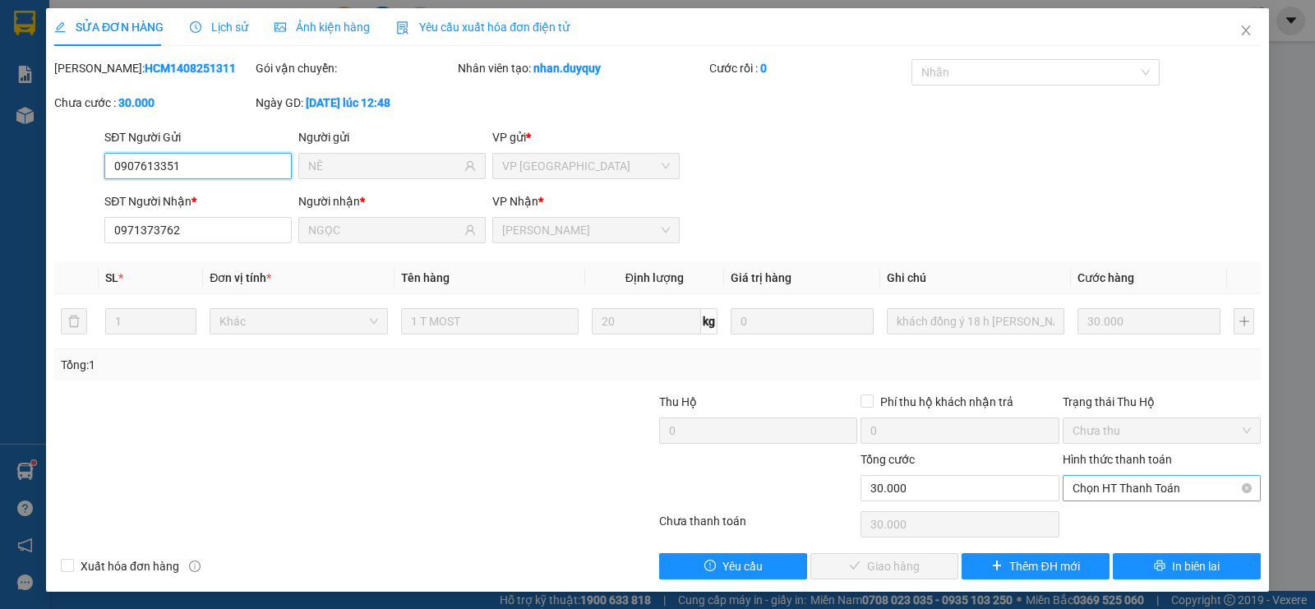
click at [1100, 482] on span "Chọn HT Thanh Toán" at bounding box center [1161, 488] width 178 height 25
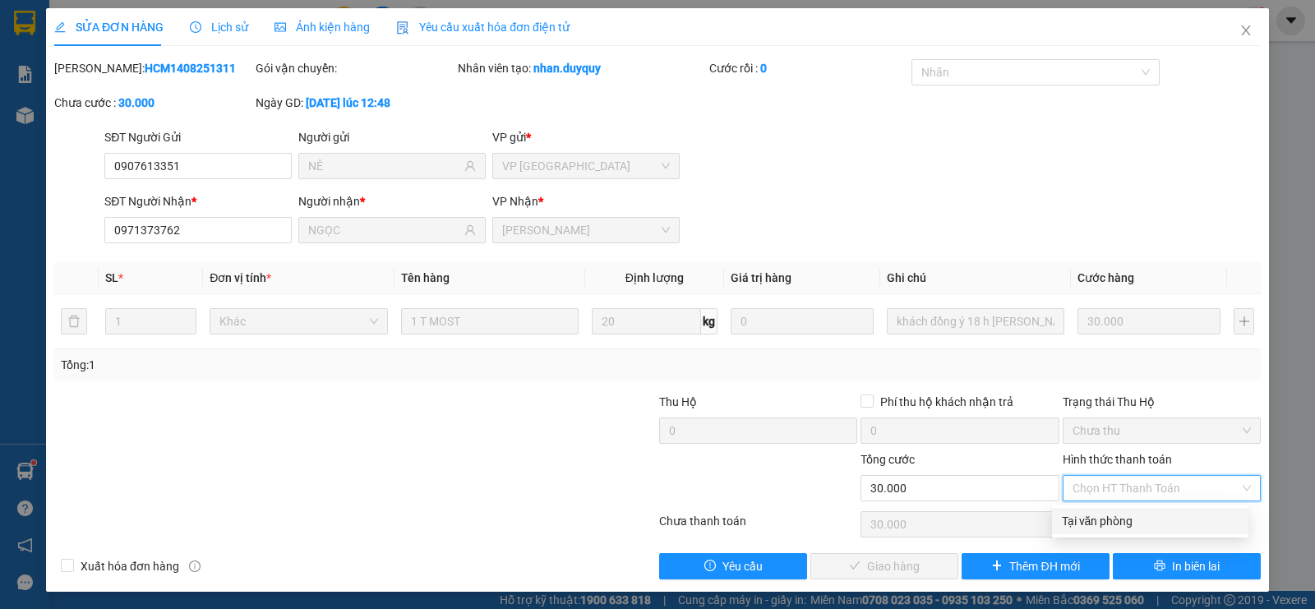
click at [1087, 514] on div "Tại văn phòng" at bounding box center [1150, 521] width 177 height 18
type input "0"
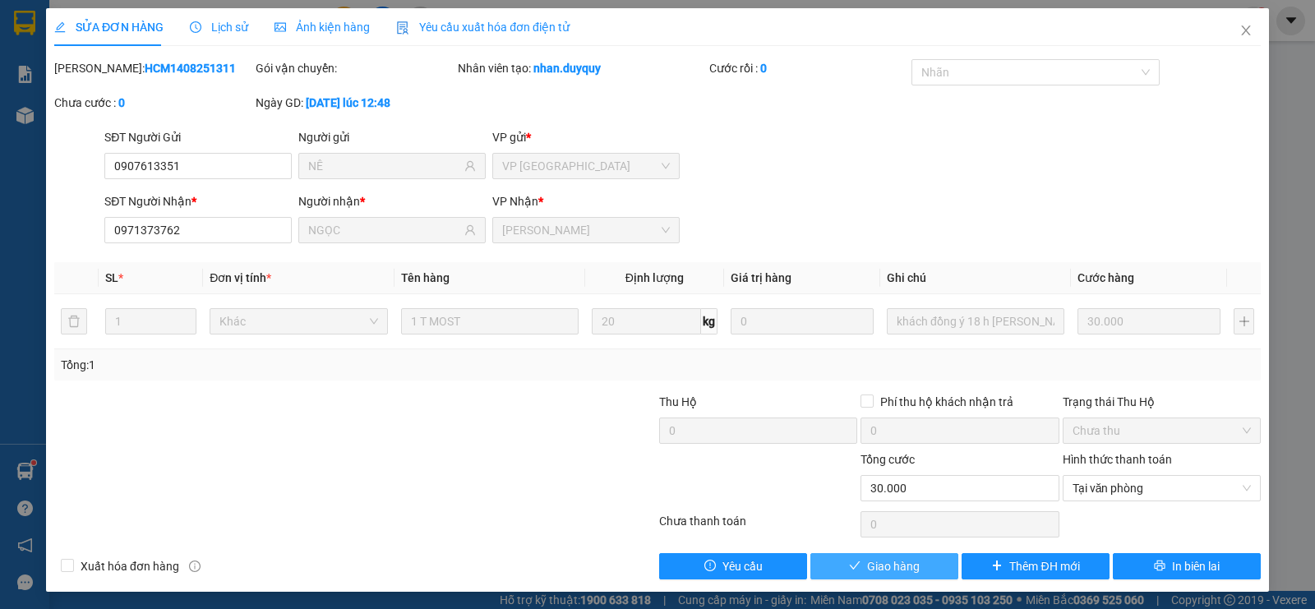
click at [874, 572] on span "Giao hàng" at bounding box center [893, 566] width 53 height 18
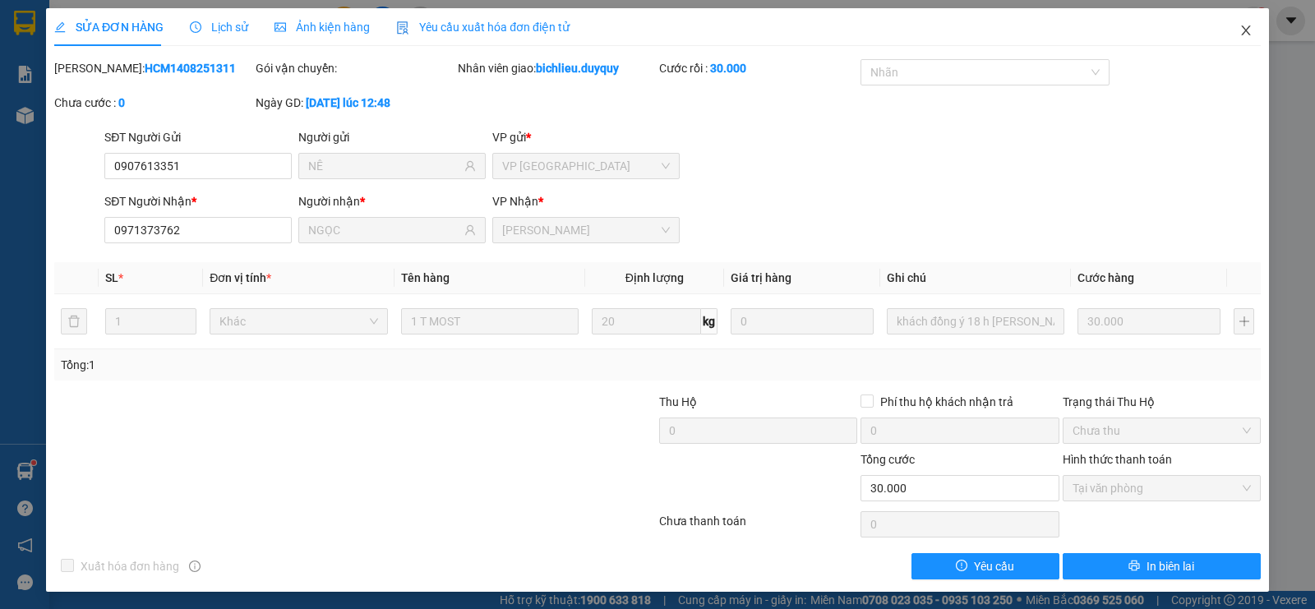
click at [1241, 32] on icon "close" at bounding box center [1245, 30] width 9 height 10
